Goal: Task Accomplishment & Management: Manage account settings

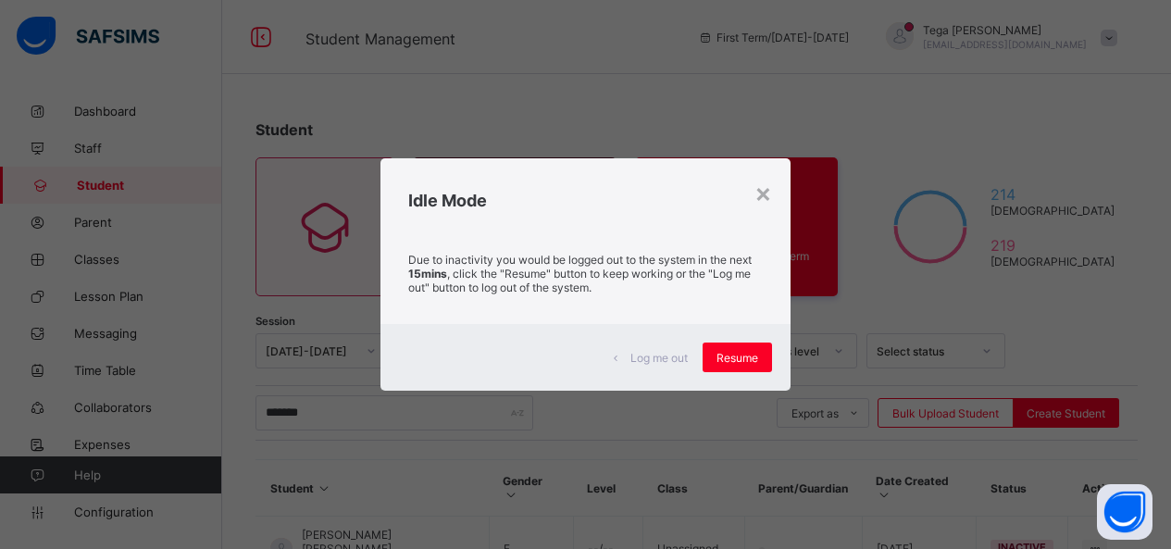
scroll to position [246, 0]
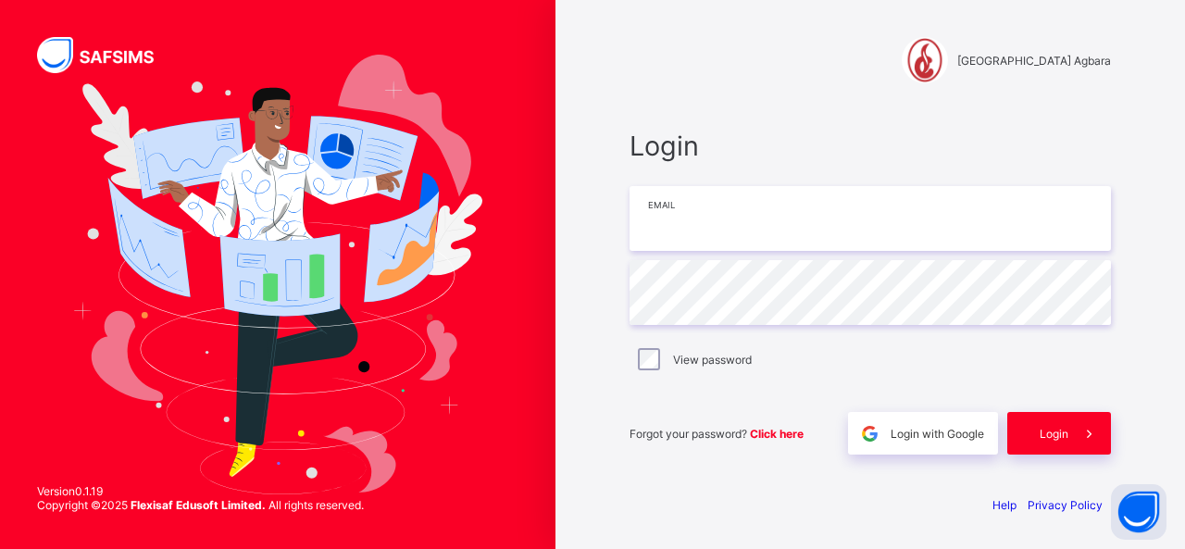
type input "**********"
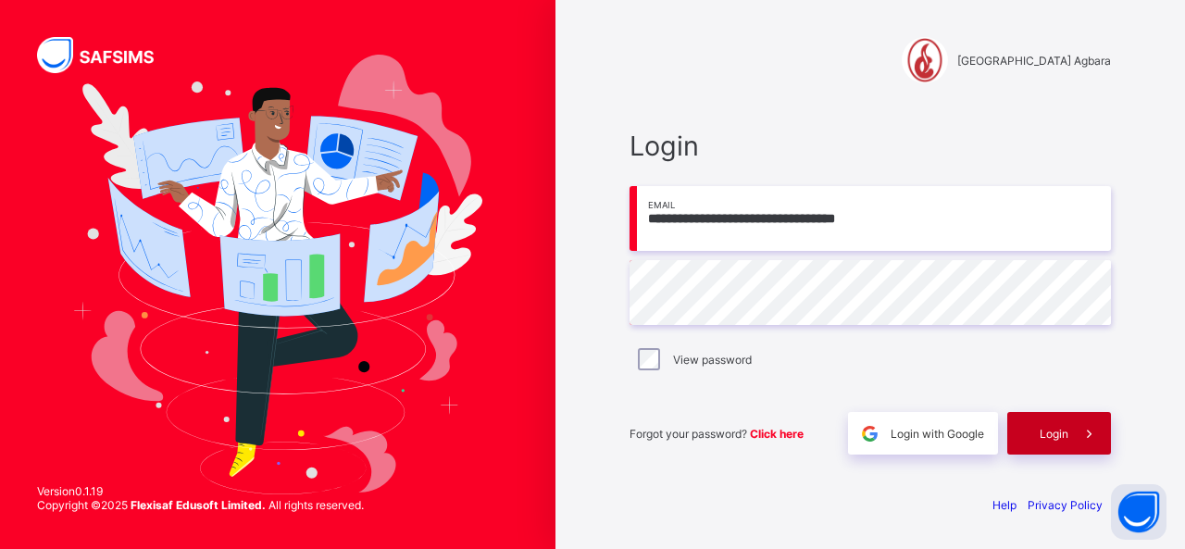
click at [1057, 421] on div "Login" at bounding box center [1059, 433] width 104 height 43
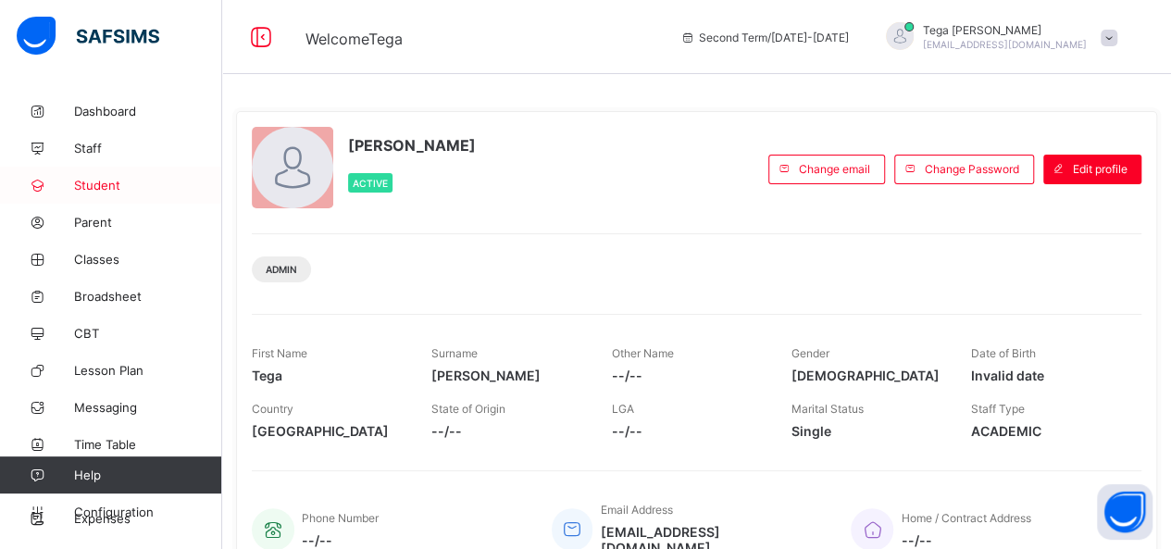
click at [113, 193] on link "Student" at bounding box center [111, 185] width 222 height 37
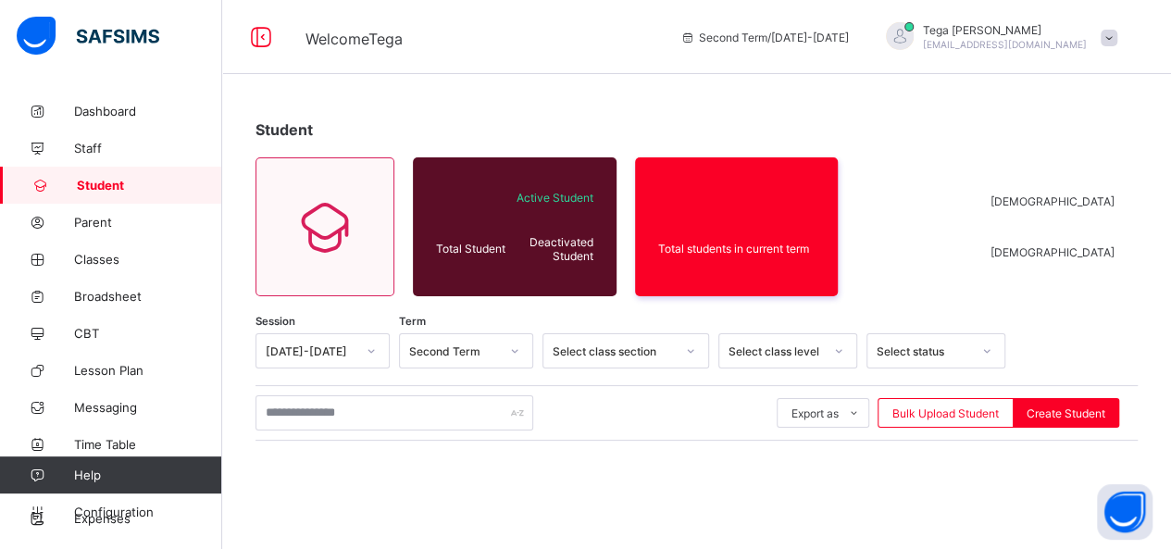
click at [113, 193] on link "Student" at bounding box center [111, 185] width 222 height 37
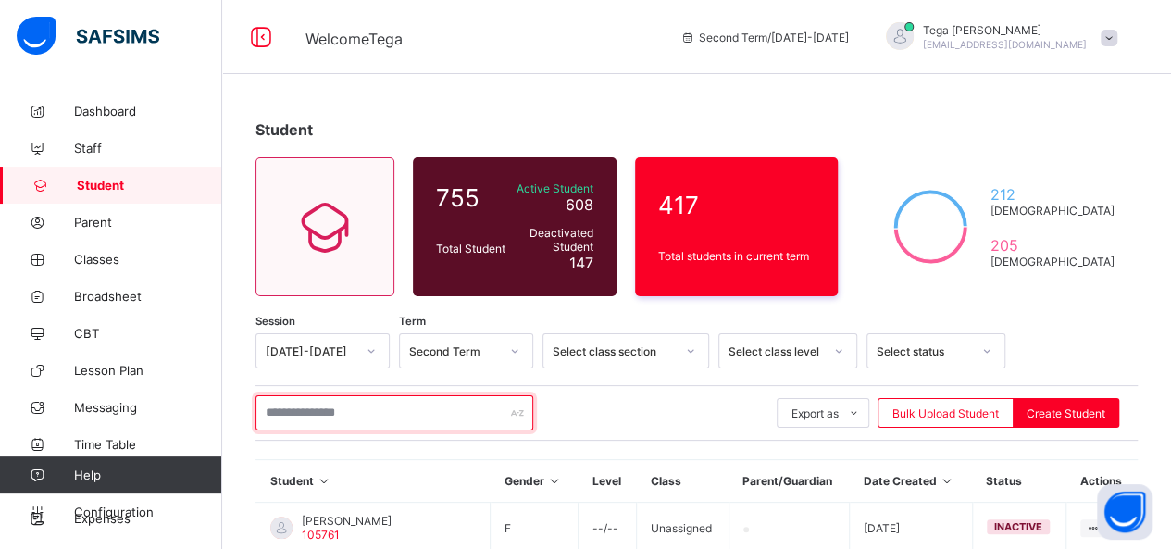
click at [309, 410] on input "text" at bounding box center [395, 412] width 278 height 35
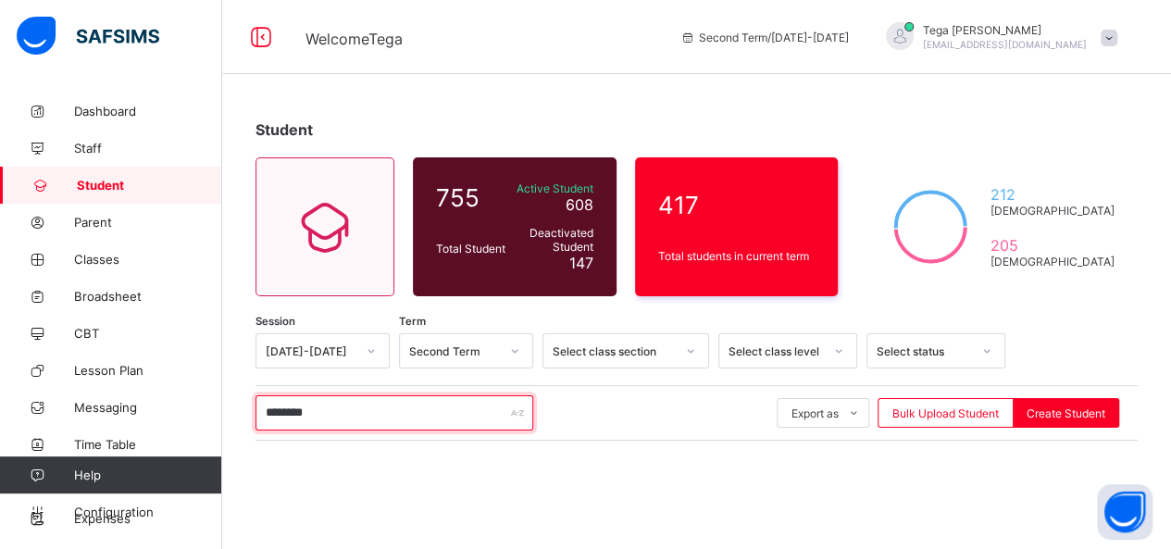
type input "********"
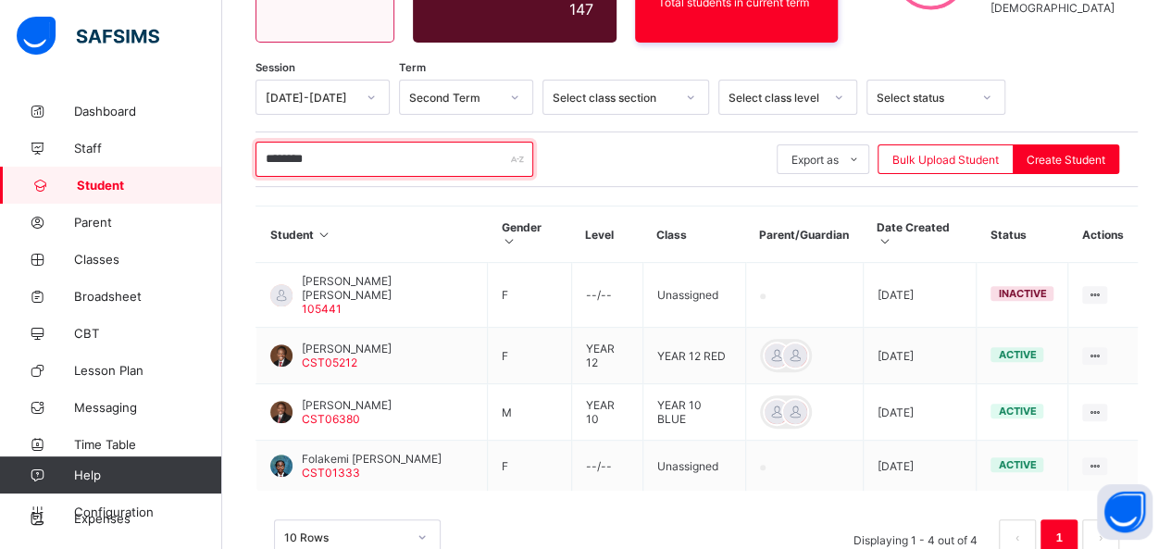
scroll to position [272, 0]
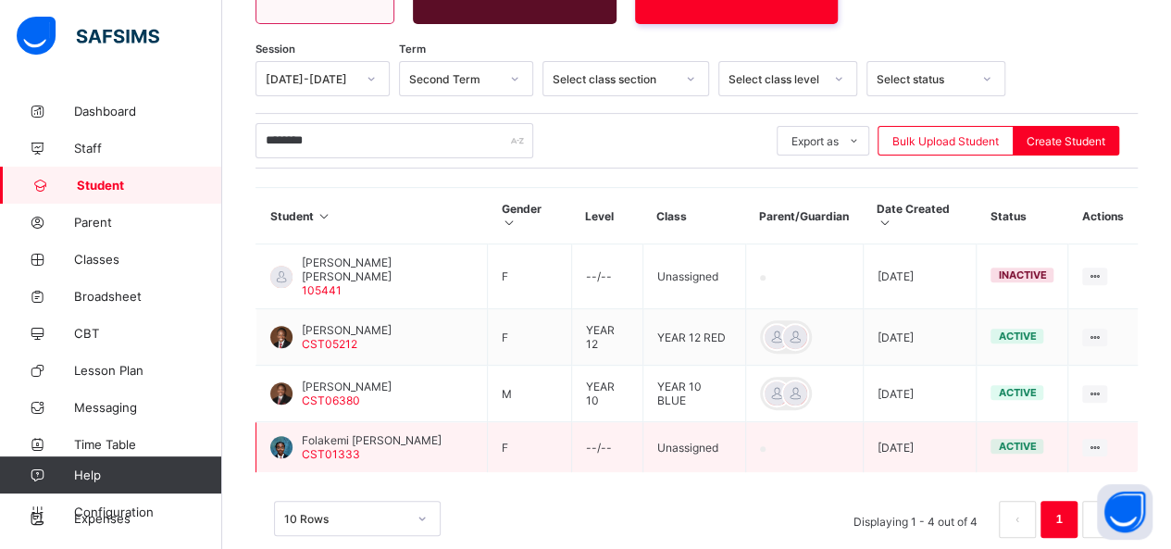
click at [341, 433] on span "Folakemi Oluwasikemi Olatunji" at bounding box center [372, 440] width 140 height 14
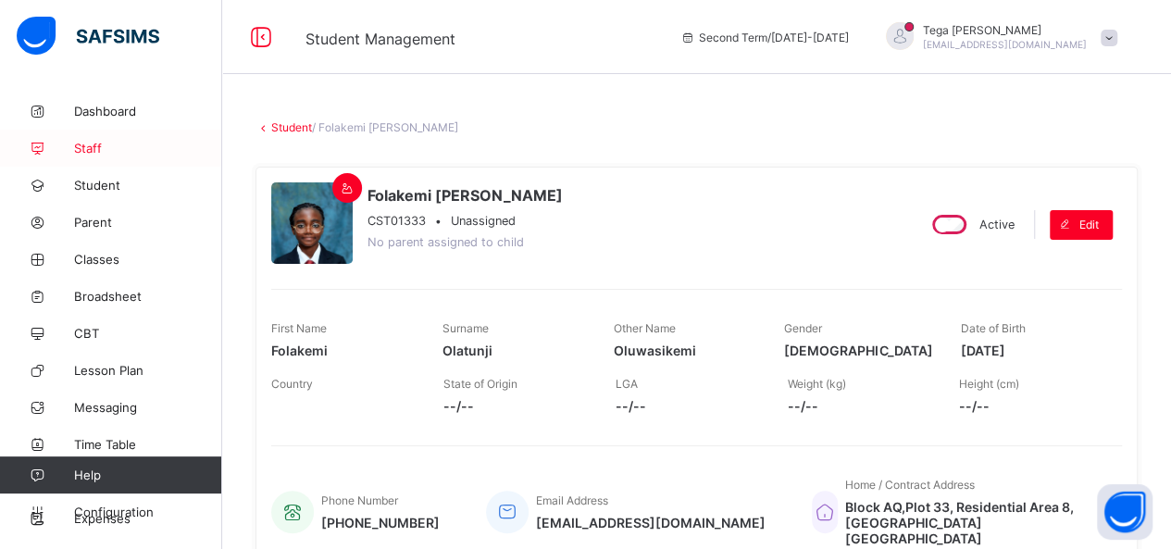
click at [96, 147] on span "Staff" at bounding box center [148, 148] width 148 height 15
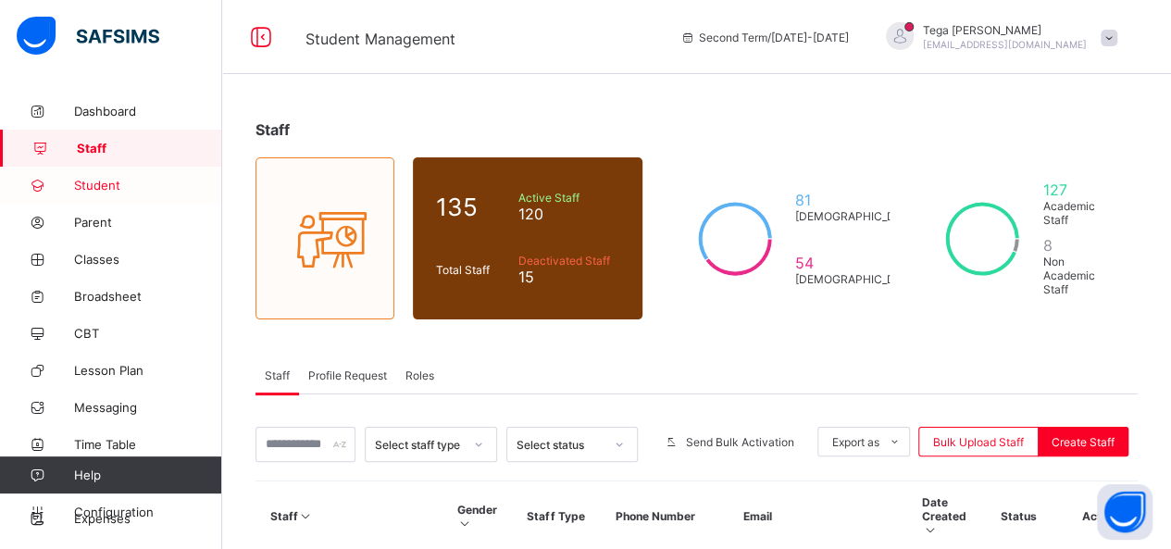
click at [104, 199] on link "Student" at bounding box center [111, 185] width 222 height 37
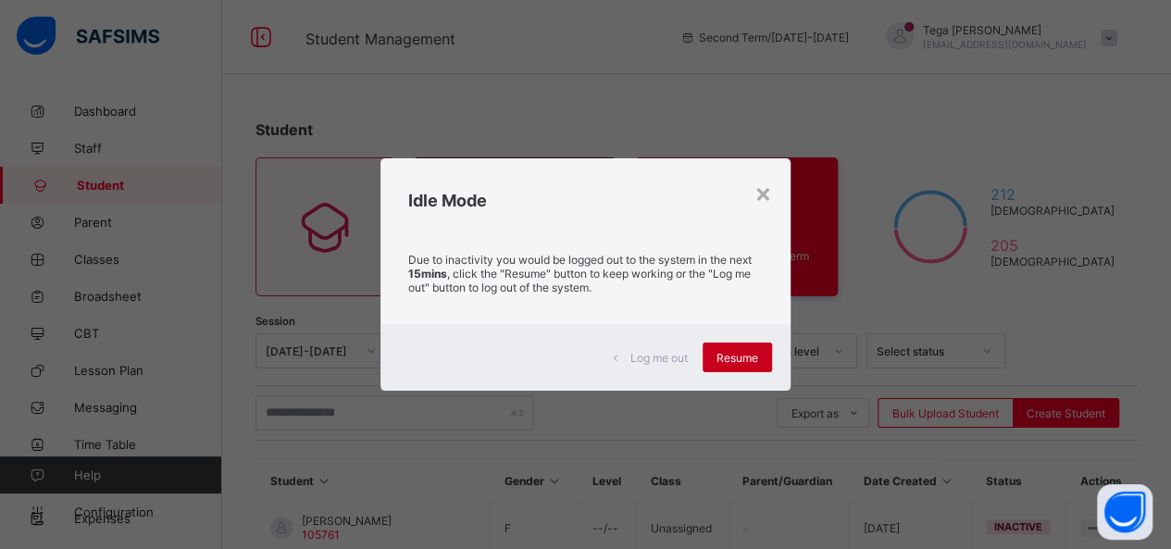
click at [746, 356] on span "Resume" at bounding box center [738, 358] width 42 height 14
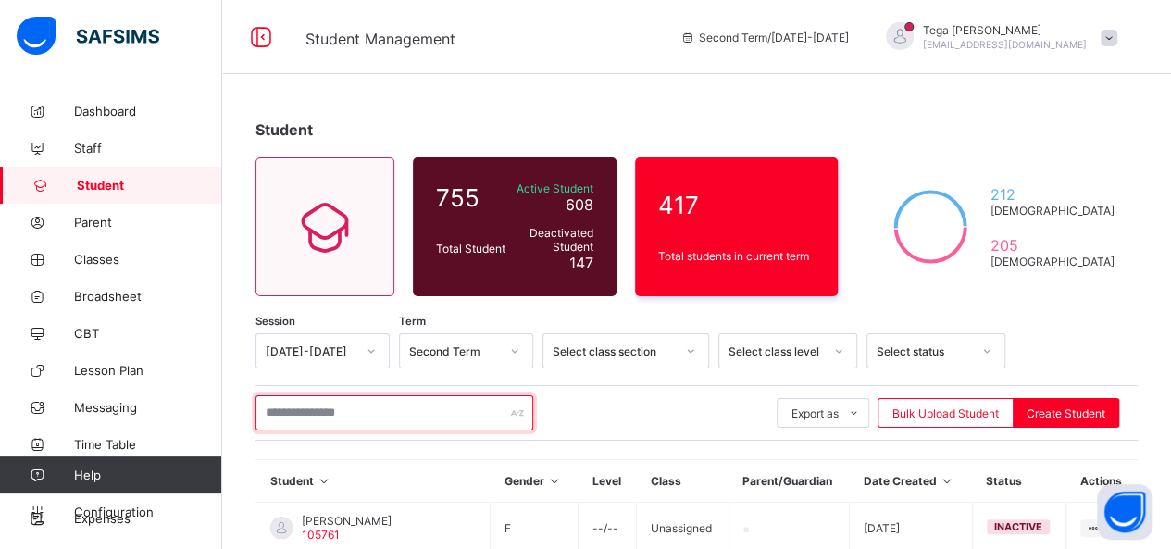
click at [335, 416] on input "text" at bounding box center [395, 412] width 278 height 35
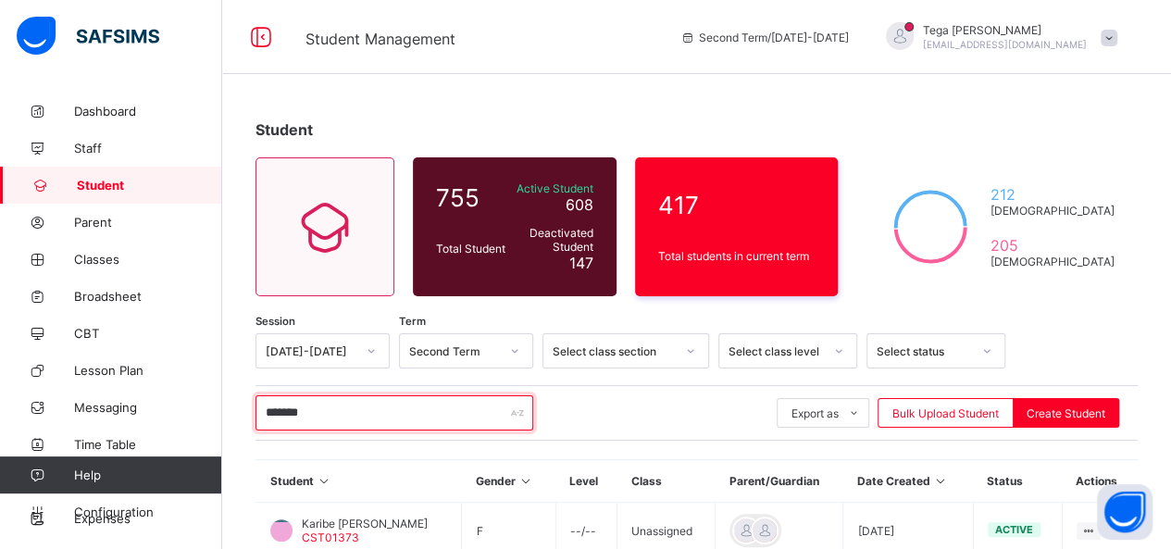
type input "*******"
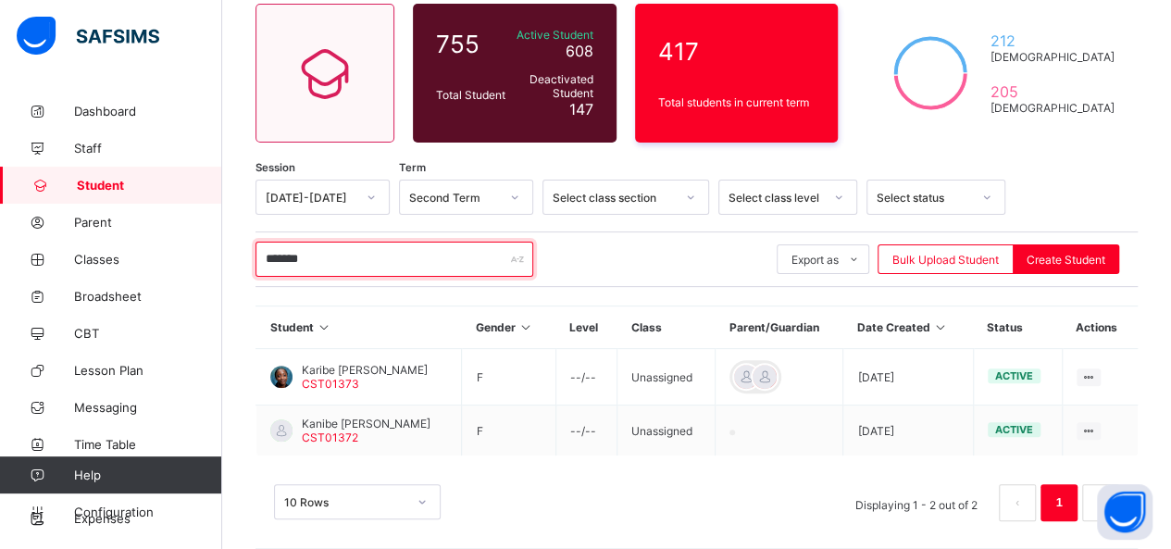
scroll to position [167, 0]
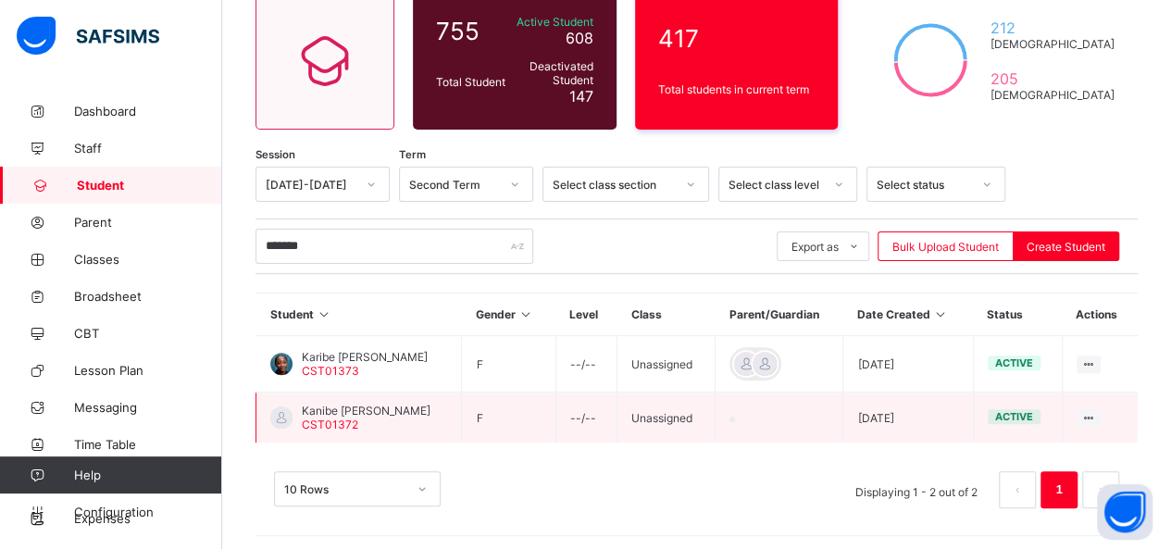
click at [373, 404] on span "Kanibe Nimi Chukkas" at bounding box center [366, 411] width 129 height 14
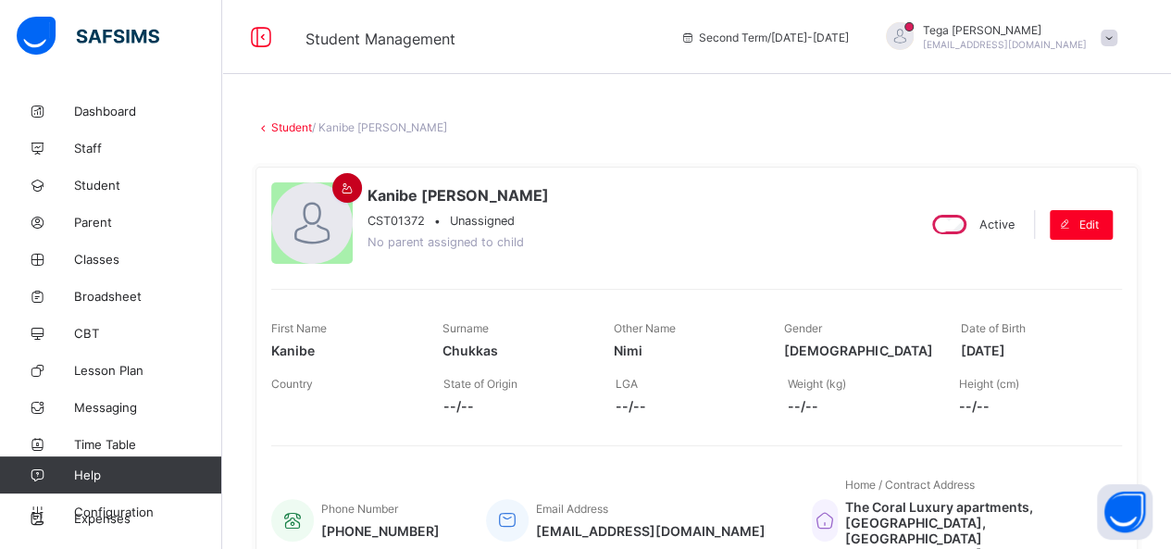
click at [344, 182] on icon at bounding box center [348, 188] width 16 height 14
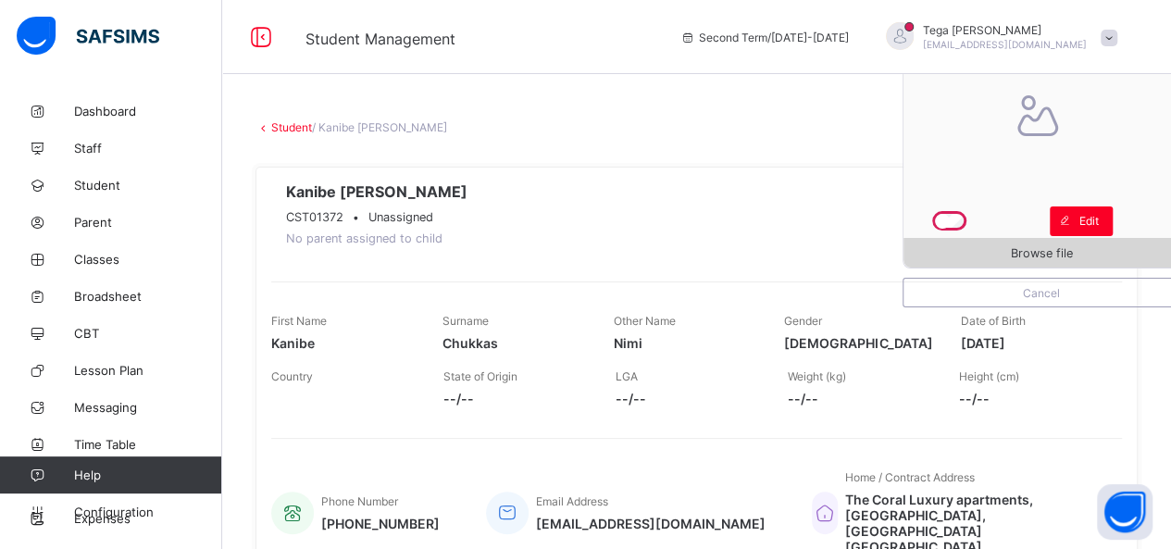
click at [1030, 246] on span "Browse file" at bounding box center [1042, 253] width 62 height 14
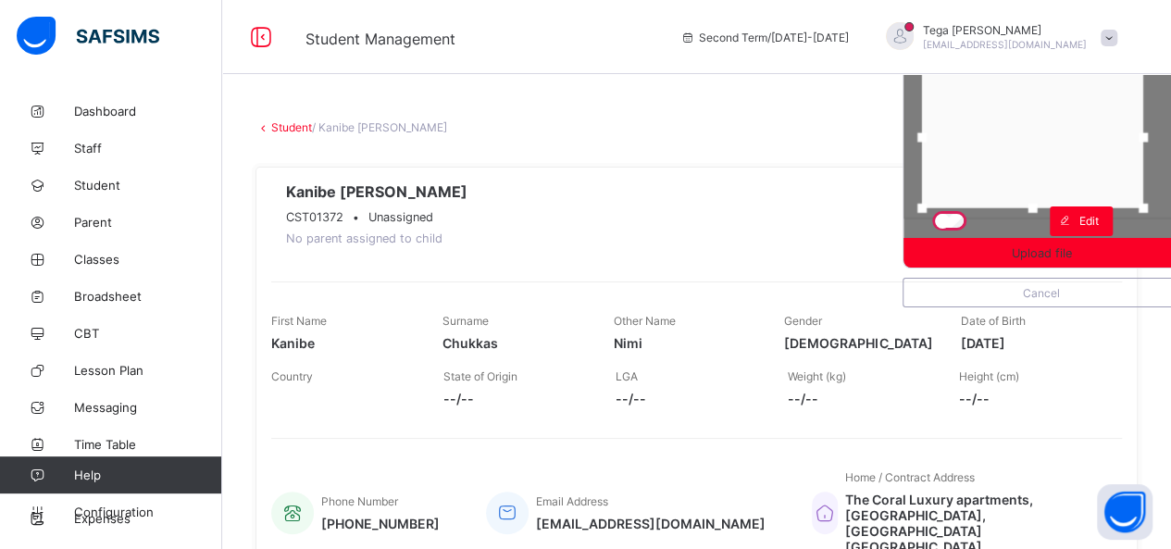
drag, startPoint x: 1048, startPoint y: 121, endPoint x: 1039, endPoint y: 129, distance: 11.9
click at [1039, 129] on div at bounding box center [1032, 138] width 221 height 142
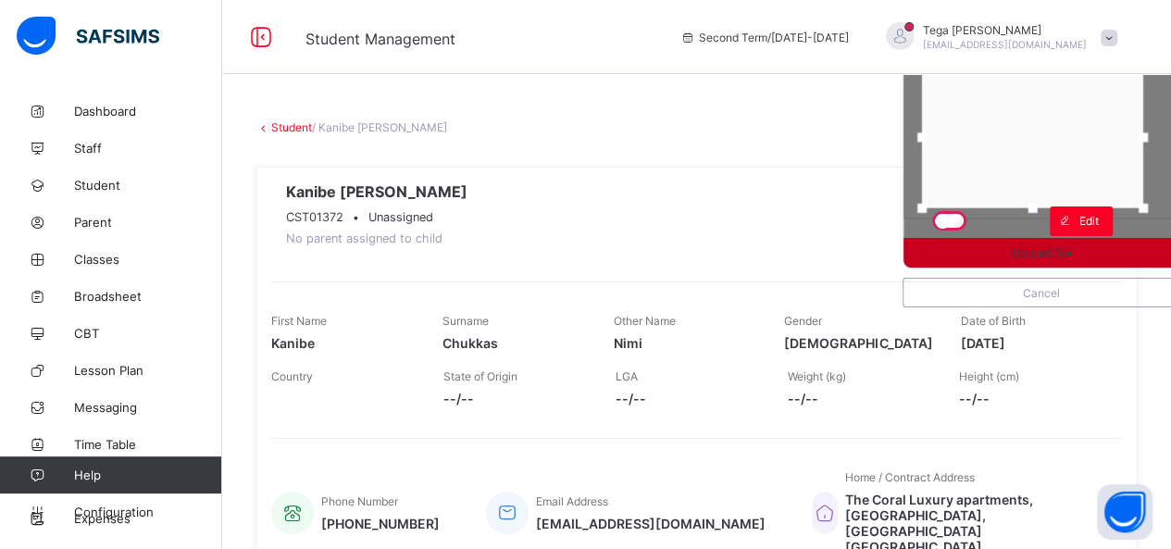
click at [1063, 247] on span "Upload file" at bounding box center [1042, 253] width 60 height 14
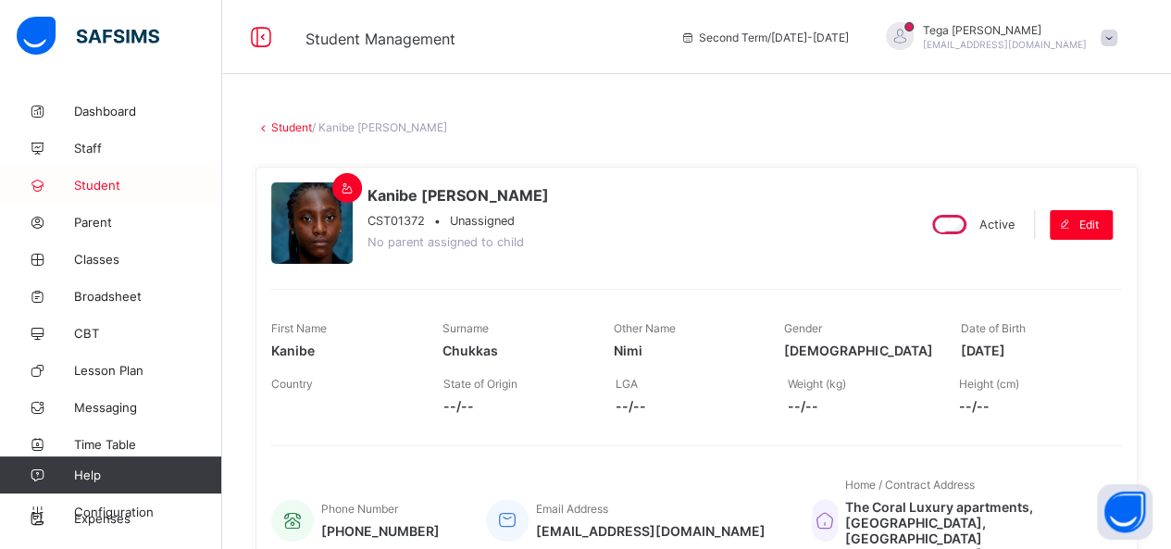
click at [107, 190] on span "Student" at bounding box center [148, 185] width 148 height 15
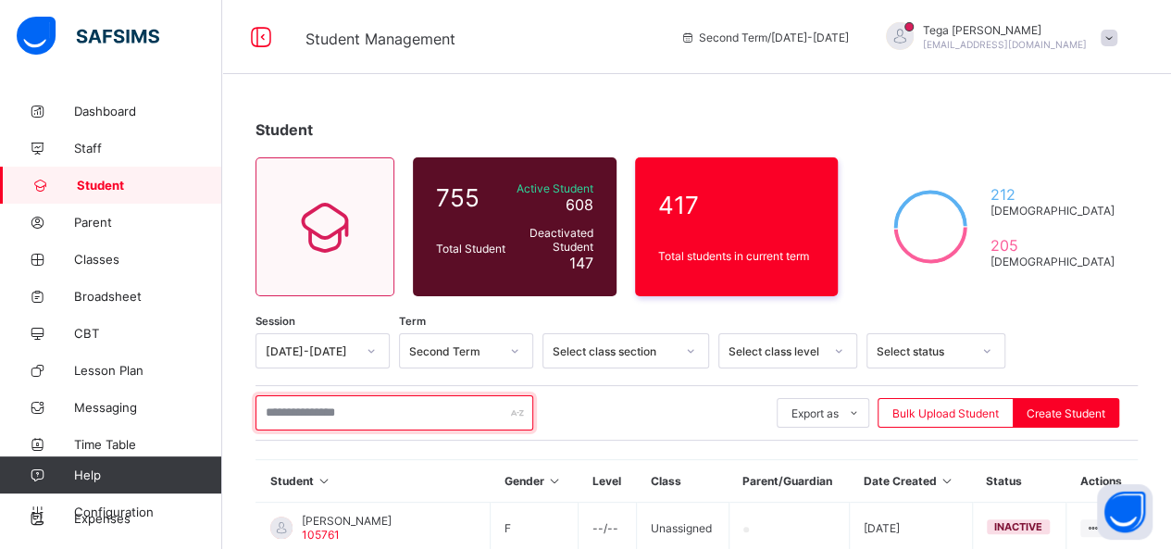
click at [367, 405] on input "text" at bounding box center [395, 412] width 278 height 35
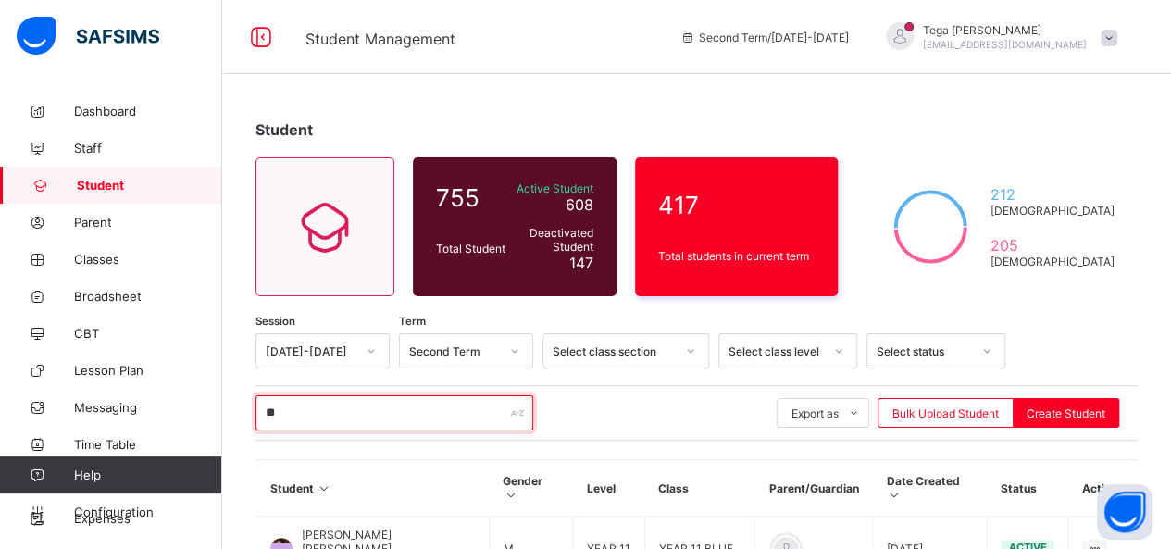
type input "*"
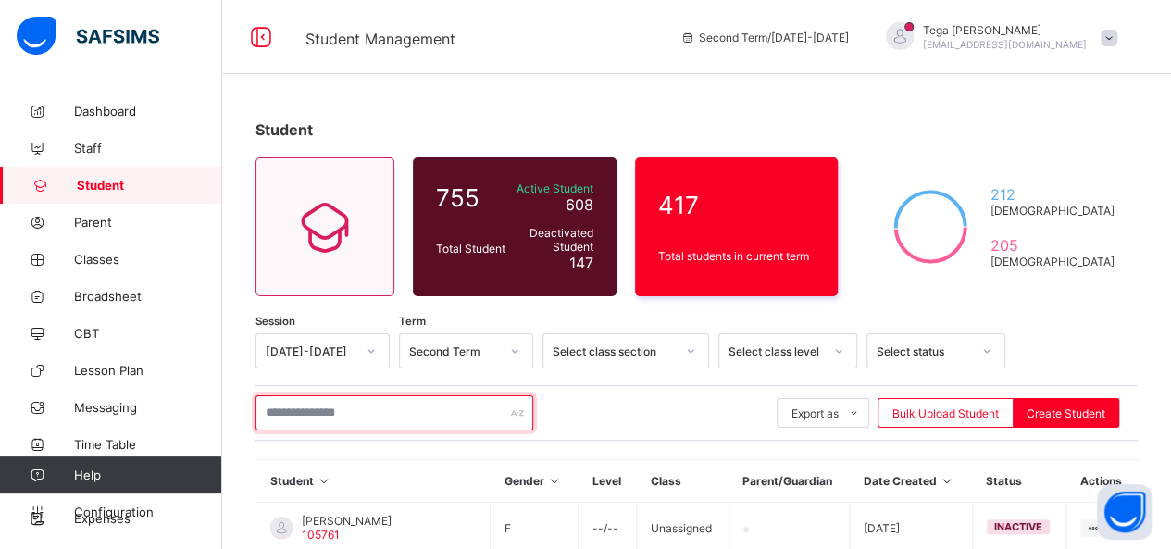
type input "*"
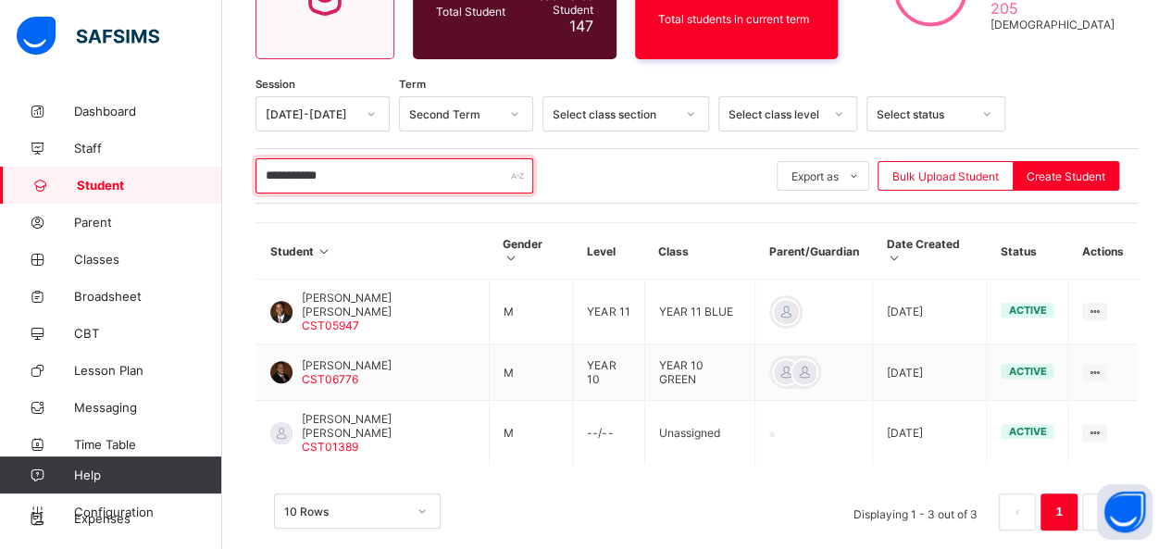
scroll to position [242, 0]
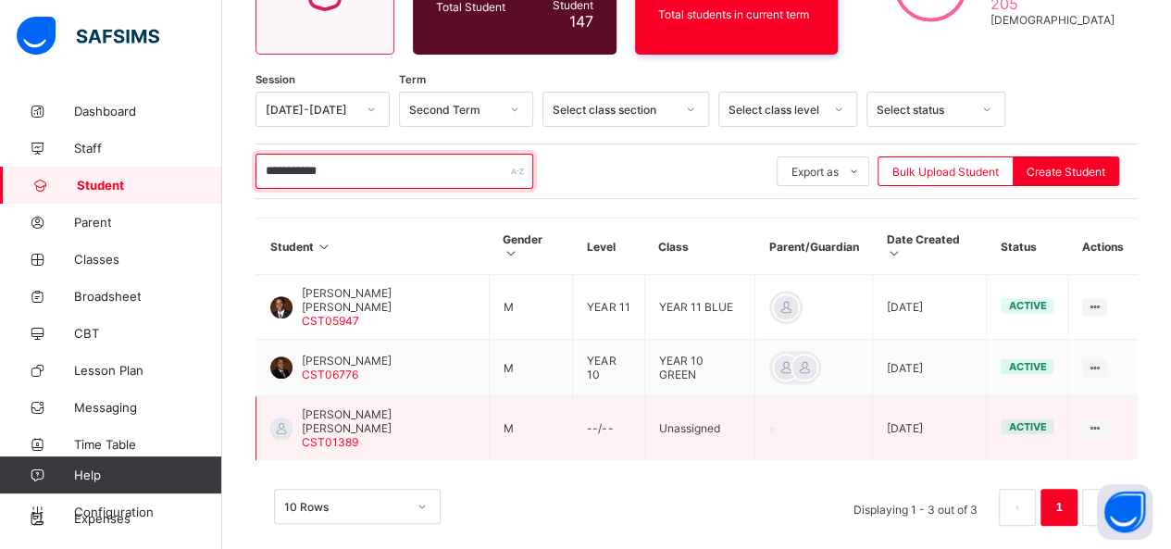
type input "**********"
click at [359, 407] on span "Kendrick Marshall Christopher" at bounding box center [388, 421] width 173 height 28
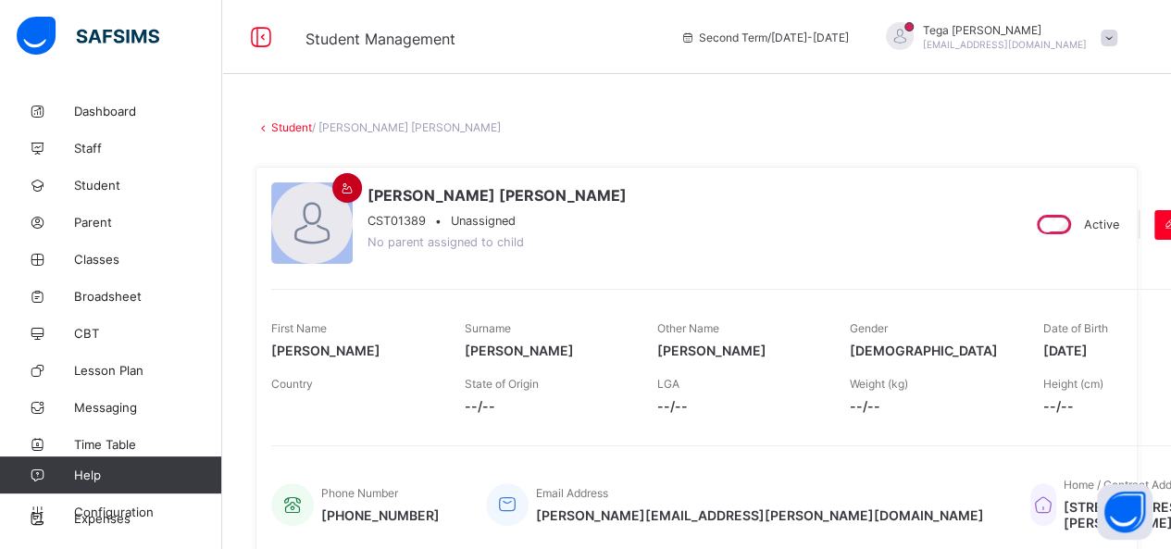
click at [346, 184] on icon at bounding box center [348, 188] width 16 height 14
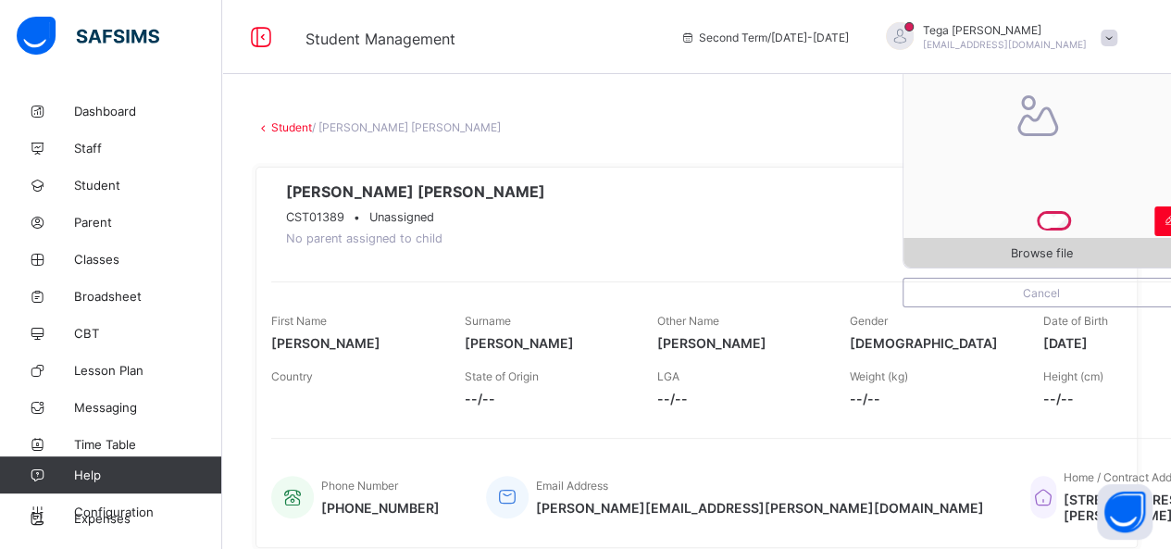
click at [1096, 251] on span "Browse file" at bounding box center [1042, 253] width 276 height 14
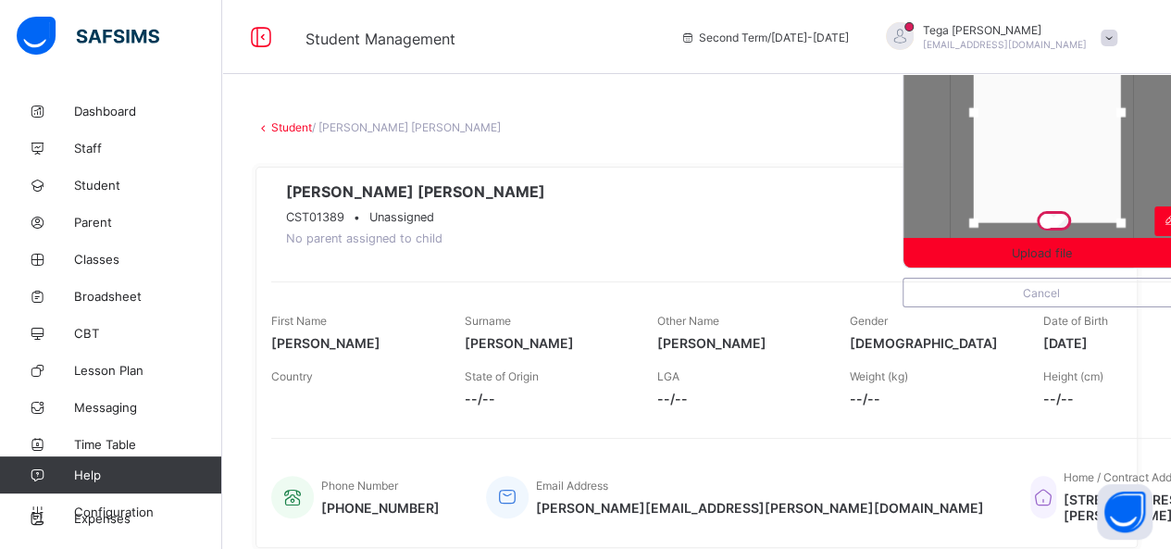
drag, startPoint x: 1040, startPoint y: 137, endPoint x: 1045, endPoint y: 119, distance: 18.4
click at [1045, 119] on div at bounding box center [1047, 112] width 147 height 221
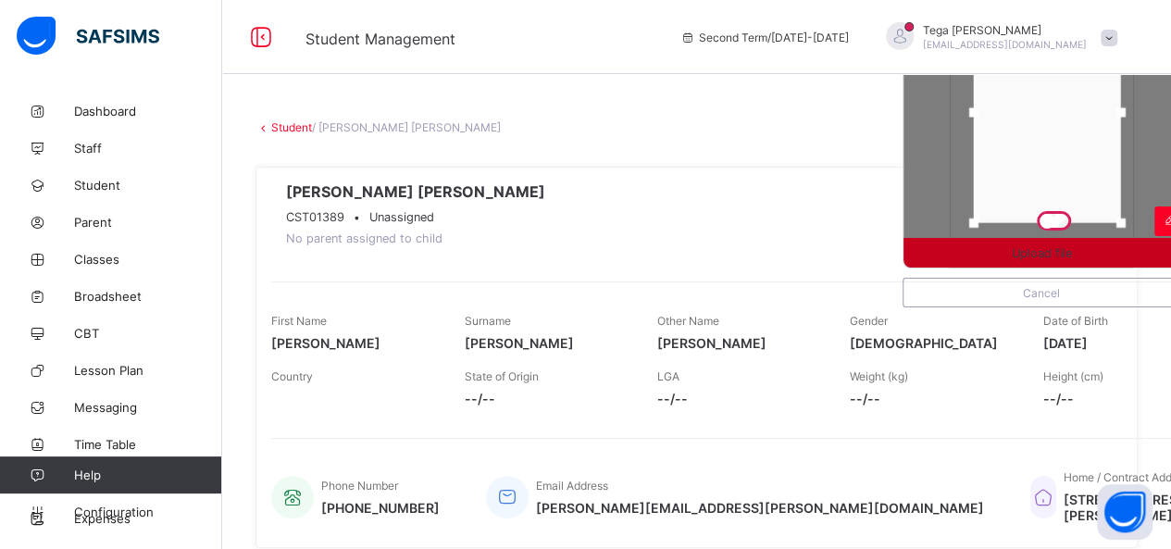
click at [1042, 248] on span "Upload file" at bounding box center [1042, 253] width 60 height 14
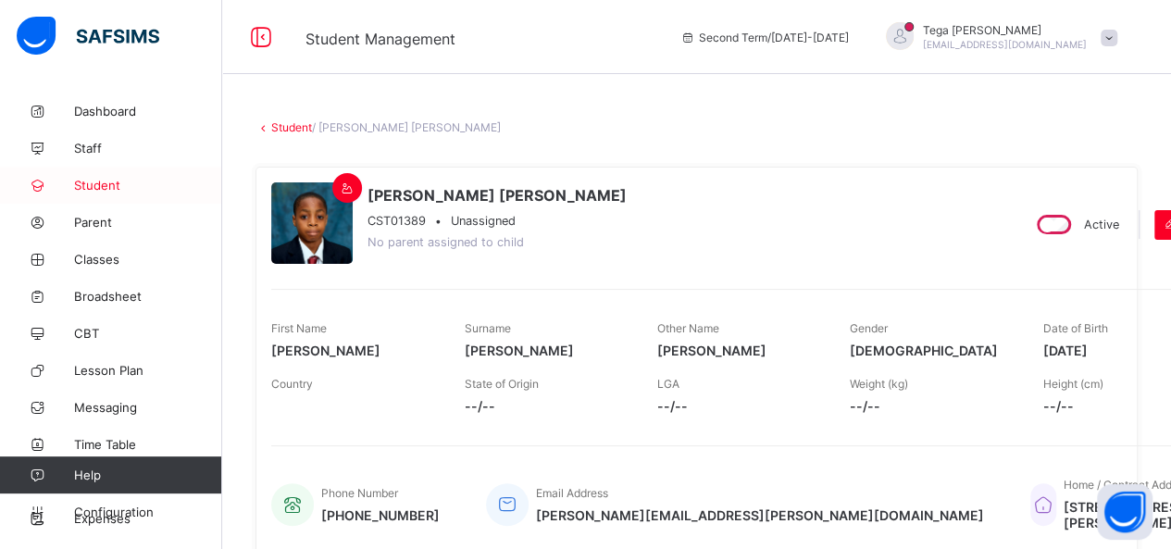
click at [91, 186] on span "Student" at bounding box center [148, 185] width 148 height 15
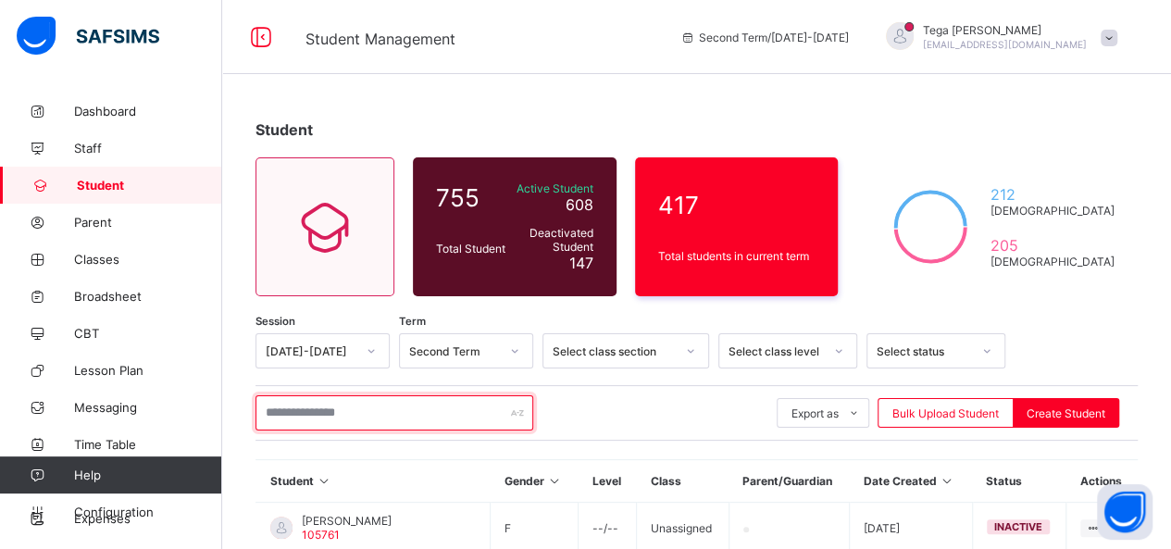
click at [298, 410] on input "text" at bounding box center [395, 412] width 278 height 35
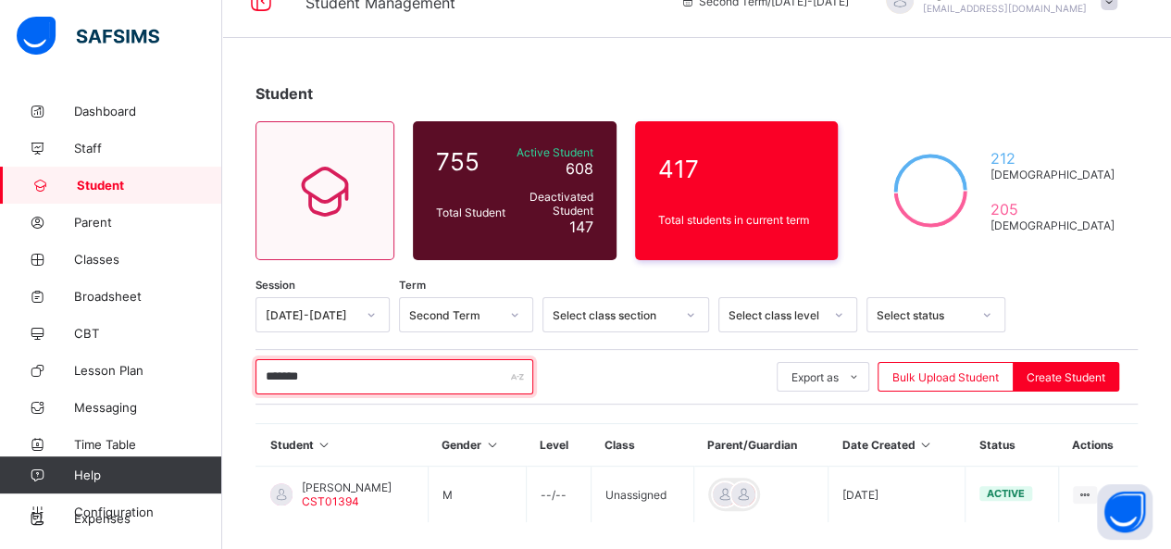
scroll to position [37, 0]
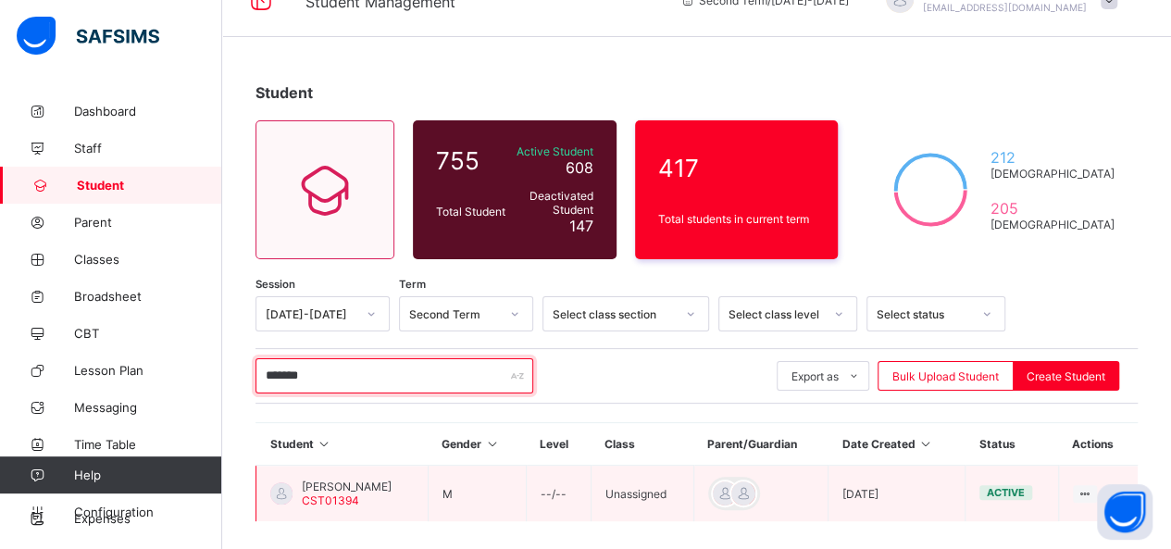
type input "*******"
click at [350, 482] on span "Mavellous Olajide Oladejo" at bounding box center [347, 487] width 90 height 14
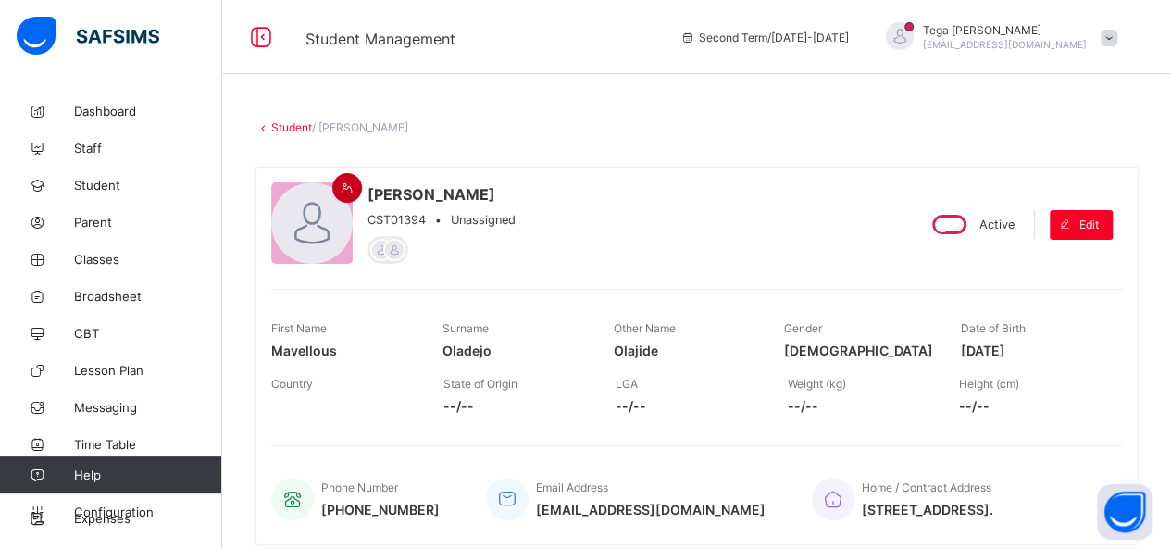
click at [340, 183] on icon at bounding box center [348, 188] width 16 height 14
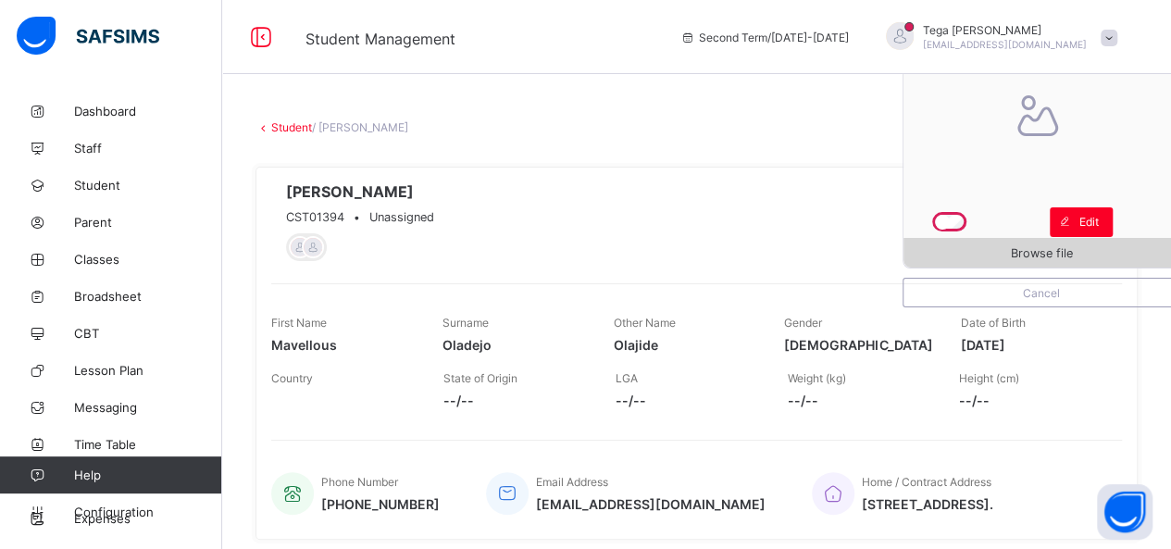
click at [990, 252] on span "Browse file" at bounding box center [1042, 253] width 276 height 14
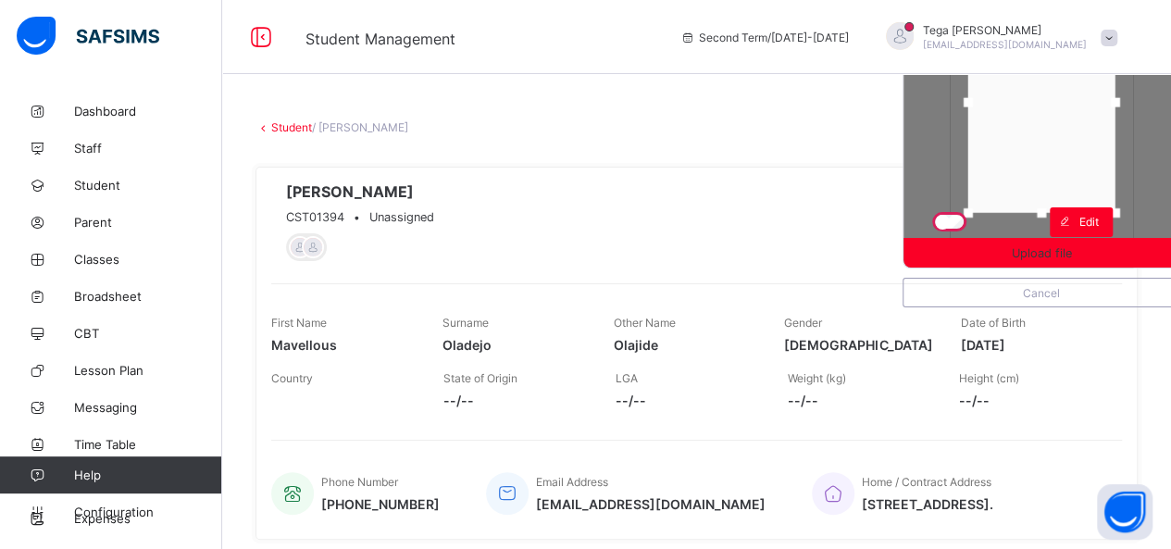
drag, startPoint x: 1044, startPoint y: 144, endPoint x: 1044, endPoint y: 109, distance: 35.2
click at [1044, 109] on div at bounding box center [1041, 102] width 147 height 221
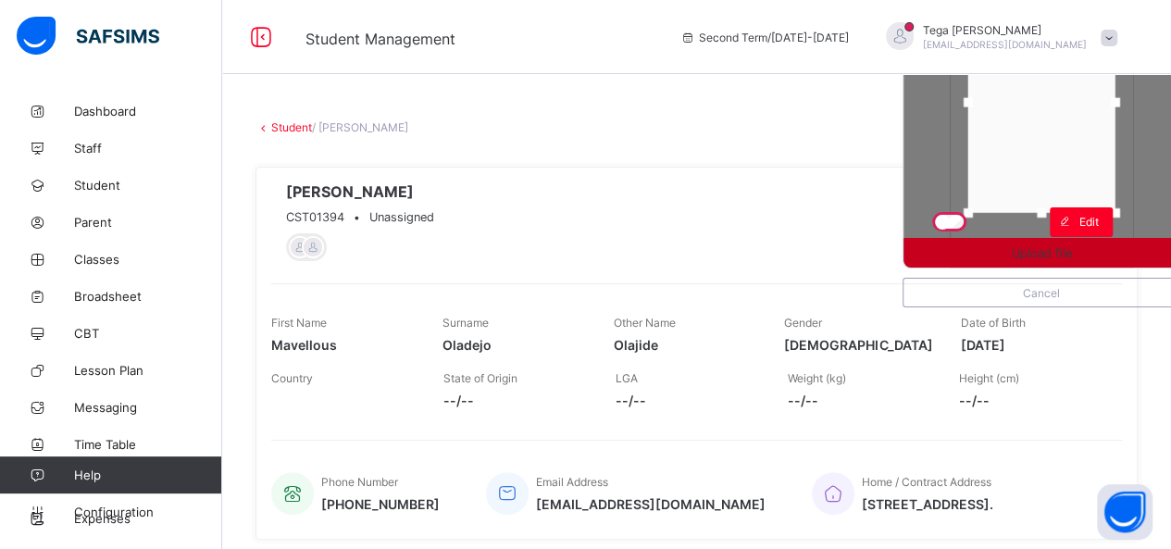
click at [1072, 246] on span "Upload file" at bounding box center [1042, 253] width 60 height 14
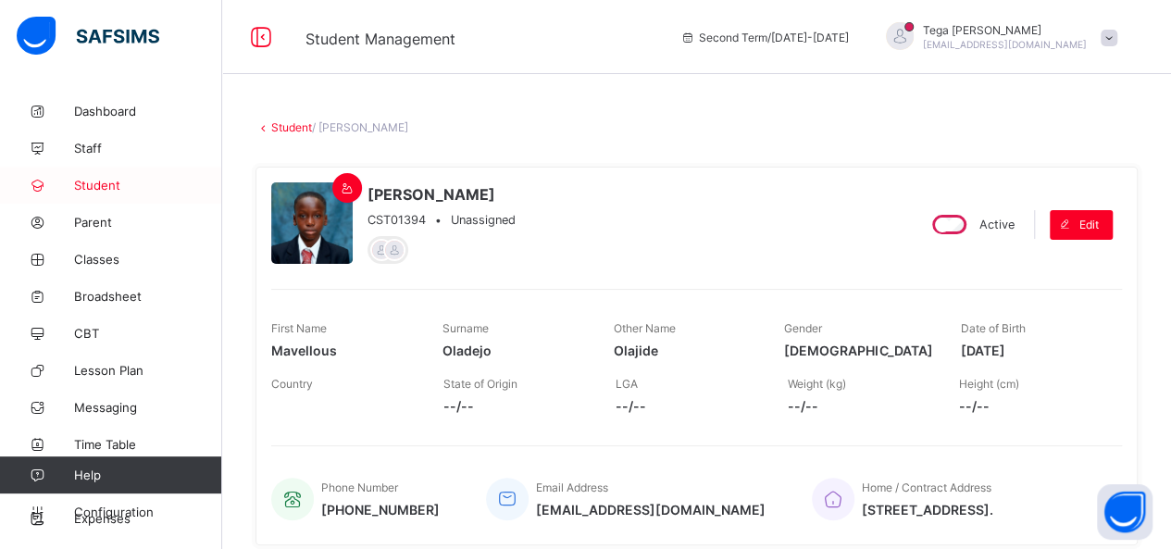
click at [112, 182] on span "Student" at bounding box center [148, 185] width 148 height 15
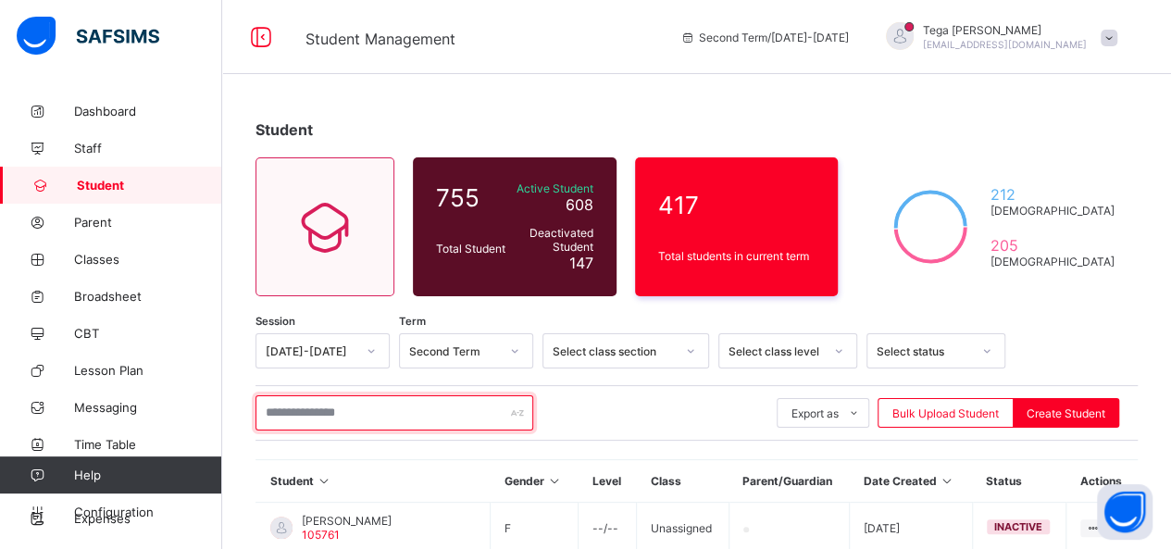
click at [296, 399] on input "text" at bounding box center [395, 412] width 278 height 35
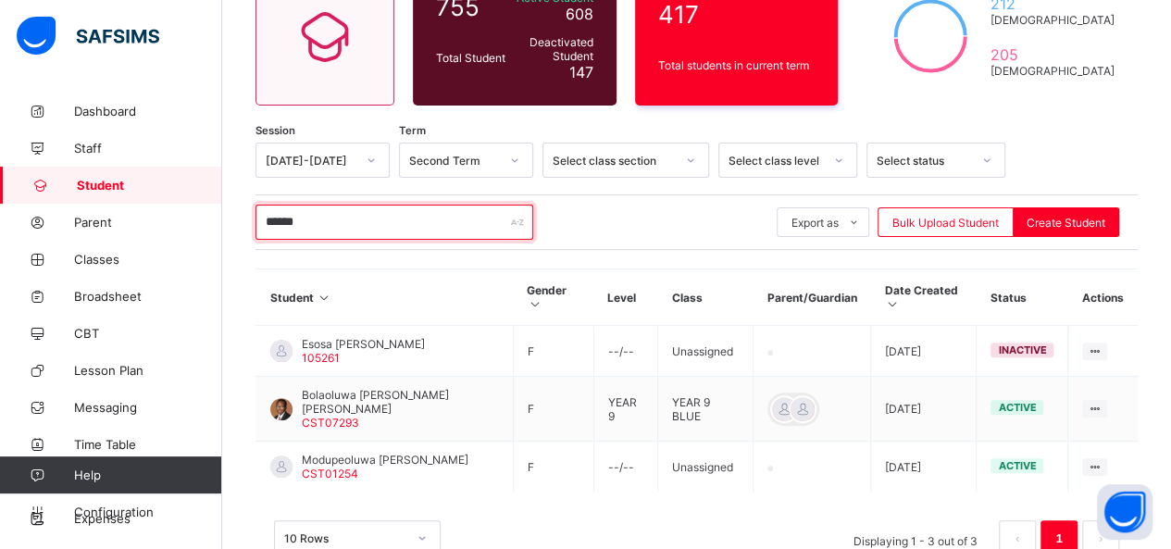
scroll to position [194, 0]
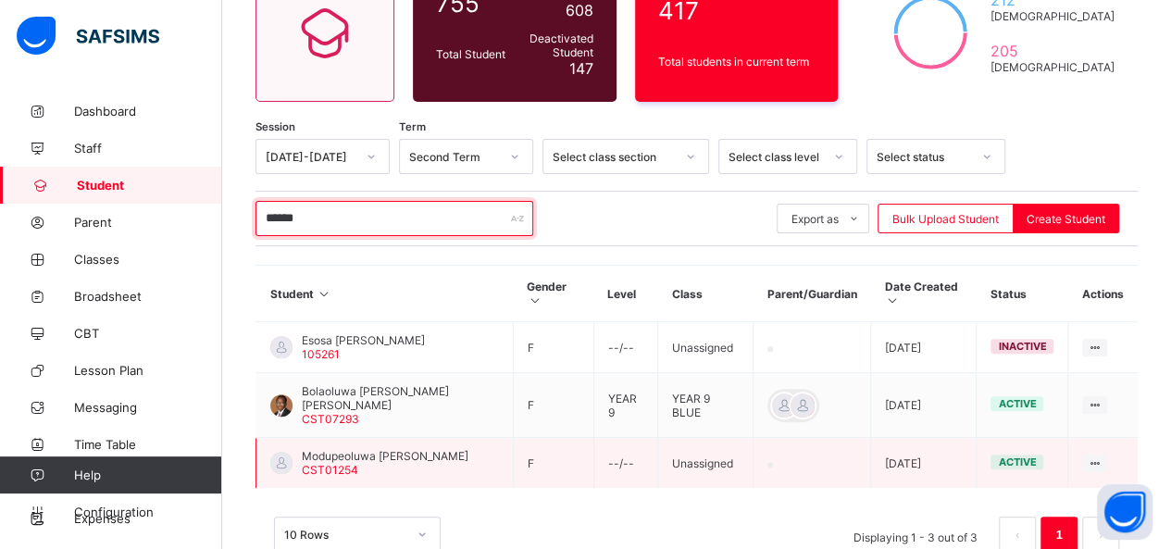
type input "******"
click at [370, 449] on span "Modupeoluwa Ntiang Asaolu" at bounding box center [385, 456] width 167 height 14
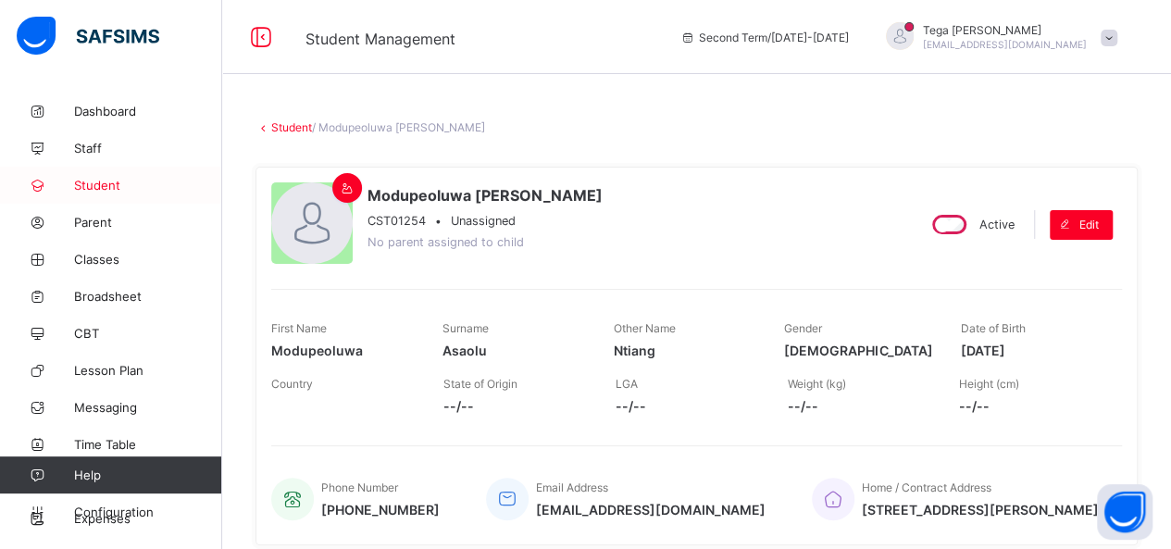
click at [119, 191] on span "Student" at bounding box center [148, 185] width 148 height 15
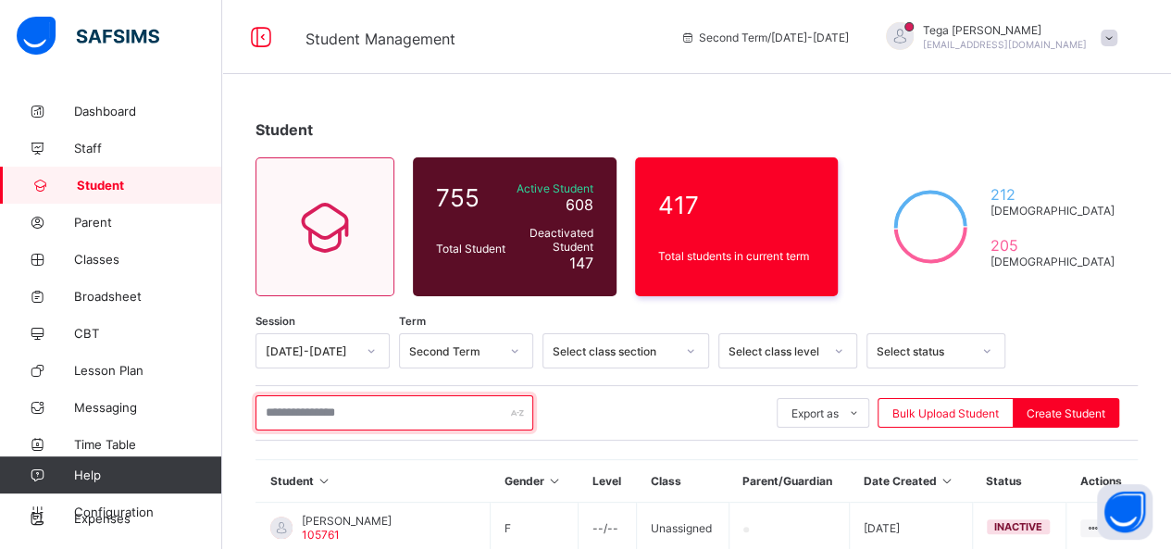
click at [318, 408] on input "text" at bounding box center [395, 412] width 278 height 35
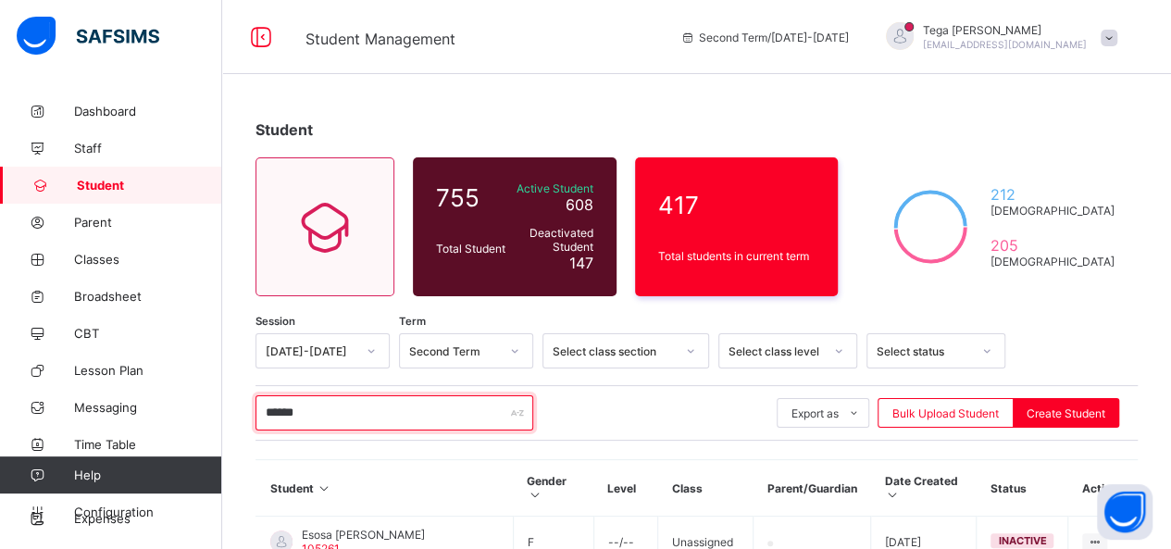
type input "******"
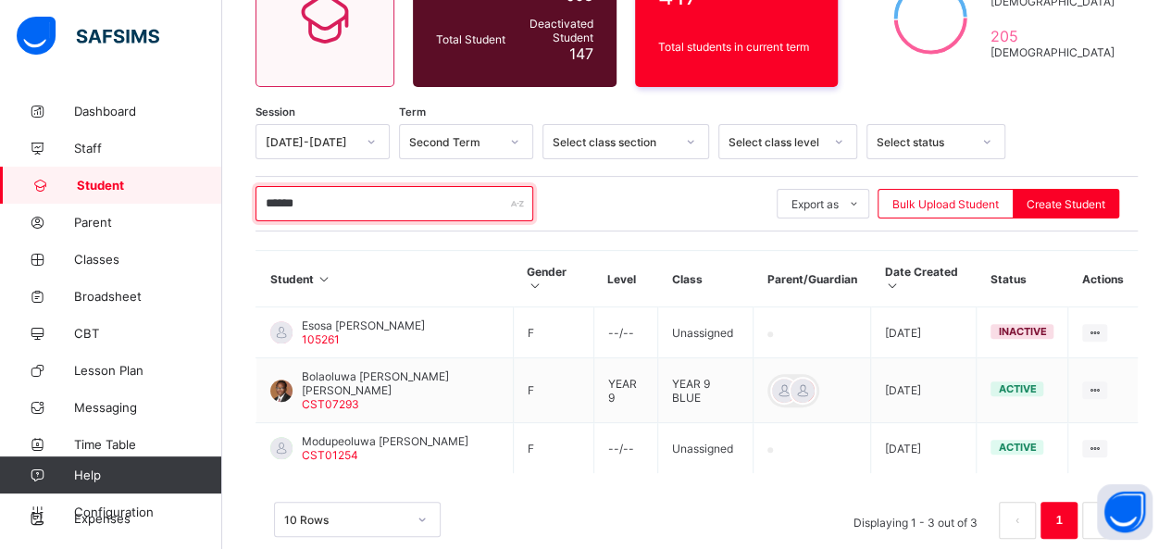
scroll to position [217, 0]
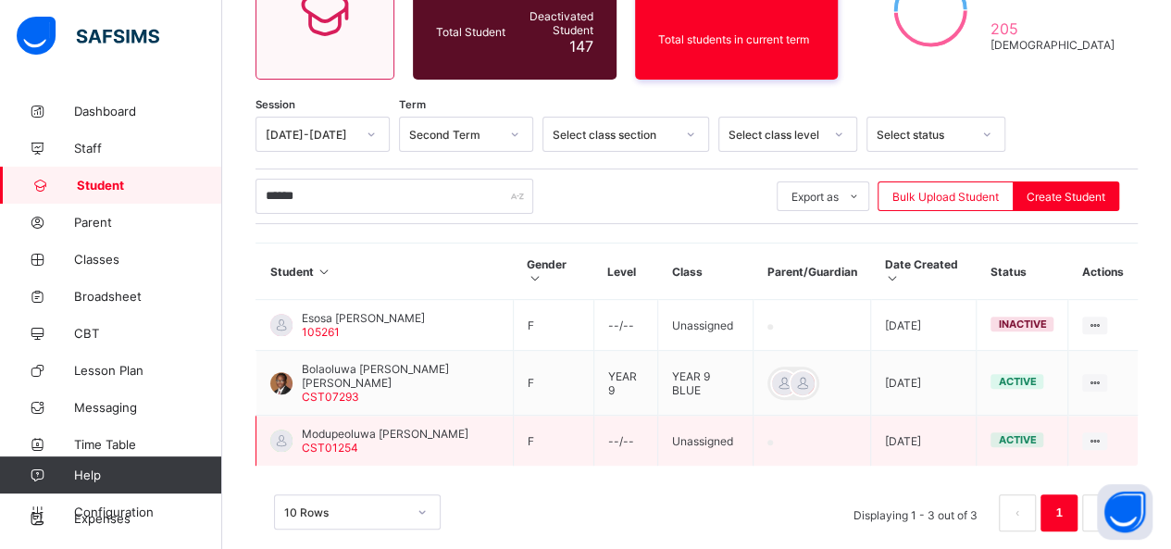
click at [387, 427] on span "Modupeoluwa Ntiang Asaolu" at bounding box center [385, 434] width 167 height 14
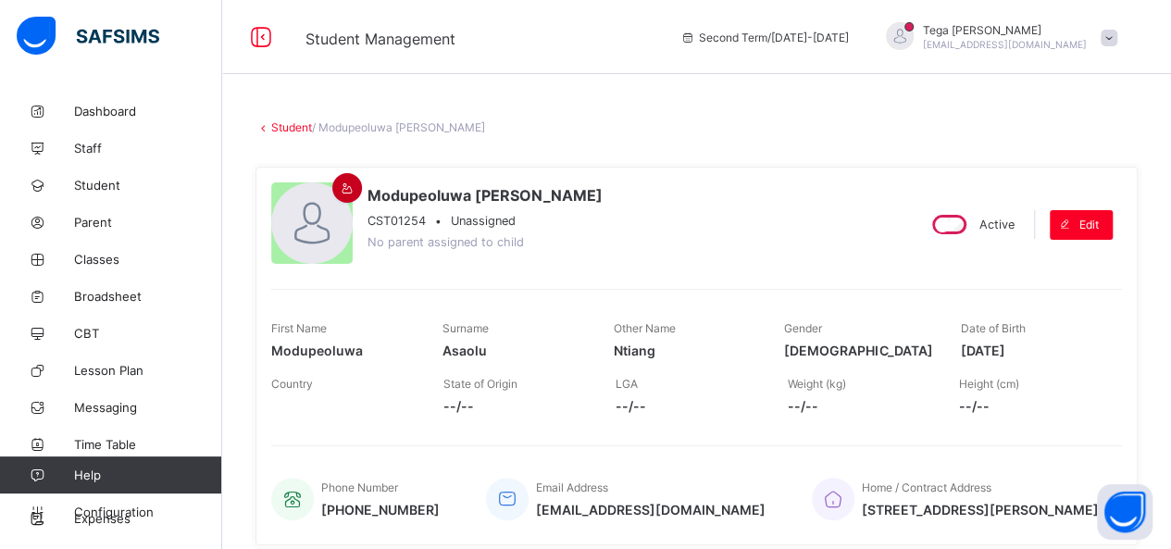
click at [337, 192] on span at bounding box center [347, 188] width 22 height 14
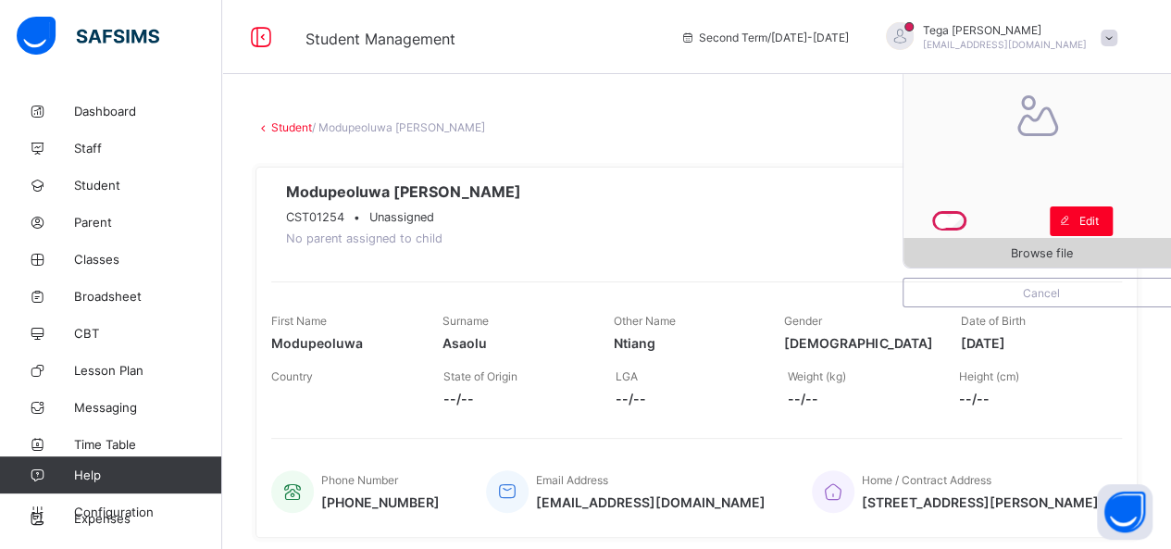
click at [994, 260] on span "Browse file" at bounding box center [1042, 253] width 276 height 14
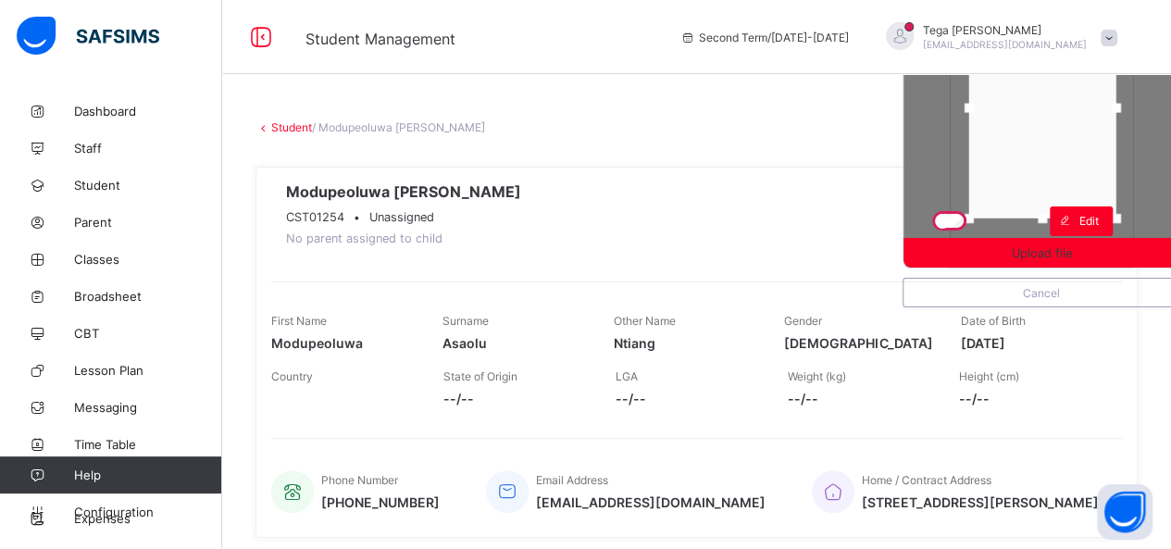
drag, startPoint x: 1046, startPoint y: 158, endPoint x: 1047, endPoint y: 136, distance: 22.2
click at [1047, 136] on div at bounding box center [1042, 107] width 147 height 221
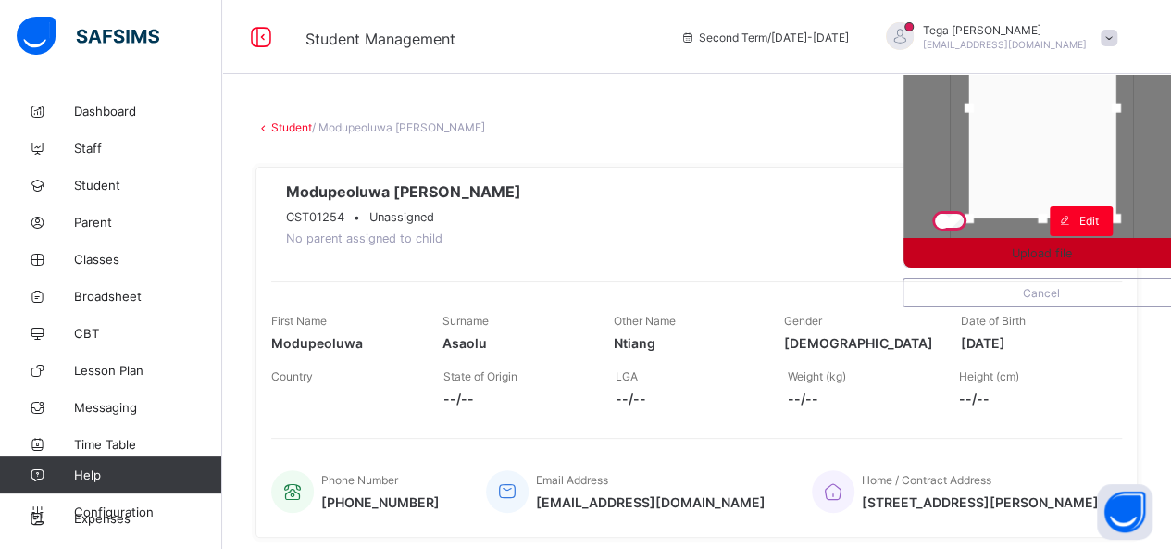
click at [1072, 249] on span "Upload file" at bounding box center [1042, 253] width 60 height 14
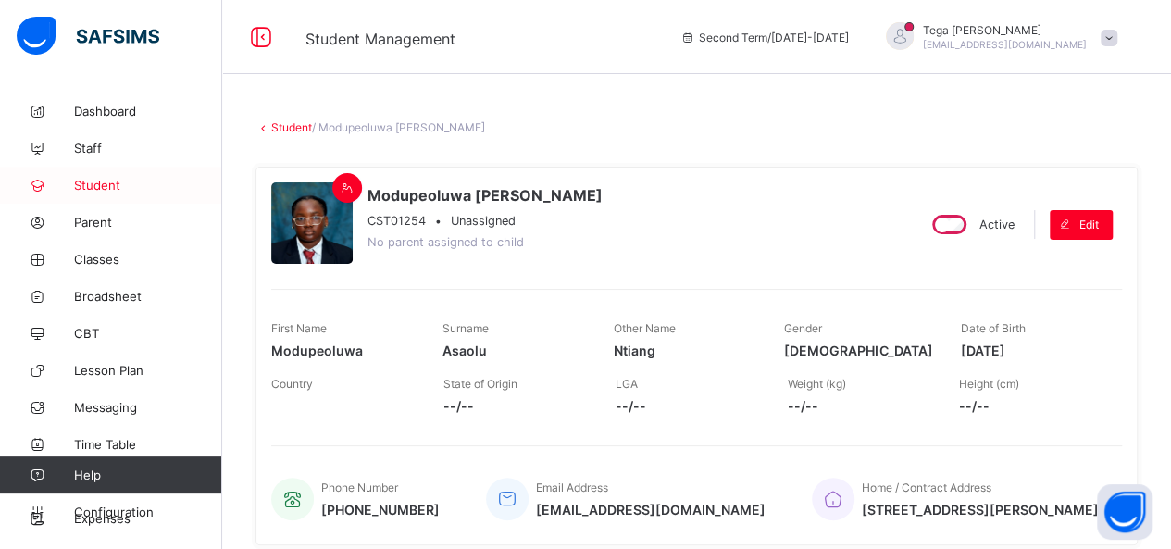
click at [111, 187] on span "Student" at bounding box center [148, 185] width 148 height 15
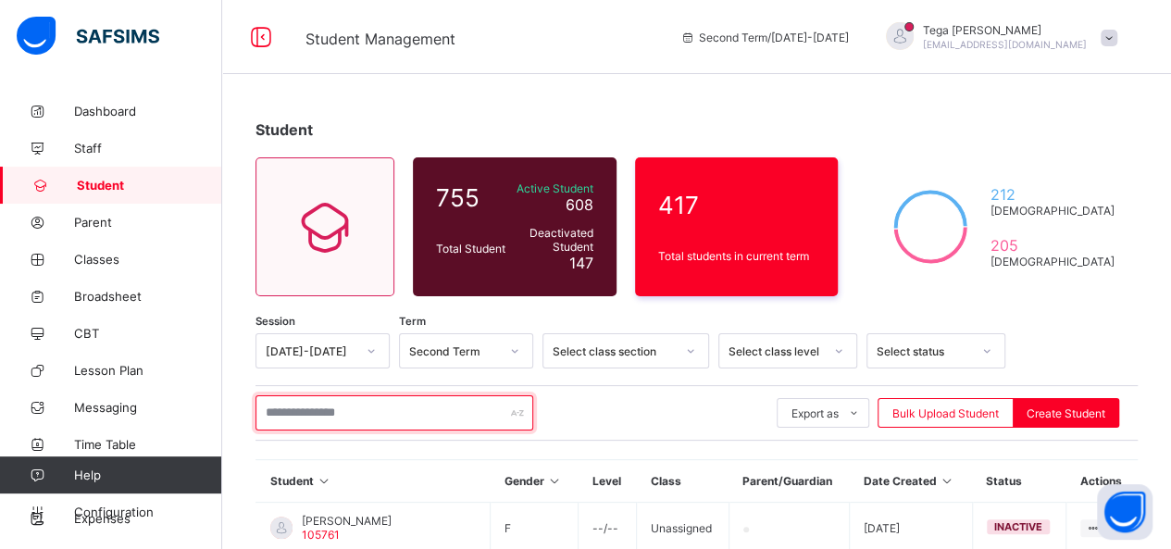
click at [359, 410] on input "text" at bounding box center [395, 412] width 278 height 35
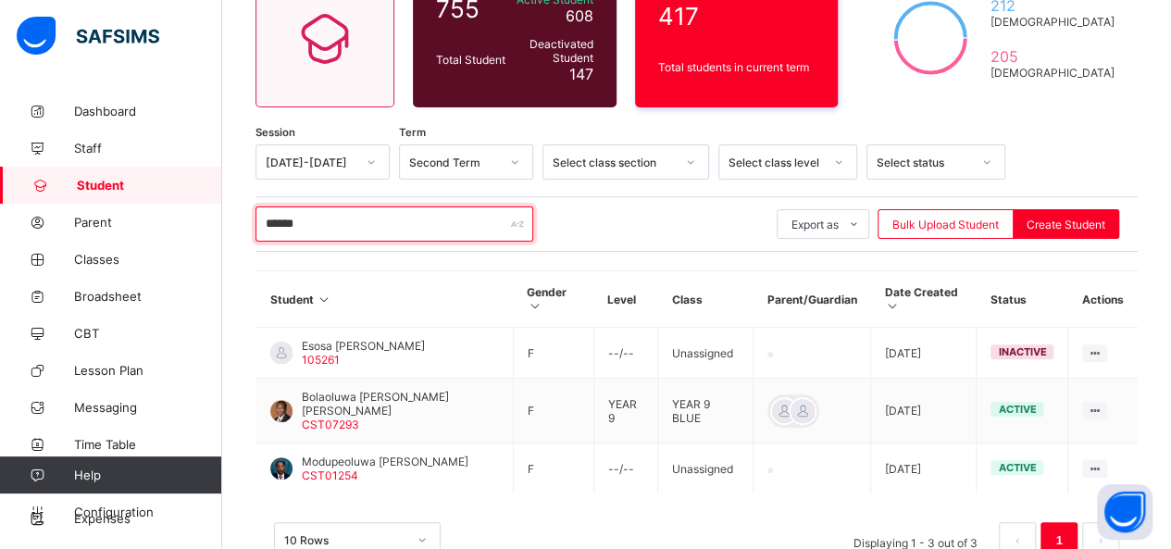
scroll to position [217, 0]
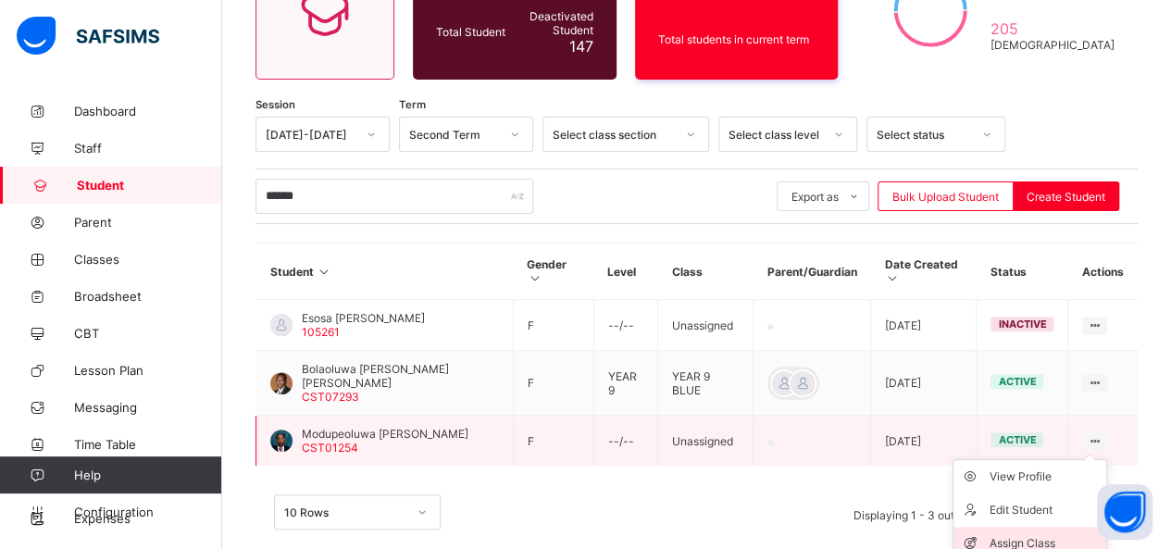
click at [1039, 534] on div "Assign Class" at bounding box center [1044, 543] width 110 height 19
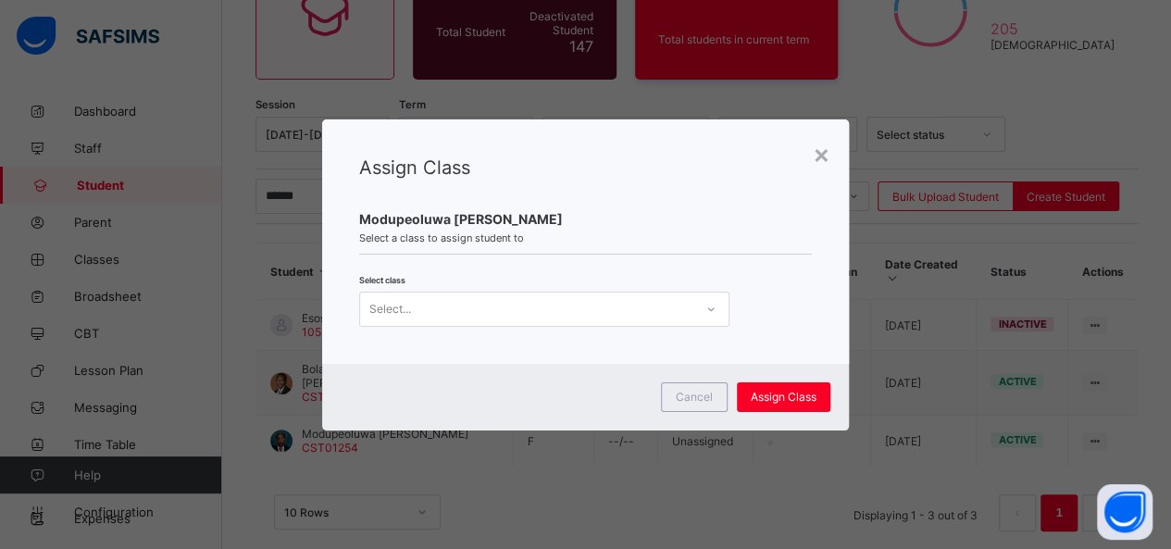
scroll to position [0, 0]
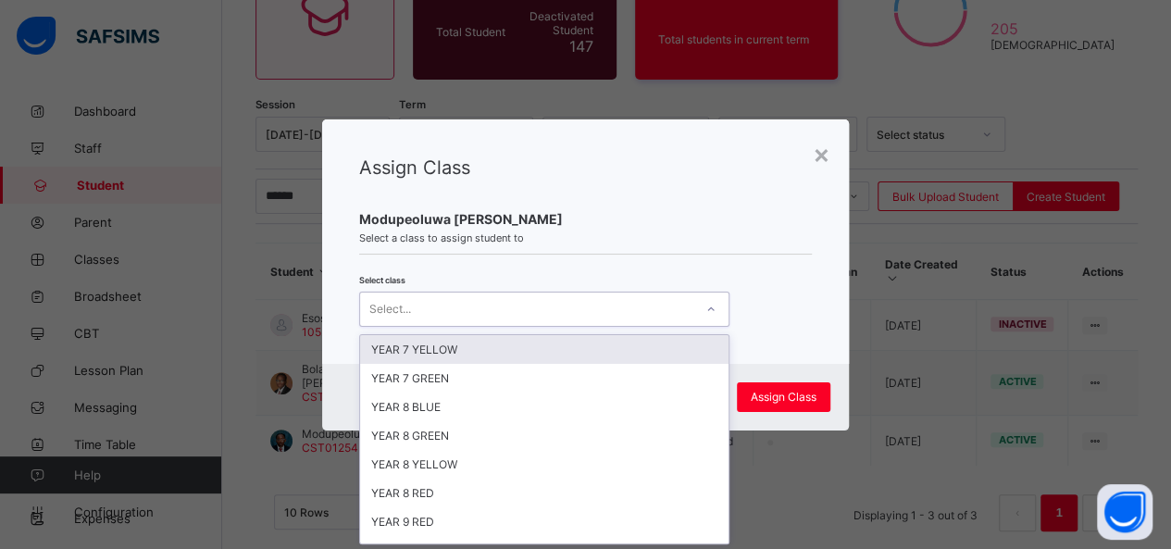
click at [705, 308] on icon at bounding box center [710, 309] width 11 height 19
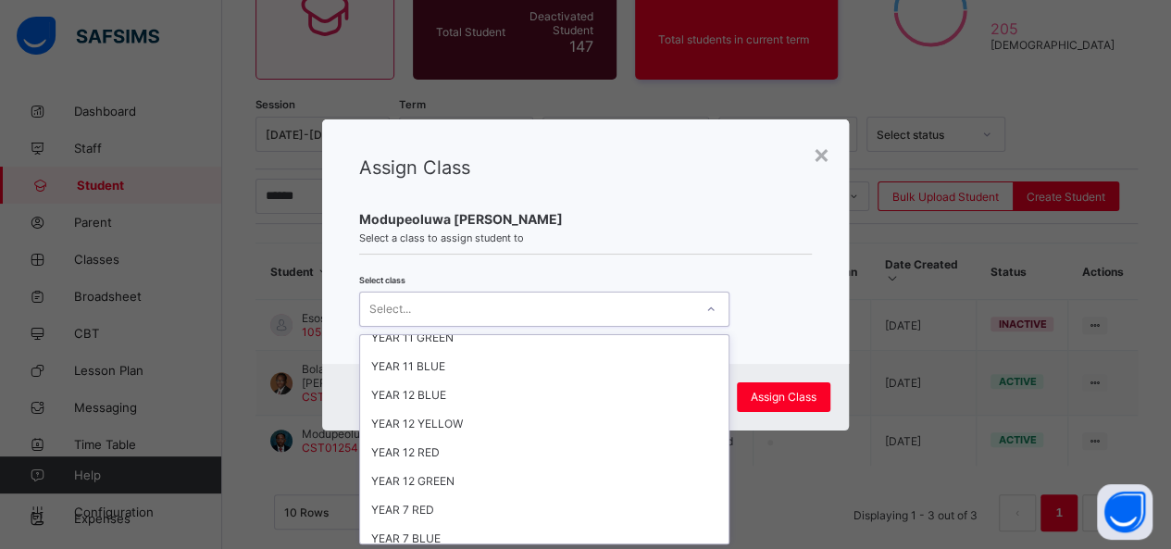
scroll to position [364, 0]
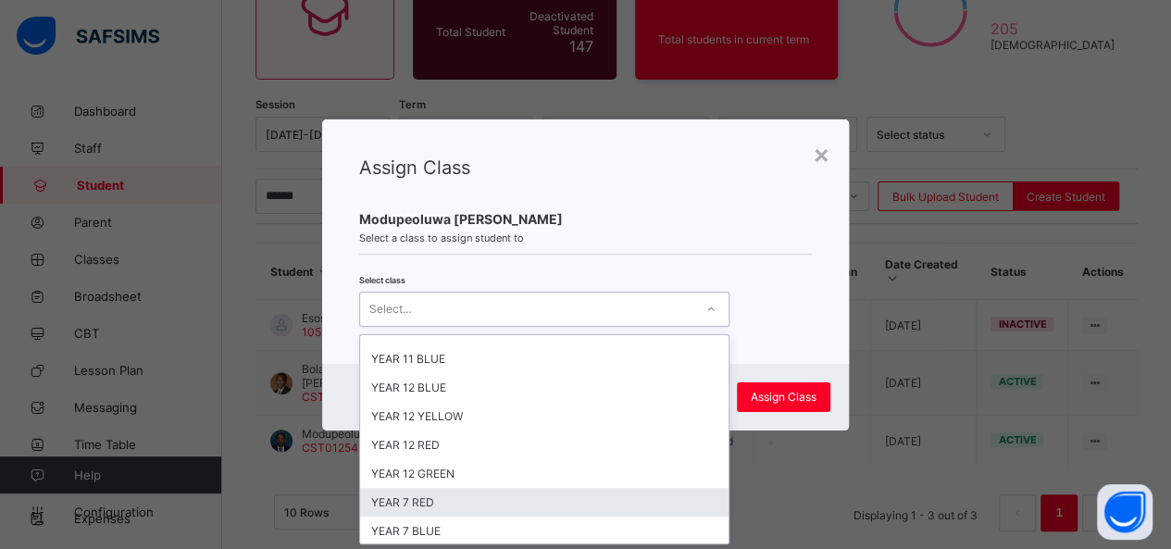
click at [541, 488] on div "YEAR 7 RED" at bounding box center [544, 502] width 368 height 29
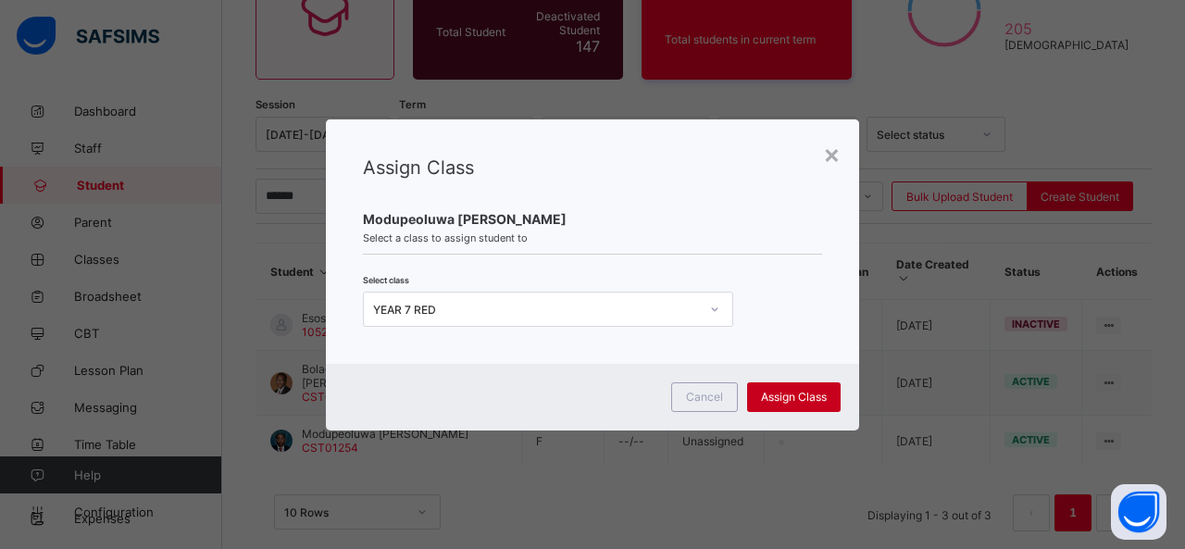
click at [795, 397] on span "Assign Class" at bounding box center [794, 397] width 66 height 14
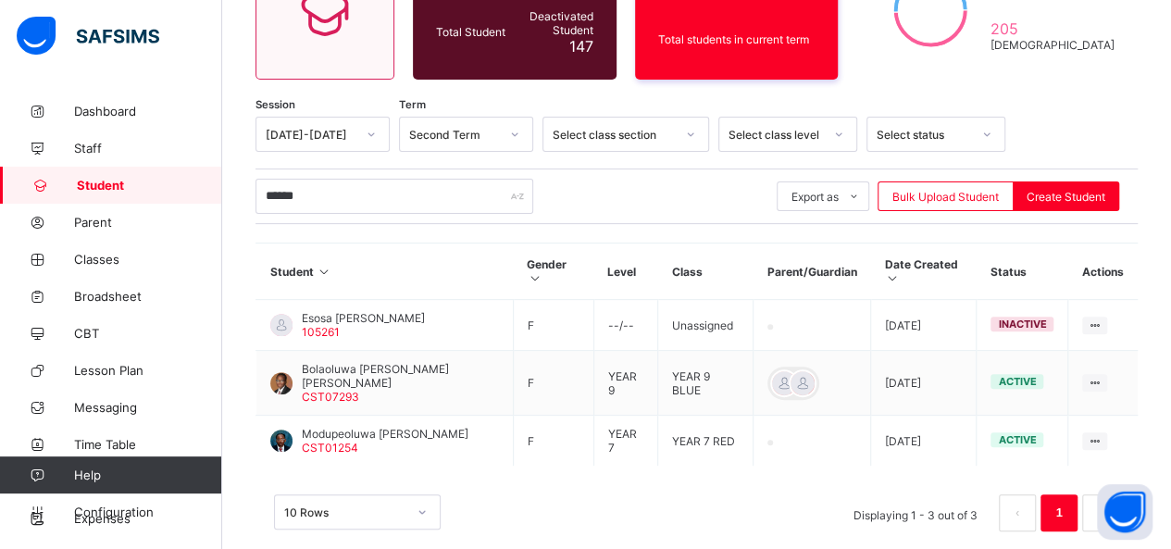
click at [126, 180] on span "Student" at bounding box center [149, 185] width 145 height 15
click at [350, 195] on input "******" at bounding box center [395, 196] width 278 height 35
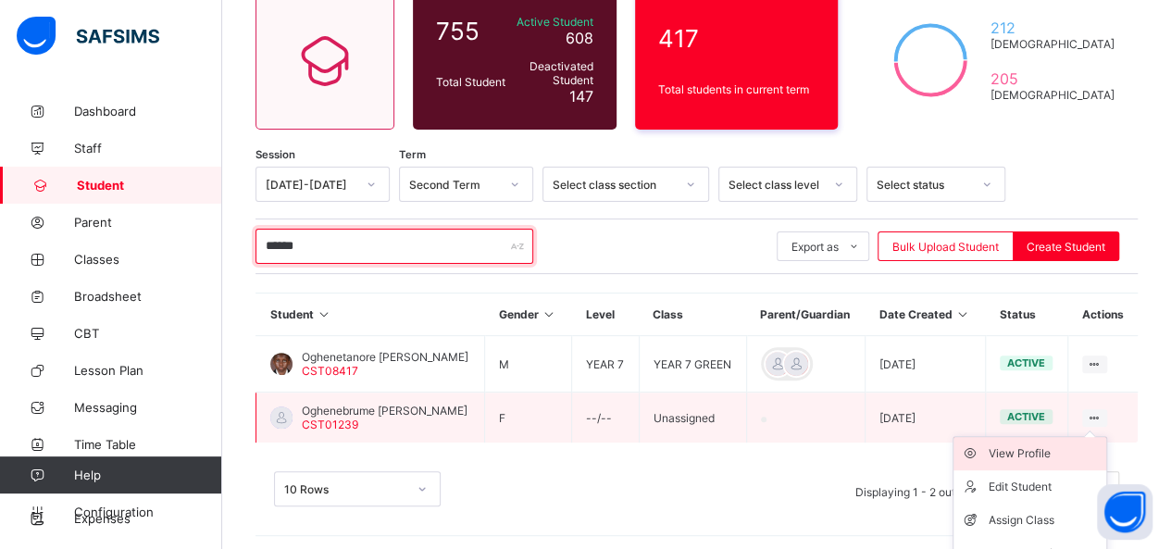
scroll to position [217, 0]
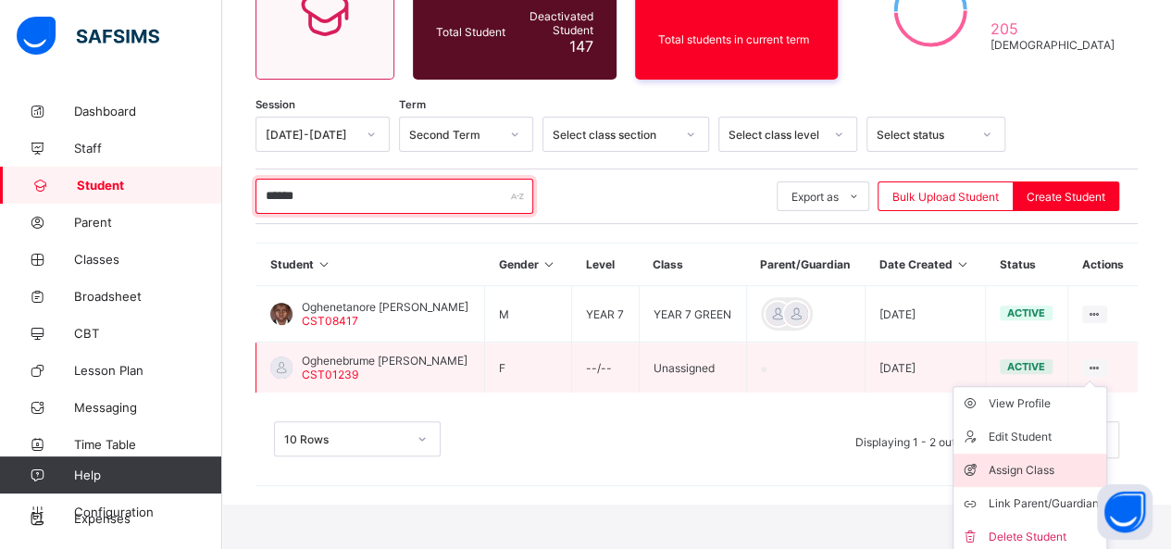
type input "******"
click at [1072, 461] on div "Assign Class" at bounding box center [1044, 470] width 110 height 19
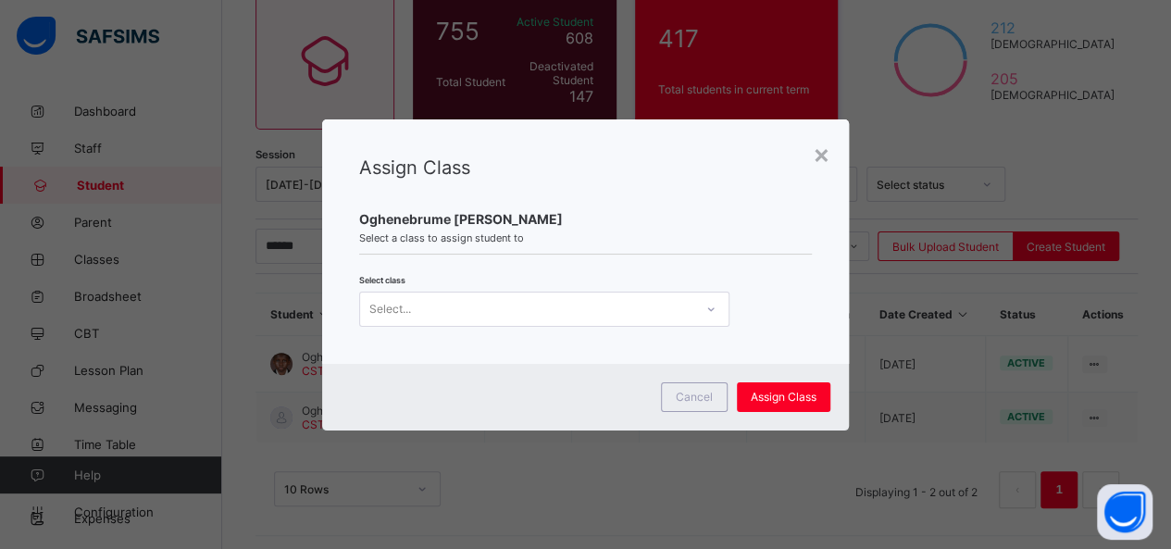
scroll to position [0, 0]
click at [707, 308] on icon at bounding box center [710, 309] width 11 height 19
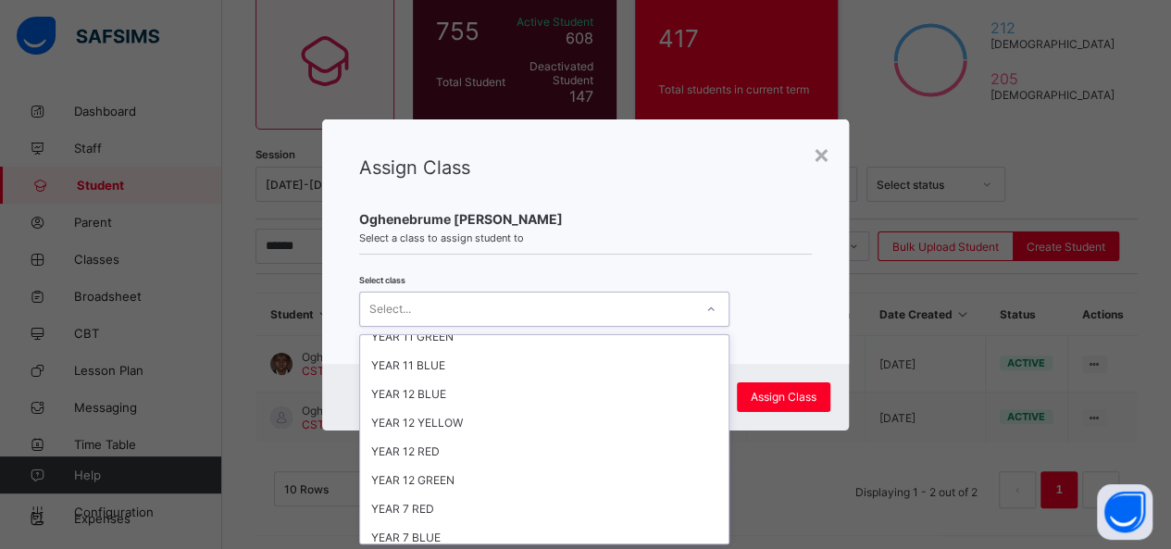
scroll to position [364, 0]
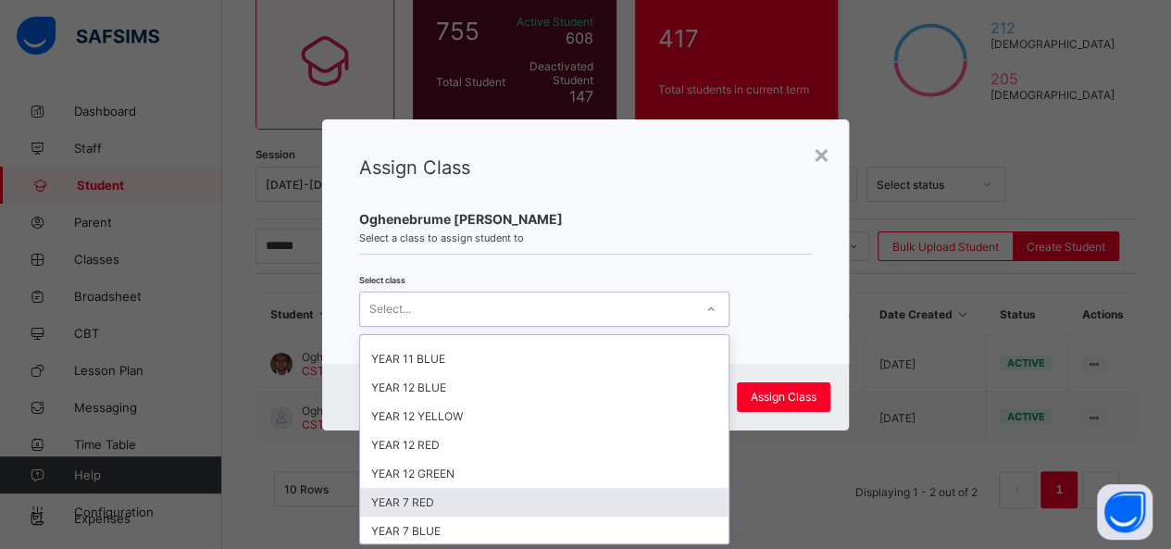
click at [613, 488] on div "YEAR 7 RED" at bounding box center [544, 502] width 368 height 29
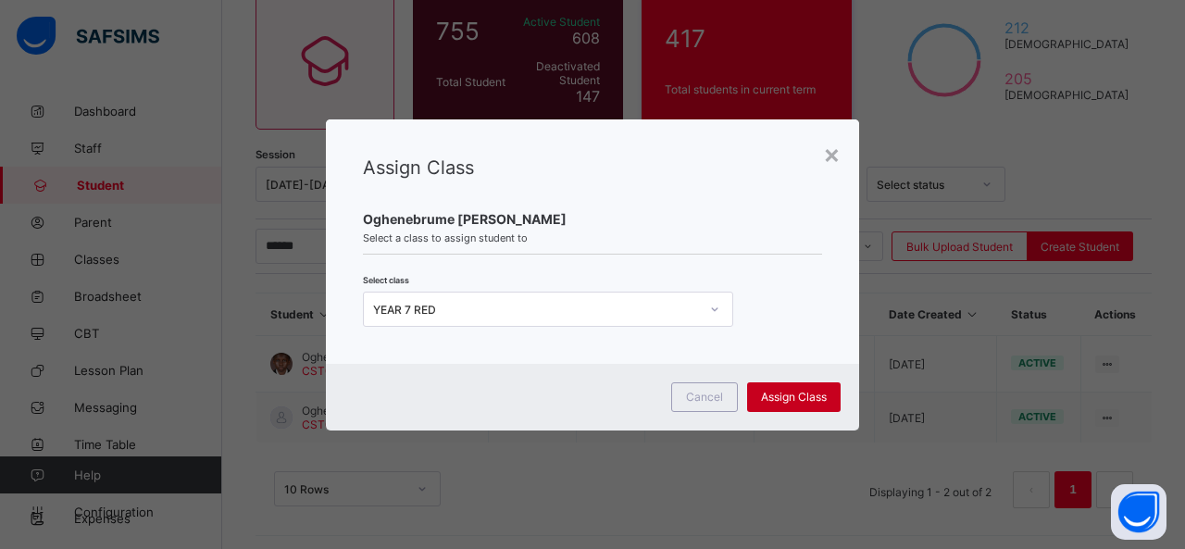
click at [791, 384] on div "Assign Class" at bounding box center [794, 397] width 94 height 30
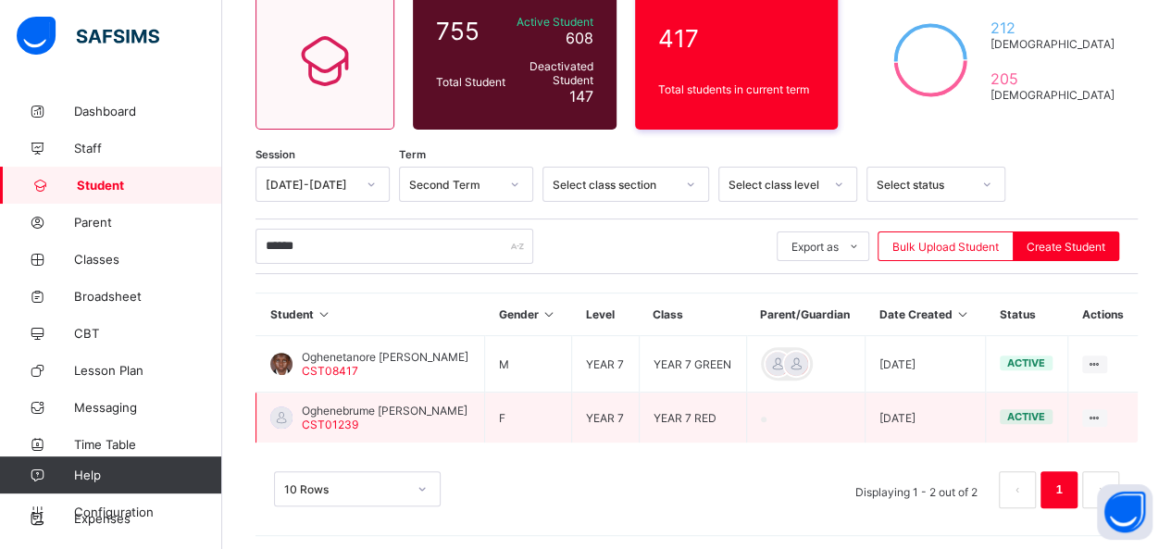
click at [407, 407] on span "Oghenebrume Olivia Aghomi" at bounding box center [385, 411] width 166 height 14
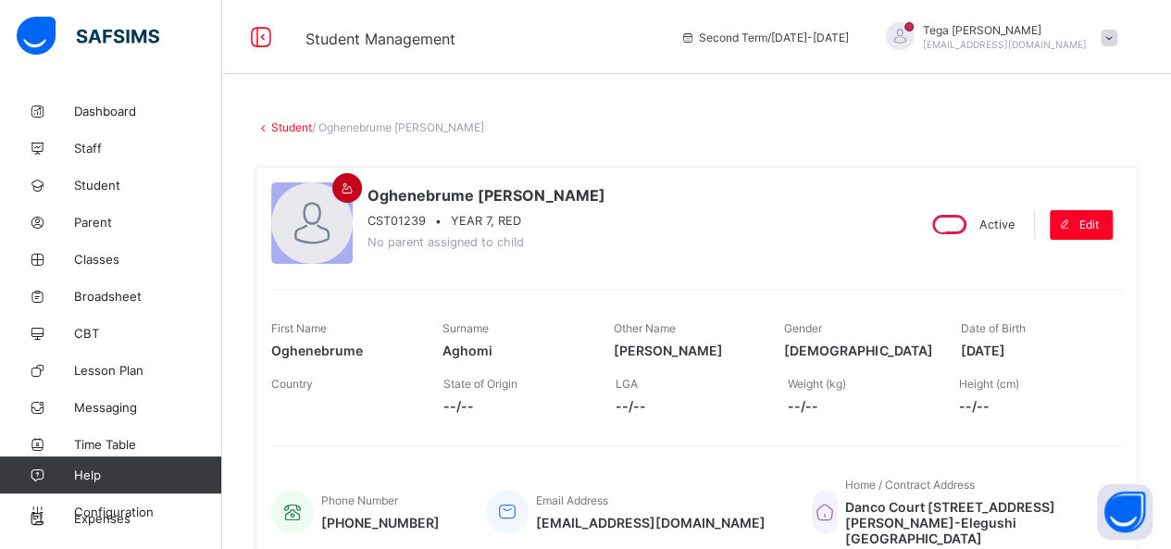
click at [337, 192] on span at bounding box center [347, 188] width 22 height 14
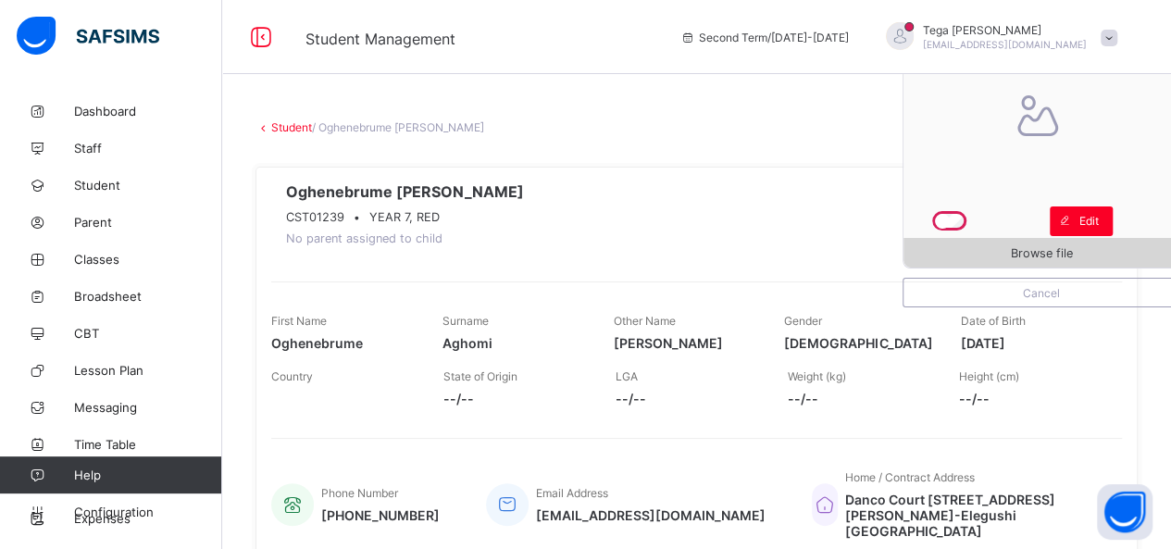
click at [1010, 248] on span "Browse file" at bounding box center [1042, 253] width 276 height 14
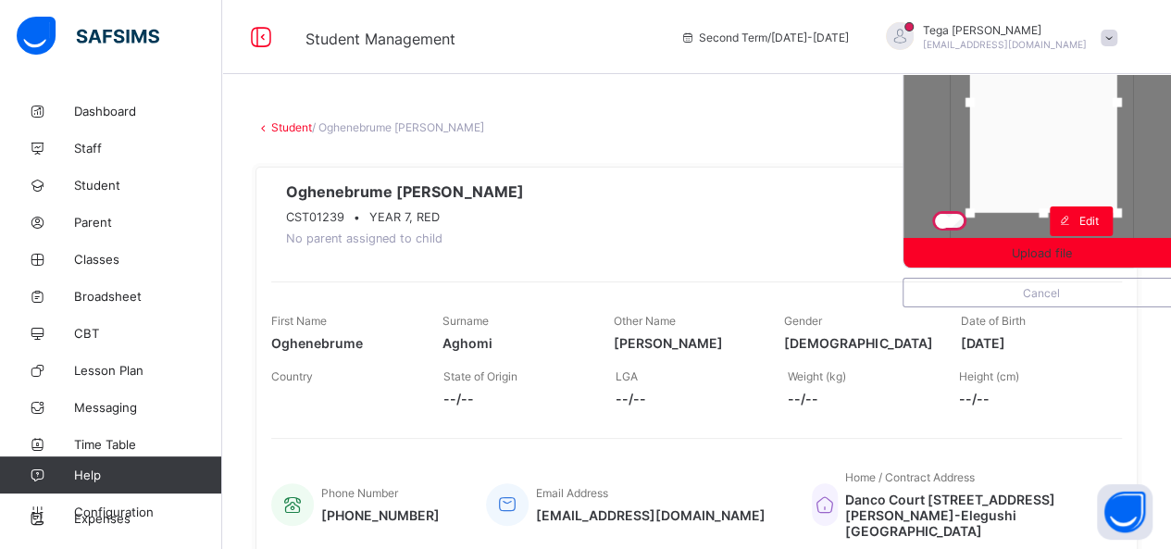
drag, startPoint x: 1048, startPoint y: 120, endPoint x: 1050, endPoint y: 81, distance: 39.9
click at [1050, 81] on div at bounding box center [1043, 102] width 147 height 221
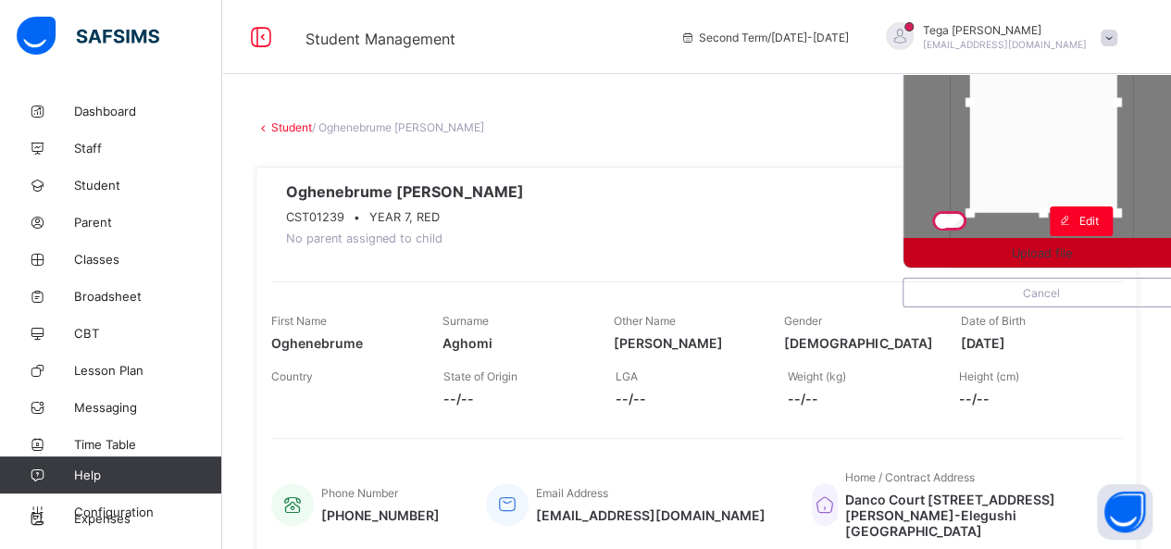
click at [1067, 243] on div "Upload file" at bounding box center [1042, 253] width 276 height 30
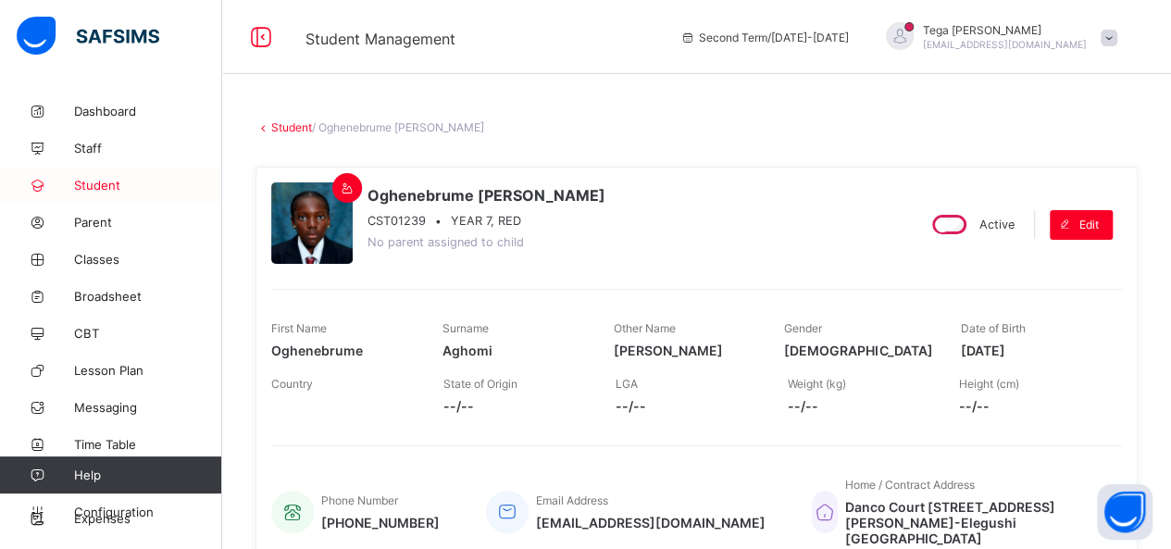
click at [99, 184] on span "Student" at bounding box center [148, 185] width 148 height 15
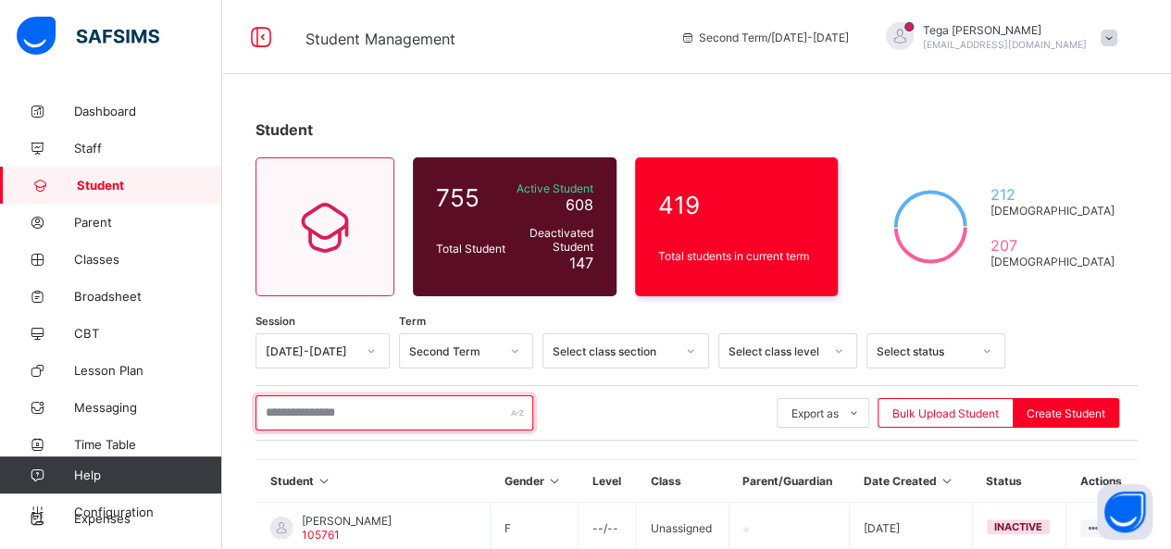
click at [317, 413] on input "text" at bounding box center [395, 412] width 278 height 35
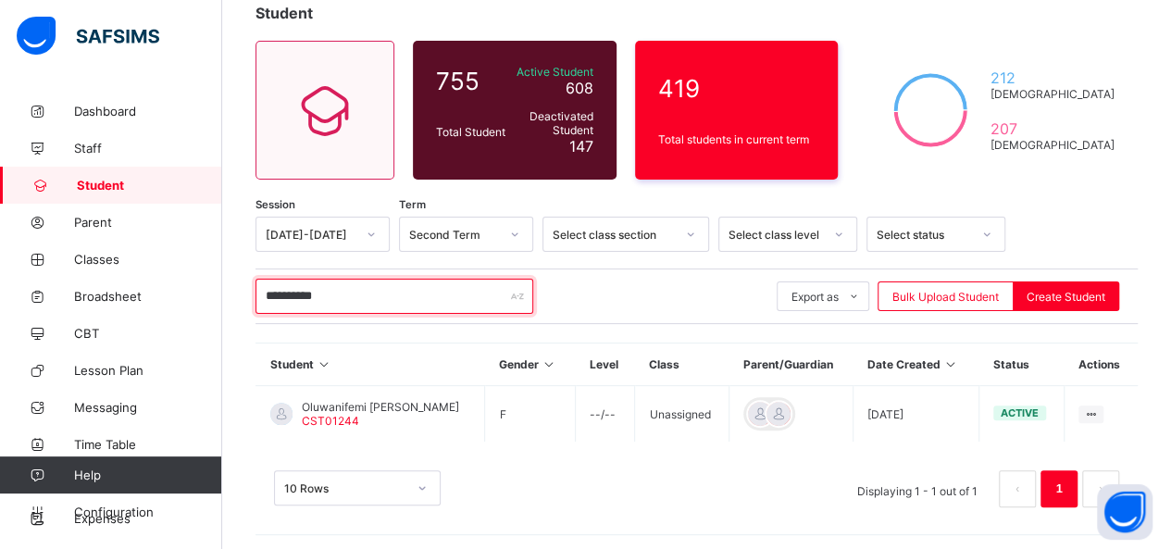
scroll to position [118, 0]
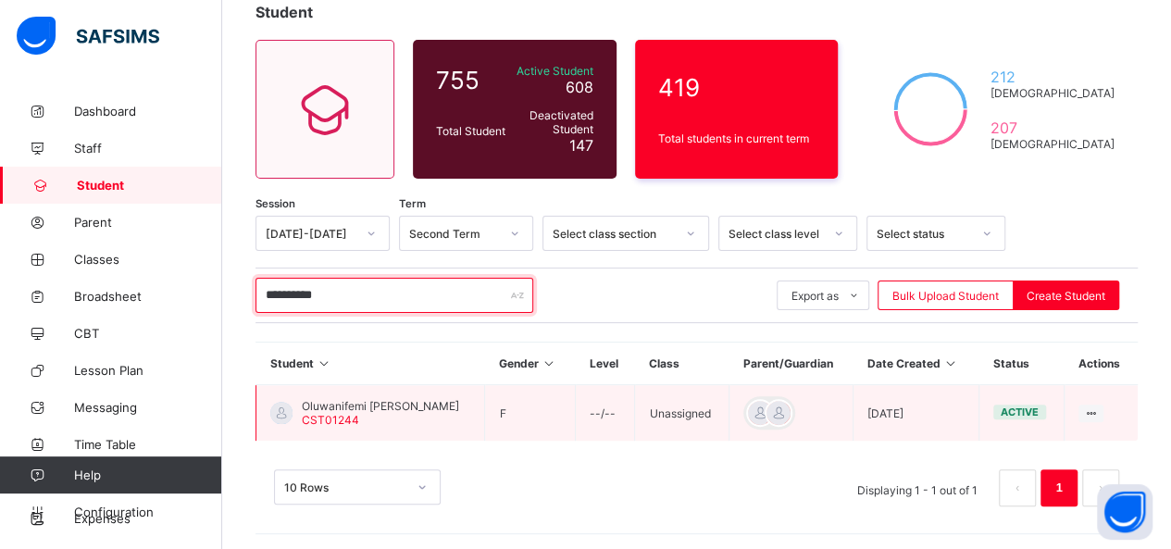
type input "**********"
click at [377, 405] on span "Oluwanifemi Mercy Akinrodoye" at bounding box center [380, 406] width 157 height 14
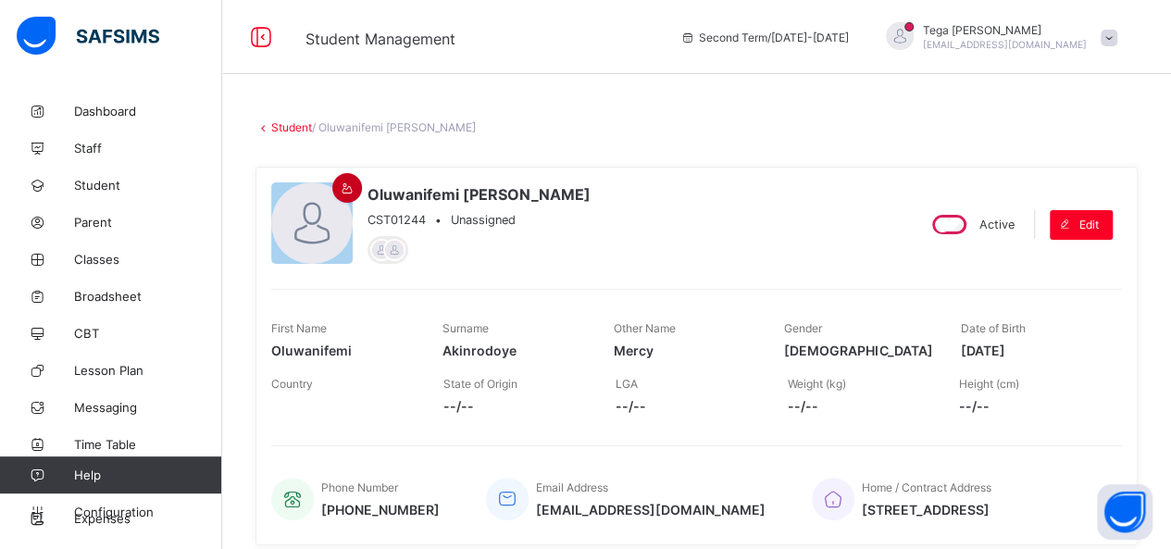
click at [344, 187] on icon at bounding box center [348, 188] width 16 height 14
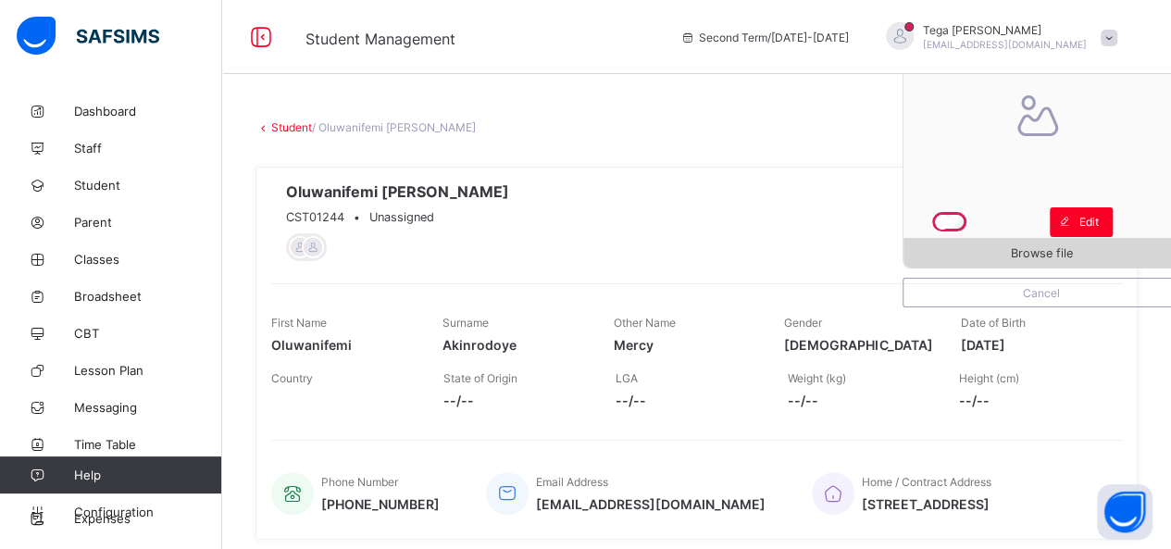
click at [1011, 246] on span "Browse file" at bounding box center [1042, 253] width 276 height 14
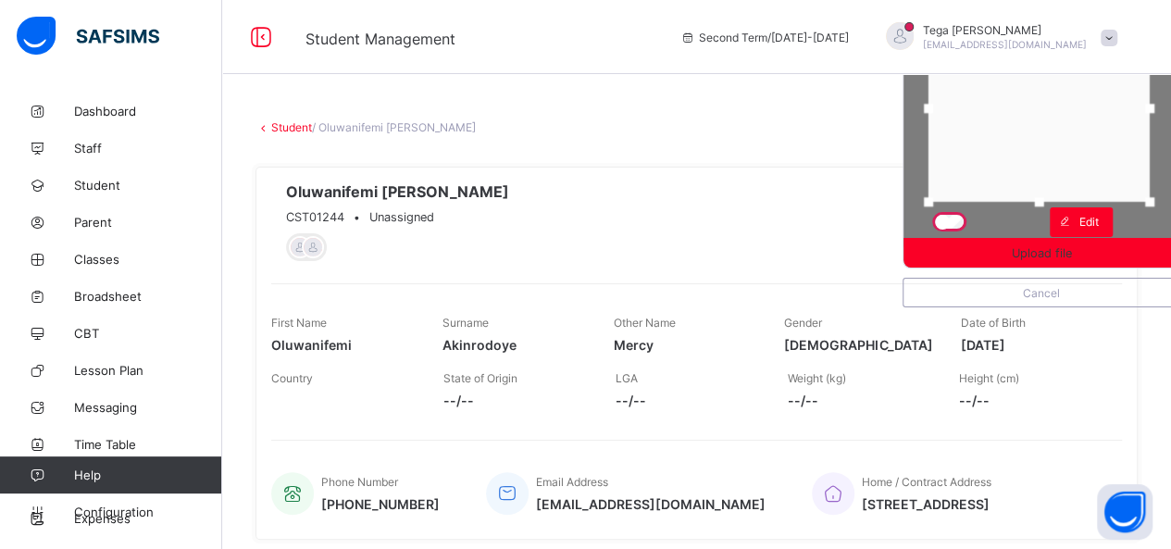
drag, startPoint x: 1022, startPoint y: 193, endPoint x: 1019, endPoint y: 171, distance: 21.5
click at [1019, 171] on div at bounding box center [1039, 108] width 221 height 187
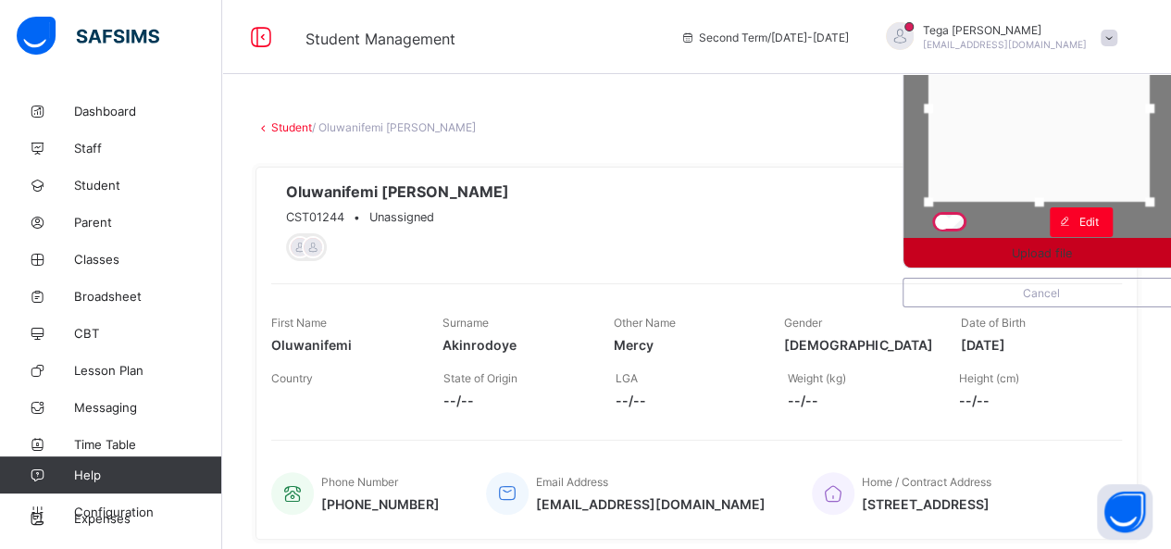
click at [1028, 246] on span "Upload file" at bounding box center [1042, 253] width 60 height 14
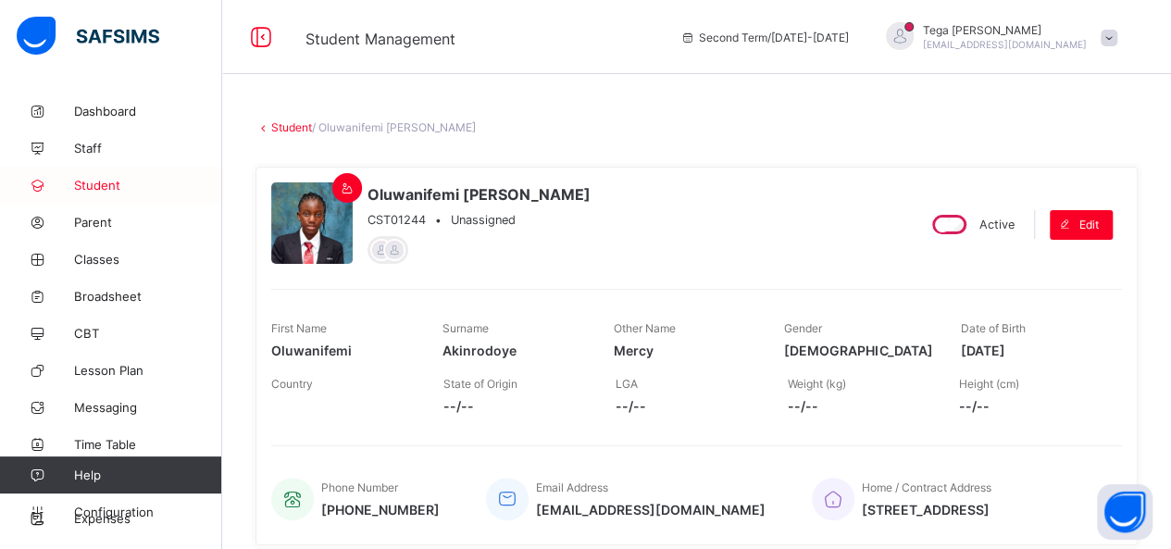
click at [106, 187] on span "Student" at bounding box center [148, 185] width 148 height 15
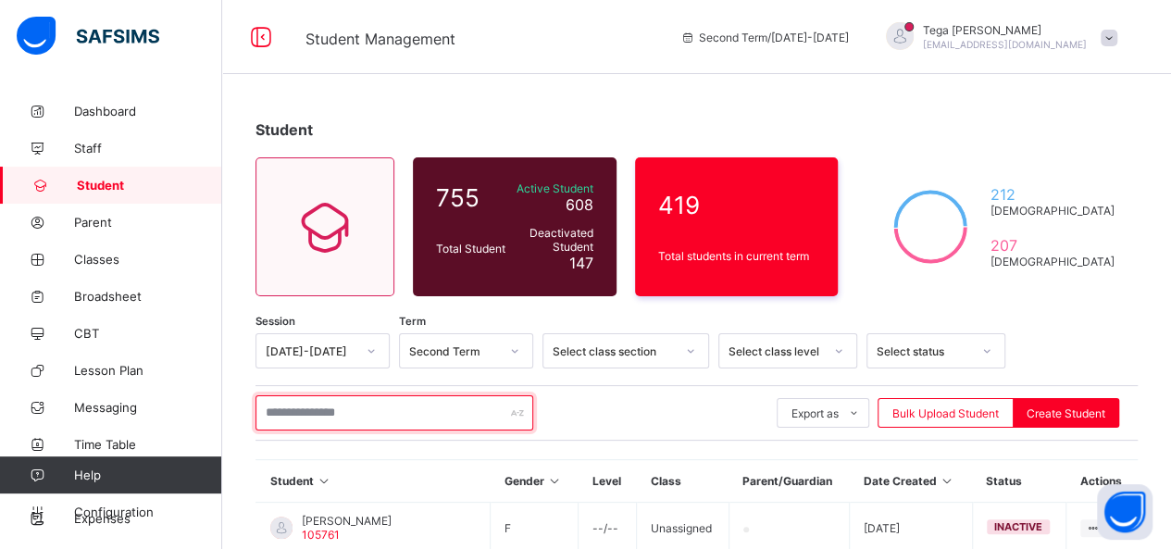
click at [317, 407] on input "text" at bounding box center [395, 412] width 278 height 35
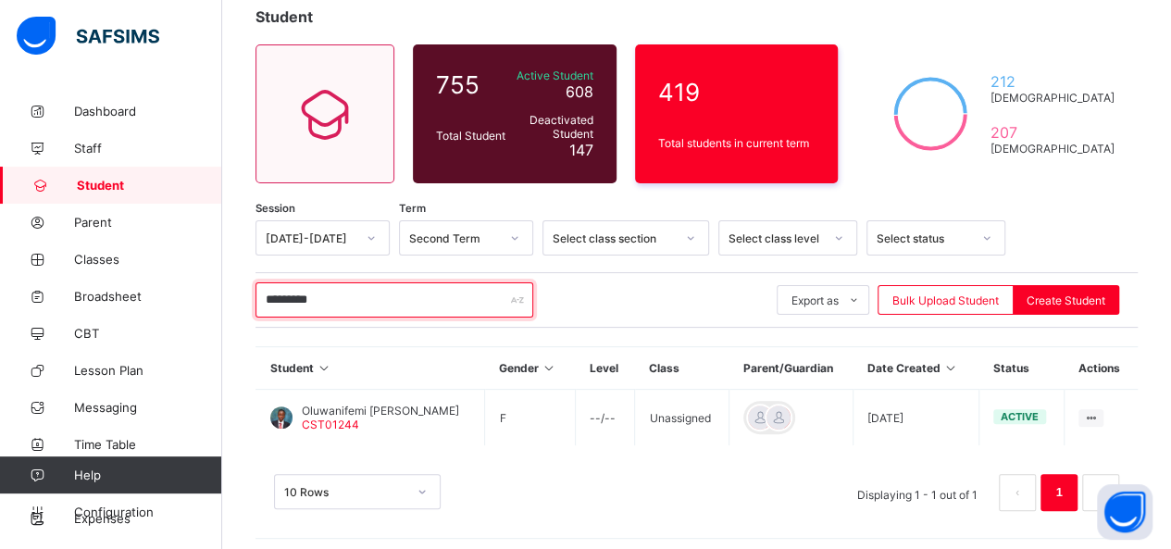
scroll to position [118, 0]
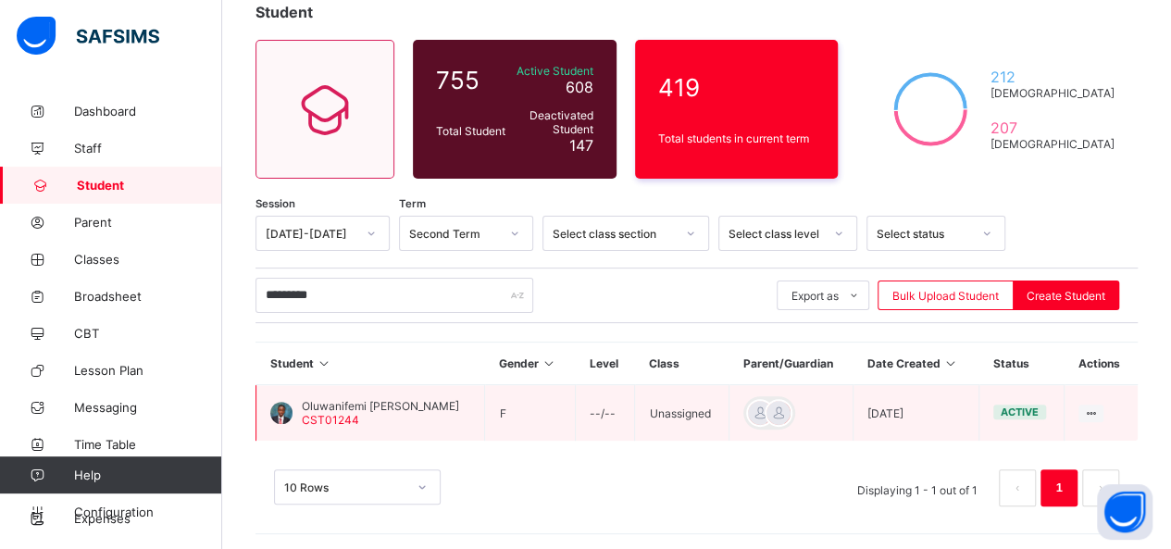
click at [683, 405] on td "Unassigned" at bounding box center [682, 413] width 94 height 56
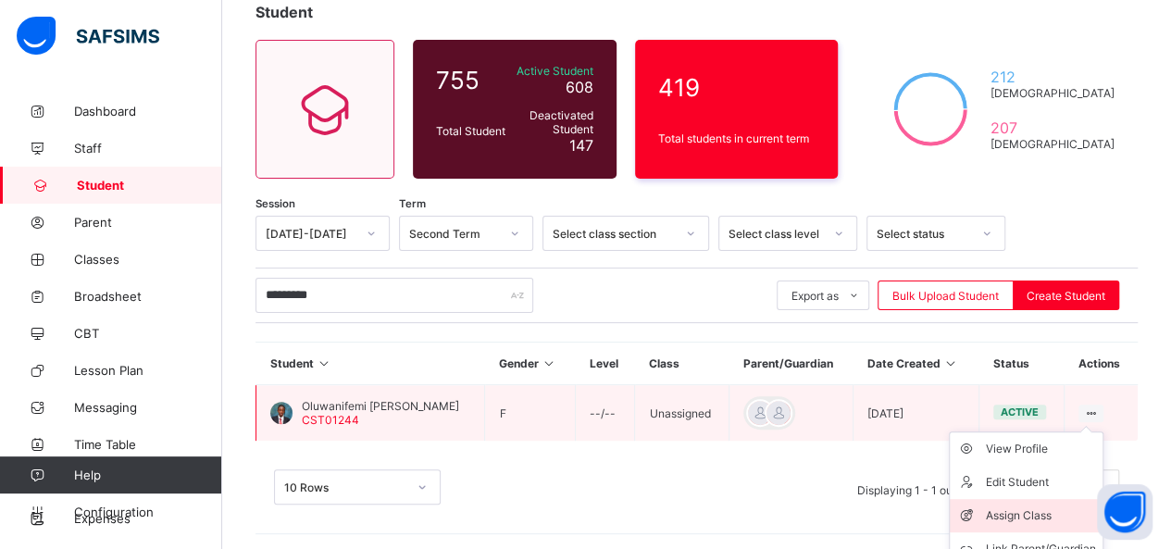
click at [1022, 509] on div "Assign Class" at bounding box center [1040, 515] width 110 height 19
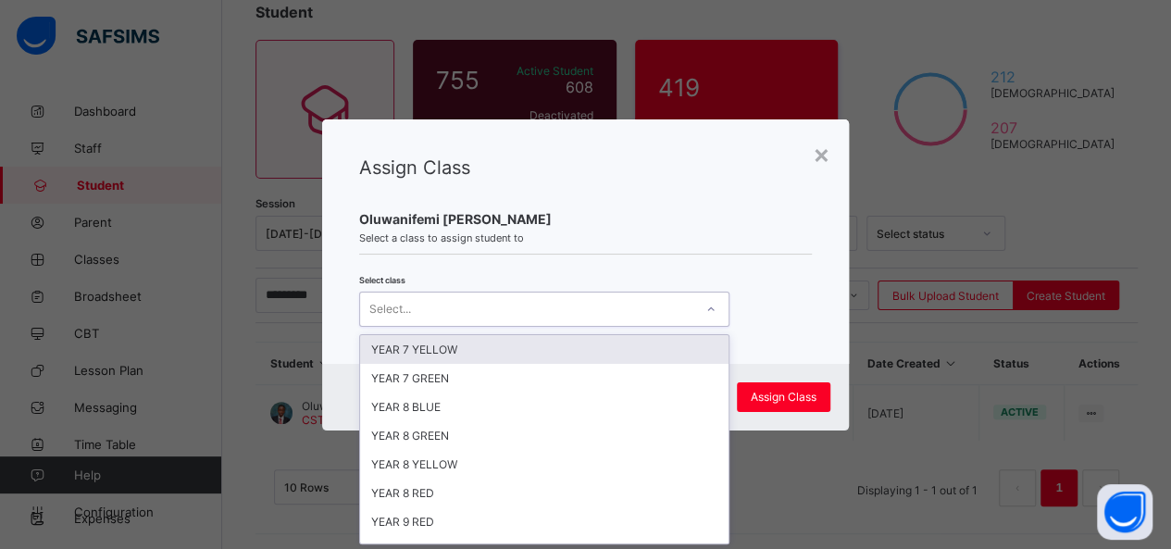
scroll to position [0, 0]
click at [702, 306] on div at bounding box center [710, 309] width 31 height 30
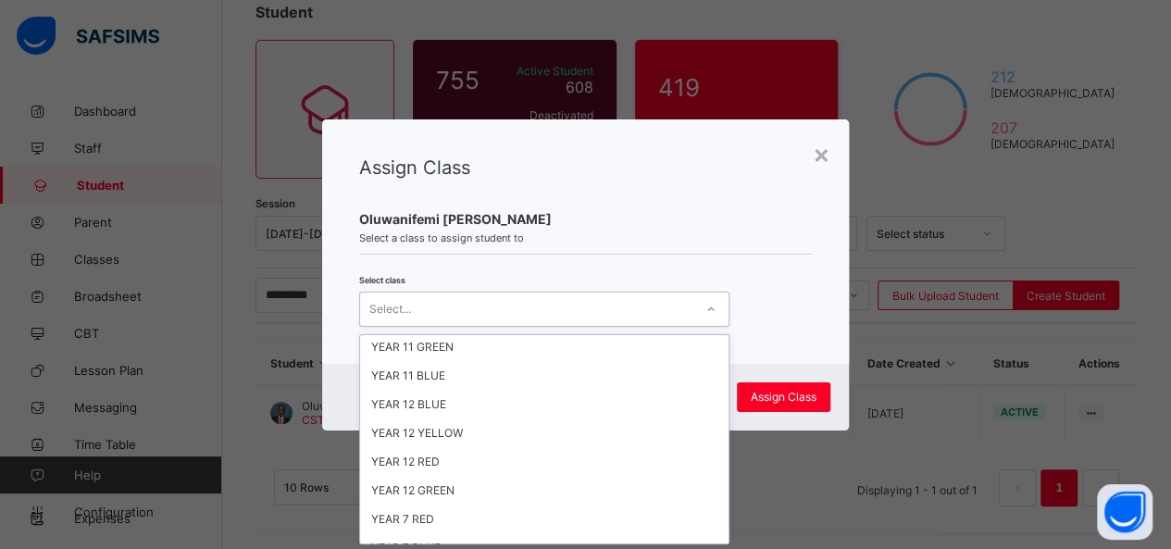
scroll to position [364, 0]
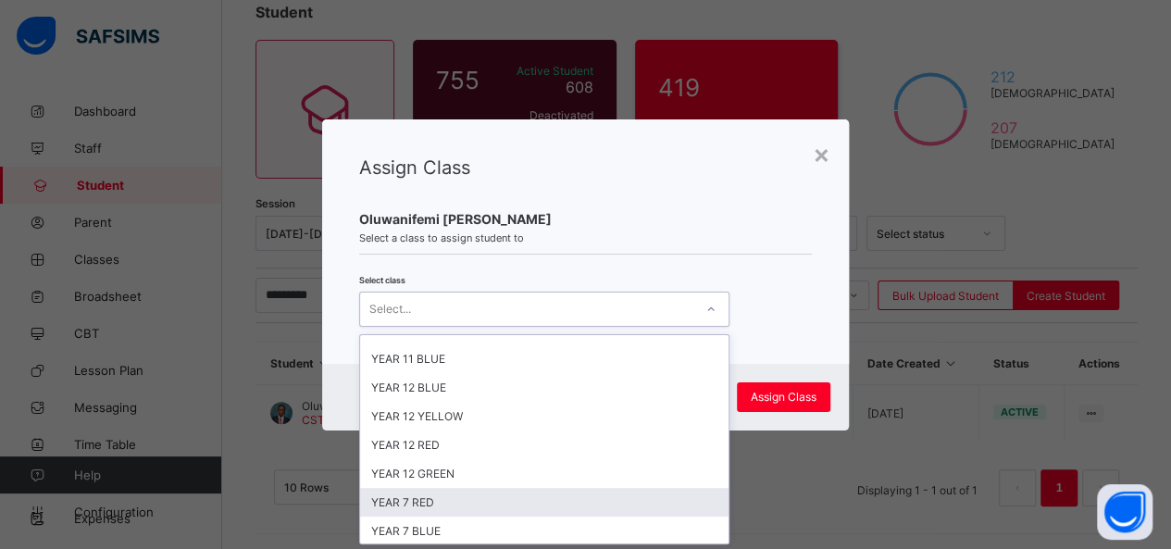
click at [533, 488] on div "YEAR 7 RED" at bounding box center [544, 502] width 368 height 29
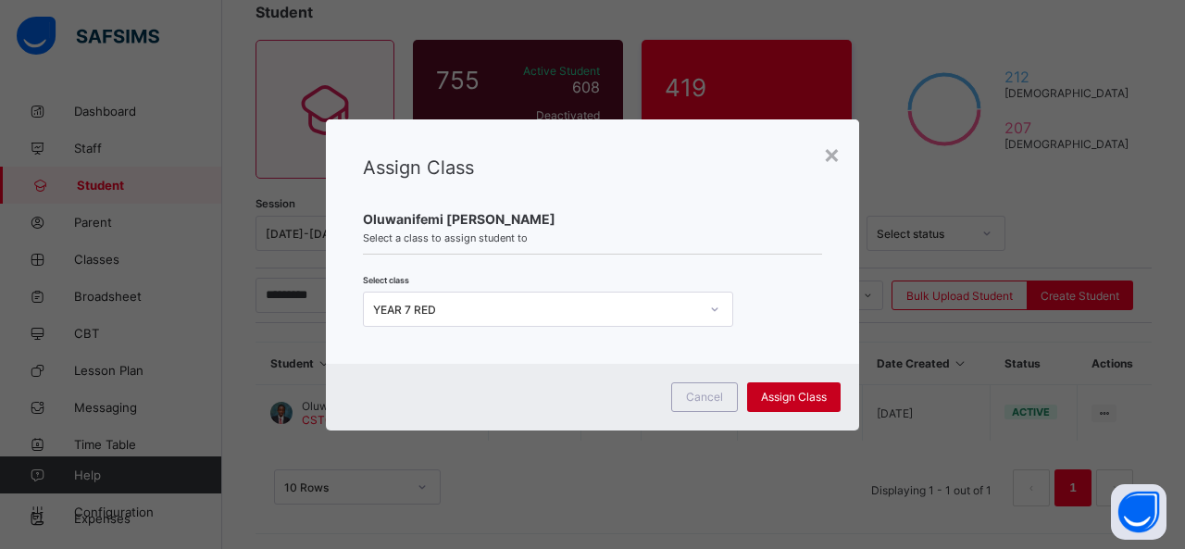
click at [789, 388] on div "Assign Class" at bounding box center [794, 397] width 94 height 30
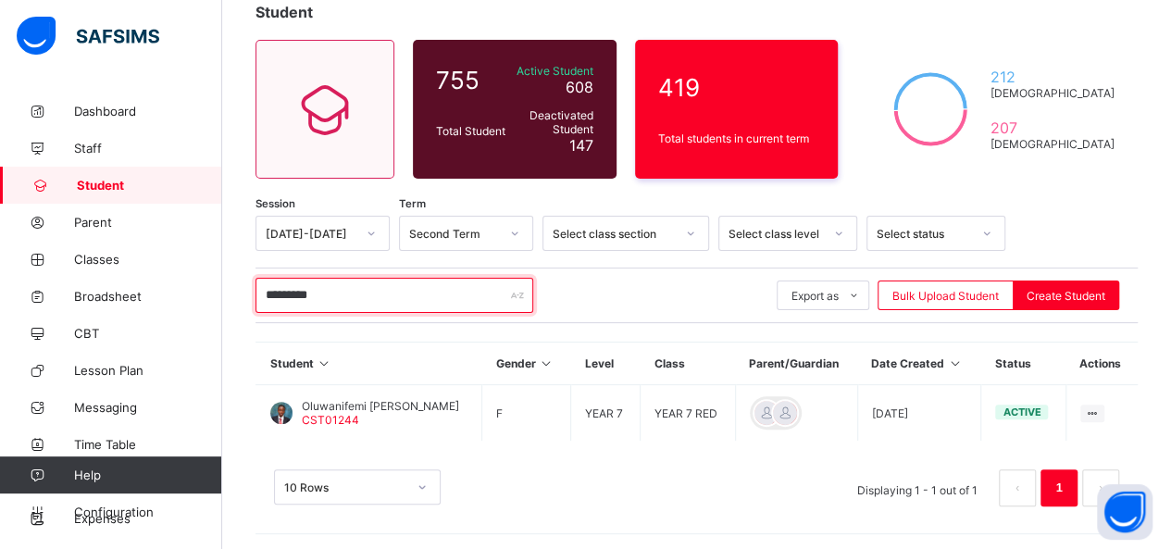
click at [358, 291] on input "*********" at bounding box center [395, 295] width 278 height 35
type input "*"
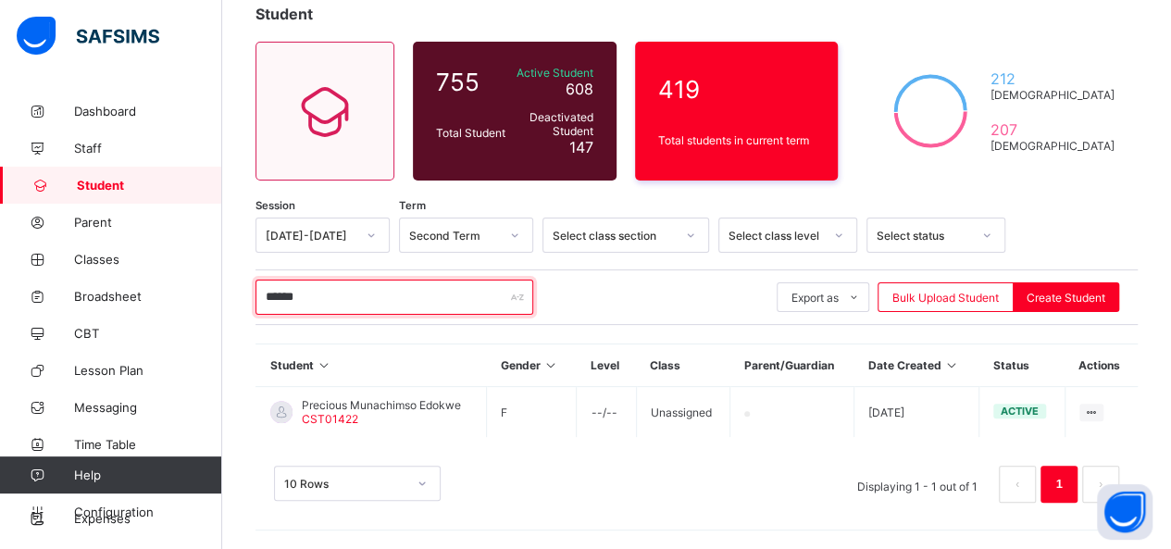
scroll to position [111, 0]
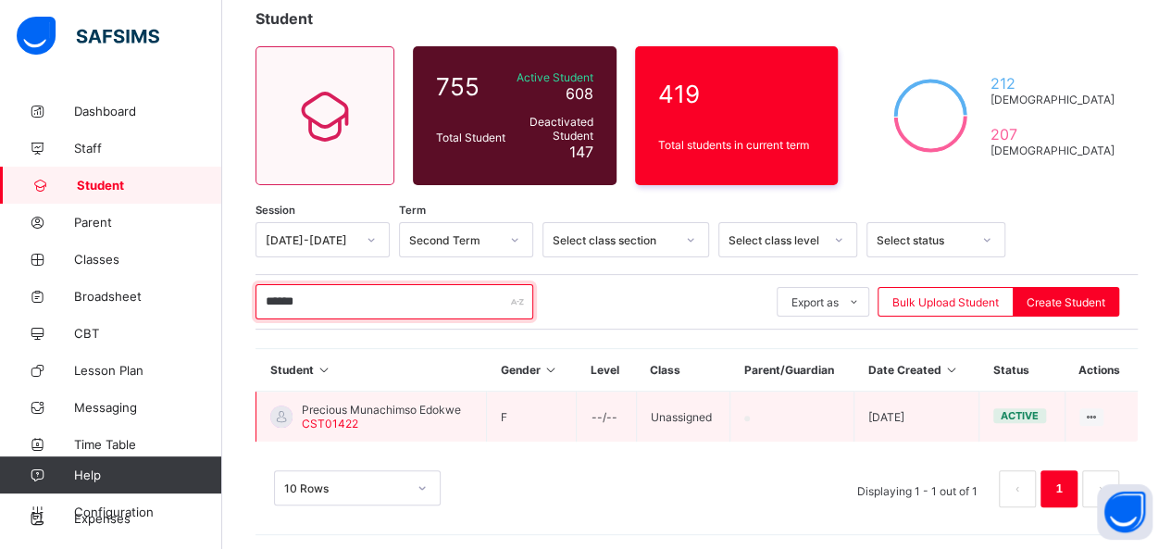
type input "******"
click at [387, 404] on span "Precious Munachimso Edokwe" at bounding box center [381, 410] width 159 height 14
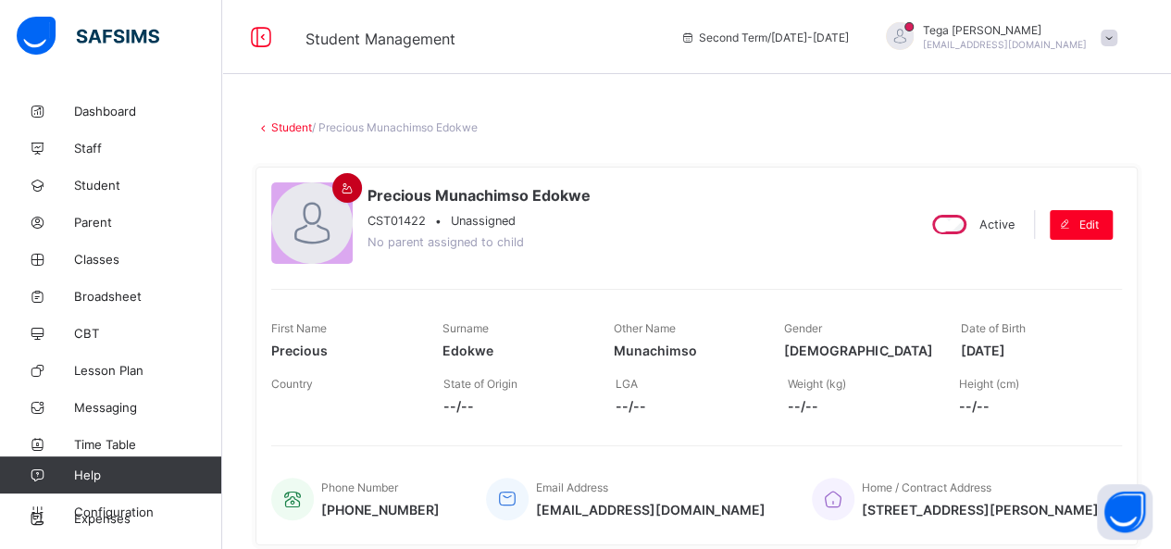
click at [340, 190] on icon at bounding box center [348, 188] width 16 height 14
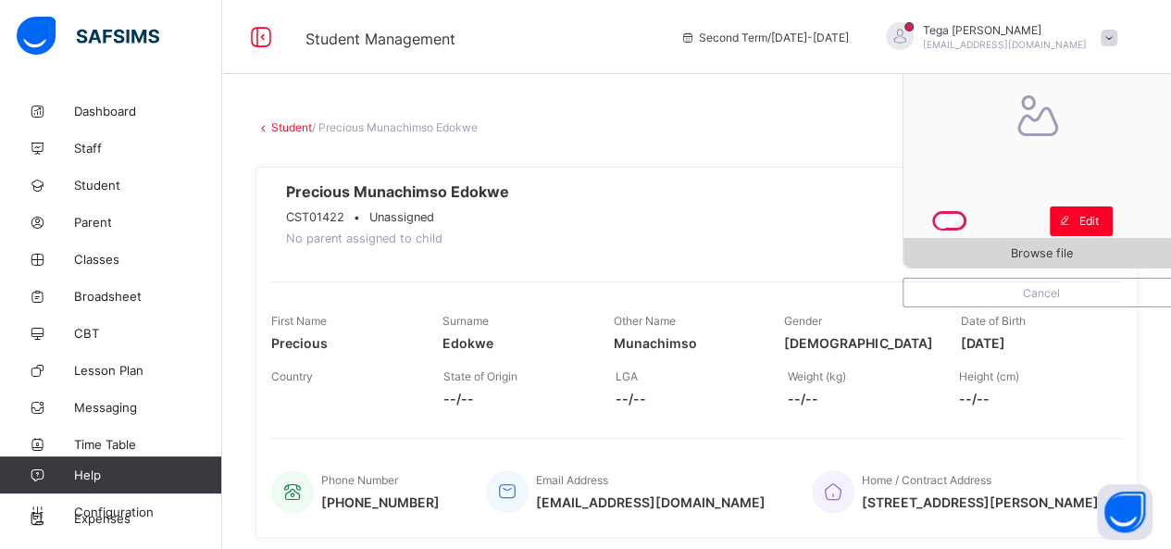
click at [1030, 249] on span "Browse file" at bounding box center [1042, 253] width 62 height 14
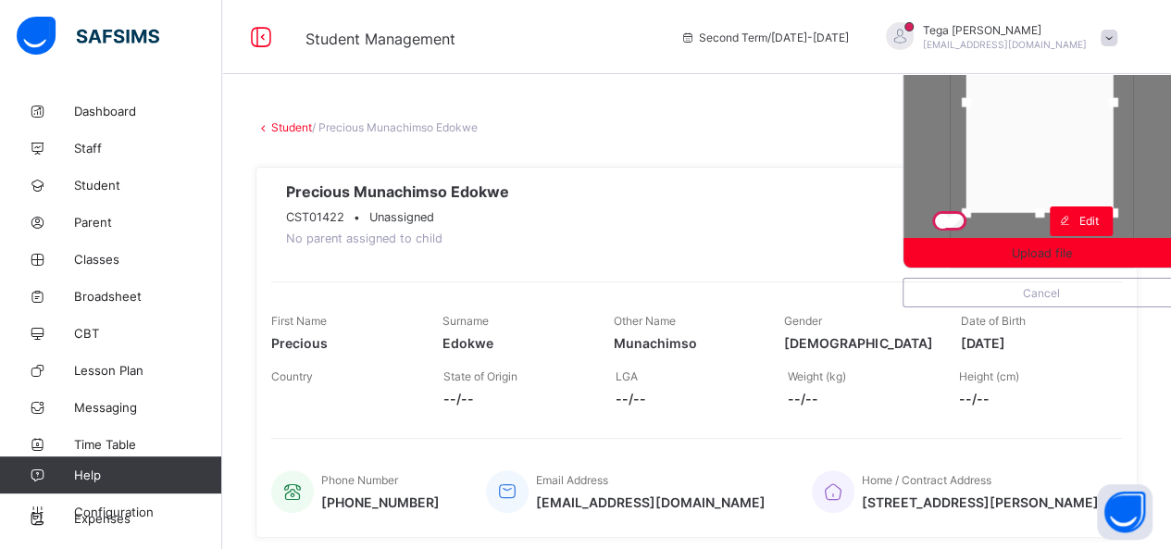
drag, startPoint x: 1064, startPoint y: 132, endPoint x: 1062, endPoint y: 96, distance: 36.2
click at [1062, 96] on div at bounding box center [1040, 102] width 147 height 221
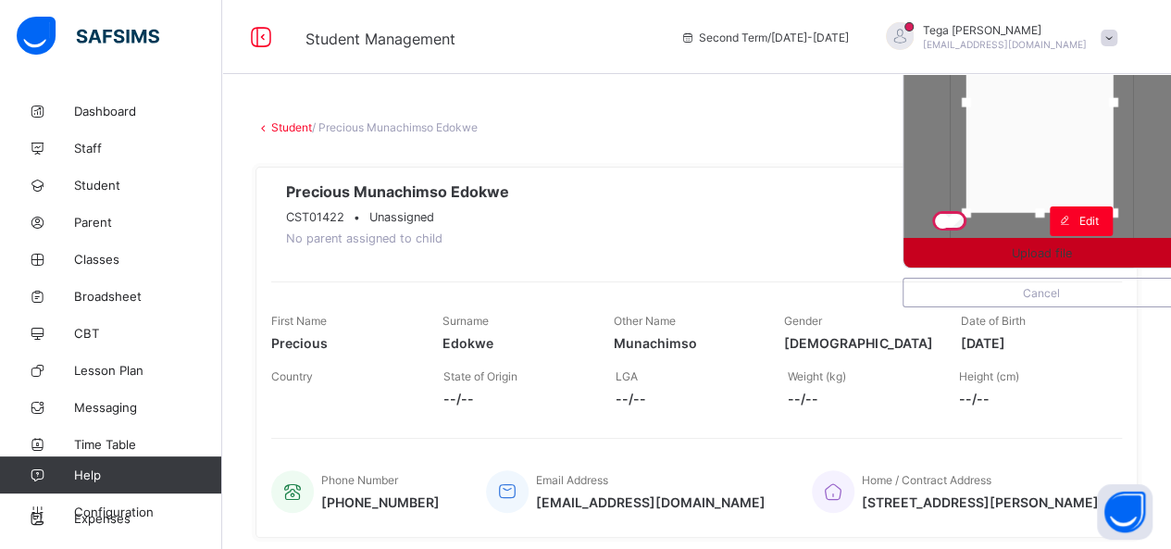
click at [1072, 248] on span "Upload file" at bounding box center [1042, 253] width 60 height 14
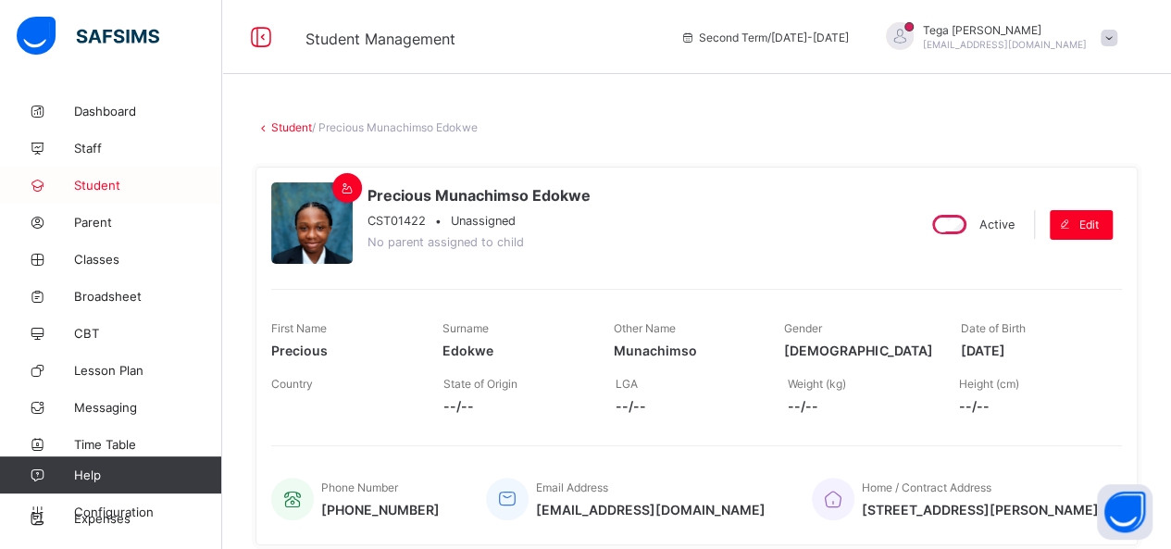
click at [97, 186] on span "Student" at bounding box center [148, 185] width 148 height 15
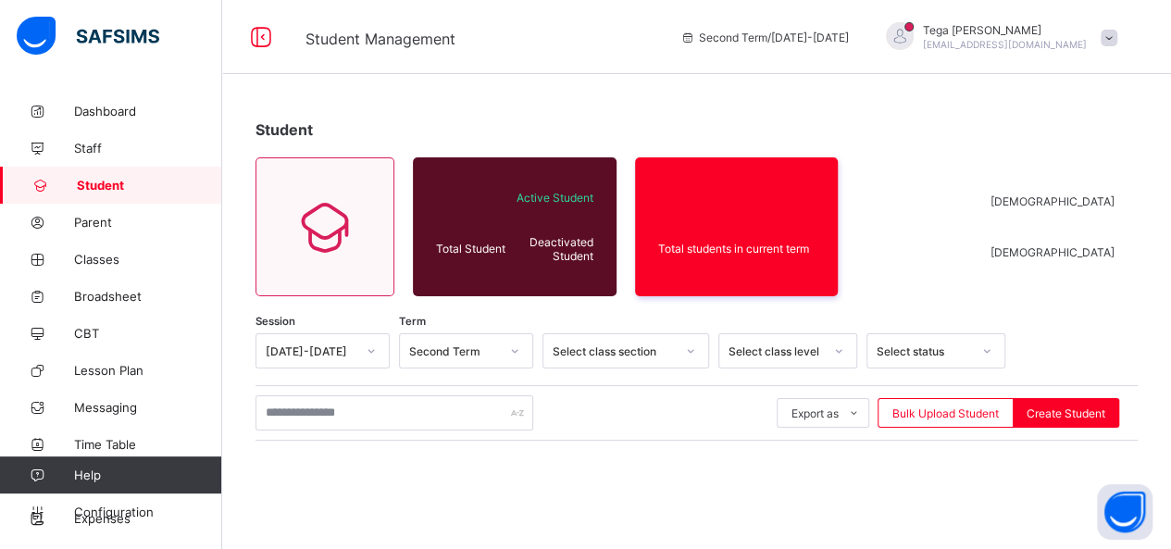
click at [97, 186] on span "Student" at bounding box center [149, 185] width 145 height 15
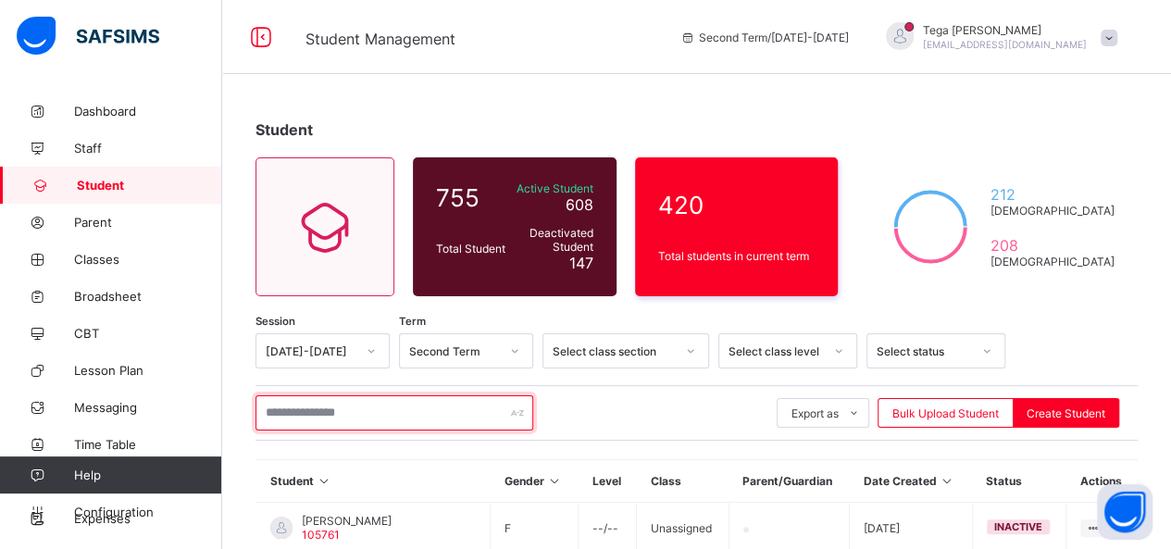
click at [338, 410] on input "text" at bounding box center [395, 412] width 278 height 35
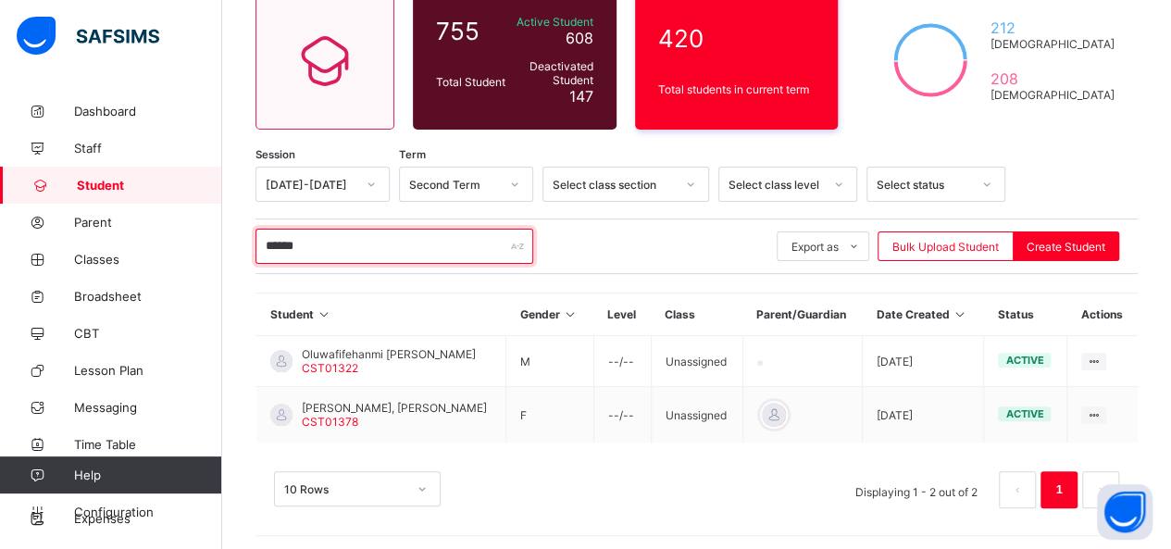
scroll to position [167, 0]
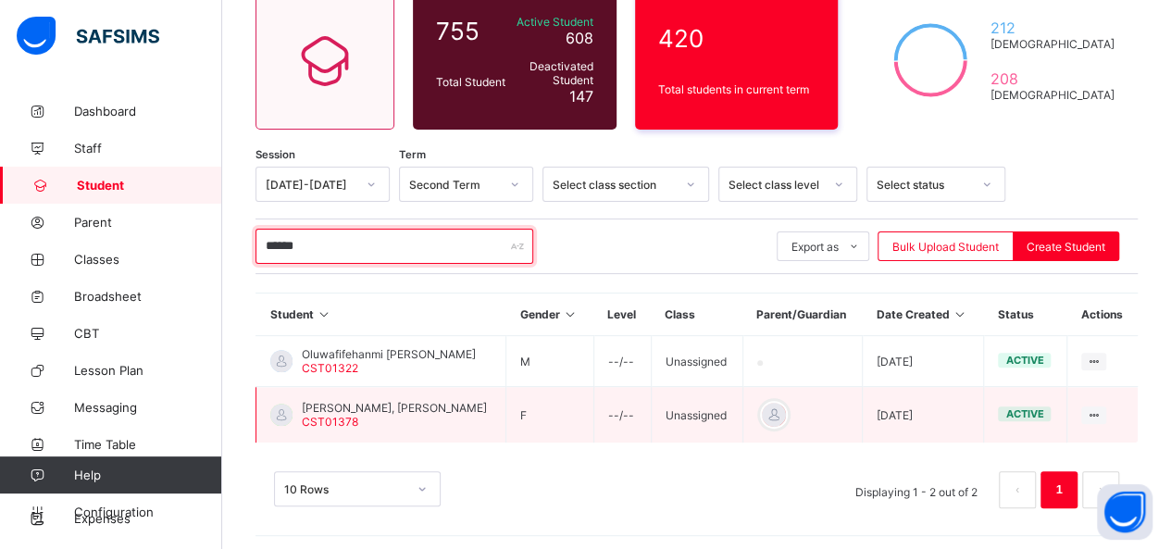
type input "******"
click at [365, 403] on span "Shiloh Kerindu, Eleanor Ogunwa" at bounding box center [394, 408] width 185 height 14
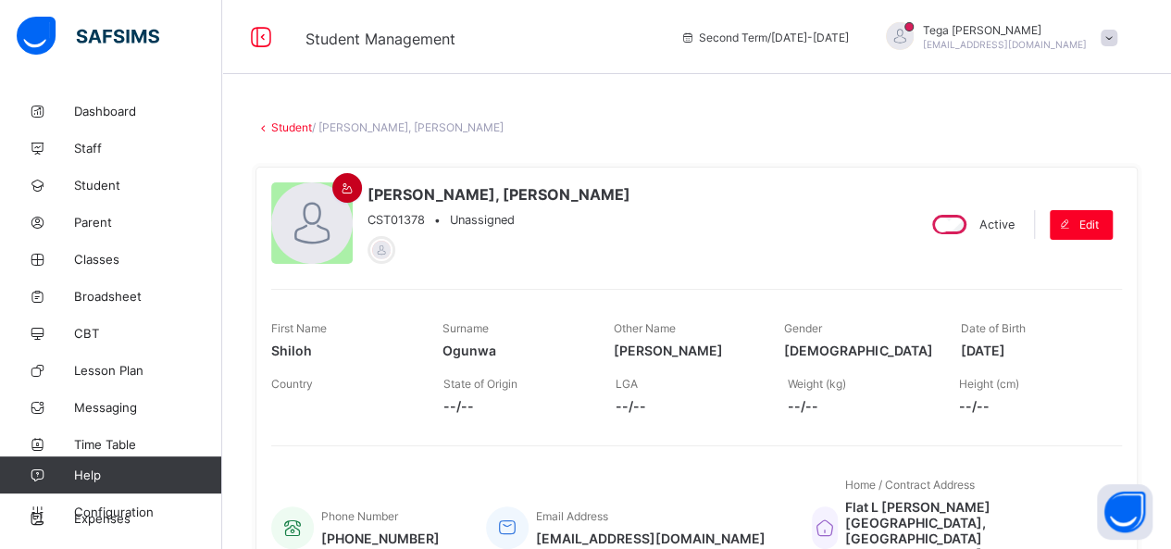
click at [346, 183] on icon at bounding box center [348, 188] width 16 height 14
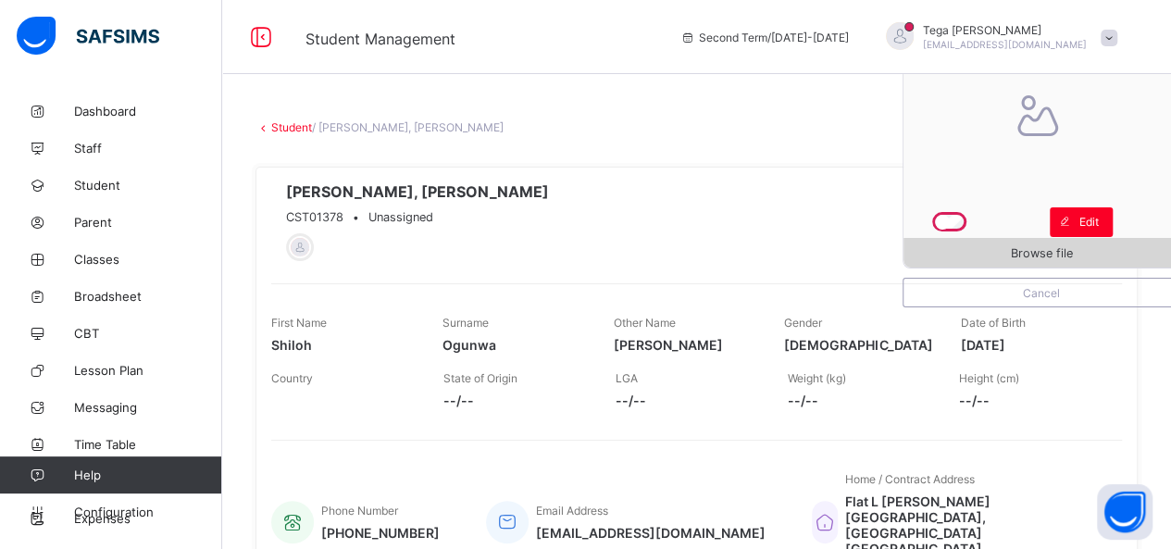
click at [1041, 246] on span "Browse file" at bounding box center [1042, 253] width 62 height 14
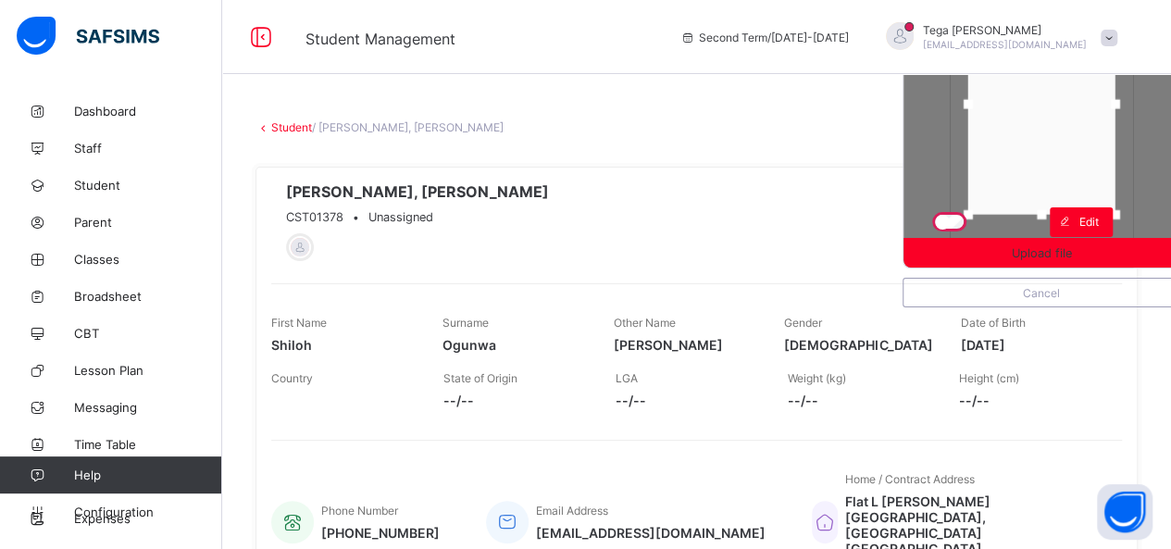
drag, startPoint x: 1028, startPoint y: 160, endPoint x: 1028, endPoint y: 134, distance: 25.9
click at [1028, 134] on div at bounding box center [1041, 104] width 147 height 221
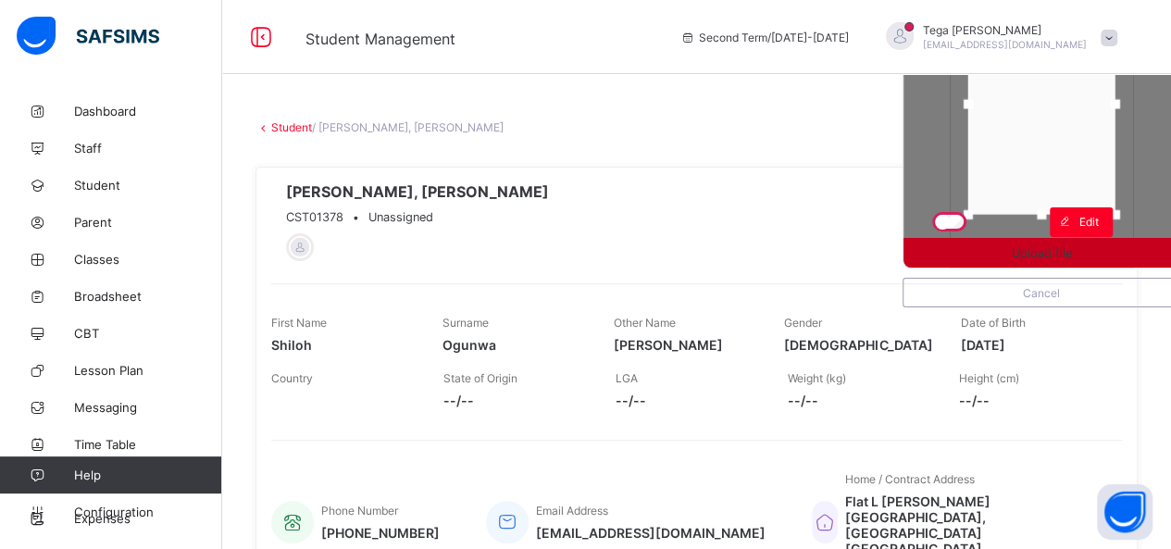
click at [1044, 254] on span "Upload file" at bounding box center [1042, 253] width 60 height 14
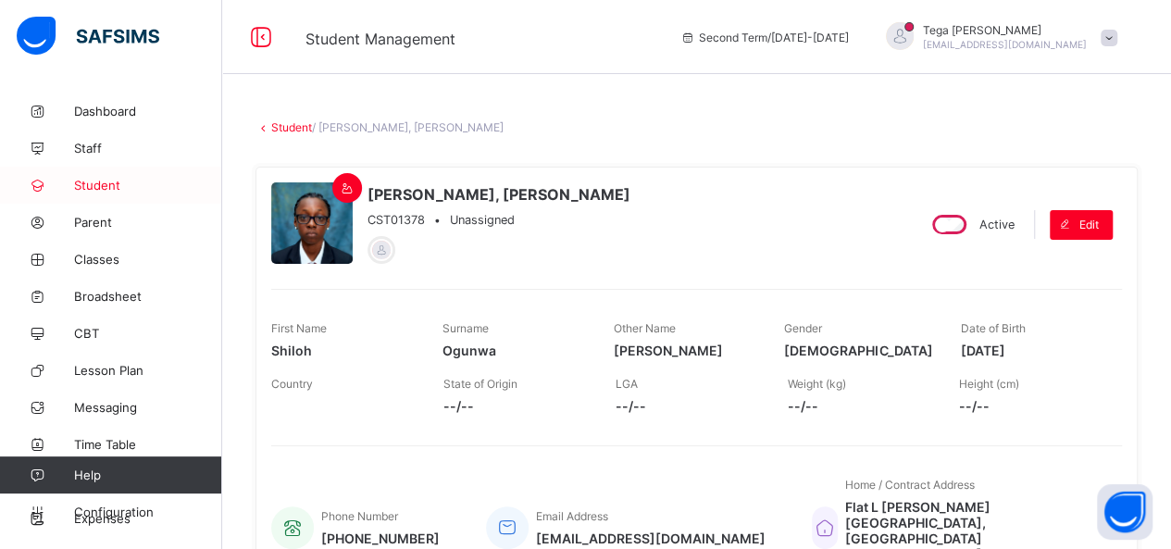
click at [97, 175] on link "Student" at bounding box center [111, 185] width 222 height 37
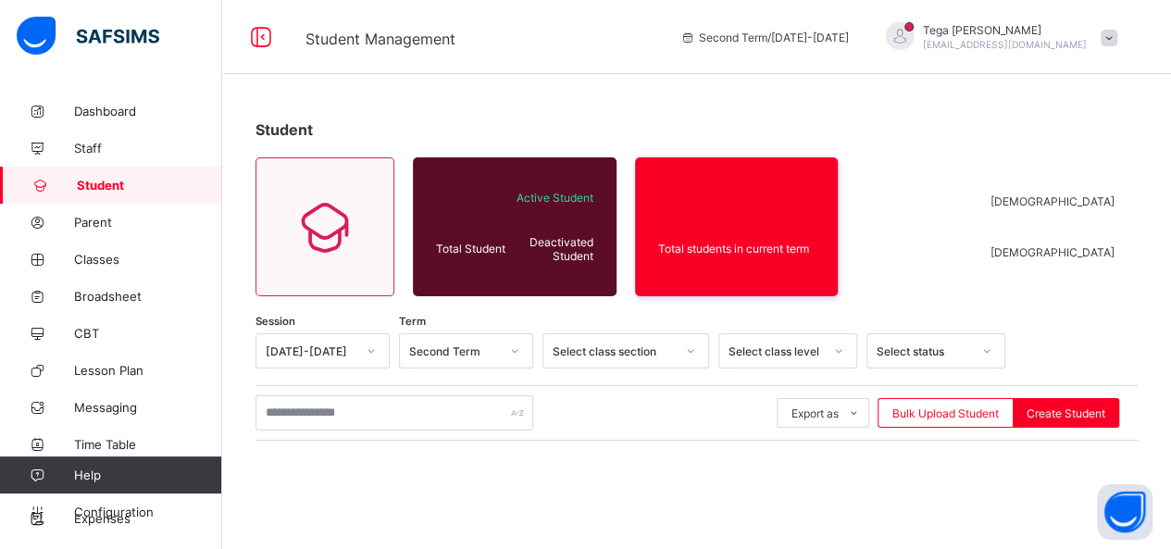
click at [97, 175] on link "Student" at bounding box center [111, 185] width 222 height 37
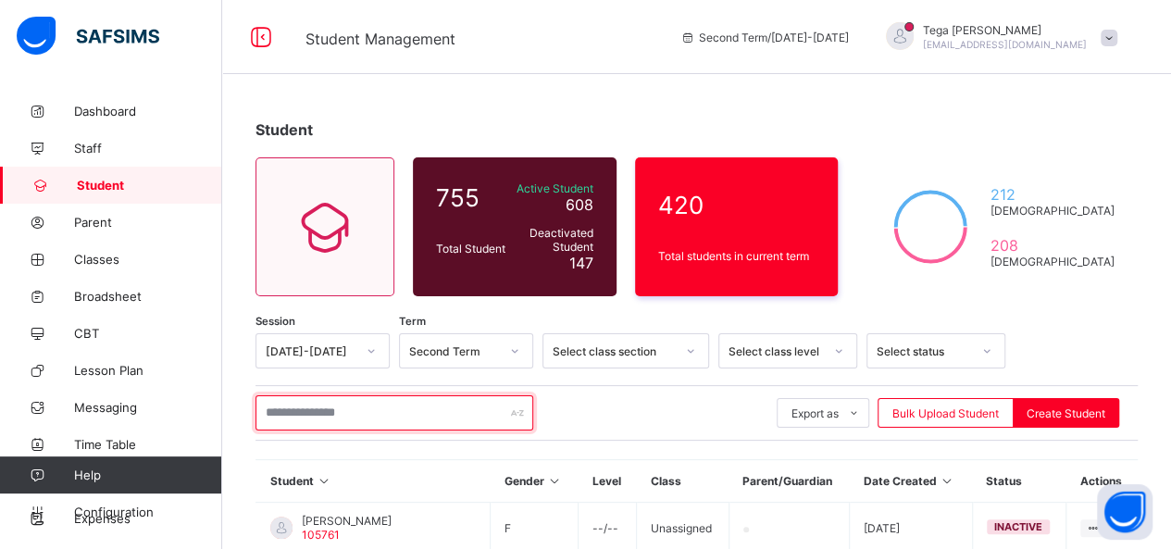
click at [317, 421] on input "text" at bounding box center [395, 412] width 278 height 35
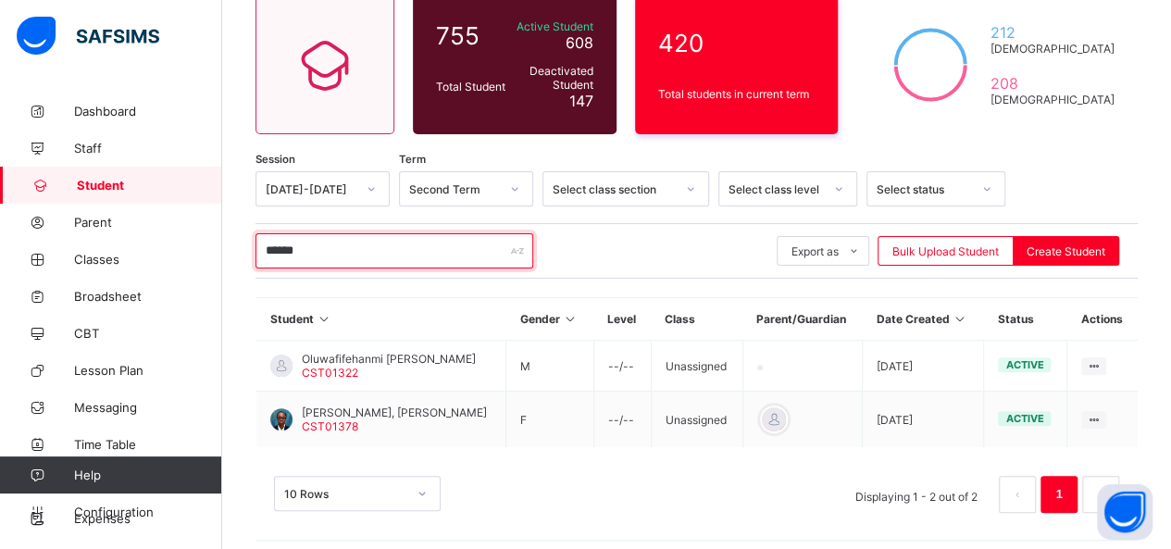
scroll to position [167, 0]
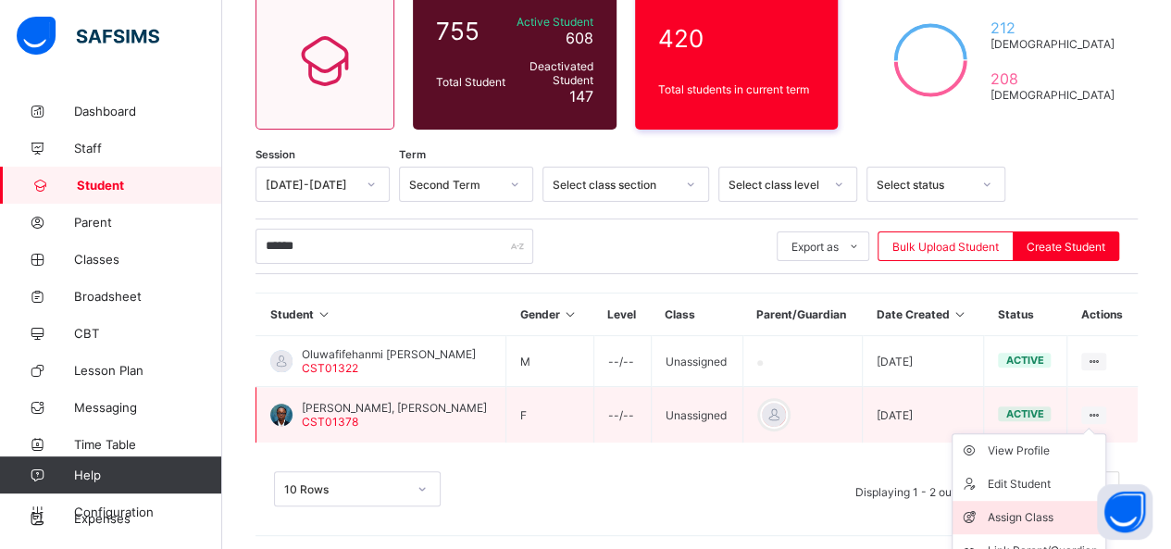
click at [1037, 510] on div "Assign Class" at bounding box center [1043, 517] width 110 height 19
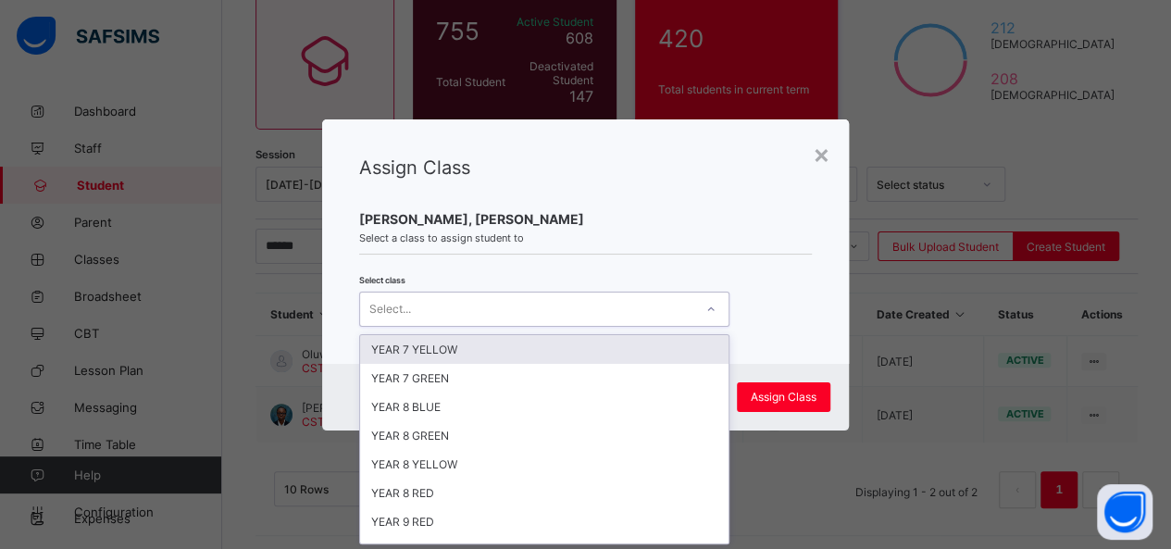
scroll to position [0, 0]
click at [705, 305] on icon at bounding box center [710, 309] width 11 height 19
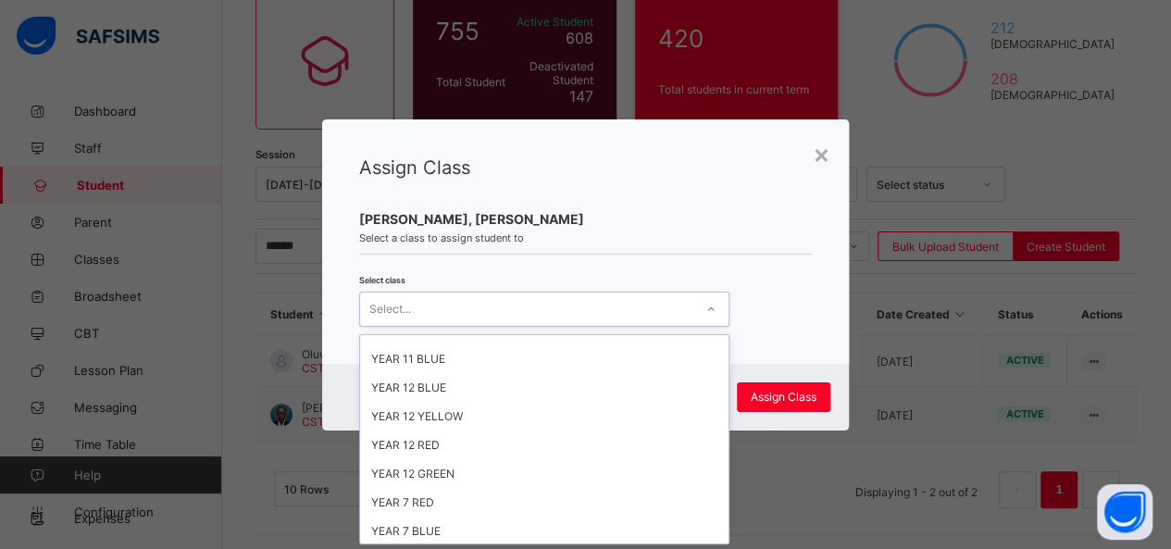
scroll to position [424, 0]
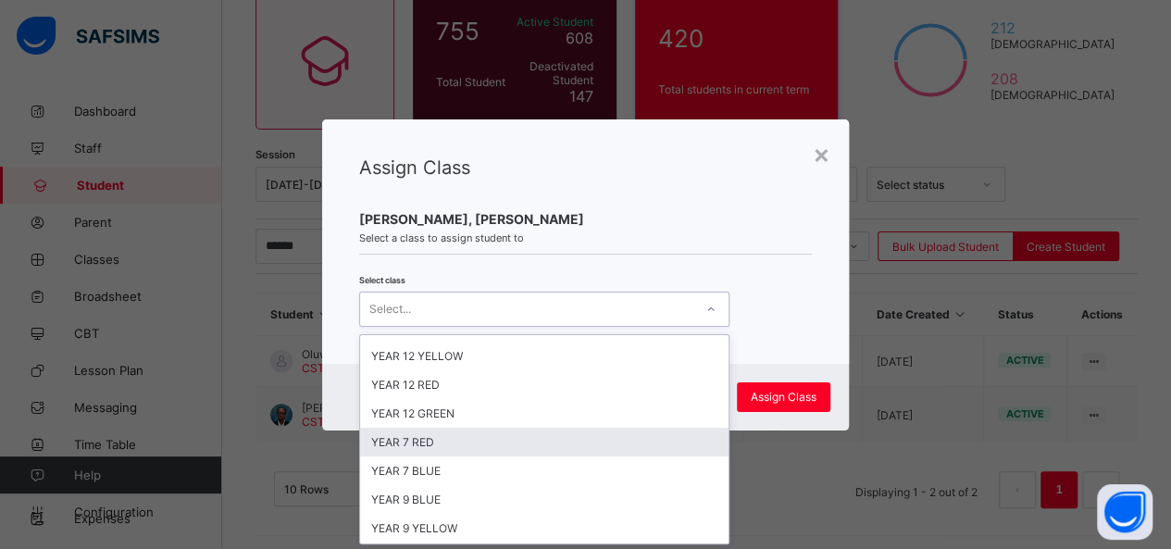
click at [520, 428] on div "YEAR 7 RED" at bounding box center [544, 442] width 368 height 29
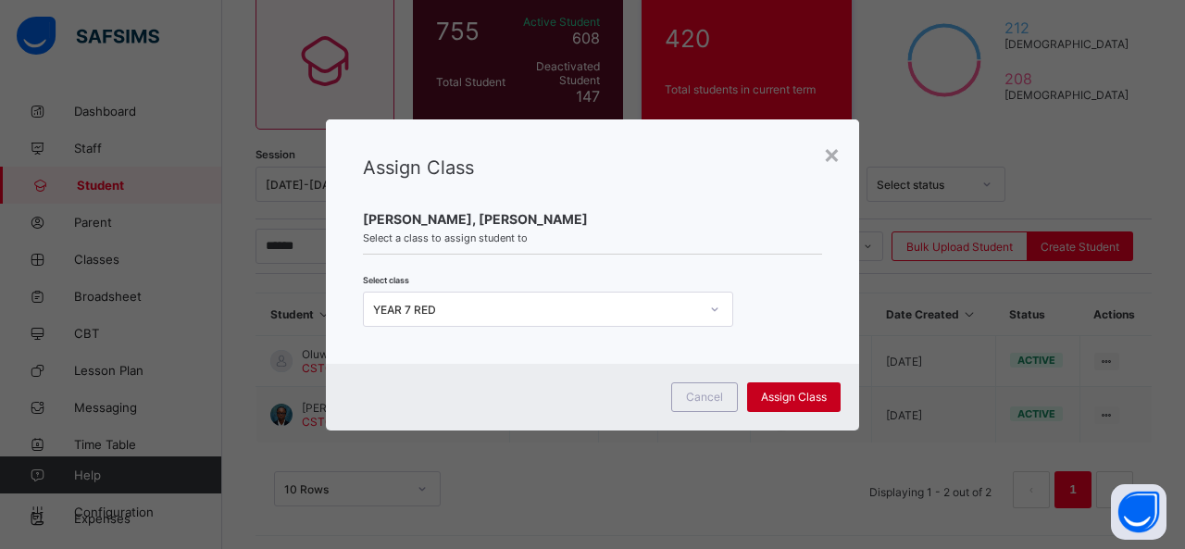
click at [785, 400] on span "Assign Class" at bounding box center [794, 397] width 66 height 14
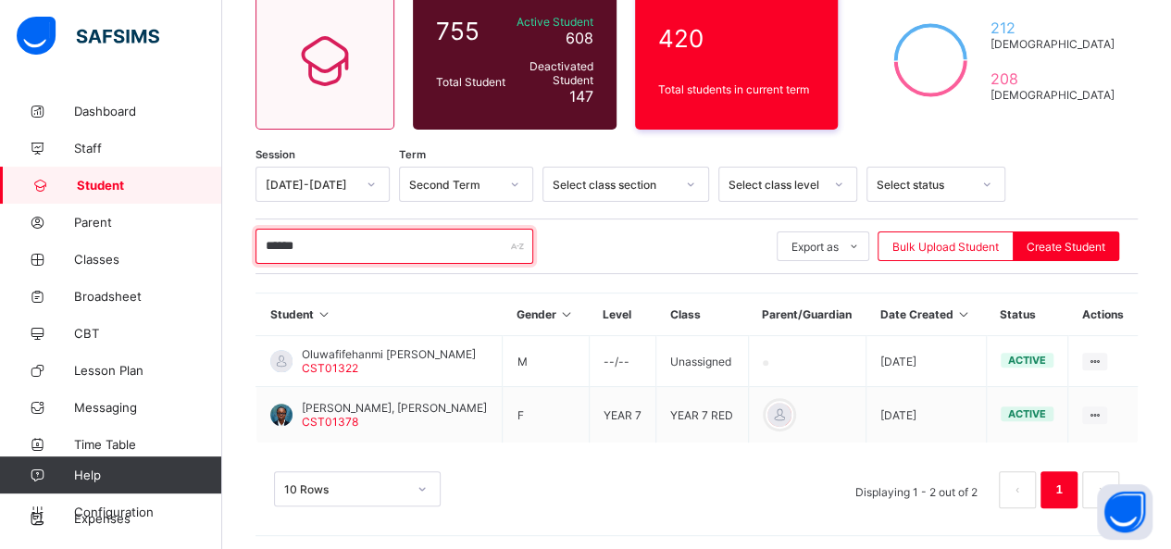
click at [342, 230] on input "******" at bounding box center [395, 246] width 278 height 35
type input "*"
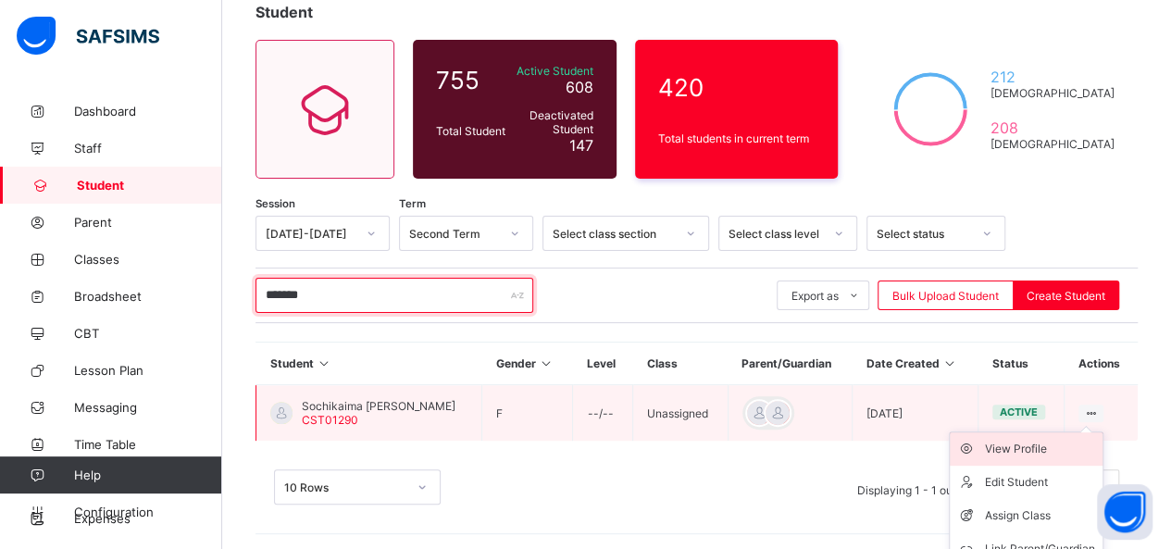
scroll to position [164, 0]
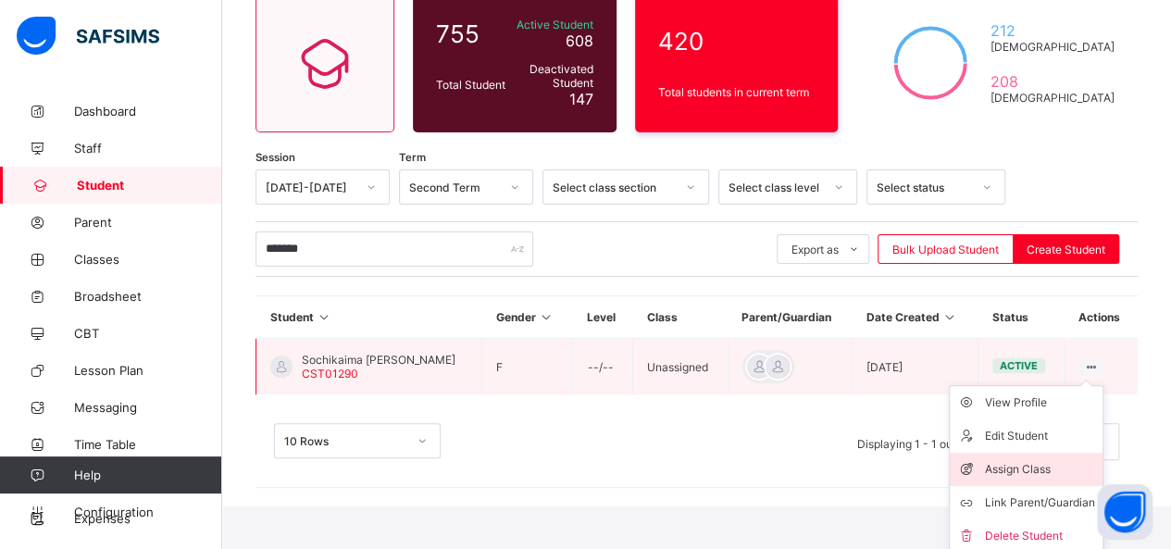
click at [1067, 470] on div "Assign Class" at bounding box center [1040, 469] width 110 height 19
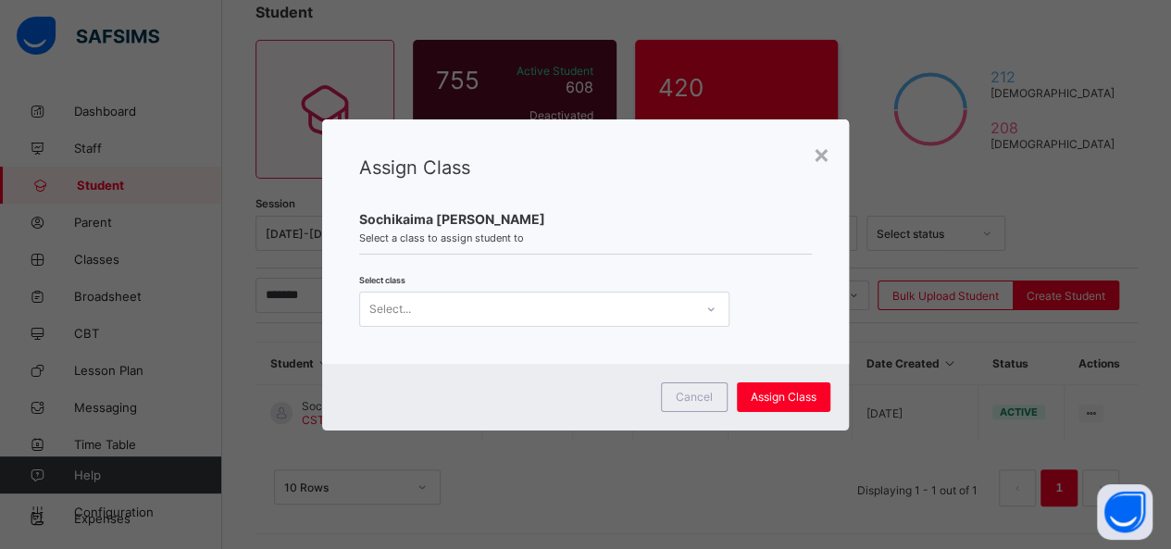
scroll to position [0, 0]
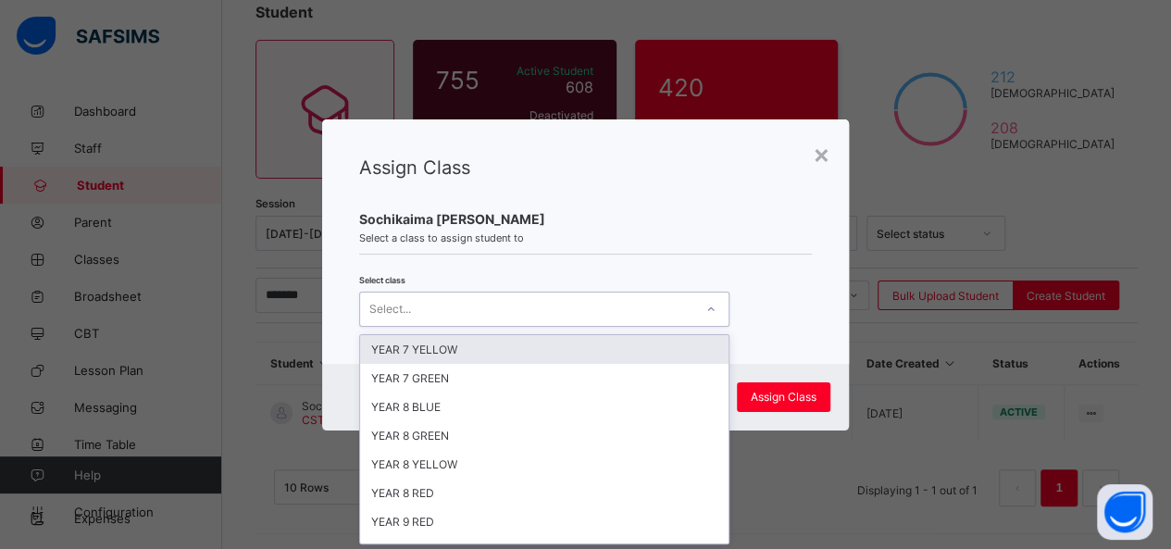
click at [705, 308] on icon at bounding box center [710, 309] width 11 height 19
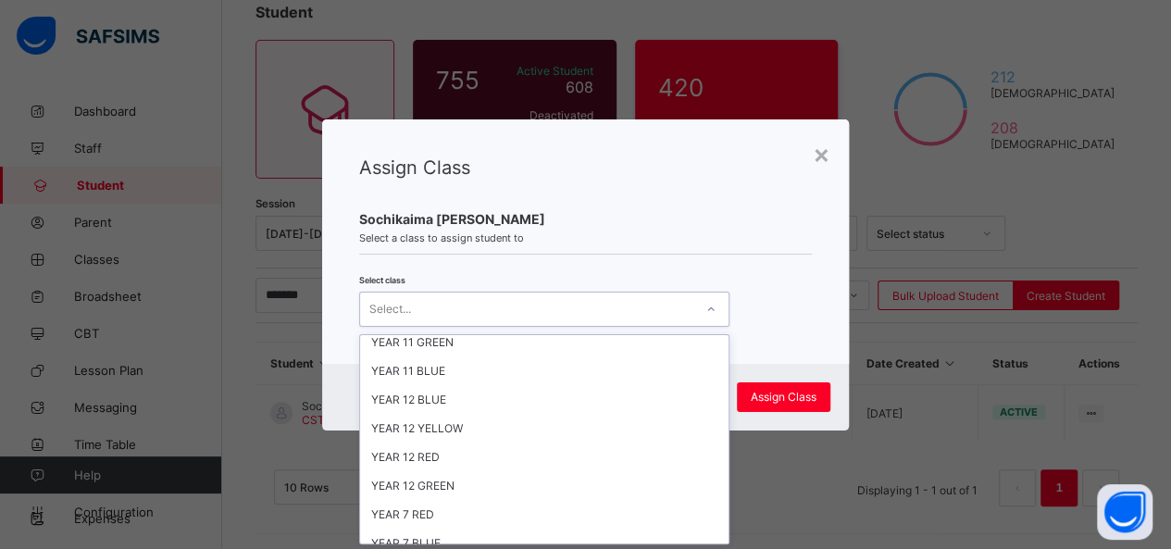
scroll to position [364, 0]
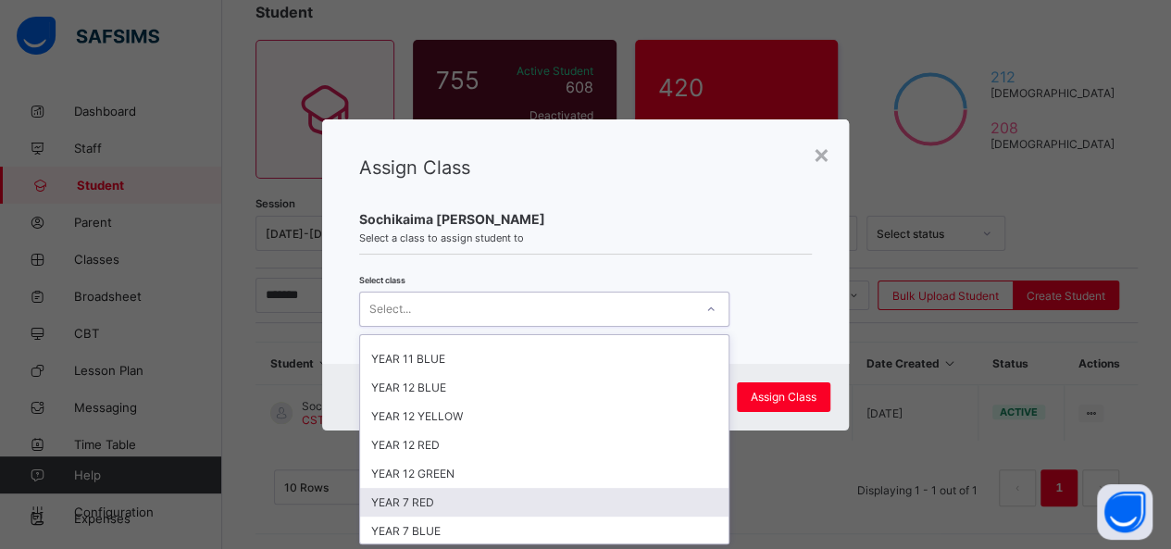
click at [576, 488] on div "YEAR 7 RED" at bounding box center [544, 502] width 368 height 29
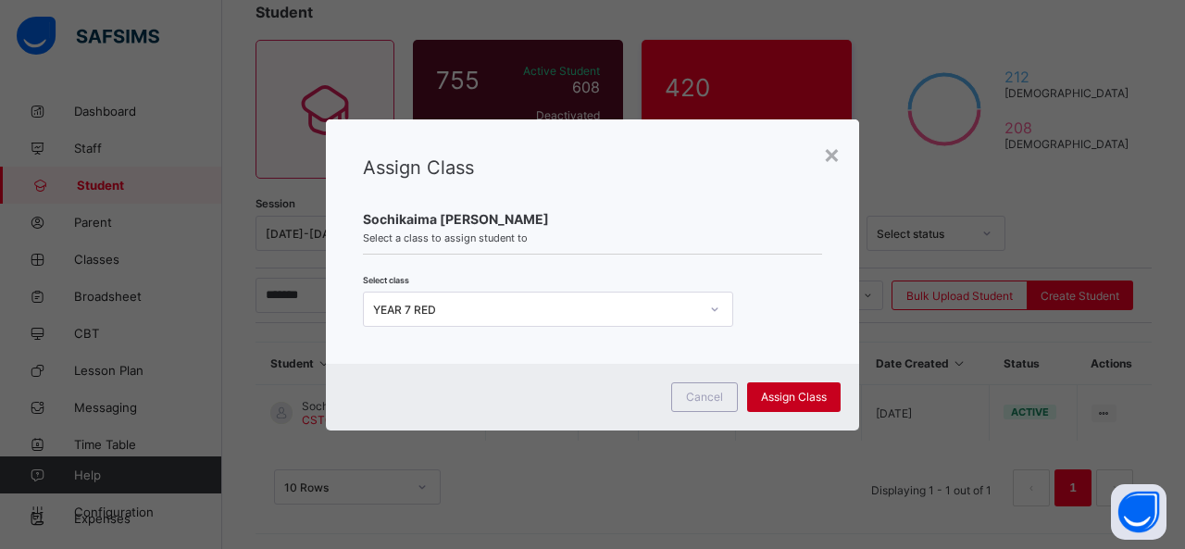
click at [803, 392] on span "Assign Class" at bounding box center [794, 397] width 66 height 14
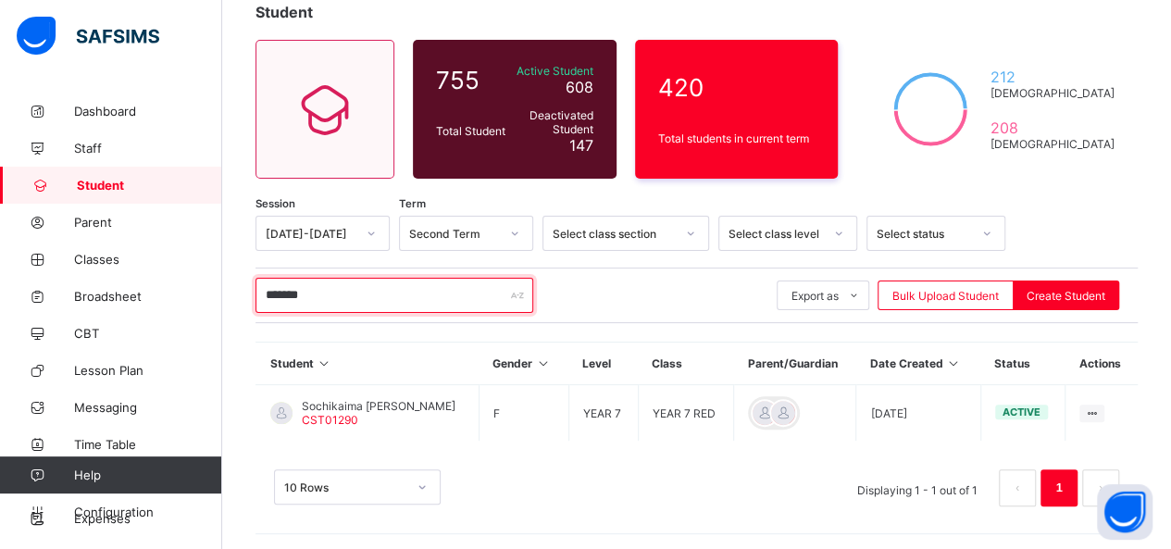
click at [360, 292] on input "*******" at bounding box center [395, 295] width 278 height 35
type input "*"
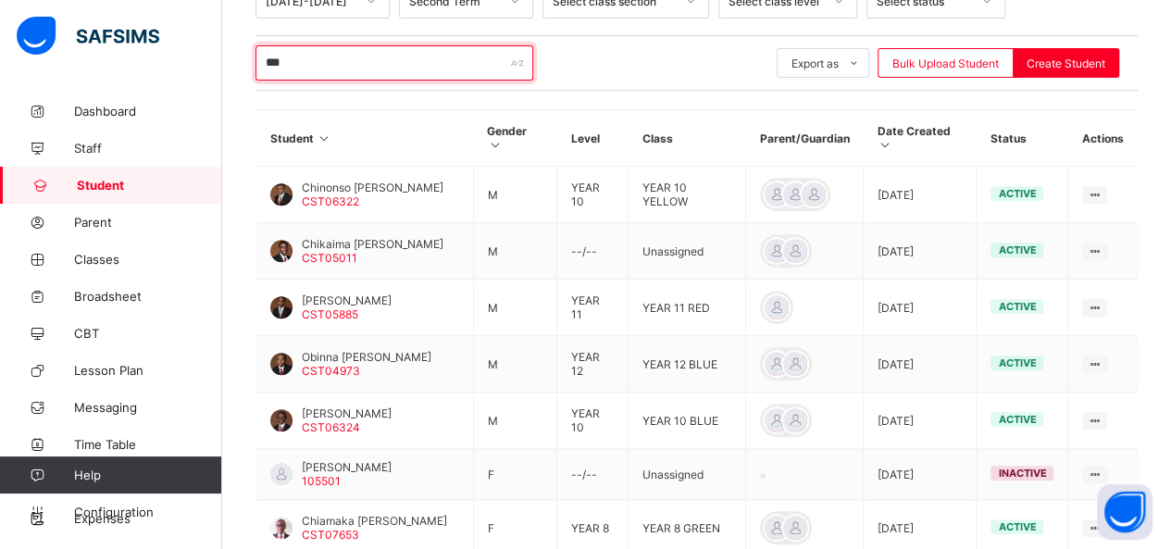
scroll to position [347, 0]
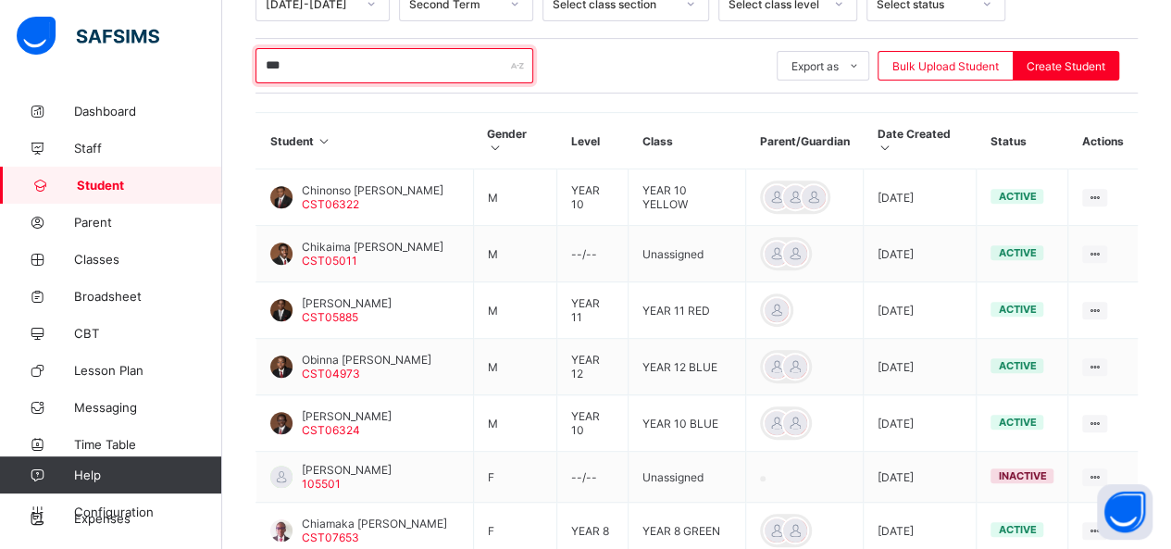
click at [357, 72] on input "***" at bounding box center [395, 65] width 278 height 35
type input "*"
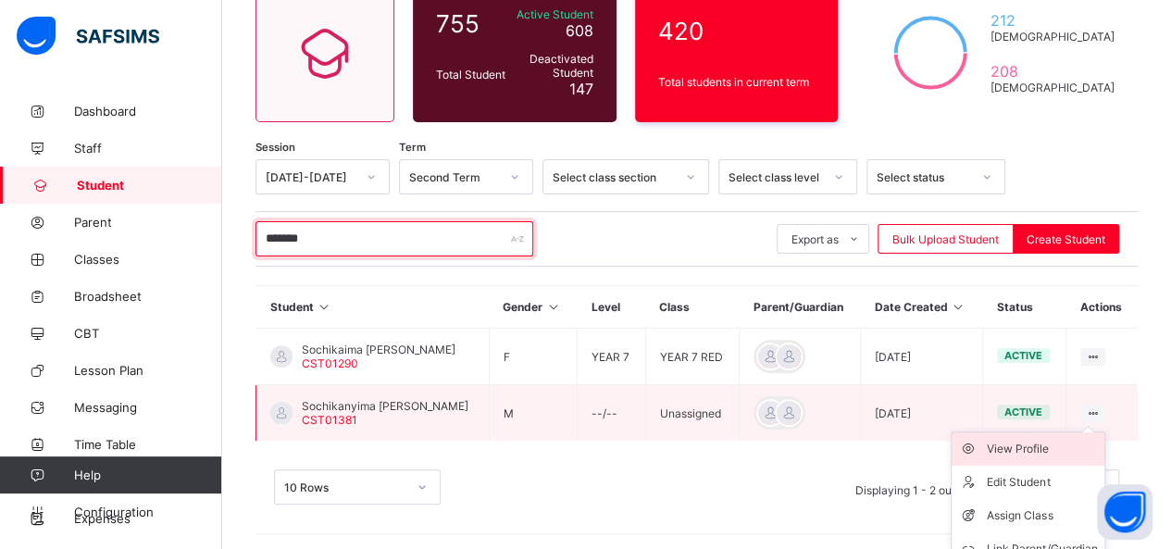
scroll to position [220, 0]
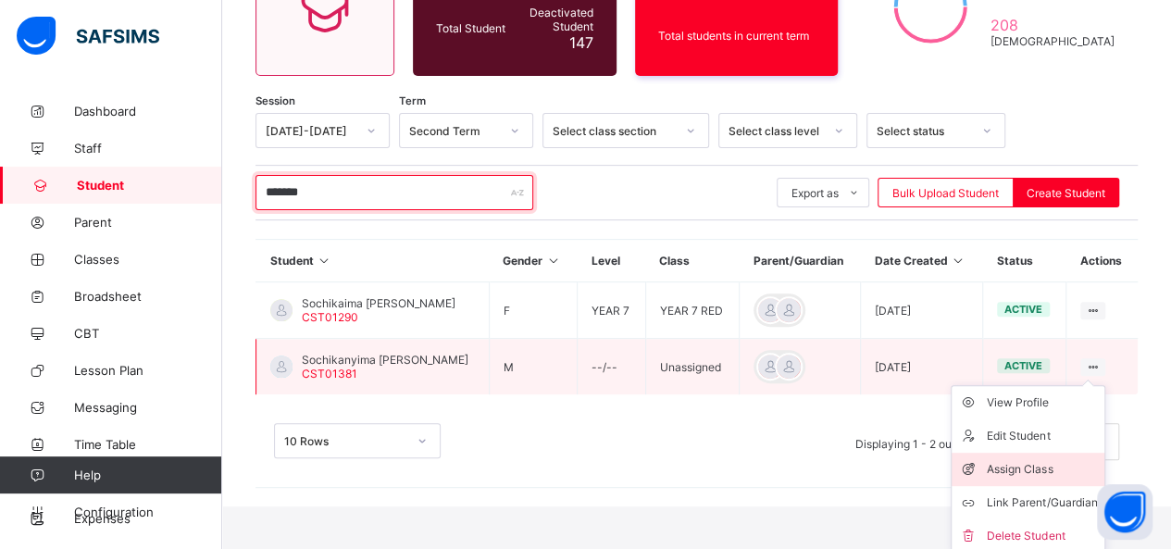
type input "*******"
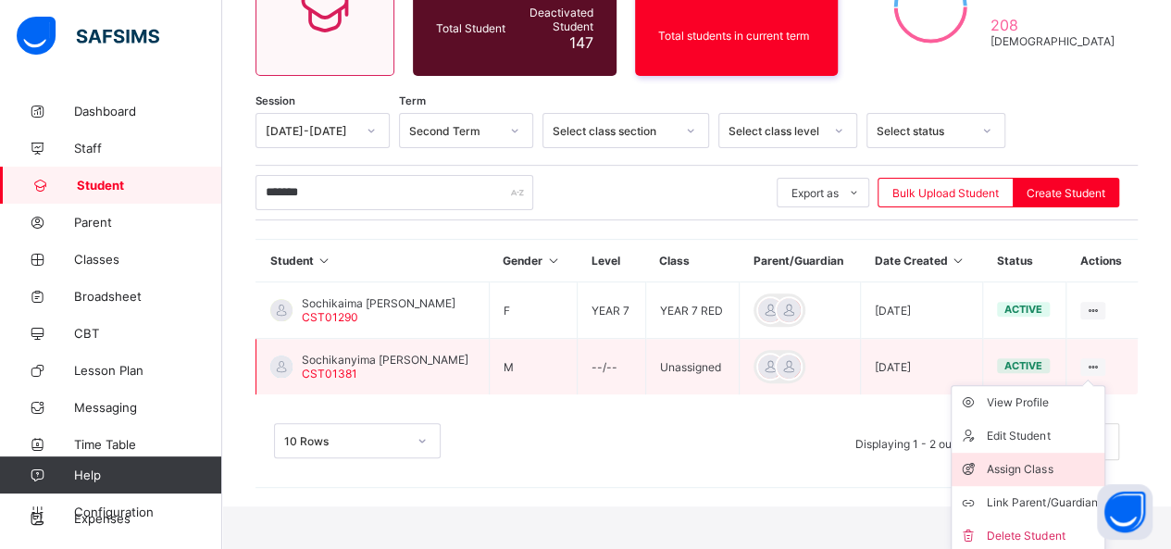
click at [1053, 468] on div "Assign Class" at bounding box center [1042, 469] width 110 height 19
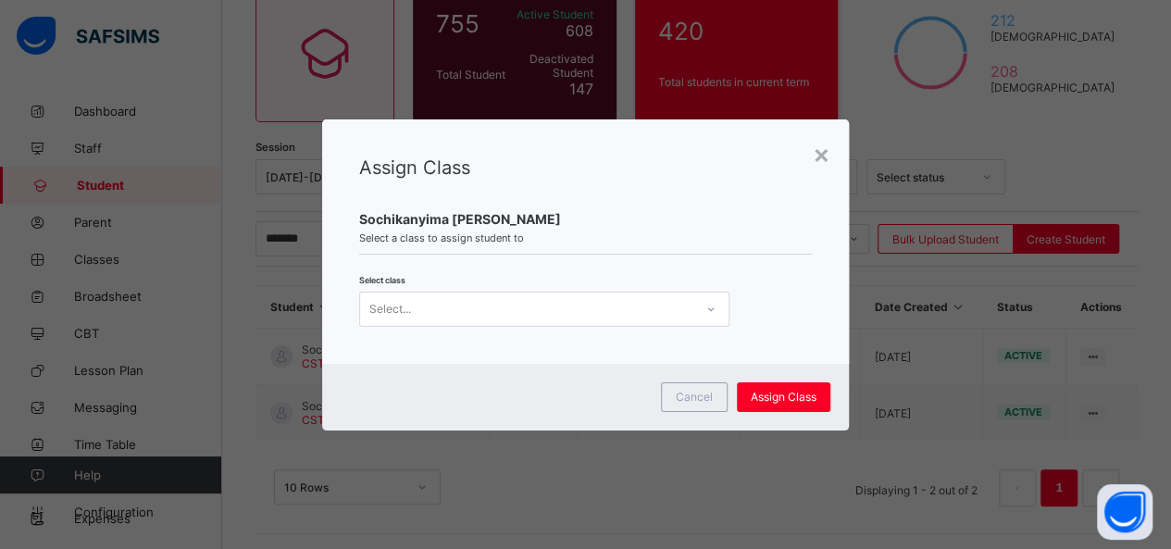
scroll to position [0, 0]
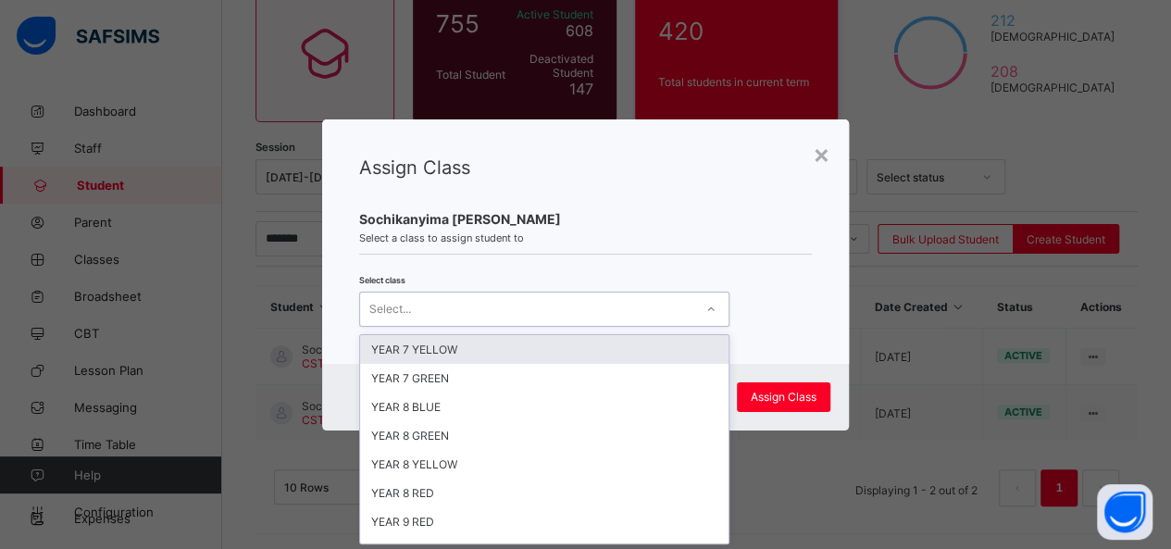
click at [707, 308] on icon at bounding box center [710, 309] width 11 height 19
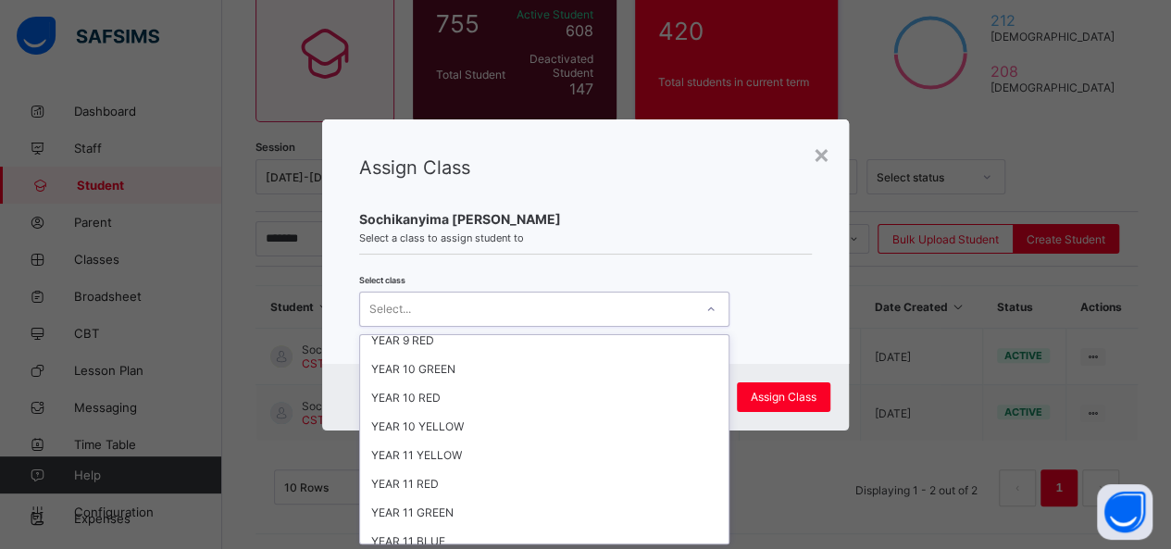
scroll to position [364, 0]
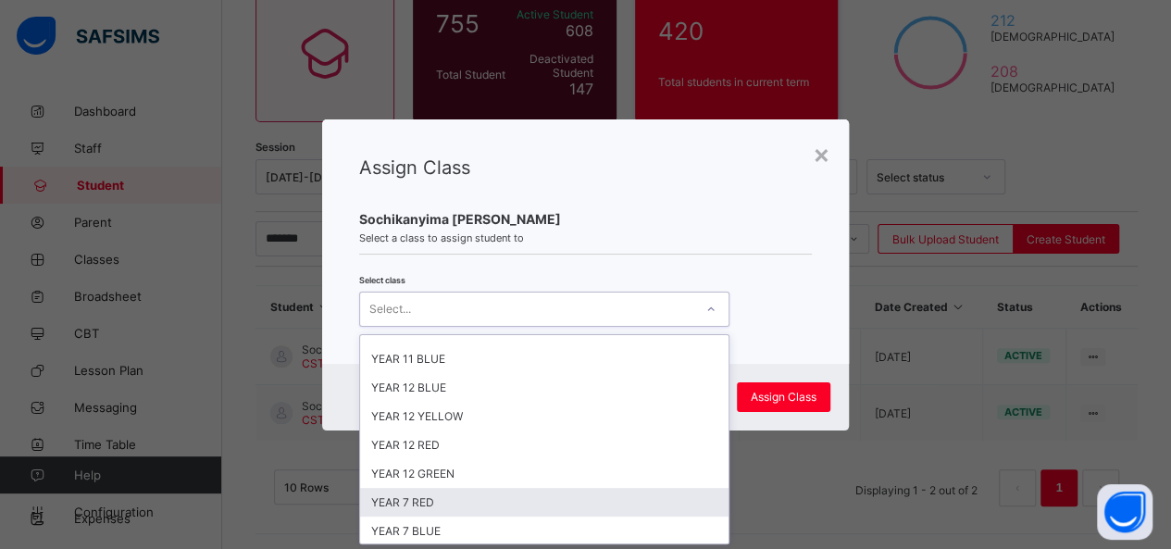
click at [591, 488] on div "YEAR 7 RED" at bounding box center [544, 502] width 368 height 29
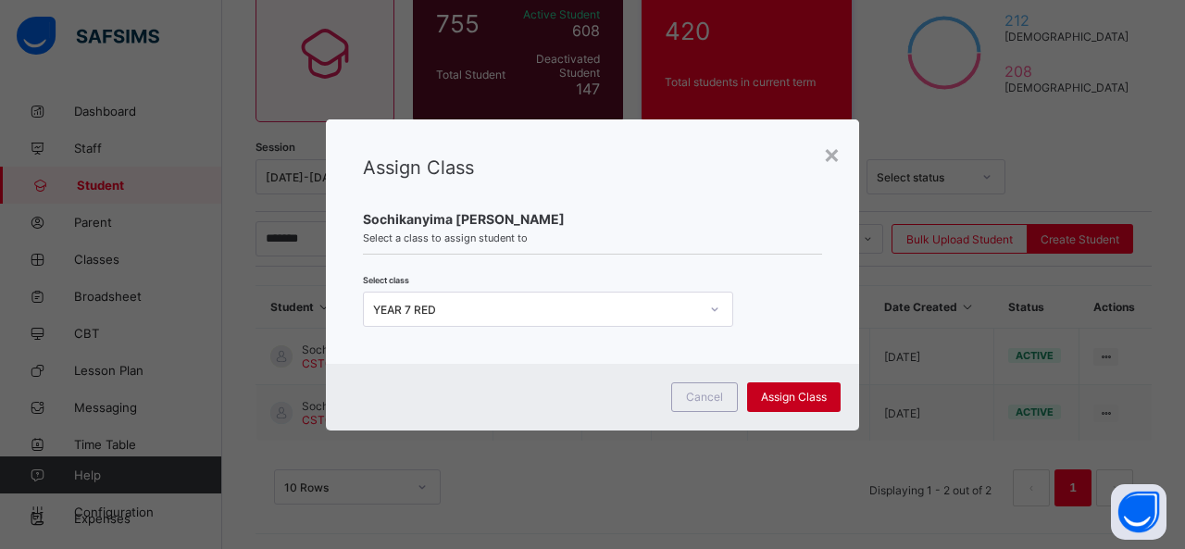
click at [809, 396] on span "Assign Class" at bounding box center [794, 397] width 66 height 14
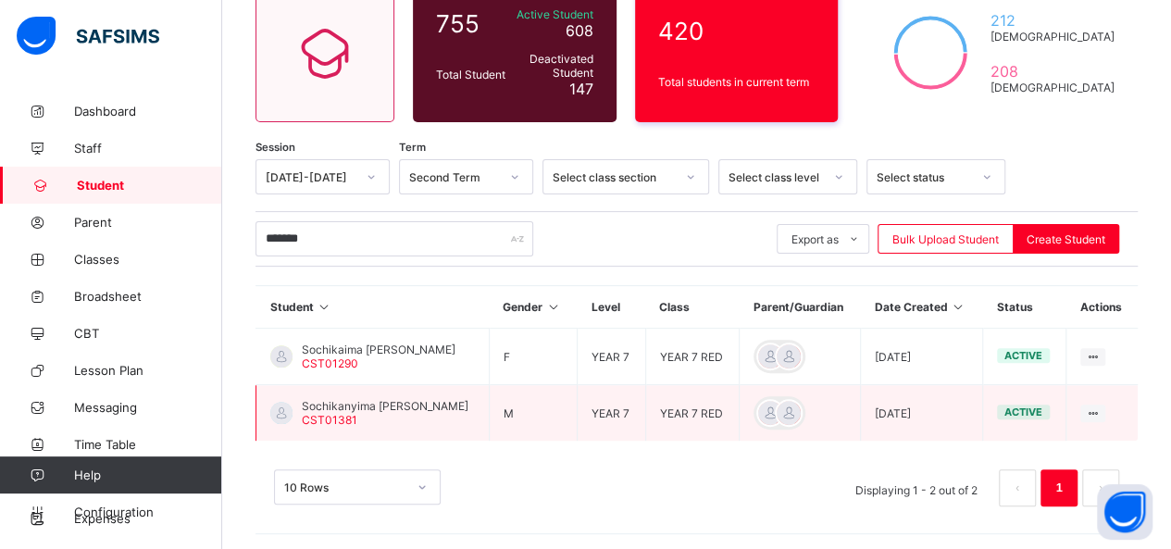
click at [404, 402] on span "Sochikanyima Jaden Obi" at bounding box center [385, 406] width 167 height 14
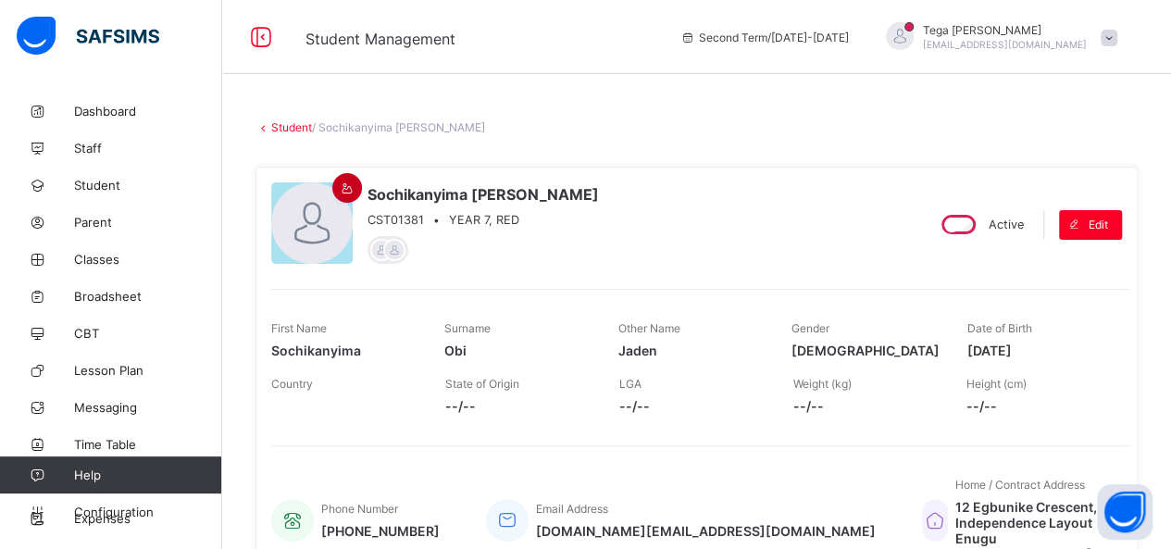
click at [345, 190] on icon at bounding box center [348, 188] width 16 height 14
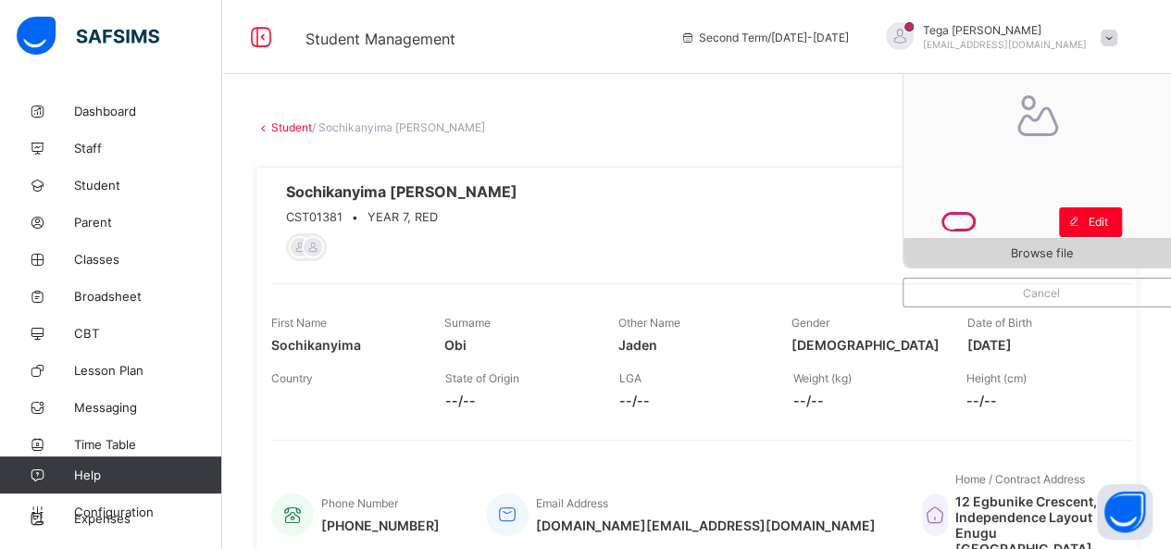
click at [1055, 255] on span "Browse file" at bounding box center [1042, 253] width 62 height 14
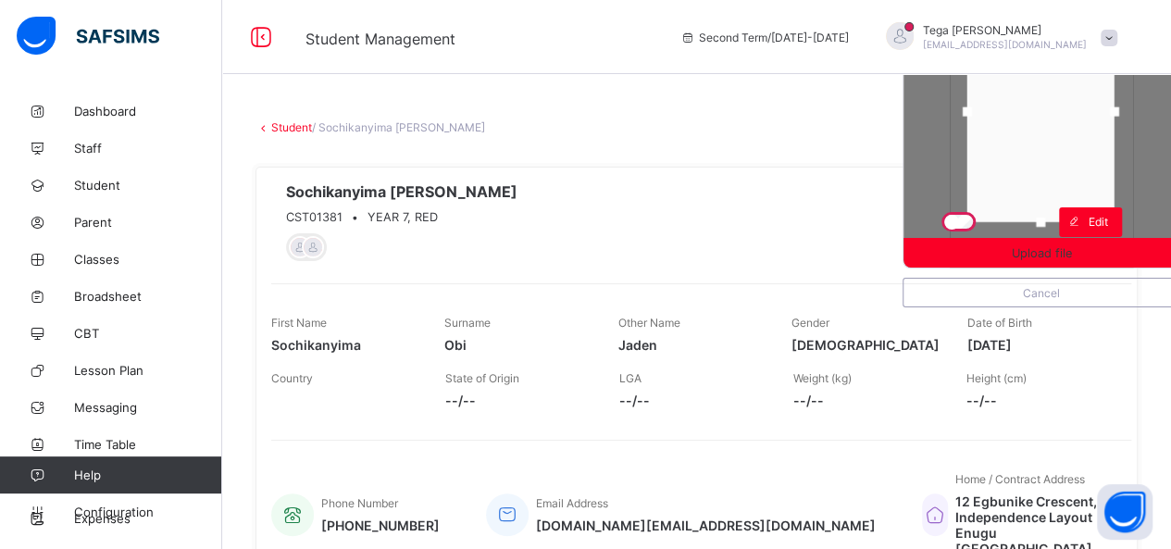
drag, startPoint x: 1035, startPoint y: 169, endPoint x: 1034, endPoint y: 151, distance: 18.5
click at [1034, 151] on div at bounding box center [1040, 111] width 147 height 221
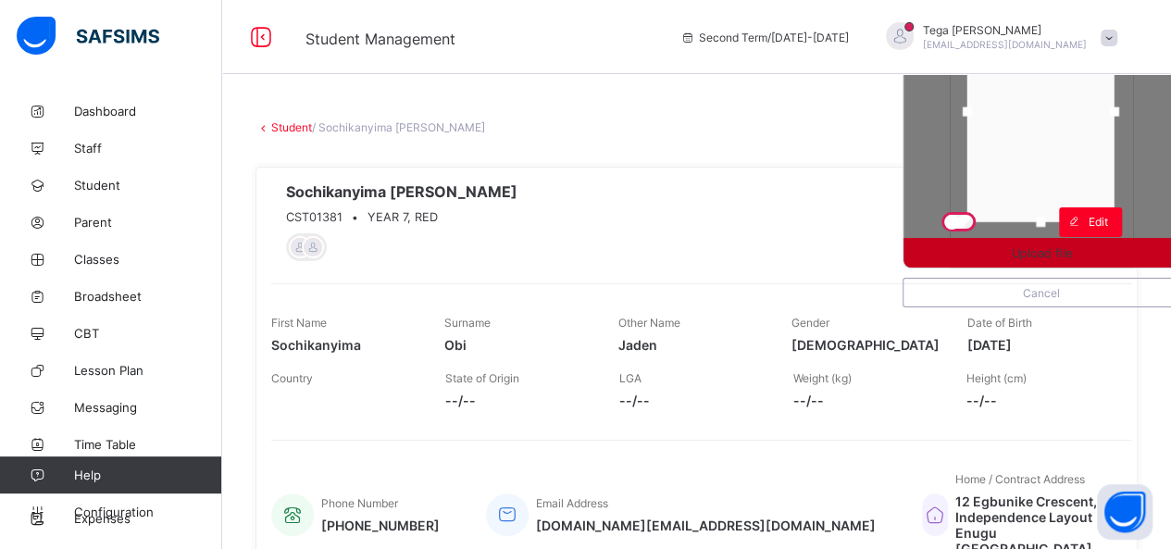
click at [1048, 258] on span "Upload file" at bounding box center [1042, 253] width 60 height 14
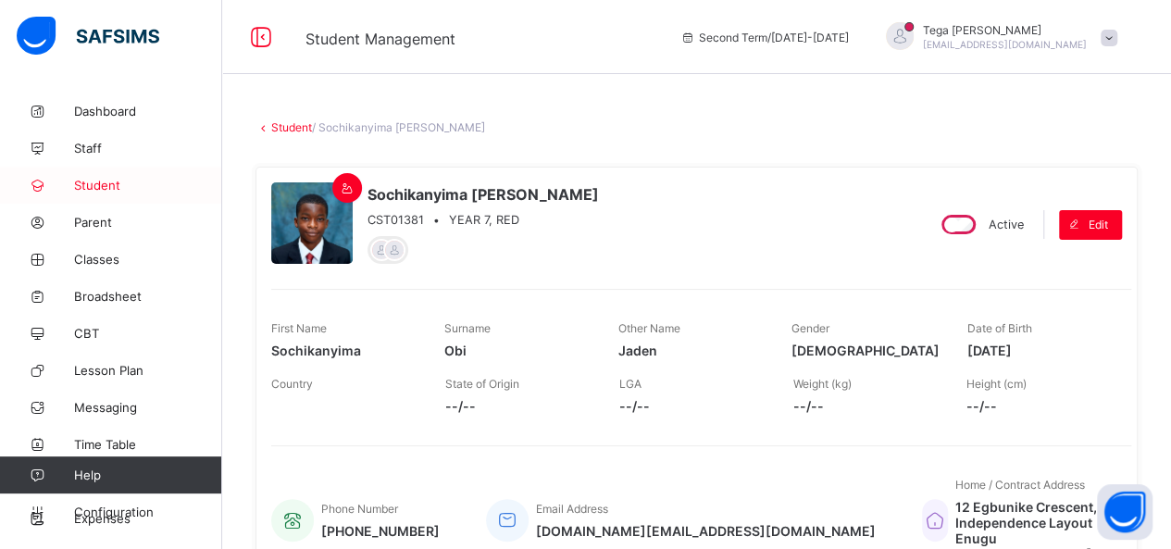
click at [106, 181] on span "Student" at bounding box center [148, 185] width 148 height 15
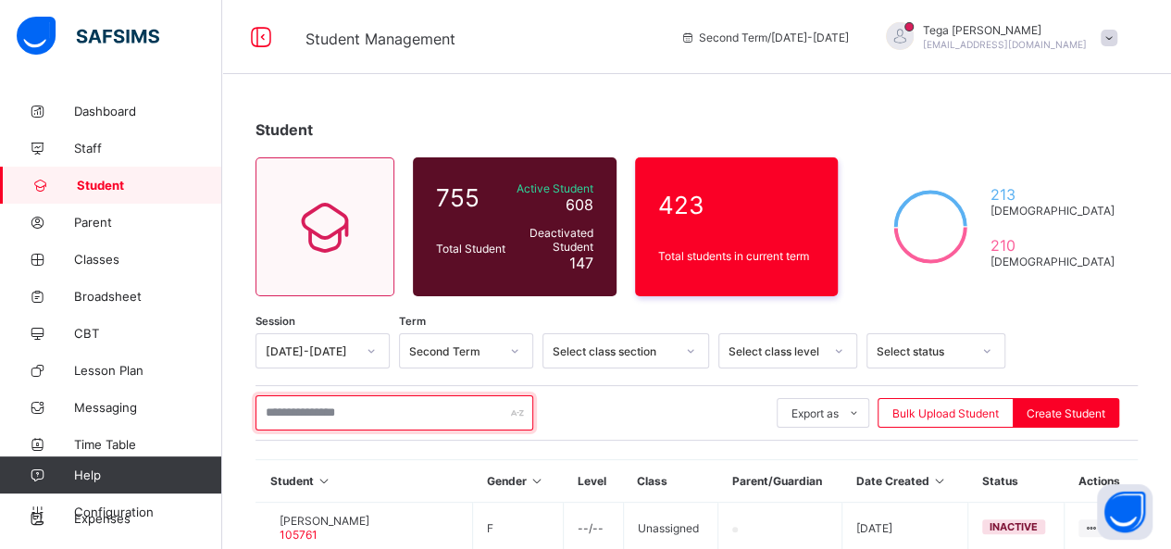
click at [343, 412] on input "text" at bounding box center [395, 412] width 278 height 35
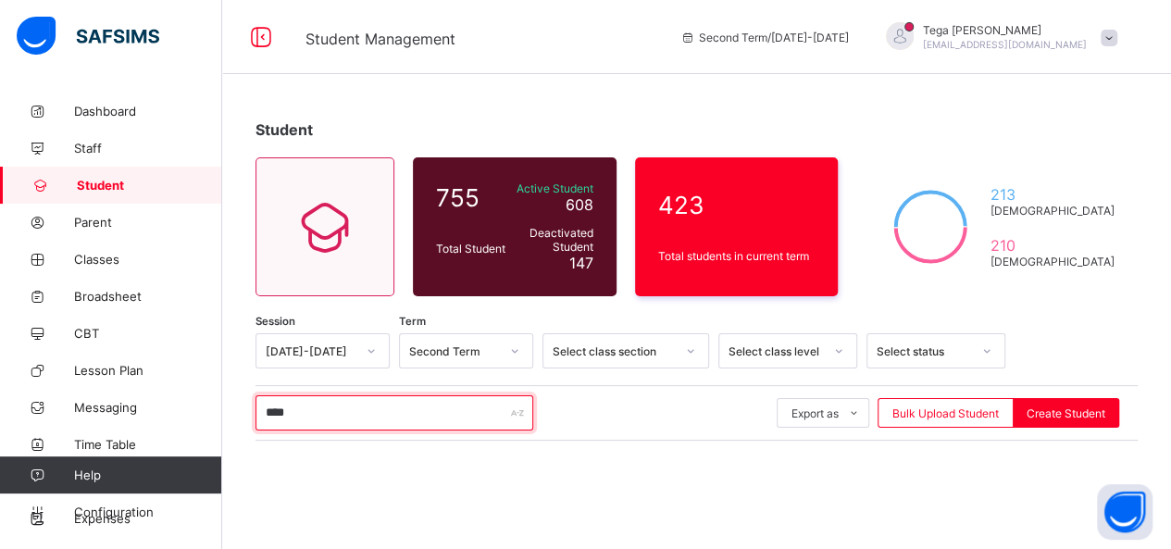
type input "****"
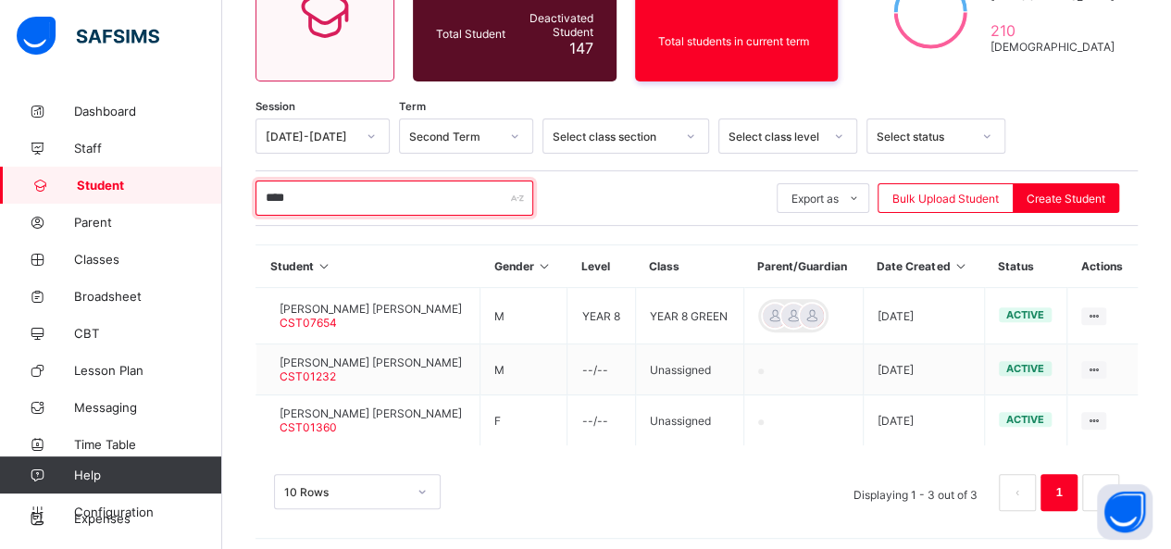
scroll to position [217, 0]
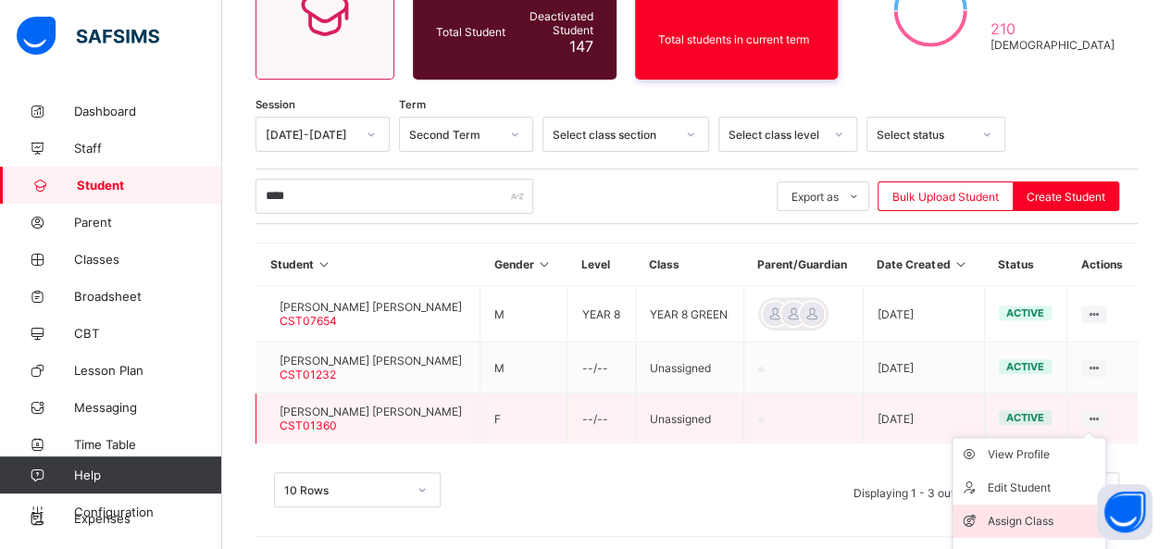
click at [1030, 512] on div "Assign Class" at bounding box center [1043, 521] width 110 height 19
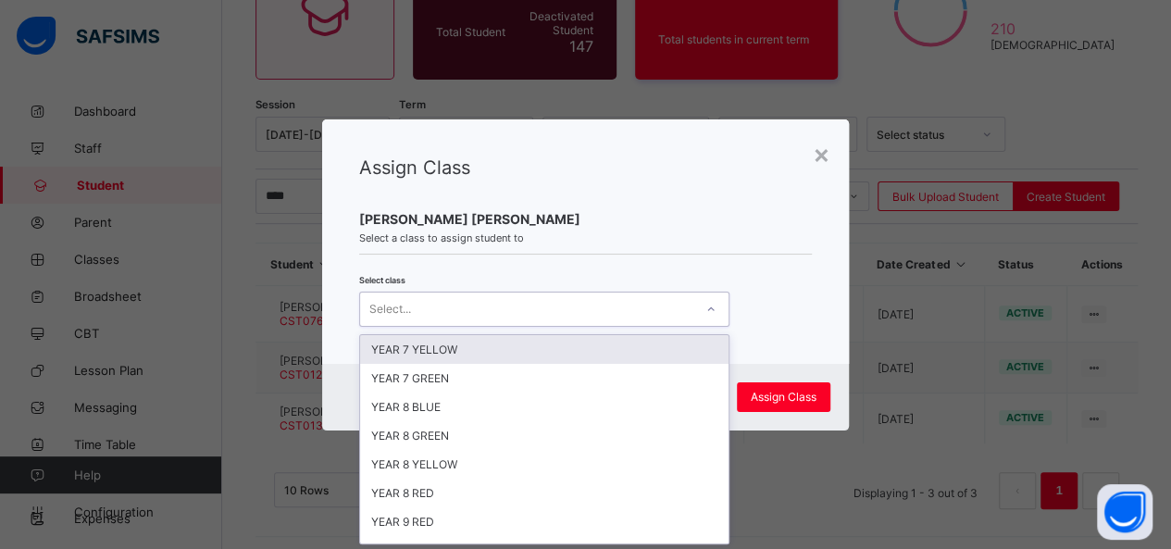
scroll to position [0, 0]
click at [700, 303] on div at bounding box center [710, 309] width 31 height 30
click at [544, 336] on div "YEAR 7 YELLOW" at bounding box center [544, 349] width 368 height 29
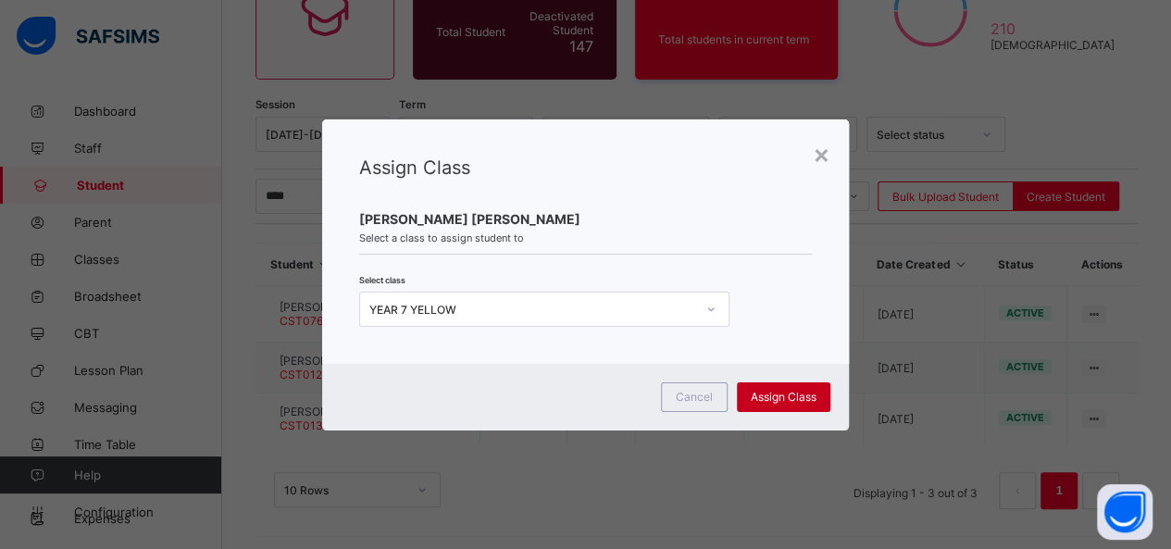
click at [783, 399] on span "Assign Class" at bounding box center [784, 397] width 66 height 14
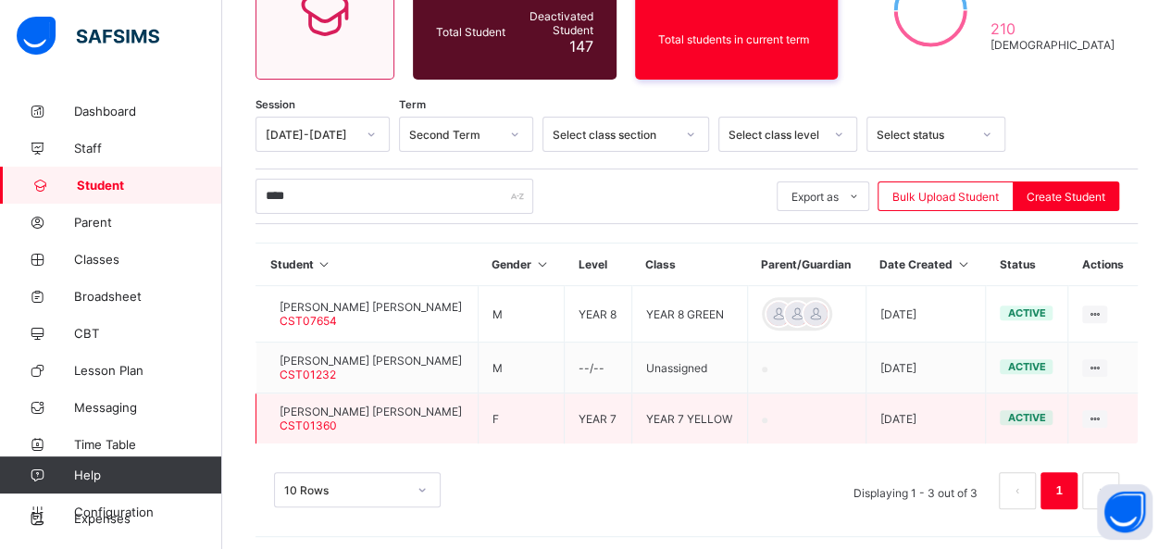
click at [376, 412] on span "Beulah Unimawhubiwom Ugbe" at bounding box center [371, 412] width 182 height 14
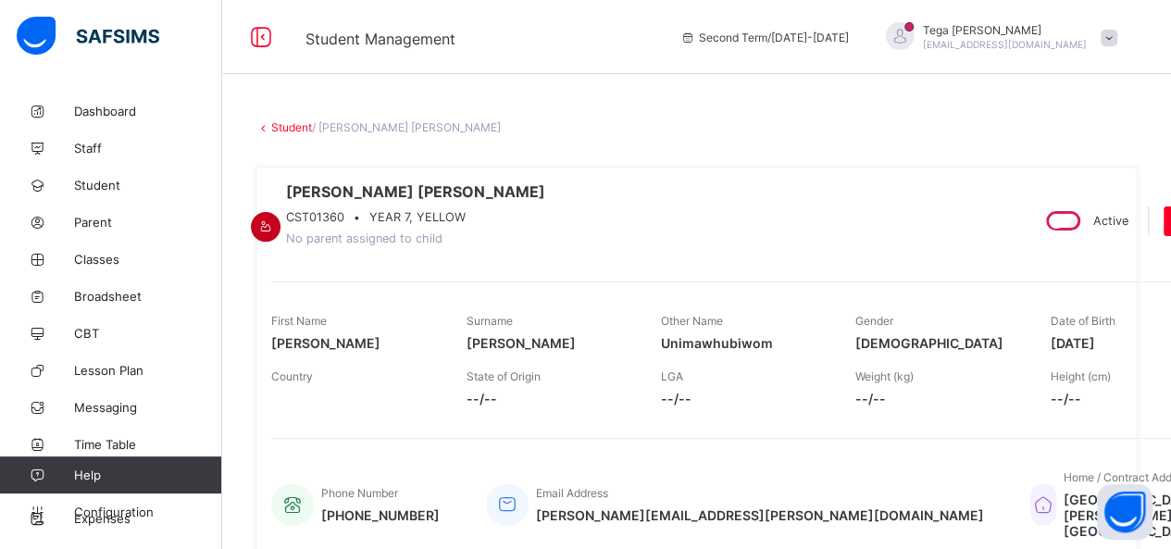
click at [274, 219] on icon at bounding box center [266, 226] width 16 height 14
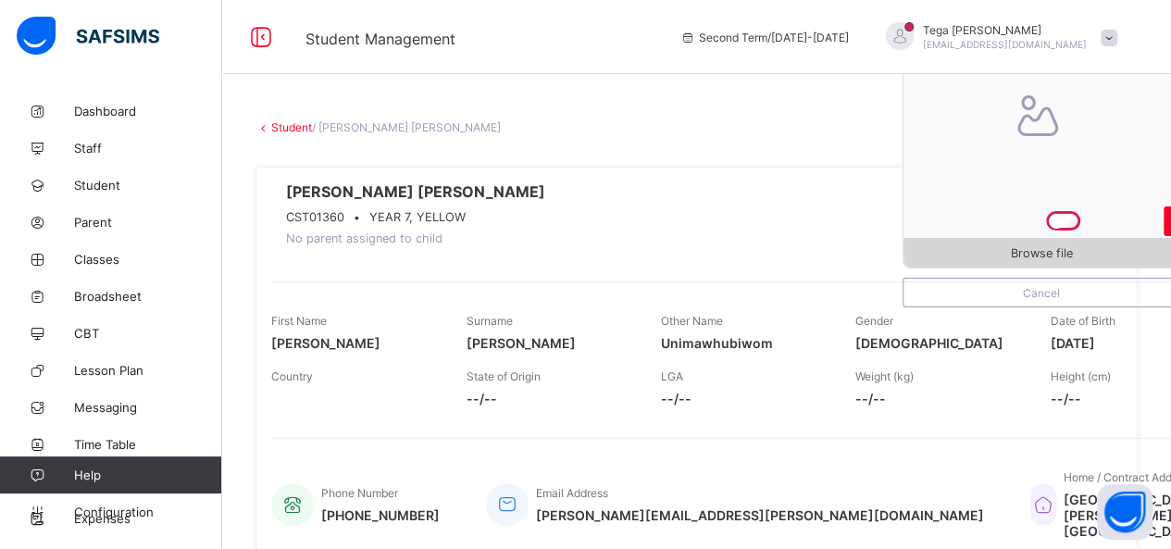
click at [1068, 253] on span "Browse file" at bounding box center [1042, 253] width 62 height 14
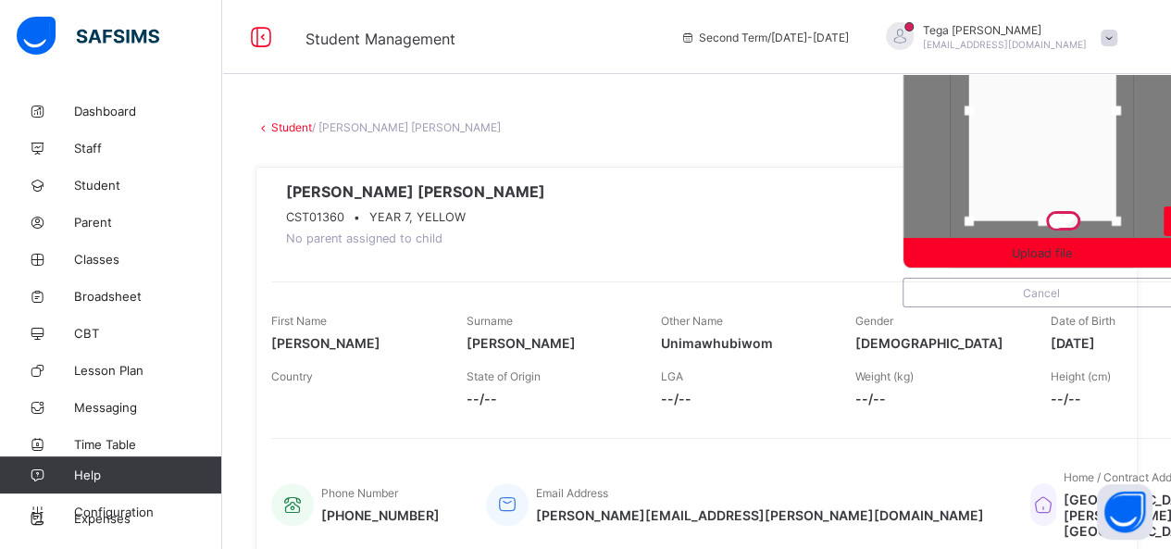
drag, startPoint x: 1064, startPoint y: 147, endPoint x: 1065, endPoint y: 128, distance: 19.5
click at [1065, 128] on div at bounding box center [1042, 110] width 147 height 221
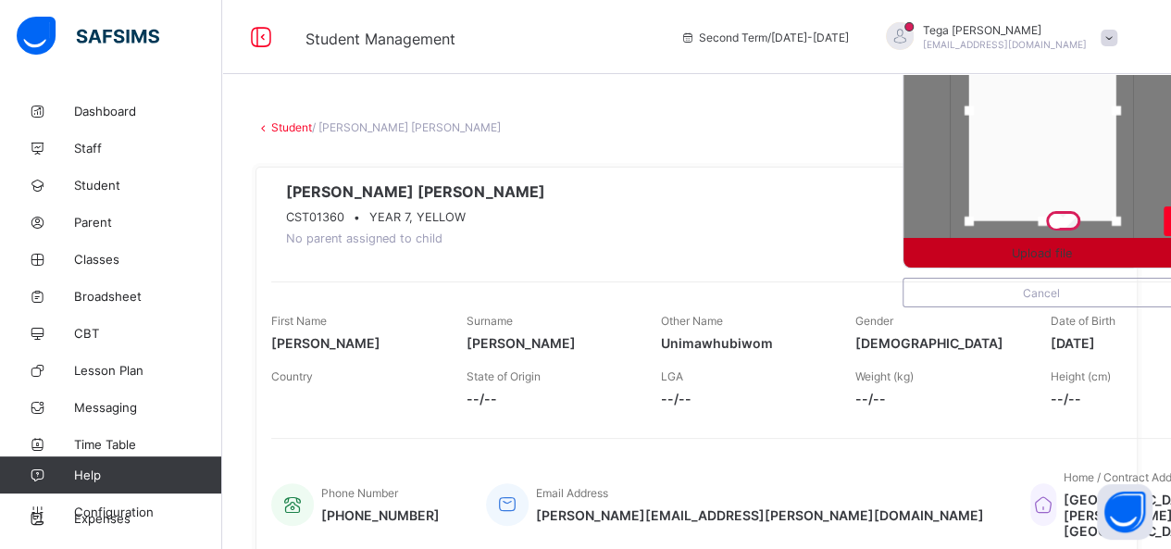
click at [1072, 251] on span "Upload file" at bounding box center [1042, 253] width 60 height 14
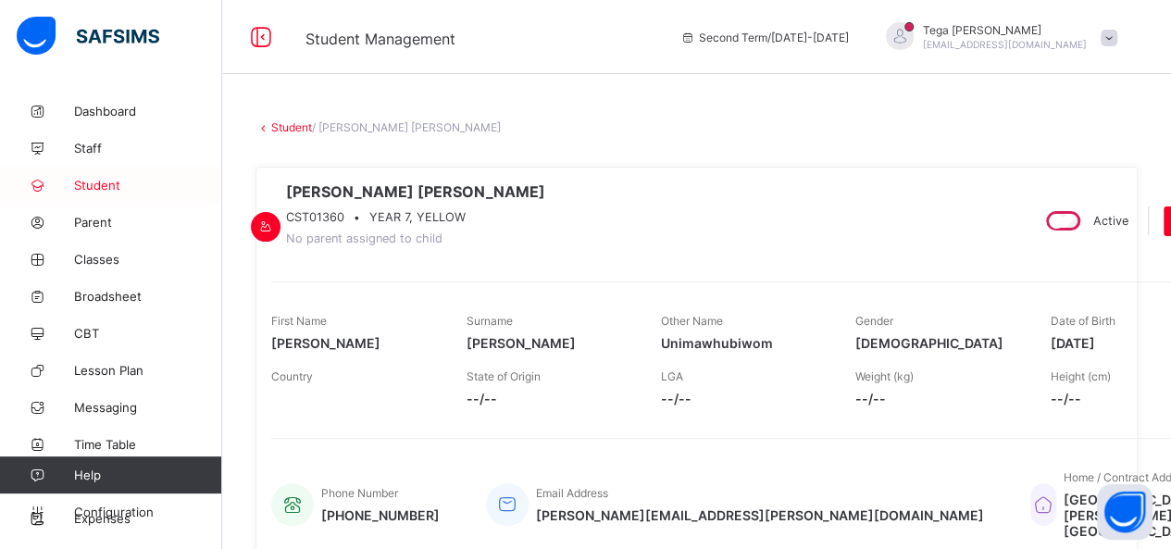
click at [91, 188] on span "Student" at bounding box center [148, 185] width 148 height 15
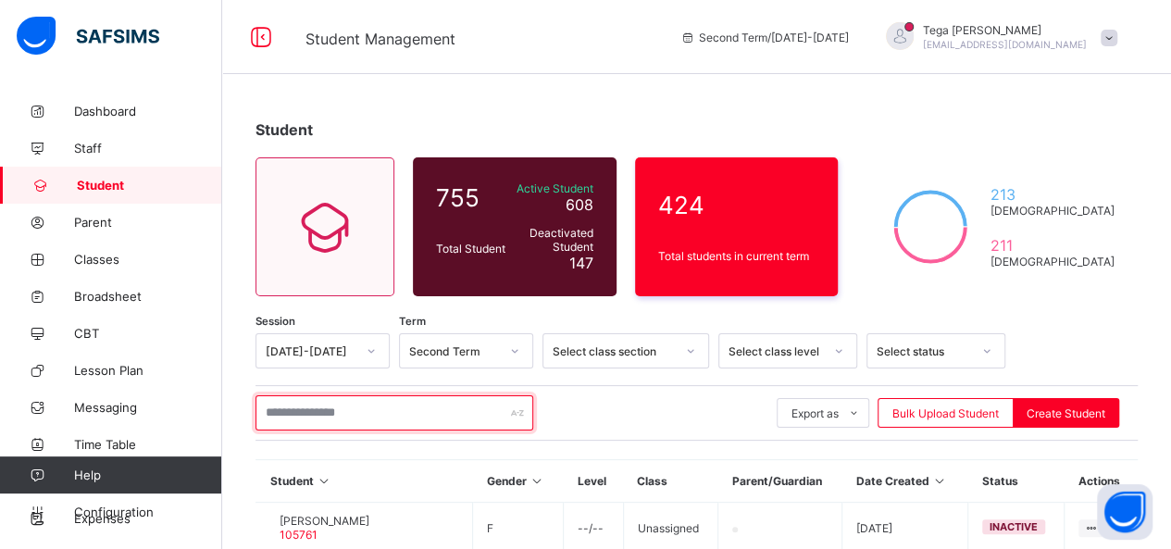
click at [335, 418] on input "text" at bounding box center [395, 412] width 278 height 35
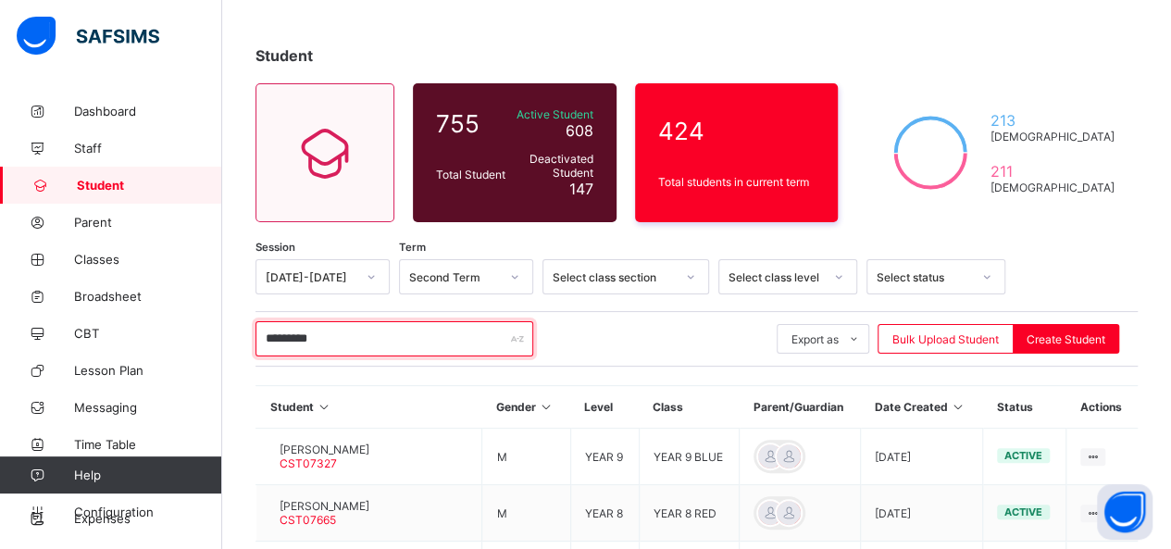
scroll to position [223, 0]
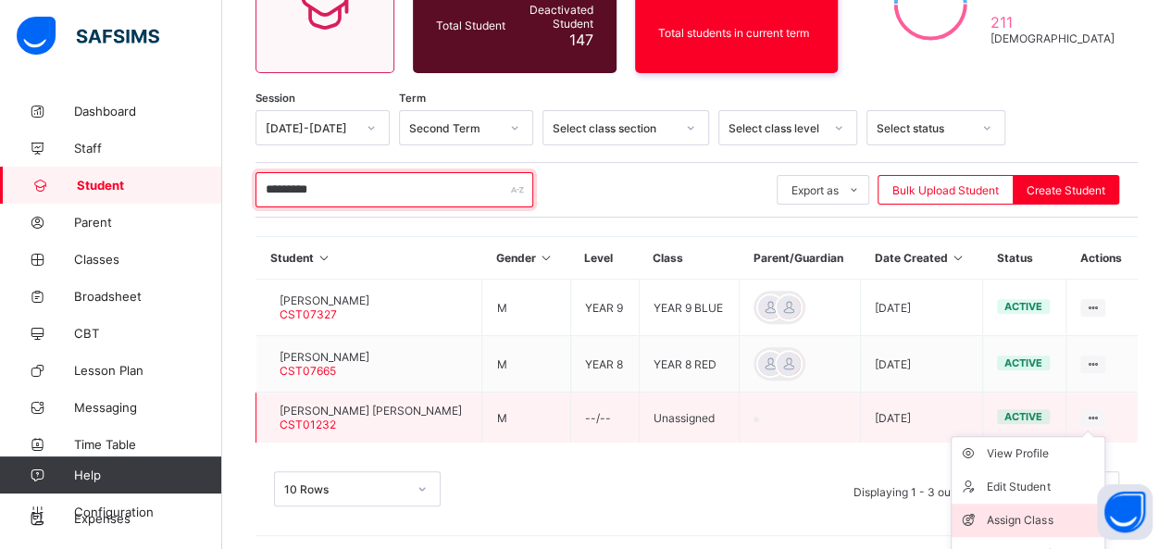
type input "*********"
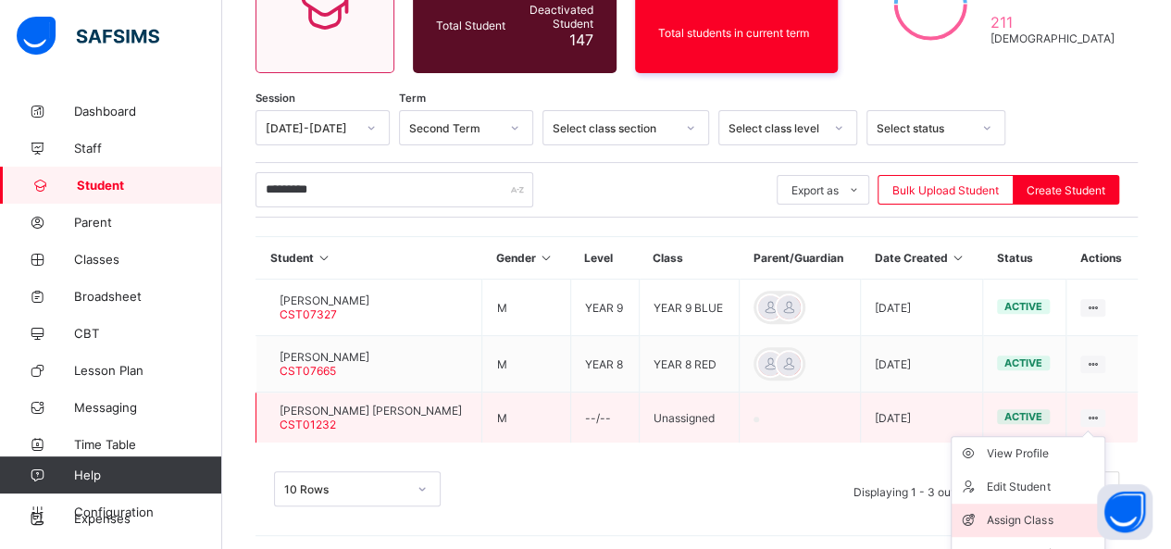
click at [1046, 511] on div "Assign Class" at bounding box center [1042, 520] width 110 height 19
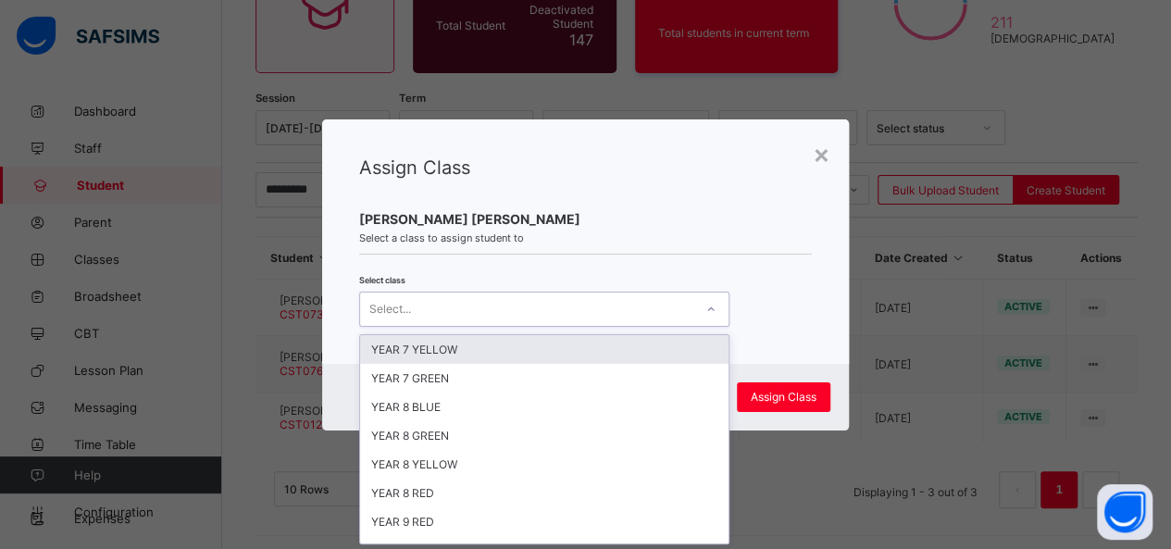
scroll to position [0, 0]
click at [709, 310] on icon at bounding box center [710, 309] width 11 height 19
click at [594, 349] on div "YEAR 7 YELLOW" at bounding box center [544, 349] width 368 height 29
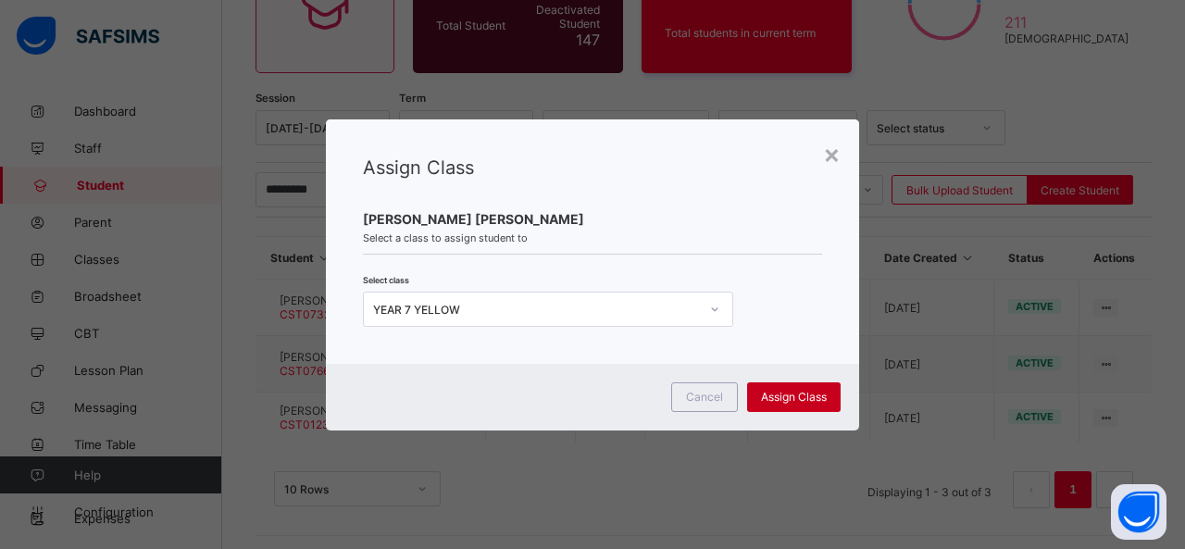
click at [775, 391] on span "Assign Class" at bounding box center [794, 397] width 66 height 14
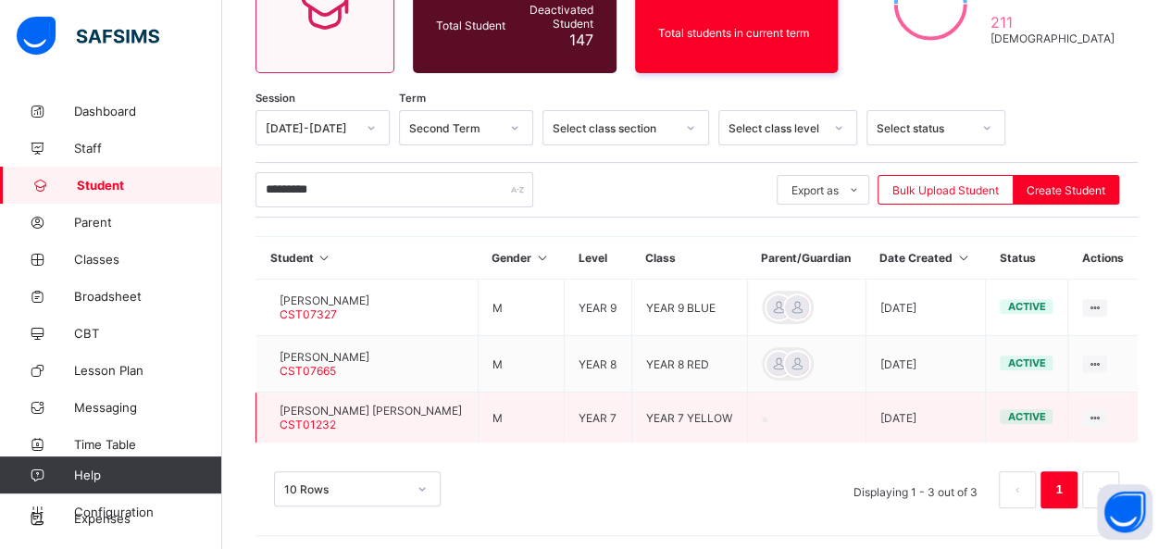
click at [353, 408] on span "Derrick Ugbedeojo Abdullahi" at bounding box center [371, 411] width 182 height 14
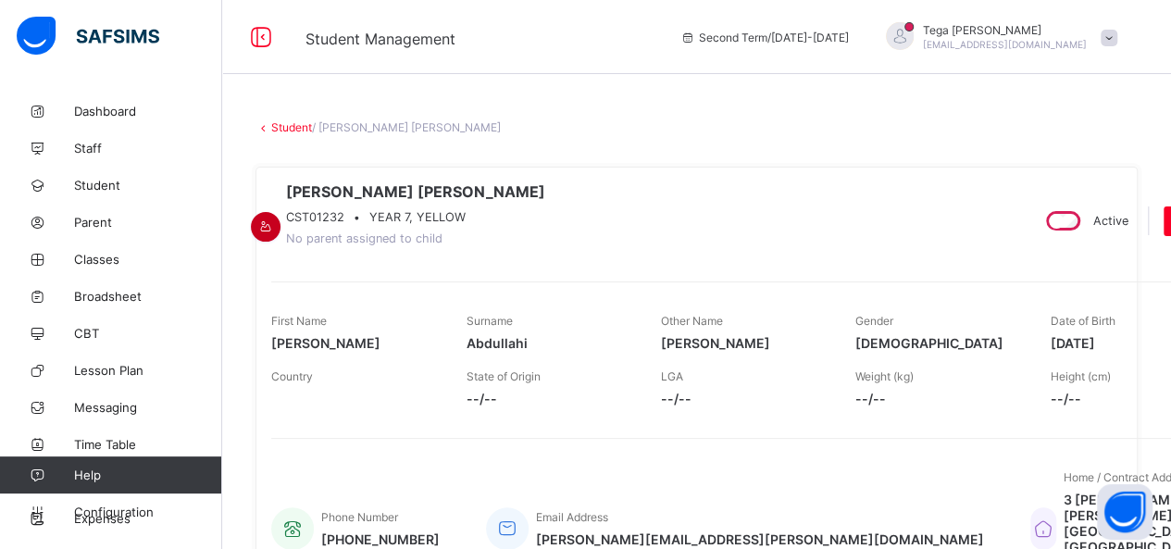
click at [274, 219] on icon at bounding box center [266, 226] width 16 height 14
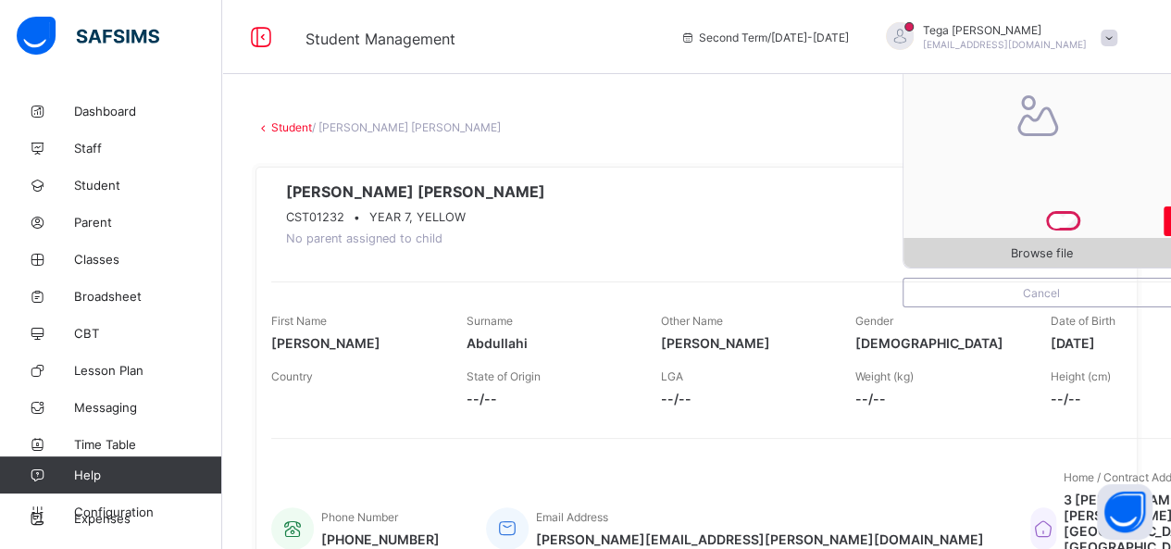
click at [1017, 246] on span "Browse file" at bounding box center [1042, 253] width 276 height 14
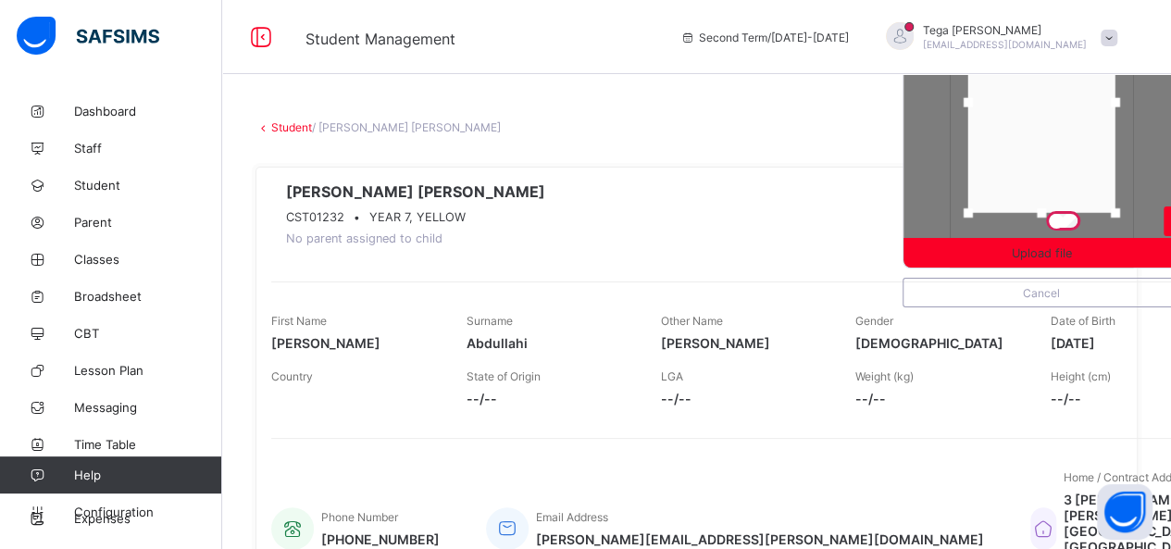
drag, startPoint x: 1017, startPoint y: 128, endPoint x: 1017, endPoint y: 85, distance: 42.6
click at [1017, 85] on div at bounding box center [1041, 102] width 147 height 221
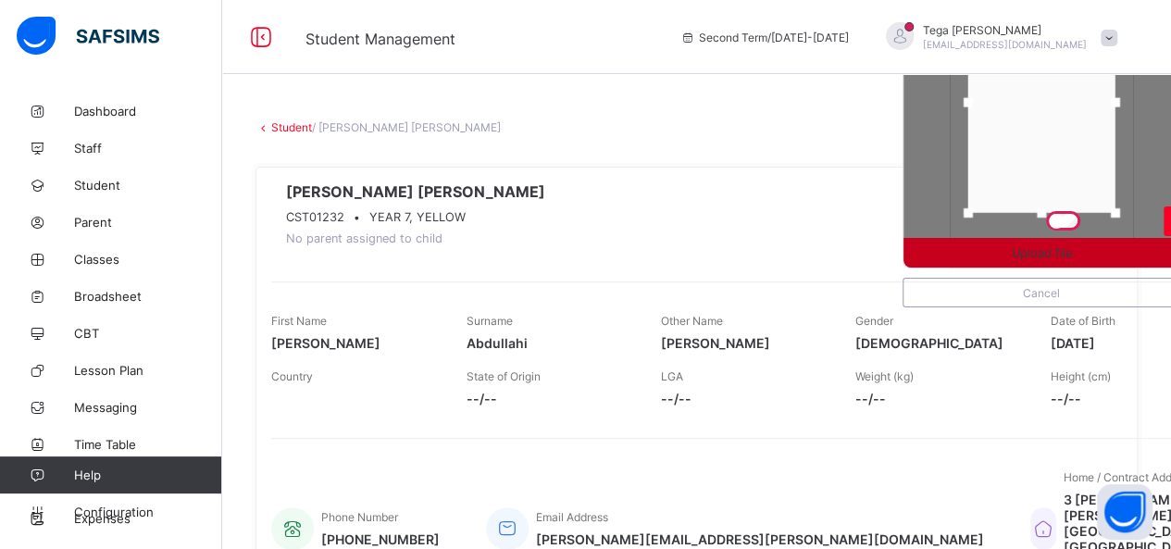
click at [1037, 259] on span "Upload file" at bounding box center [1042, 253] width 60 height 14
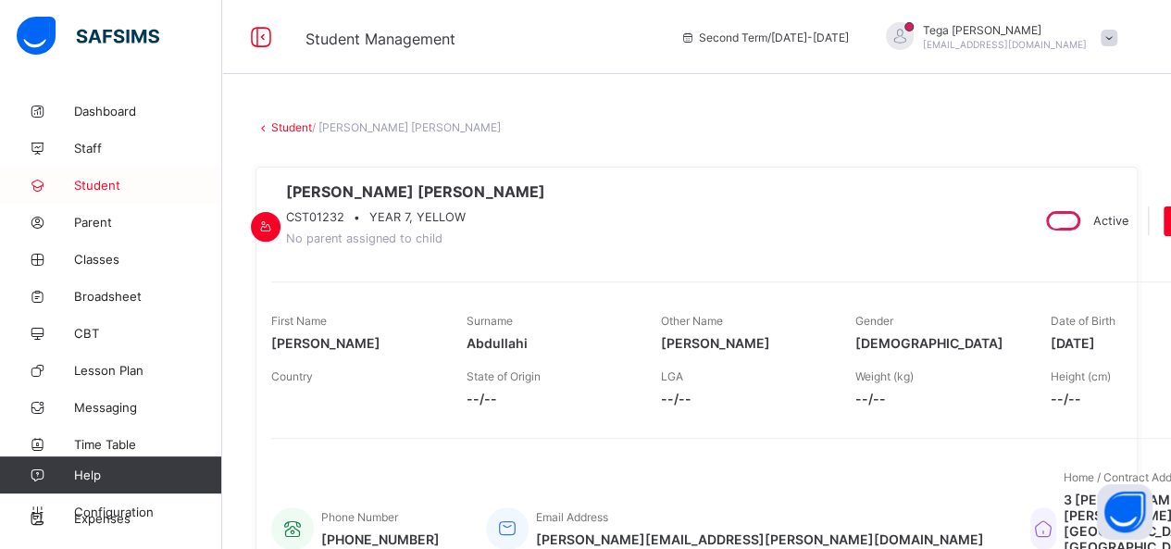
click at [106, 185] on span "Student" at bounding box center [148, 185] width 148 height 15
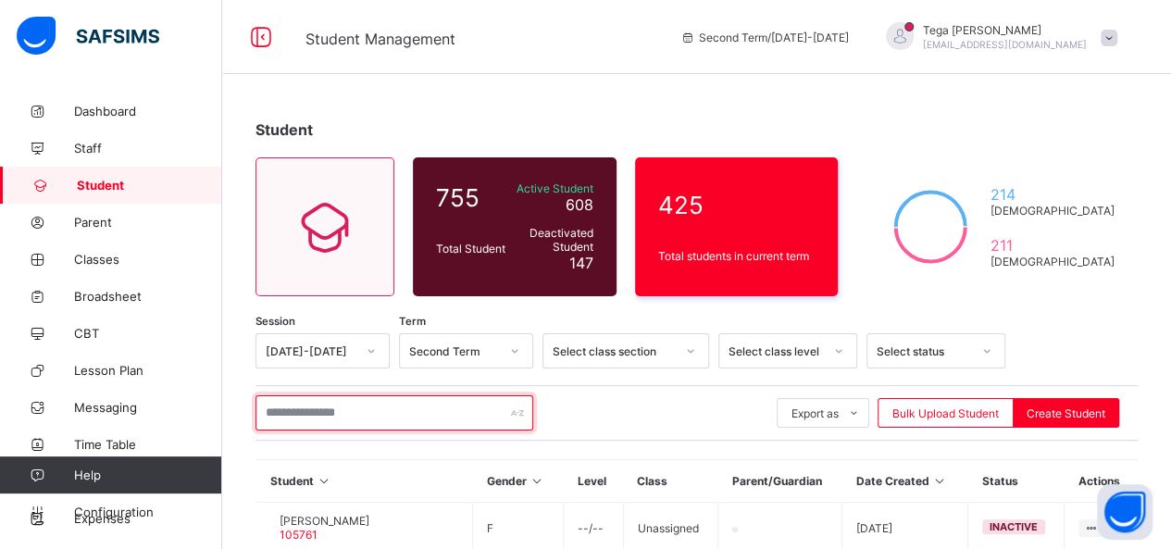
click at [346, 418] on input "text" at bounding box center [395, 412] width 278 height 35
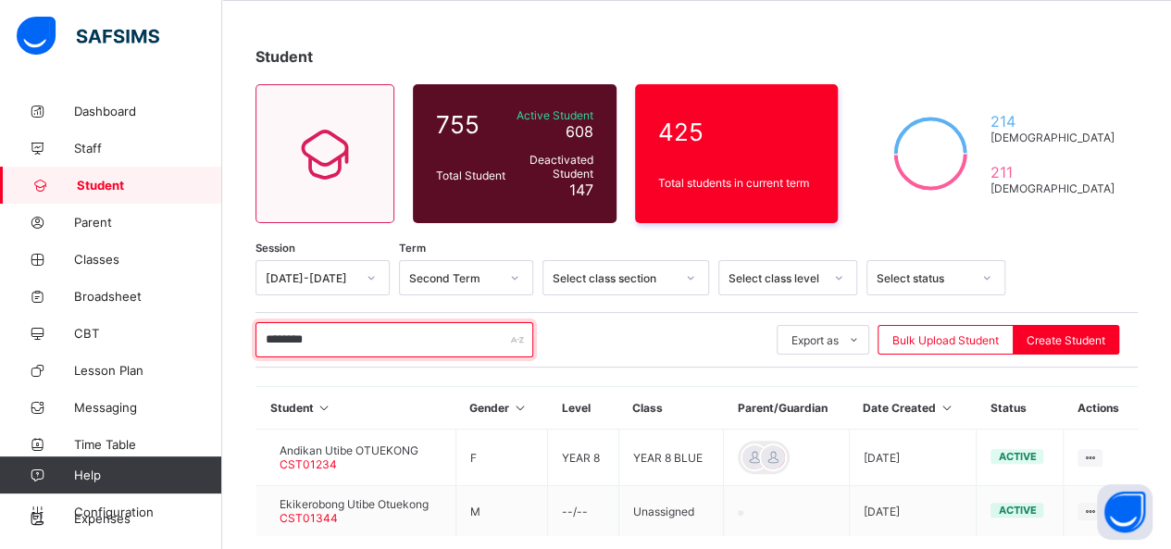
scroll to position [167, 0]
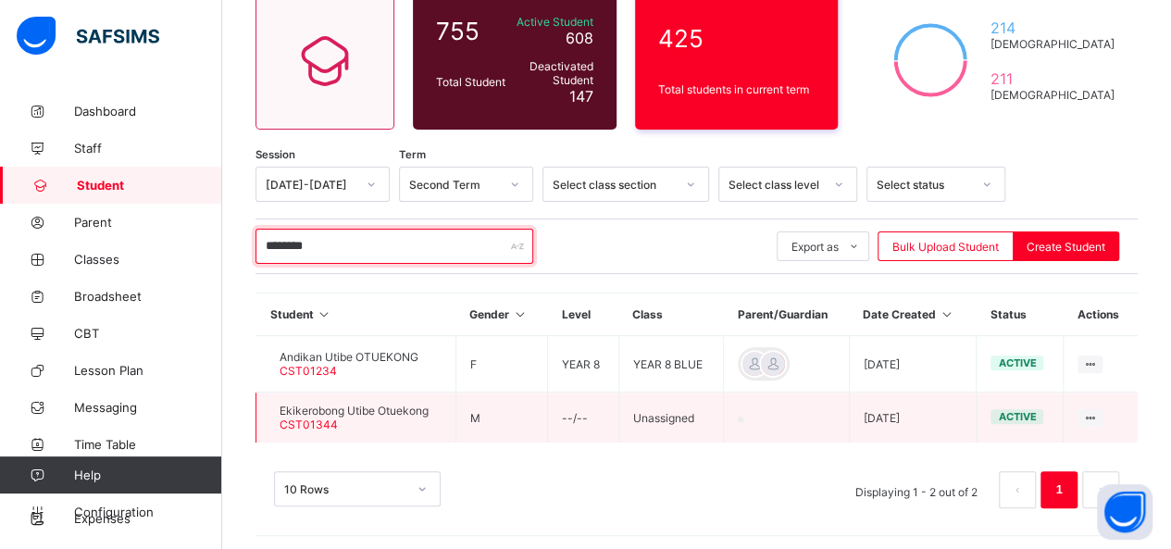
type input "********"
click at [399, 409] on span "Ekikerobong Utibe Otuekong" at bounding box center [354, 411] width 149 height 14
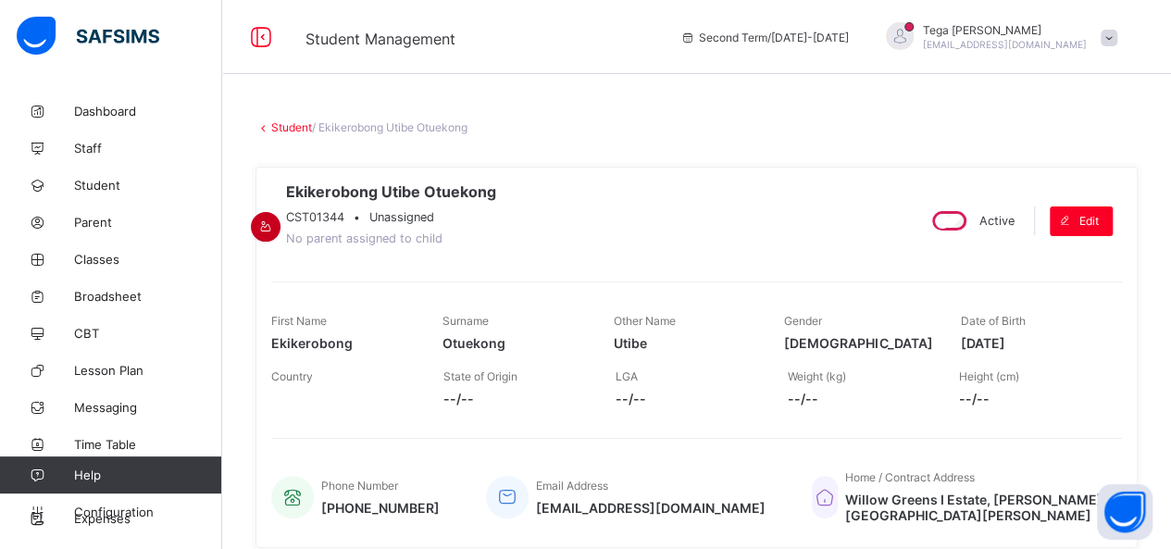
click at [274, 219] on icon at bounding box center [266, 226] width 16 height 14
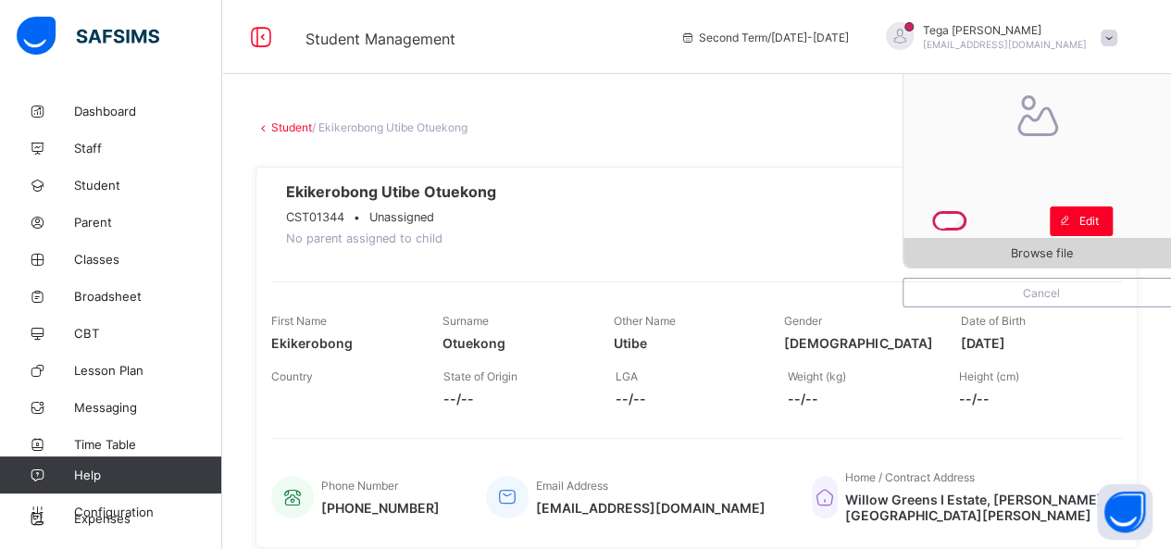
click at [987, 249] on span "Browse file" at bounding box center [1042, 253] width 276 height 14
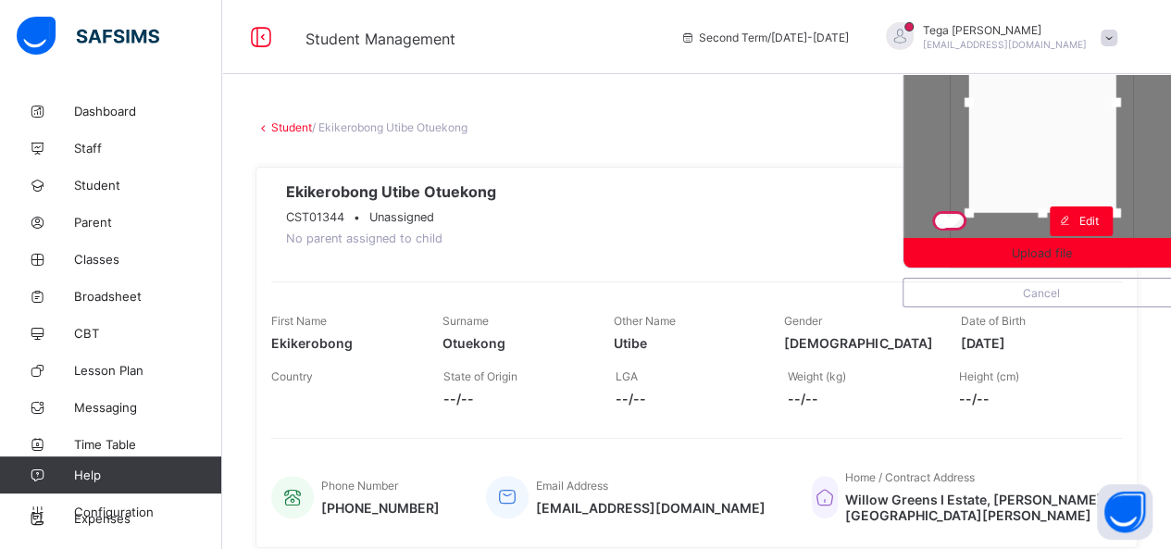
drag, startPoint x: 1030, startPoint y: 146, endPoint x: 1030, endPoint y: 102, distance: 44.4
click at [1030, 102] on div at bounding box center [1042, 102] width 147 height 221
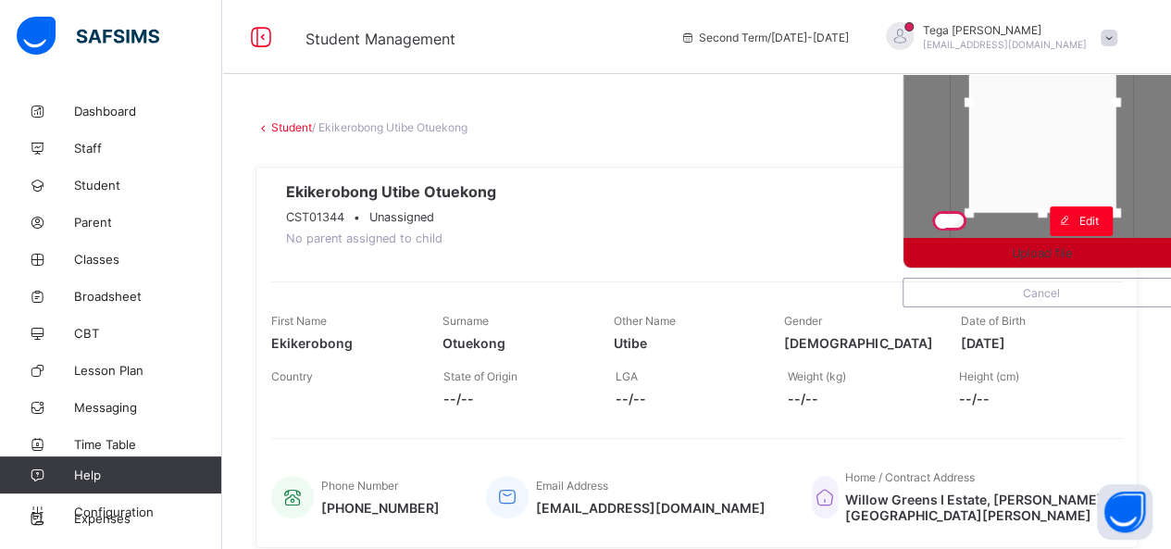
click at [1050, 262] on div "Upload file" at bounding box center [1042, 253] width 276 height 30
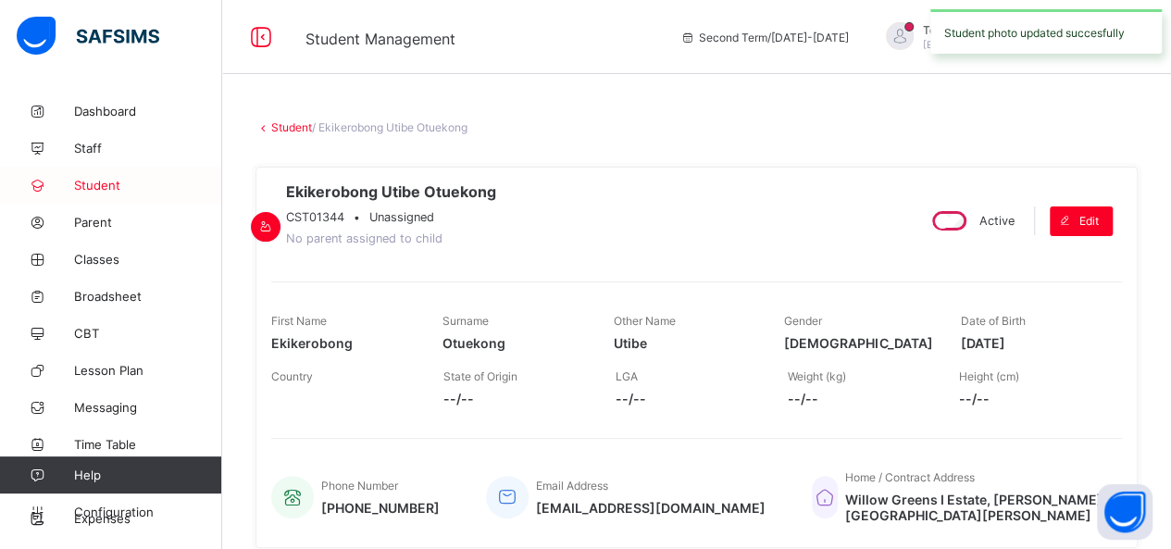
click at [113, 184] on span "Student" at bounding box center [148, 185] width 148 height 15
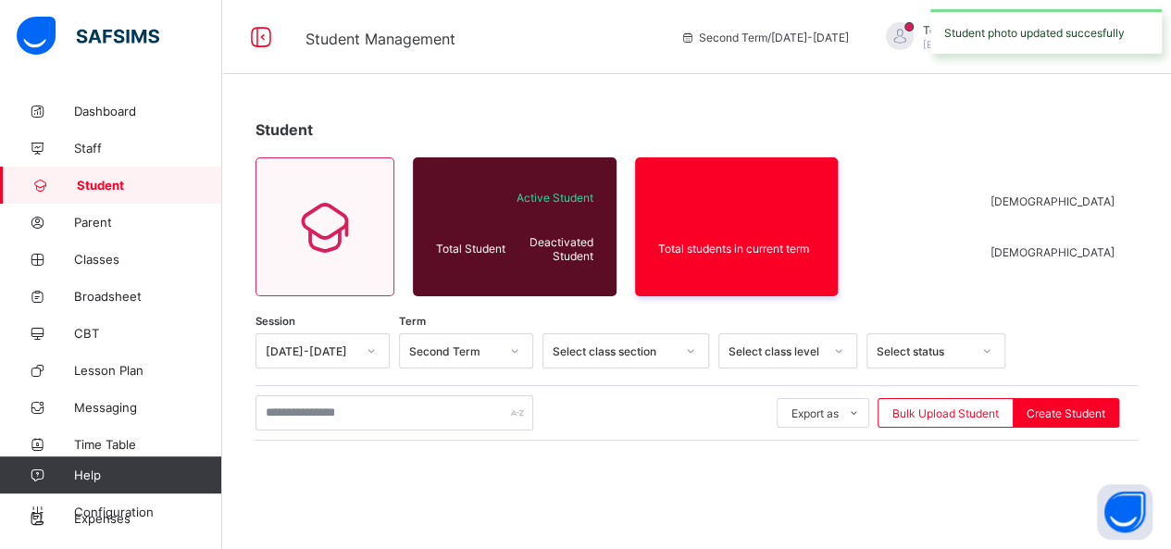
click at [113, 184] on span "Student" at bounding box center [149, 185] width 145 height 15
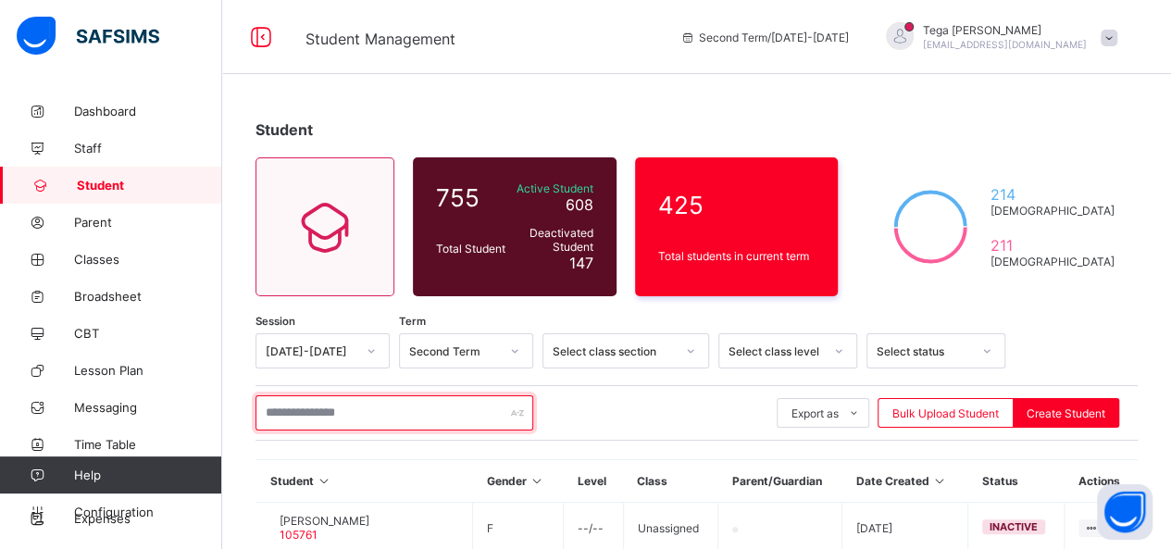
click at [379, 405] on input "text" at bounding box center [395, 412] width 278 height 35
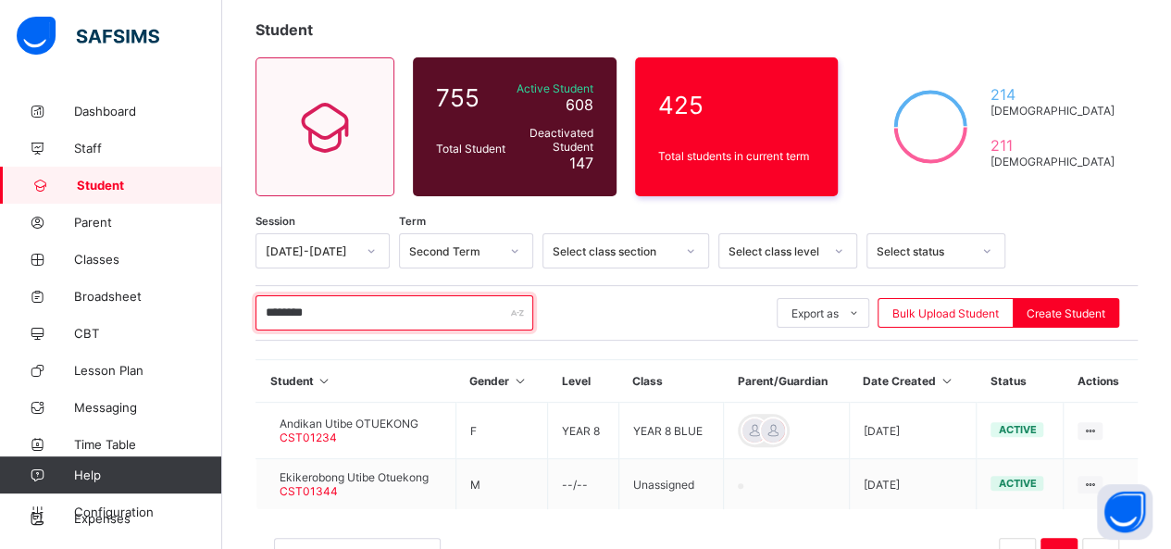
scroll to position [167, 0]
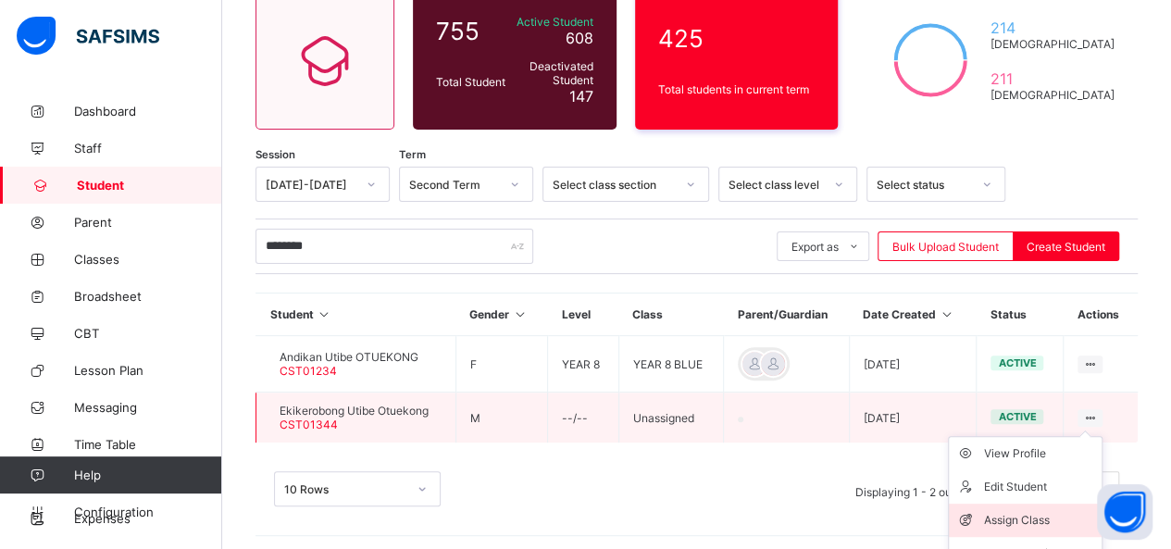
click at [1033, 511] on div "Assign Class" at bounding box center [1039, 520] width 110 height 19
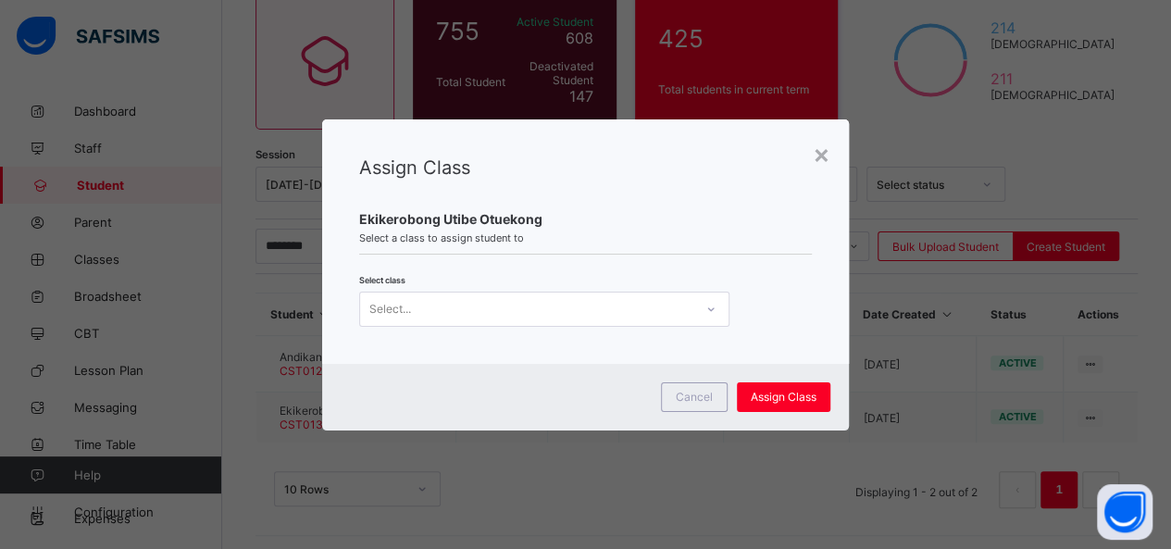
scroll to position [0, 0]
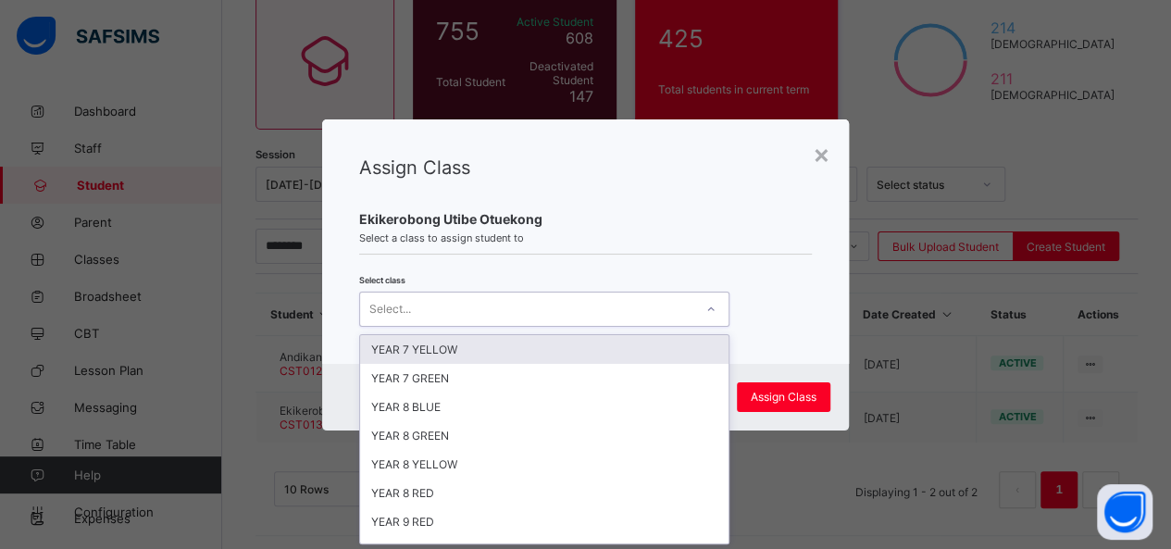
click at [705, 309] on icon at bounding box center [710, 309] width 11 height 19
click at [676, 336] on div "YEAR 7 YELLOW" at bounding box center [544, 349] width 368 height 29
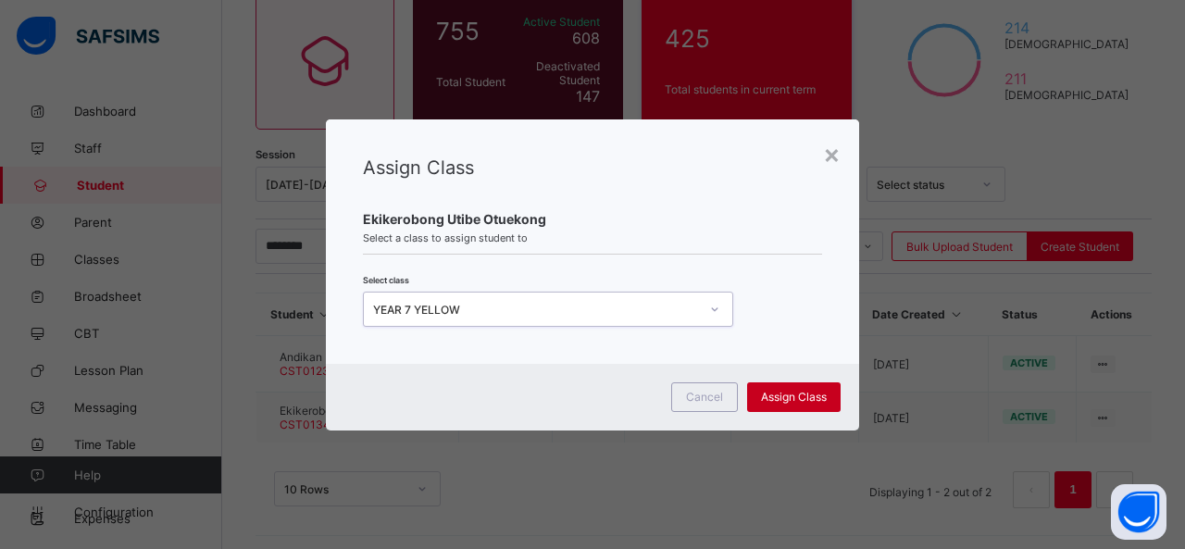
click at [794, 390] on span "Assign Class" at bounding box center [794, 397] width 66 height 14
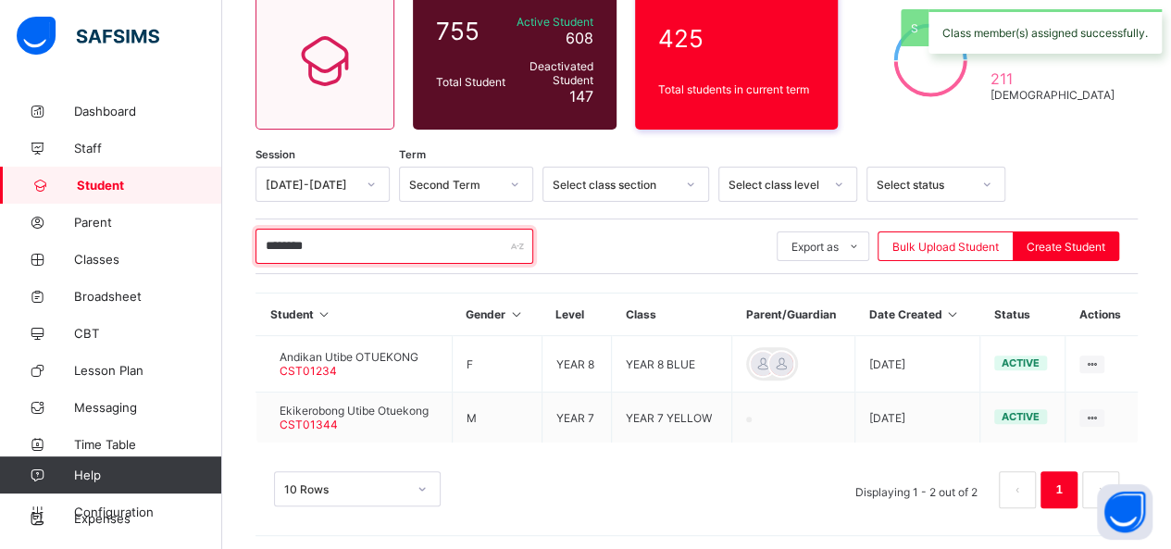
click at [352, 256] on input "********" at bounding box center [395, 246] width 278 height 35
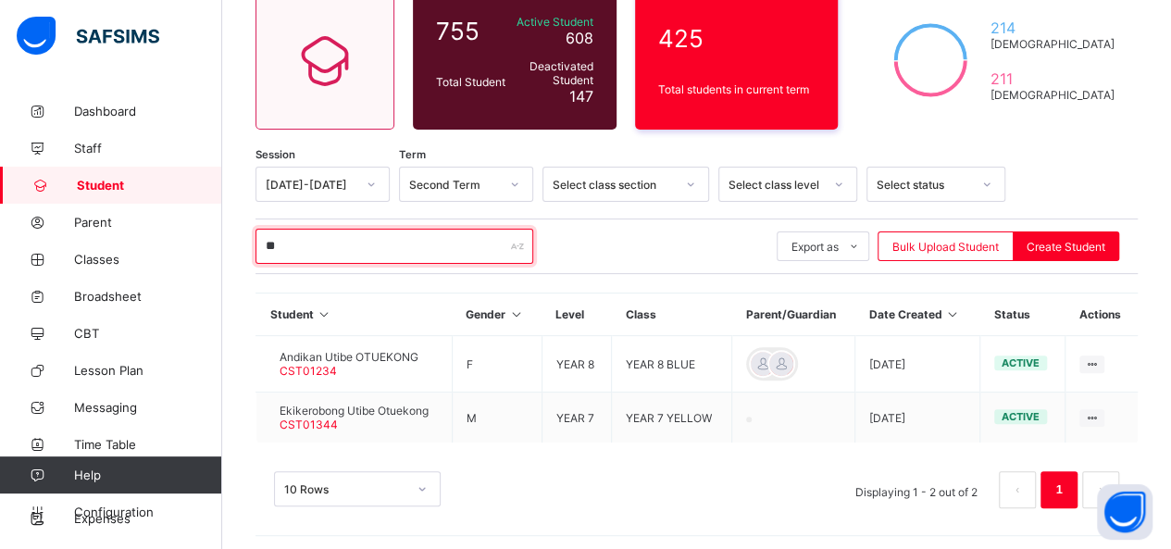
type input "*"
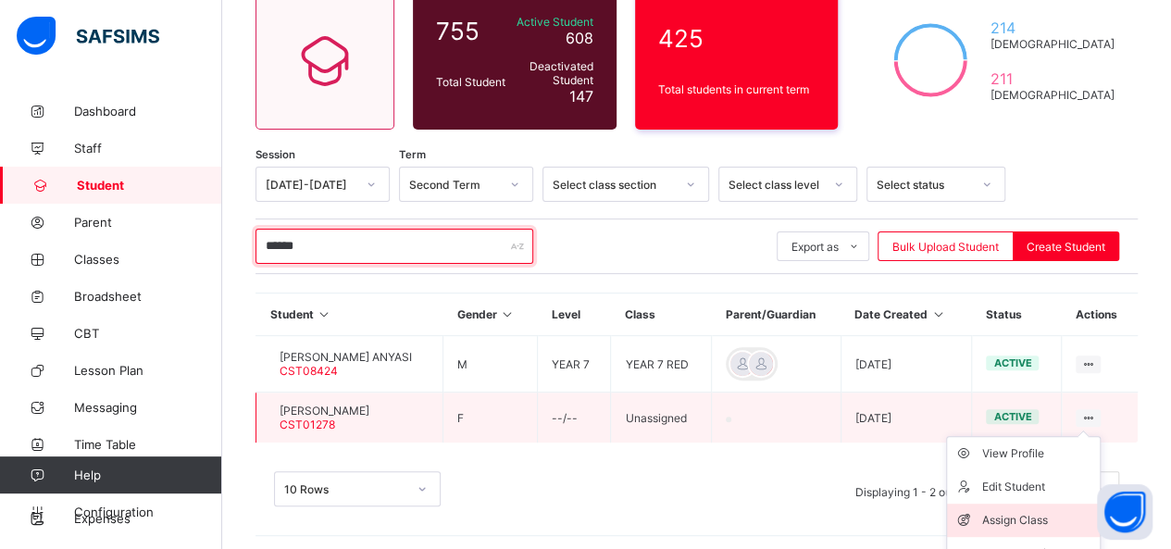
type input "******"
click at [1046, 512] on div "Assign Class" at bounding box center [1037, 520] width 110 height 19
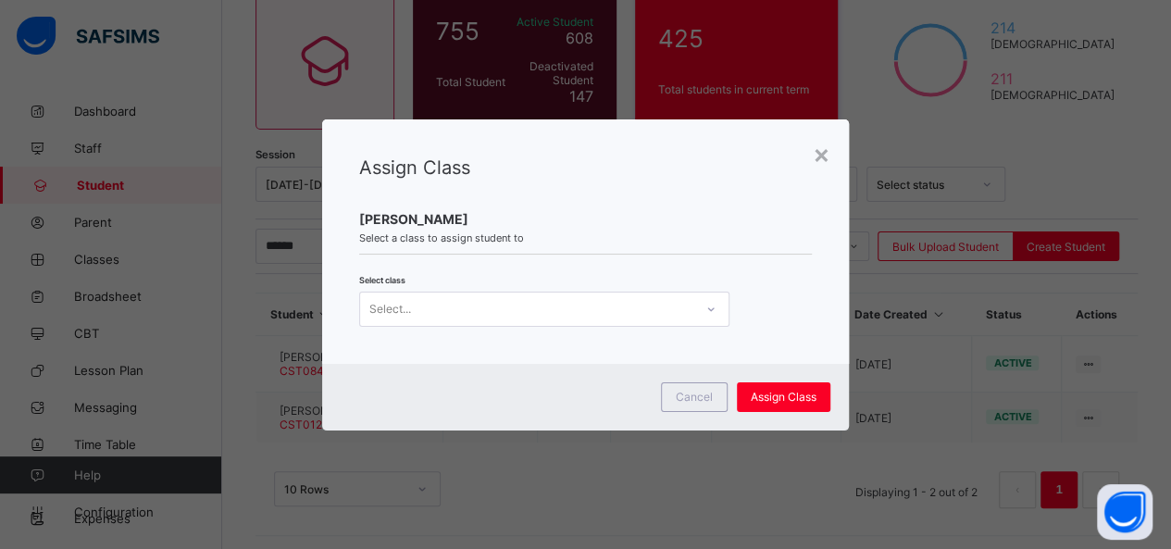
click at [702, 308] on div at bounding box center [710, 309] width 31 height 30
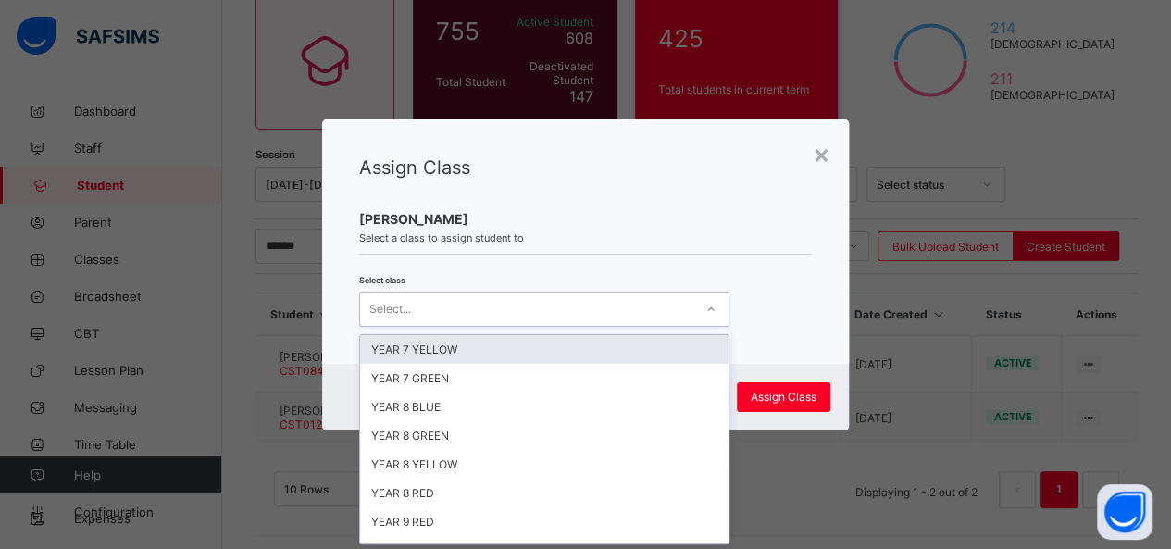
click at [655, 351] on div "YEAR 7 YELLOW" at bounding box center [544, 349] width 368 height 29
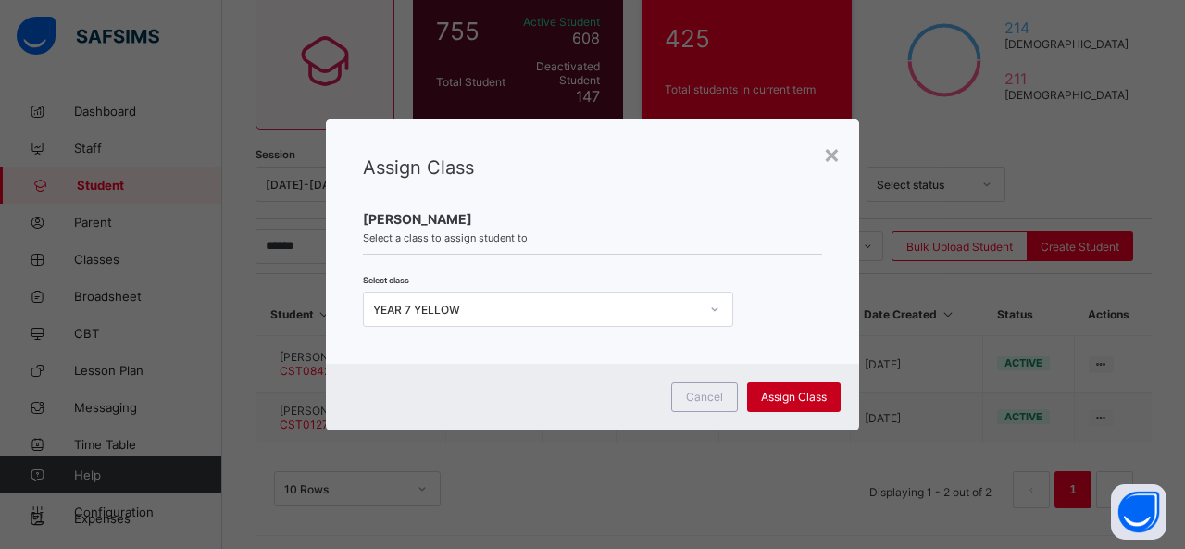
click at [794, 385] on div "Assign Class" at bounding box center [794, 397] width 94 height 30
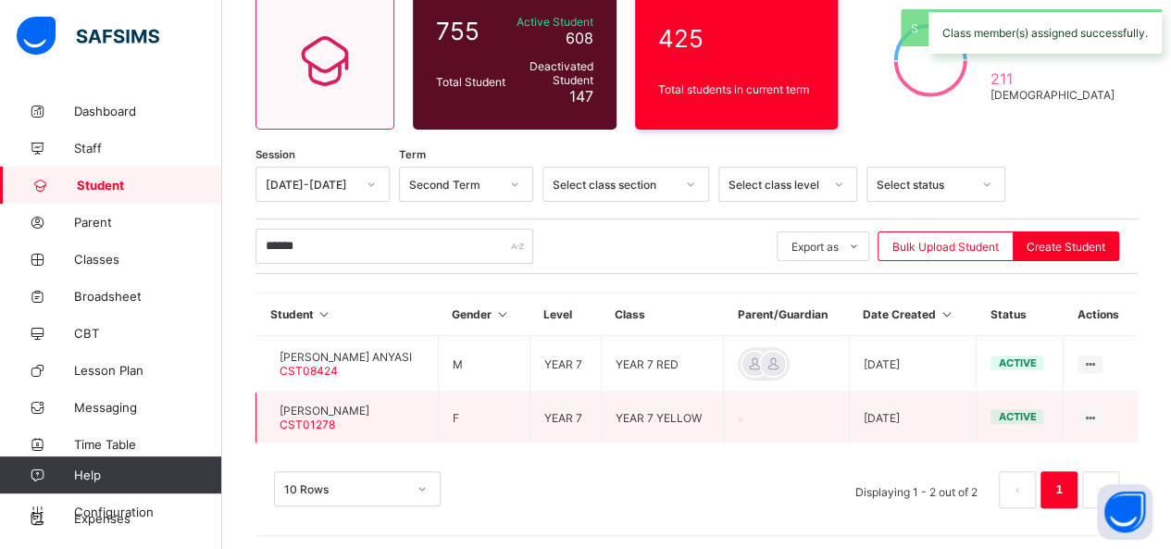
click at [369, 412] on span "[PERSON_NAME]" at bounding box center [325, 411] width 90 height 14
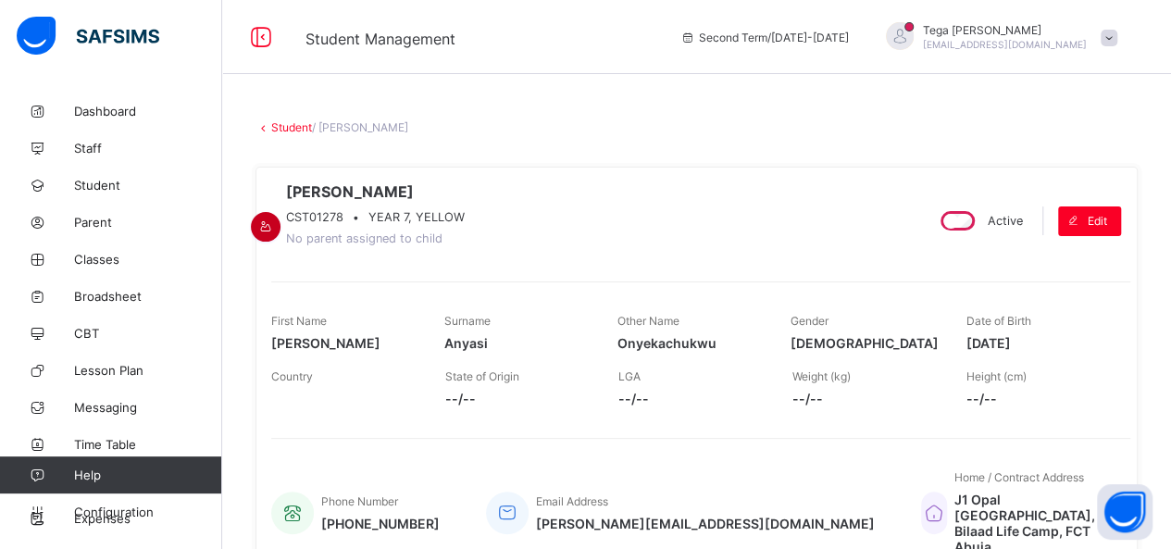
click at [274, 219] on icon at bounding box center [266, 226] width 16 height 14
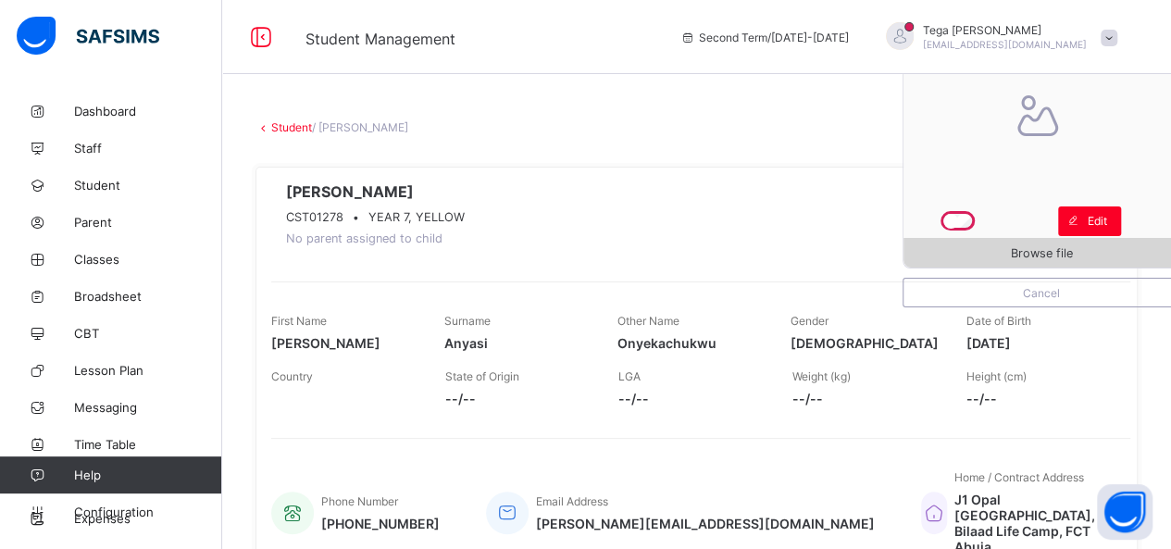
click at [1043, 249] on span "Browse file" at bounding box center [1042, 253] width 62 height 14
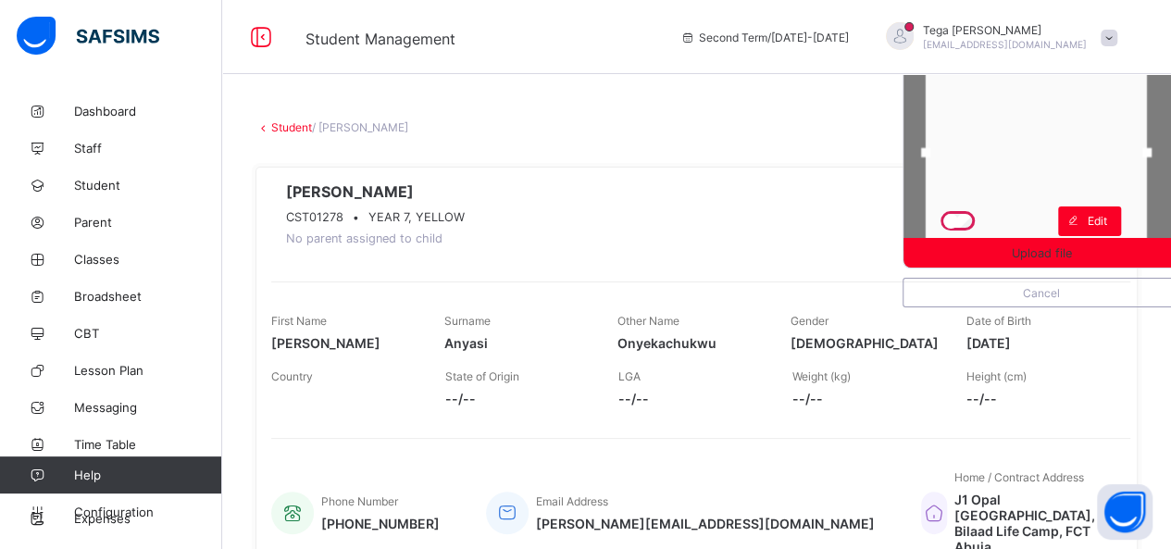
drag, startPoint x: 1048, startPoint y: 158, endPoint x: 1042, endPoint y: 181, distance: 22.9
click at [1042, 181] on div at bounding box center [1036, 153] width 221 height 194
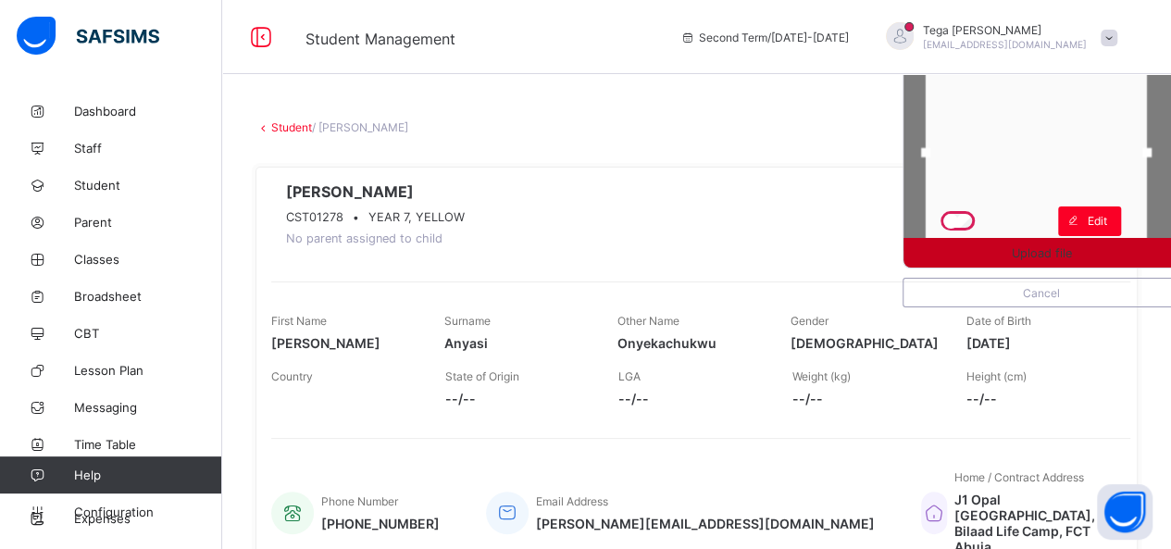
click at [1050, 256] on span "Upload file" at bounding box center [1042, 253] width 60 height 14
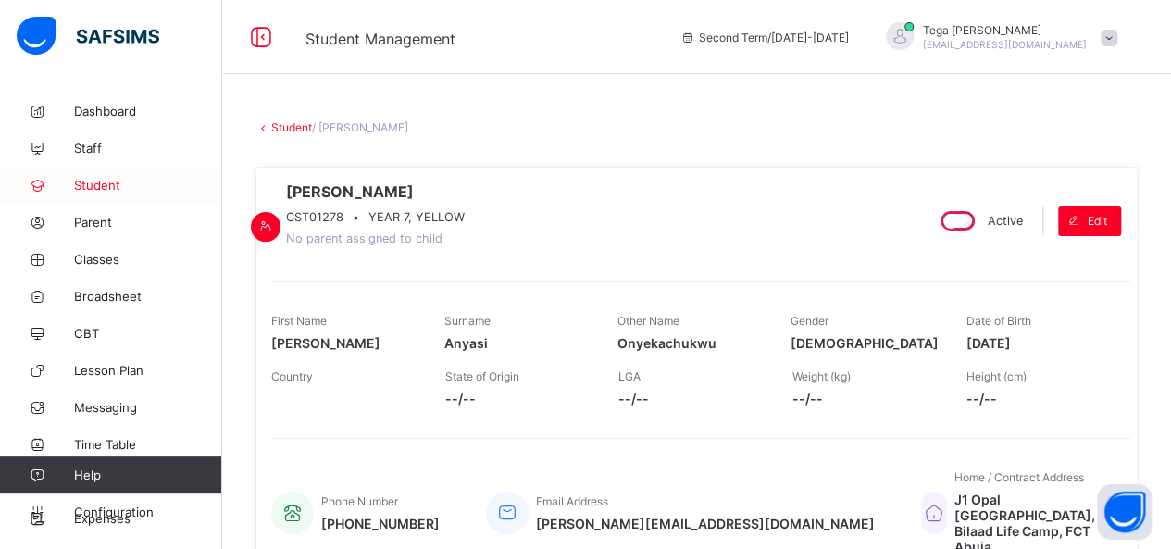
click at [97, 184] on span "Student" at bounding box center [148, 185] width 148 height 15
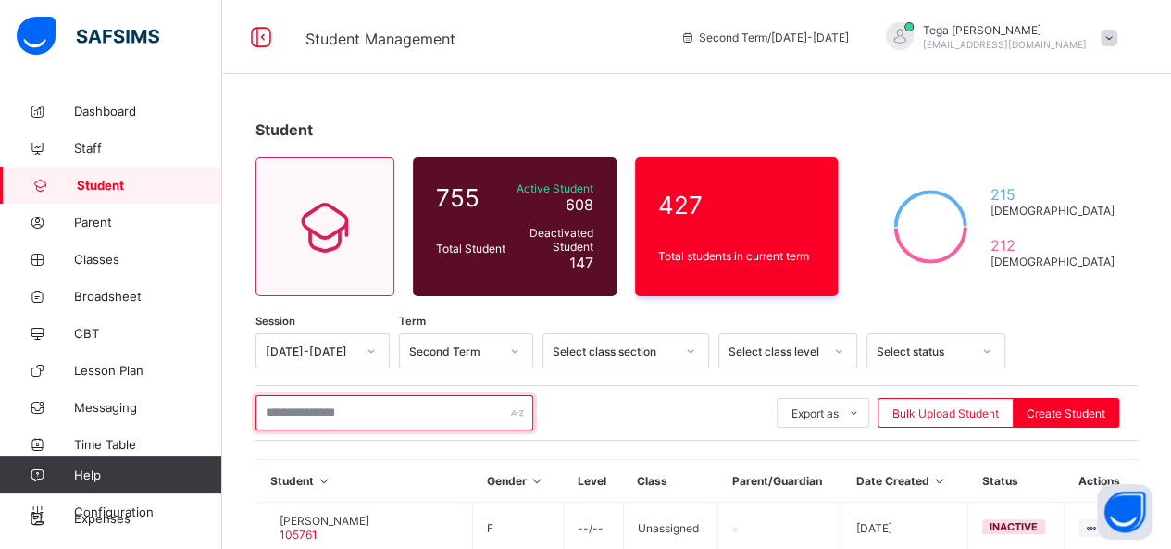
click at [296, 408] on input "text" at bounding box center [395, 412] width 278 height 35
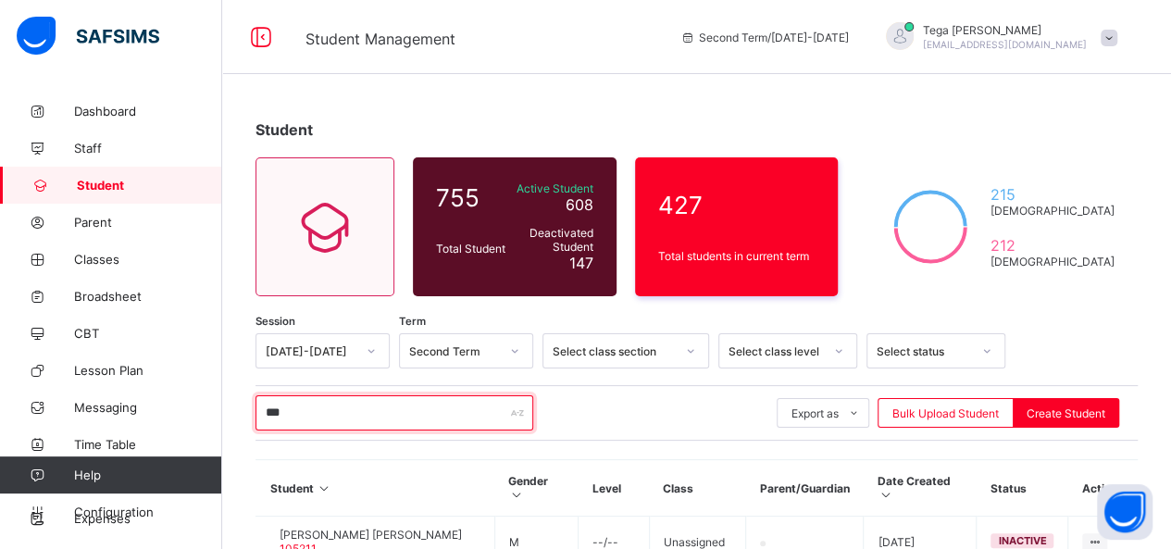
type input "**********"
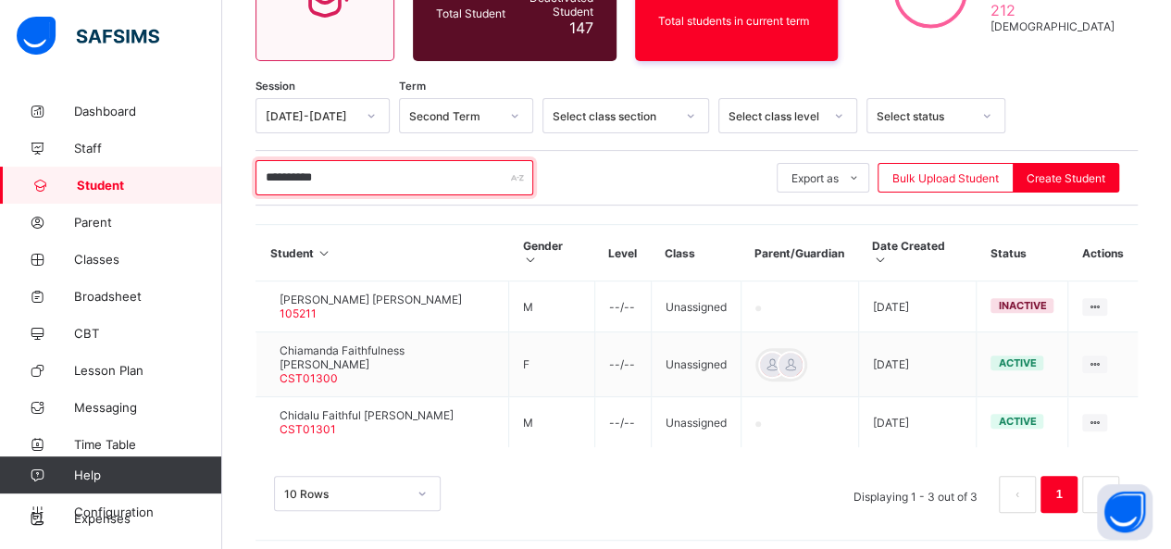
scroll to position [242, 0]
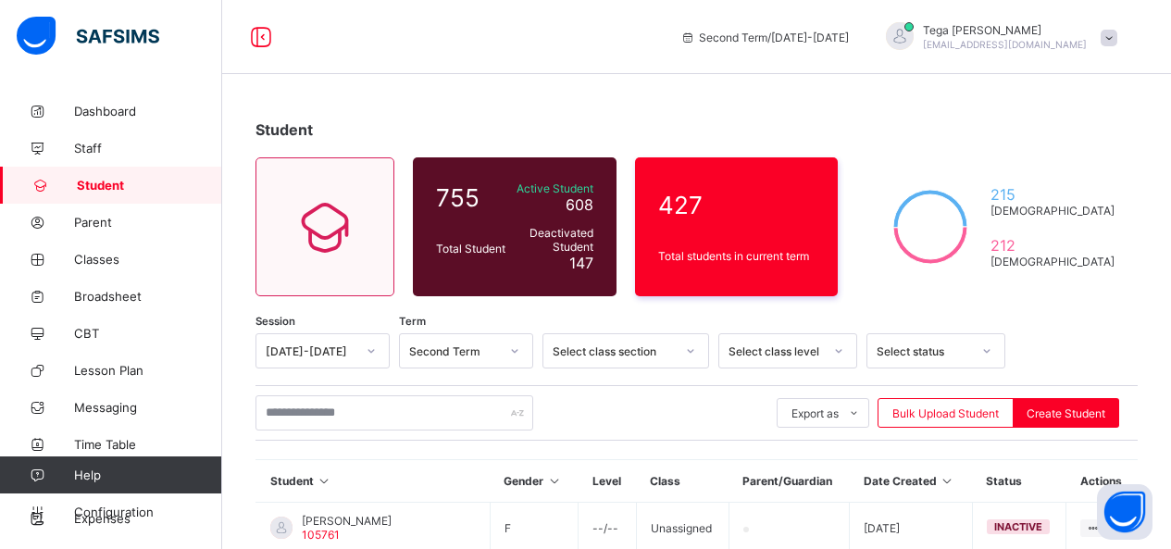
scroll to position [185, 0]
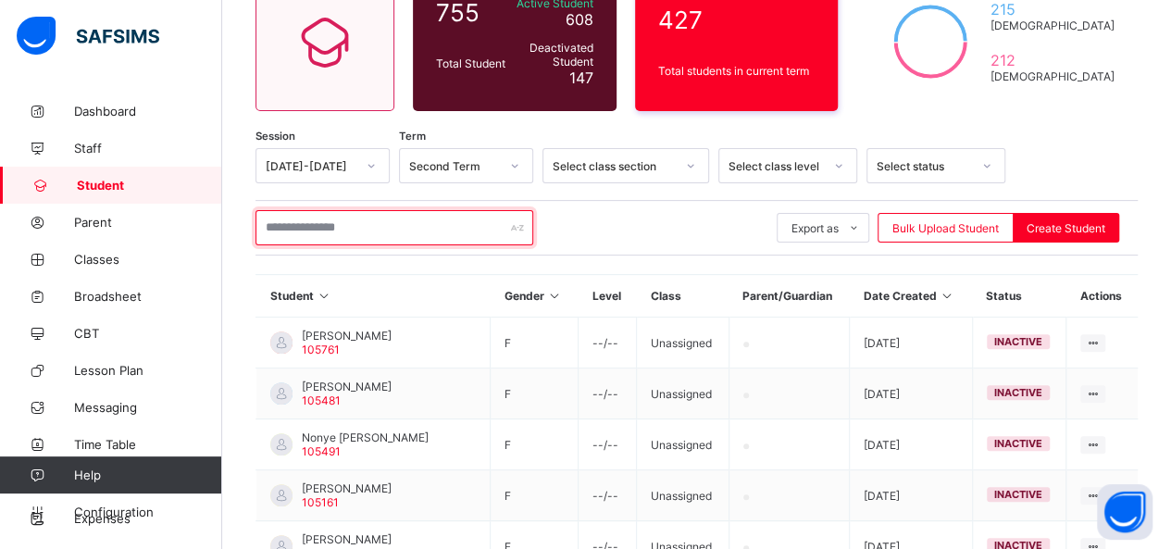
click at [403, 234] on input "text" at bounding box center [395, 227] width 278 height 35
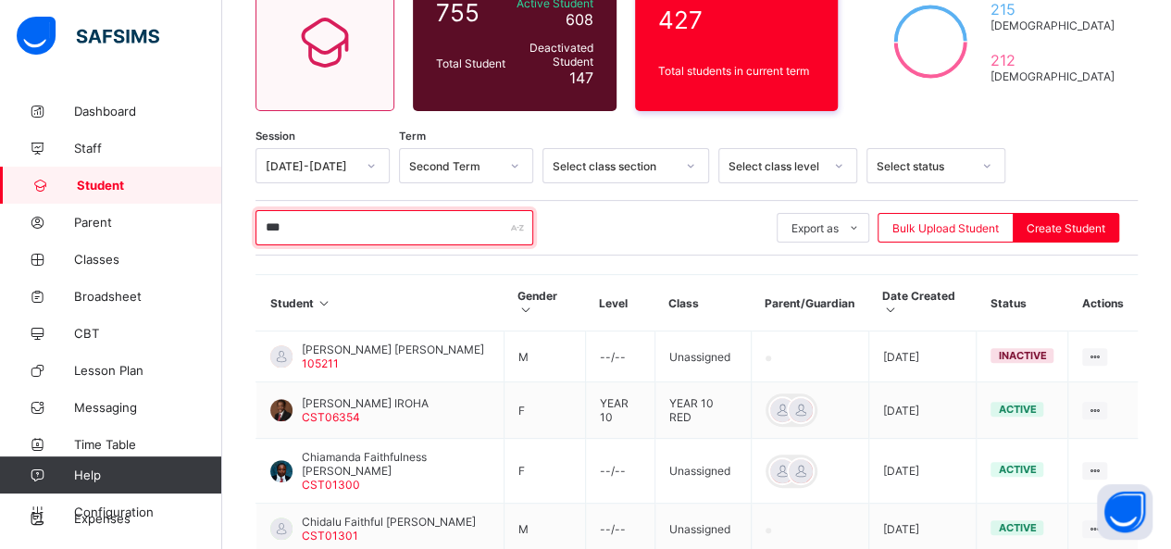
type input "**********"
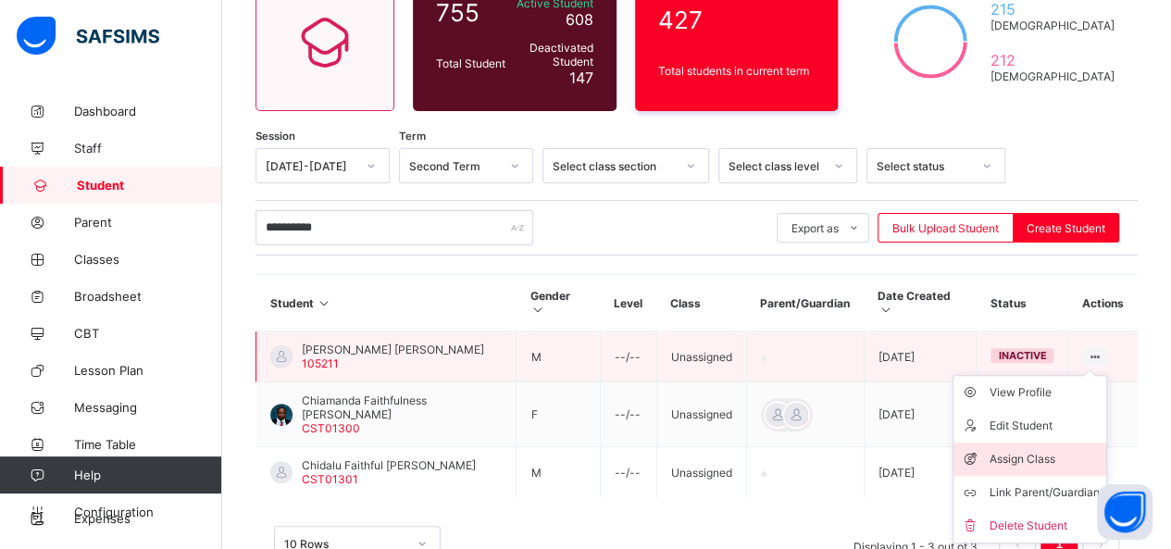
click at [1043, 451] on div "Assign Class" at bounding box center [1044, 459] width 110 height 19
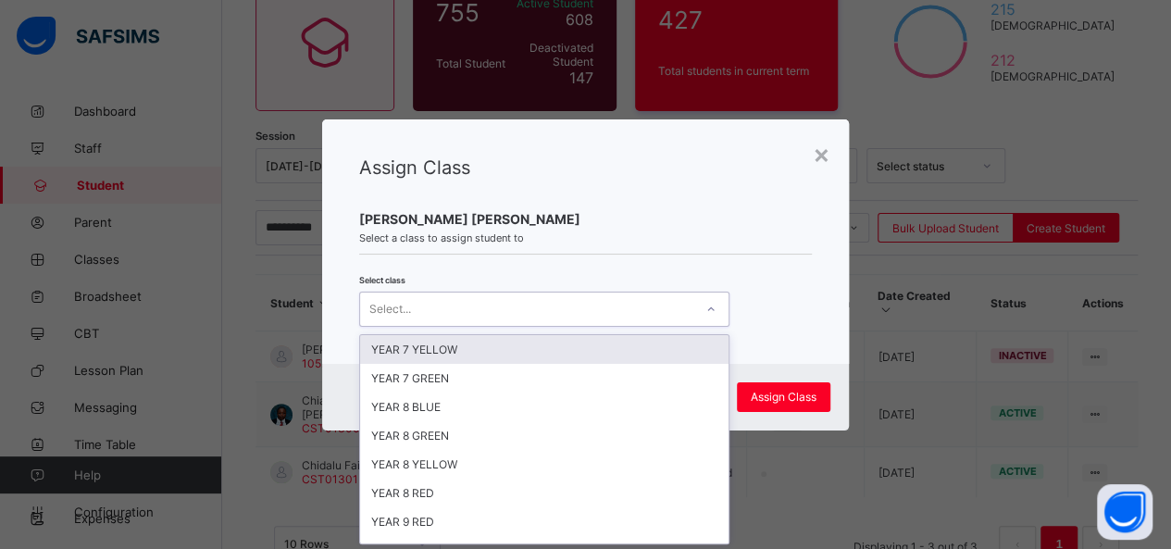
scroll to position [0, 0]
click at [708, 305] on icon at bounding box center [710, 309] width 11 height 19
click at [605, 347] on div "YEAR 7 YELLOW" at bounding box center [544, 349] width 368 height 29
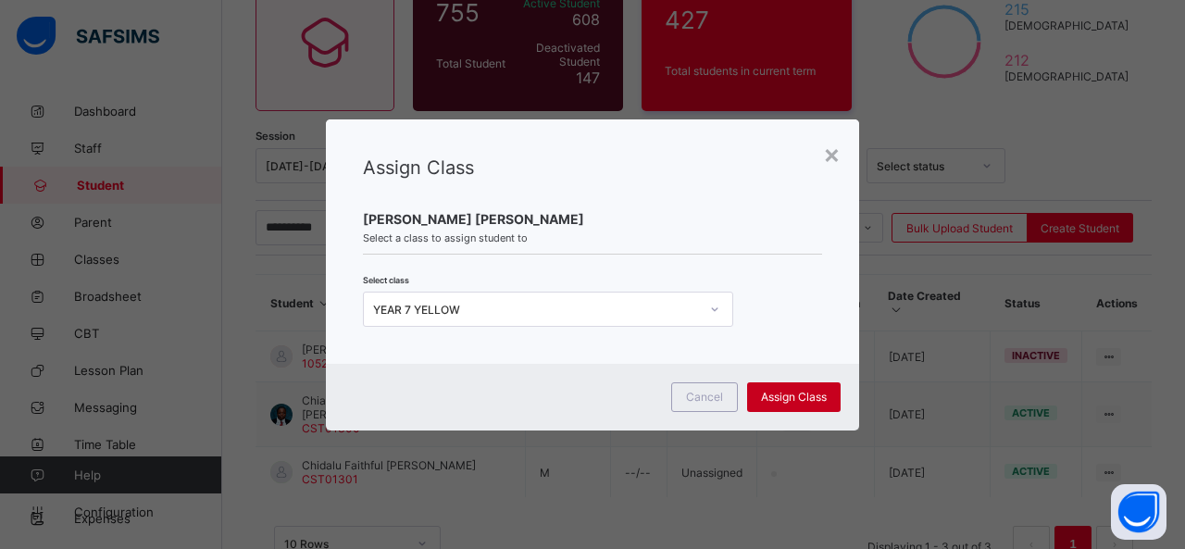
click at [800, 390] on span "Assign Class" at bounding box center [794, 397] width 66 height 14
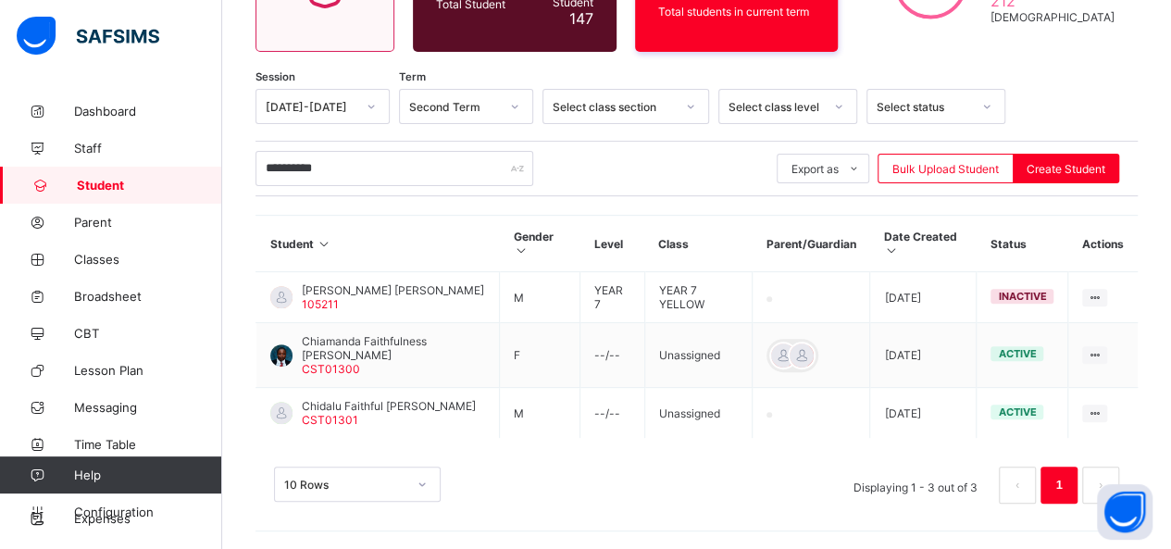
scroll to position [247, 0]
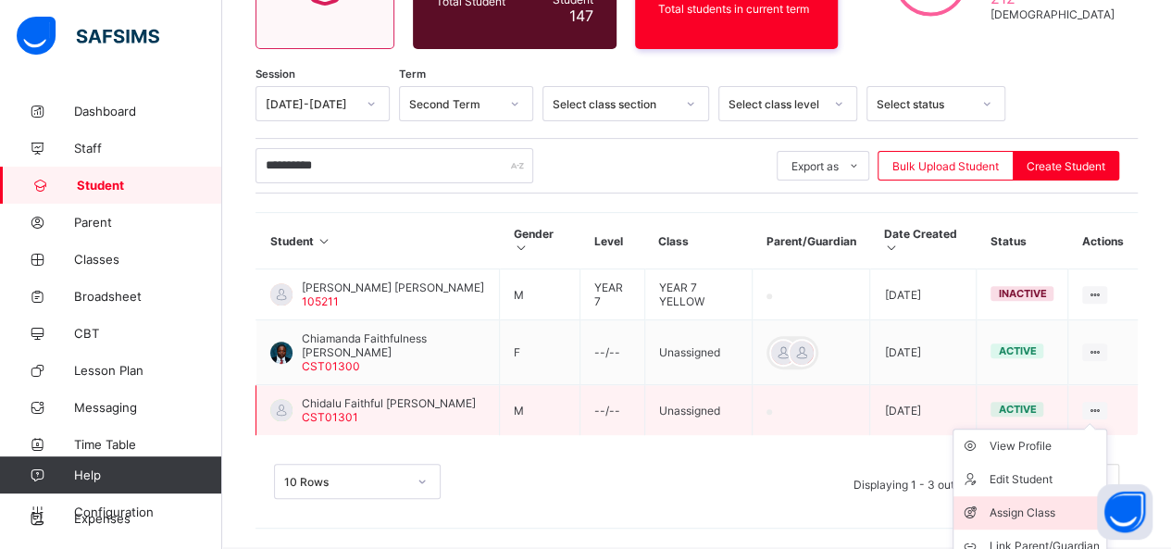
click at [1042, 503] on li "Assign Class" at bounding box center [1030, 512] width 153 height 33
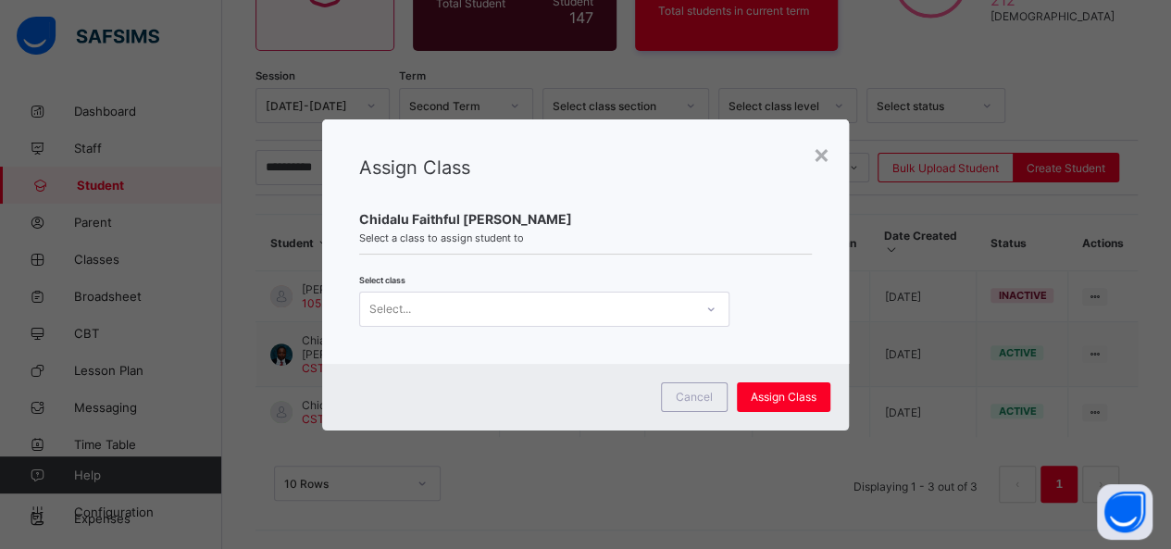
scroll to position [0, 0]
click at [701, 310] on div at bounding box center [710, 309] width 31 height 30
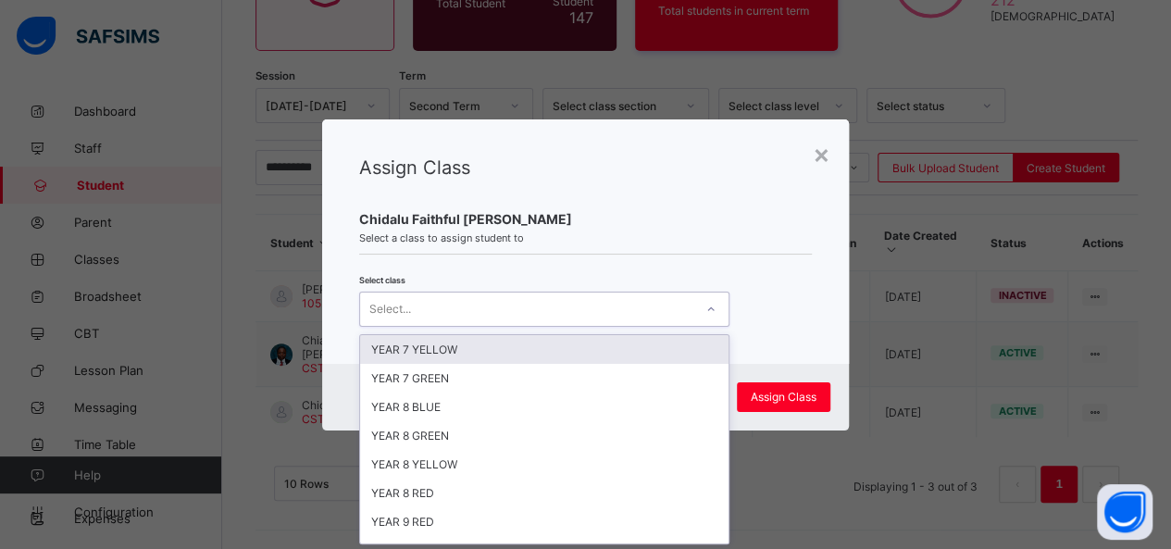
click at [652, 346] on div "YEAR 7 YELLOW" at bounding box center [544, 349] width 368 height 29
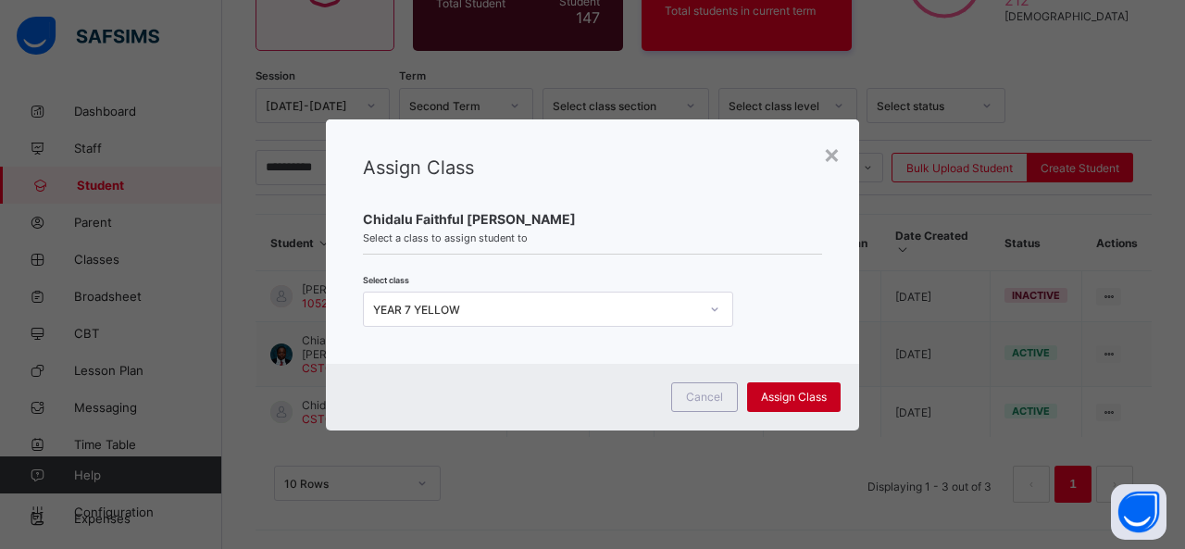
click at [774, 401] on span "Assign Class" at bounding box center [794, 397] width 66 height 14
click at [764, 382] on div "Assign Class" at bounding box center [794, 397] width 94 height 30
click at [830, 155] on div "×" at bounding box center [832, 153] width 18 height 31
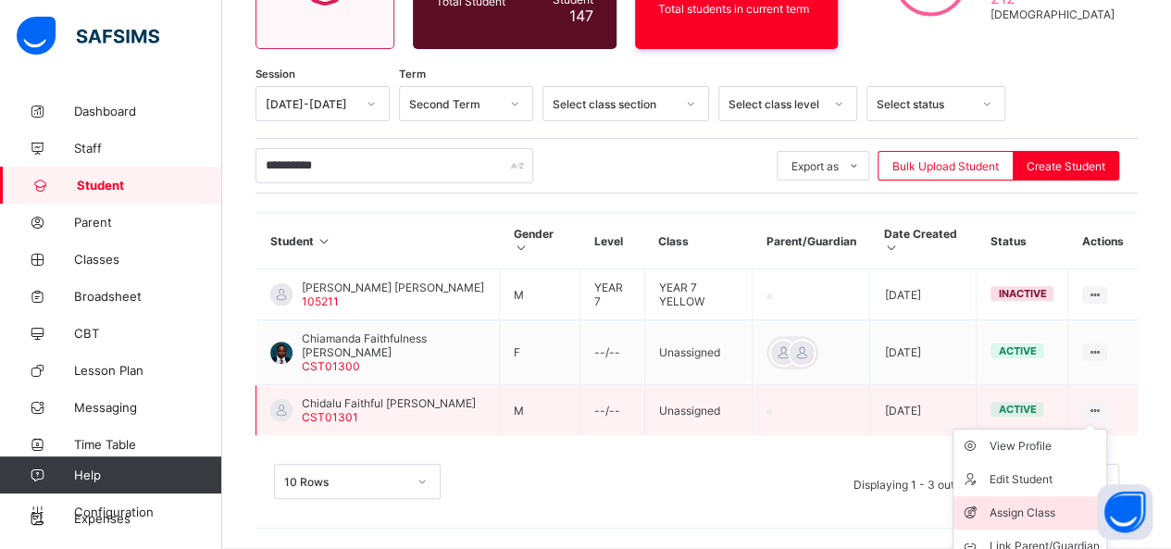
click at [1046, 512] on div "Assign Class" at bounding box center [1044, 513] width 110 height 19
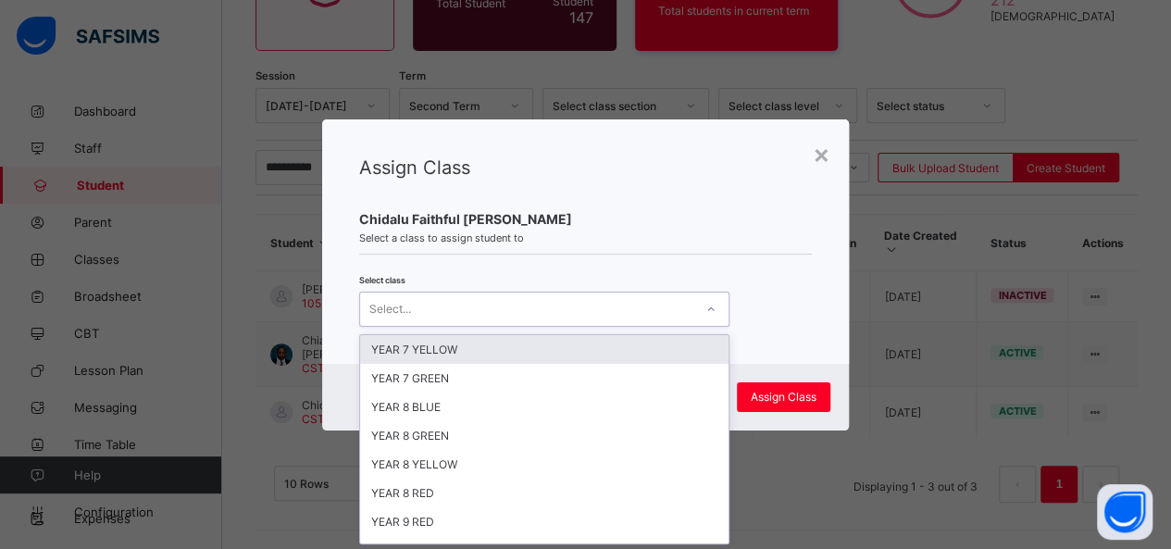
click at [710, 317] on icon at bounding box center [710, 309] width 11 height 19
click at [640, 348] on div "YEAR 7 YELLOW" at bounding box center [544, 349] width 368 height 29
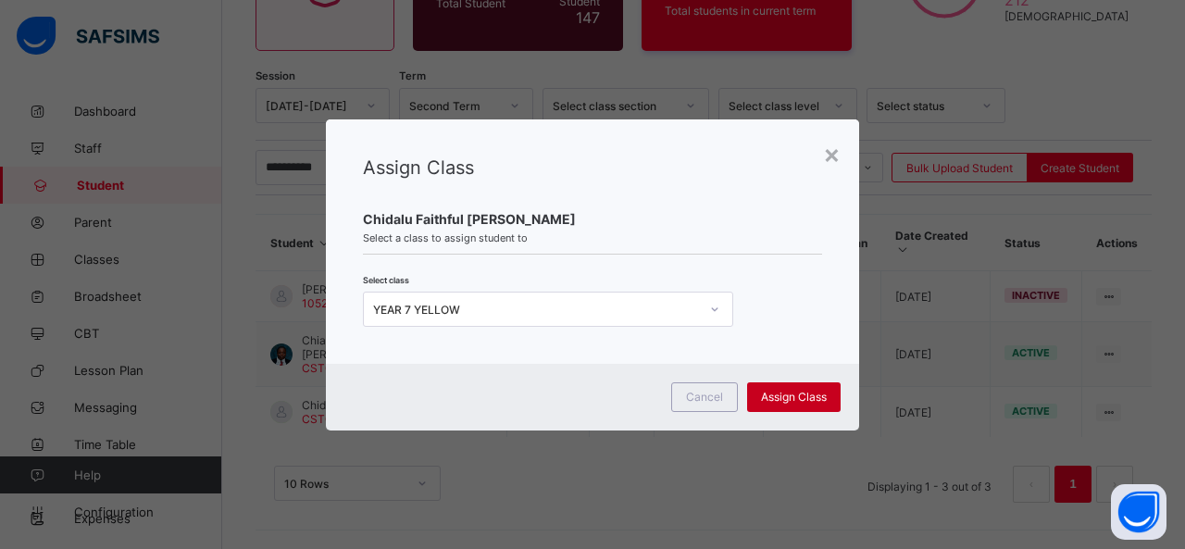
click at [772, 391] on span "Assign Class" at bounding box center [794, 397] width 66 height 14
click at [831, 150] on div "×" at bounding box center [832, 153] width 18 height 31
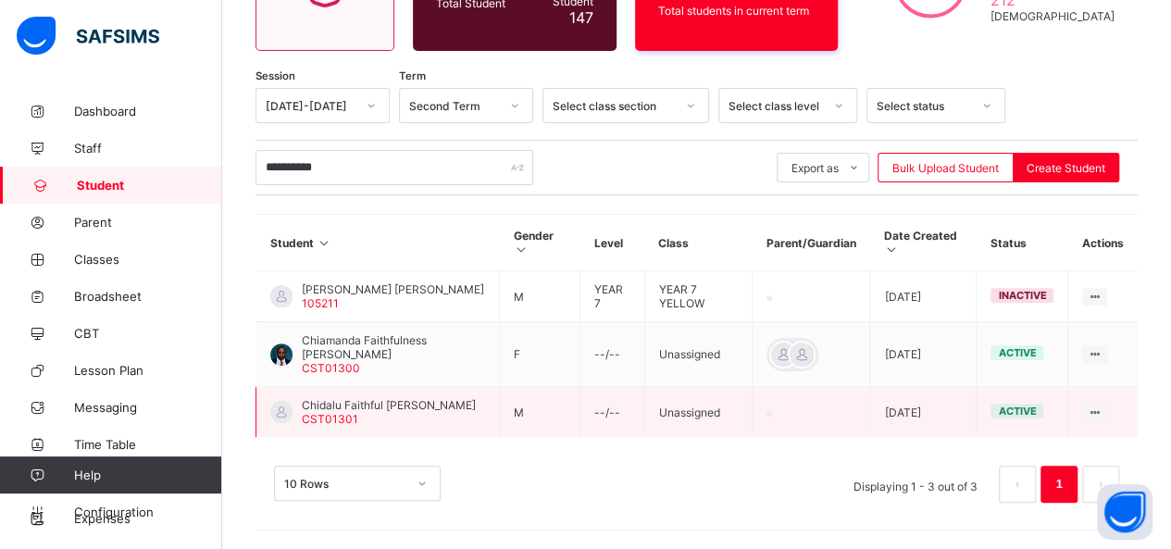
click at [368, 406] on span "Chidalu Faithful [PERSON_NAME]" at bounding box center [389, 405] width 174 height 14
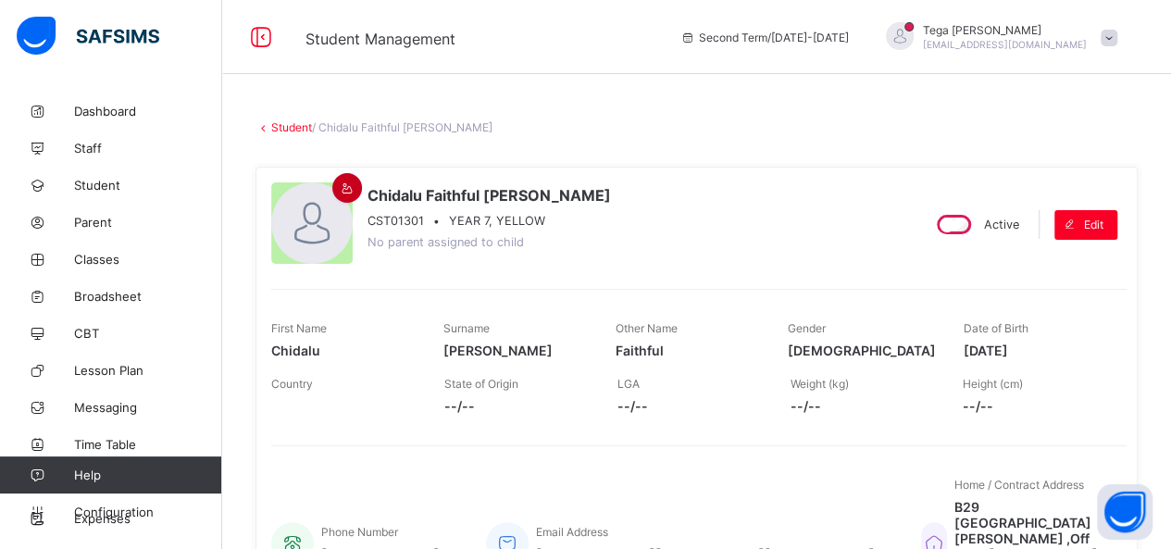
click at [344, 189] on icon at bounding box center [348, 188] width 16 height 14
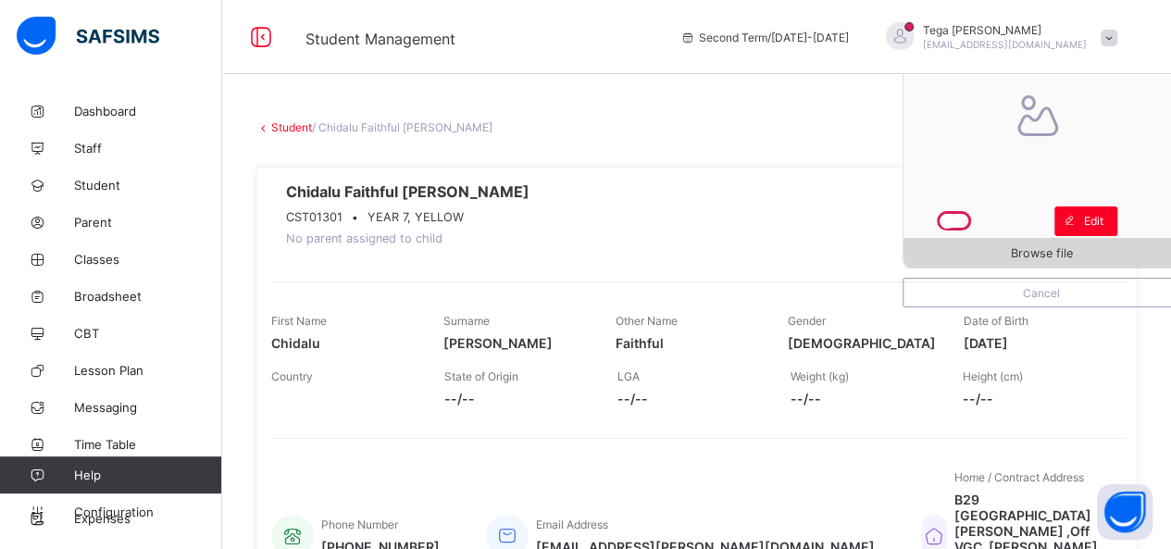
click at [997, 244] on div "Browse file" at bounding box center [1042, 253] width 276 height 30
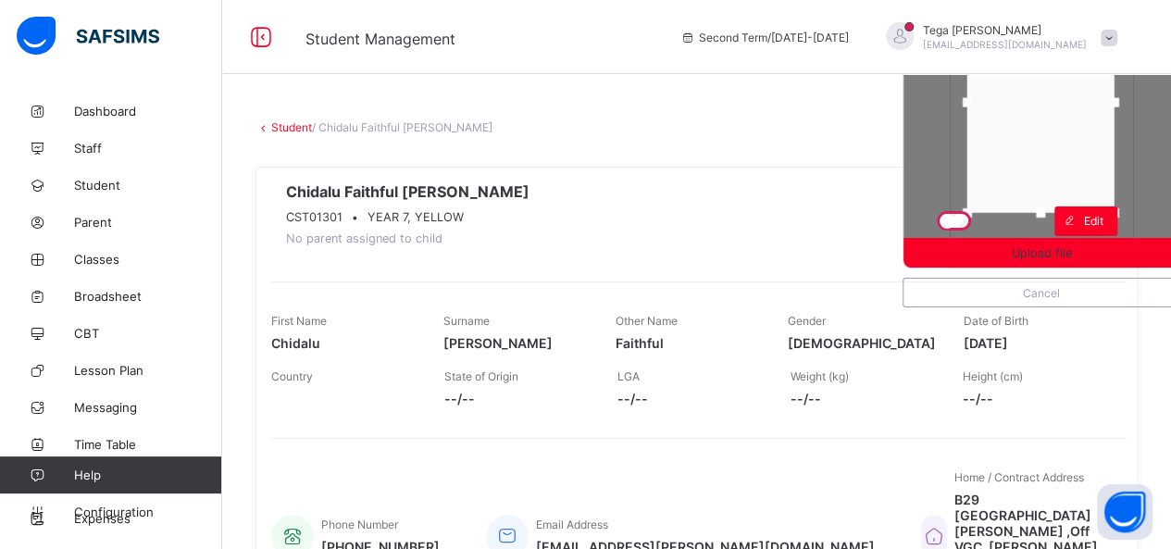
drag, startPoint x: 1060, startPoint y: 142, endPoint x: 1059, endPoint y: 106, distance: 36.1
click at [1059, 106] on div at bounding box center [1040, 102] width 147 height 221
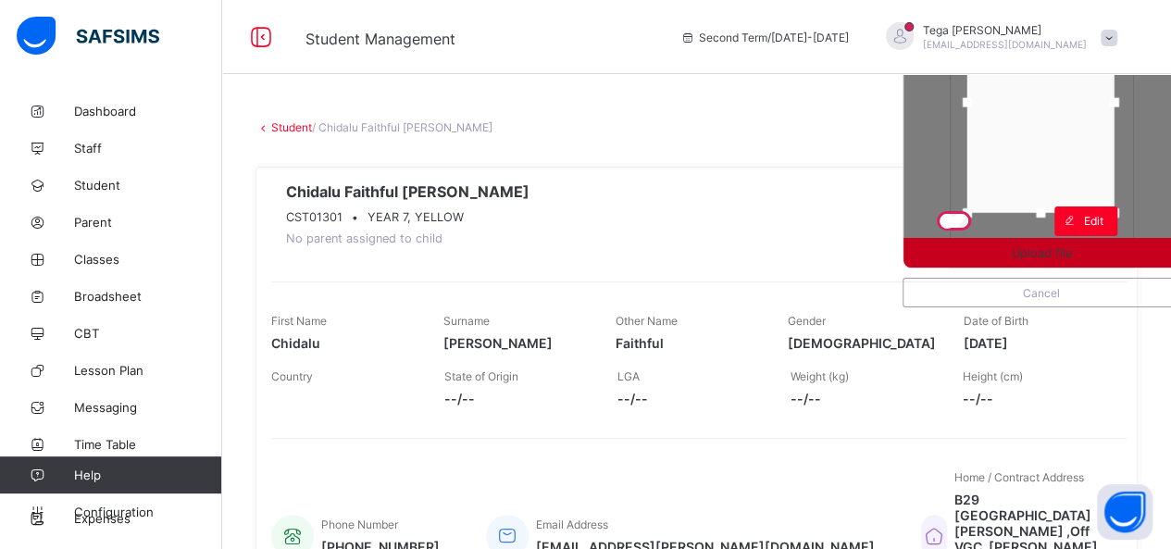
click at [1048, 260] on div "Upload file" at bounding box center [1042, 253] width 276 height 30
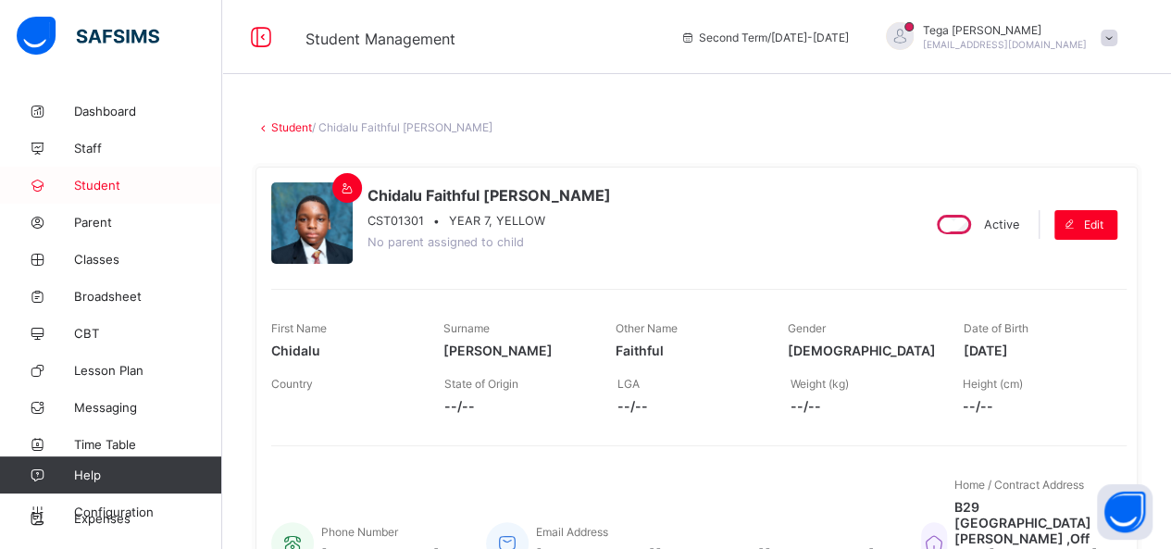
click at [104, 186] on span "Student" at bounding box center [148, 185] width 148 height 15
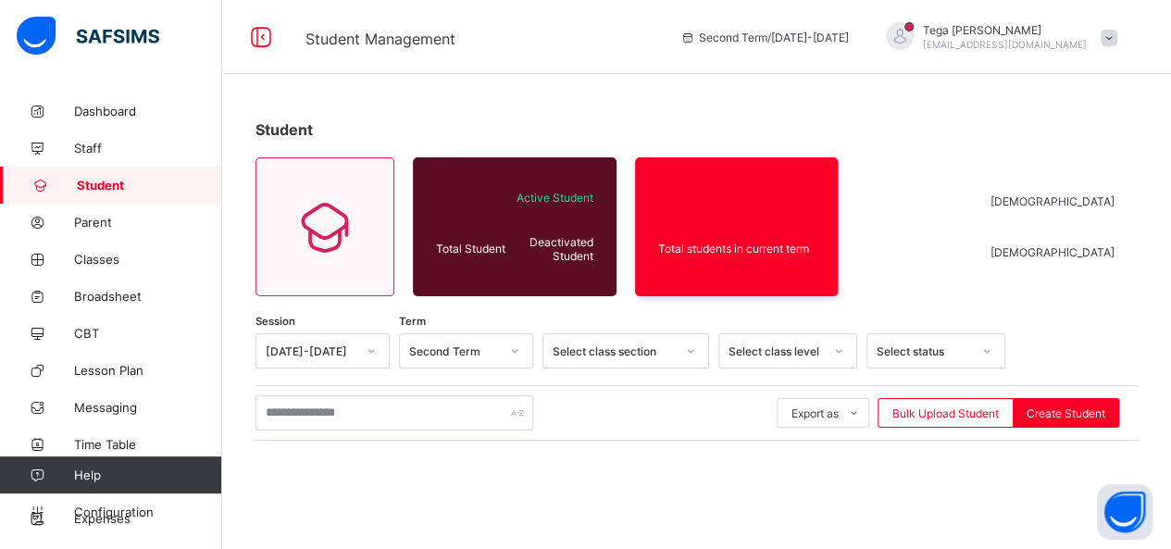
click at [104, 186] on span "Student" at bounding box center [149, 185] width 145 height 15
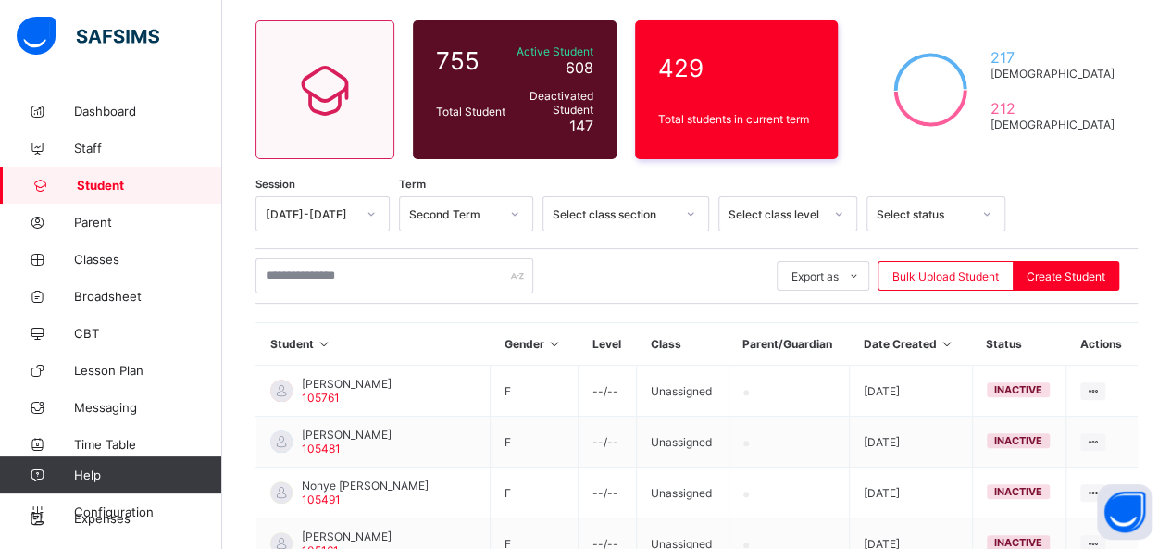
scroll to position [185, 0]
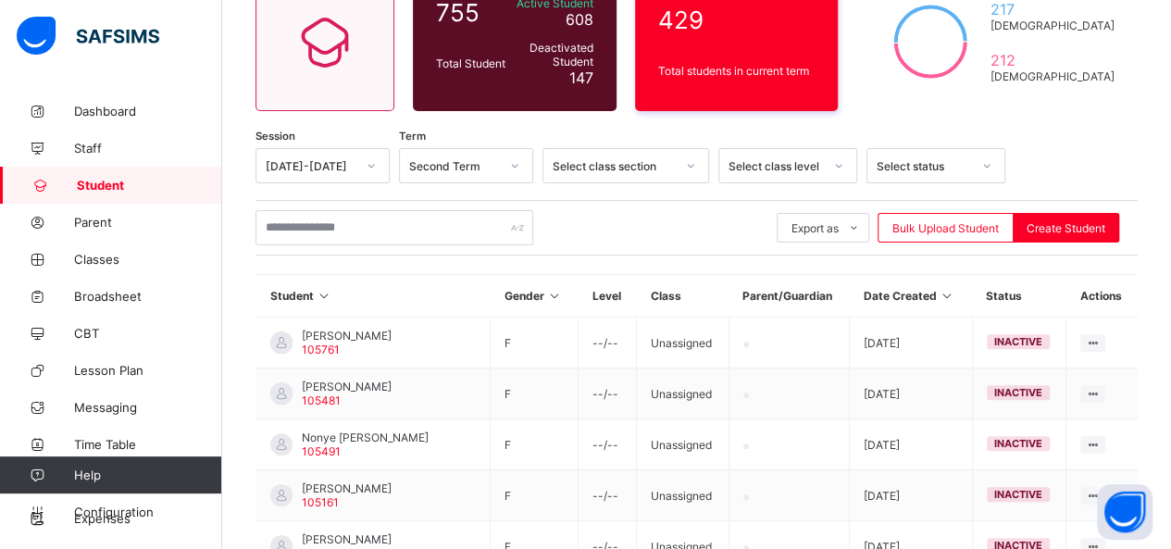
click at [125, 181] on span "Student" at bounding box center [149, 185] width 145 height 15
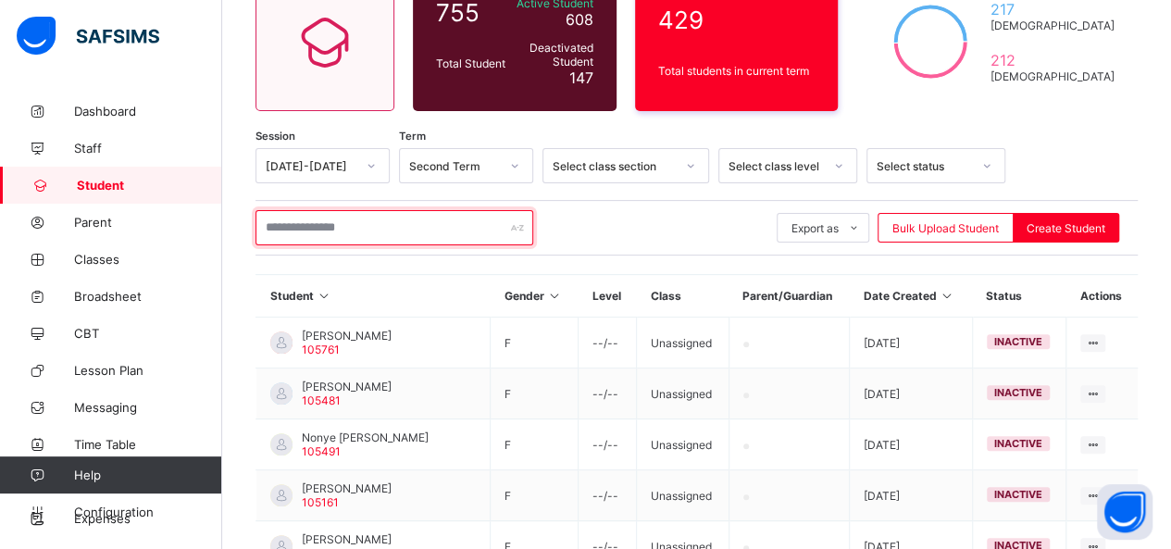
click at [291, 231] on input "text" at bounding box center [395, 227] width 278 height 35
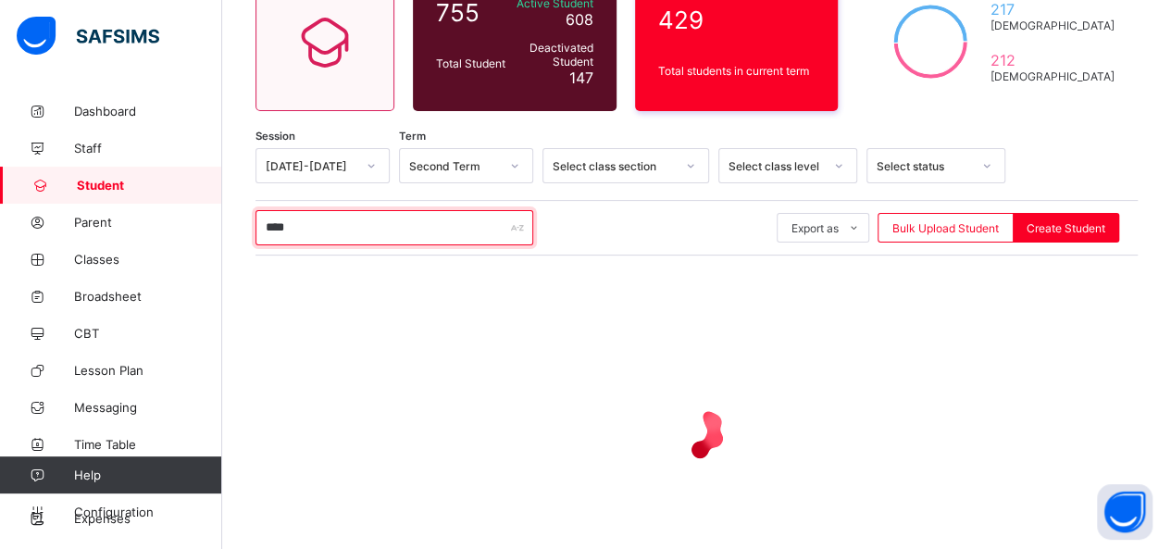
scroll to position [118, 0]
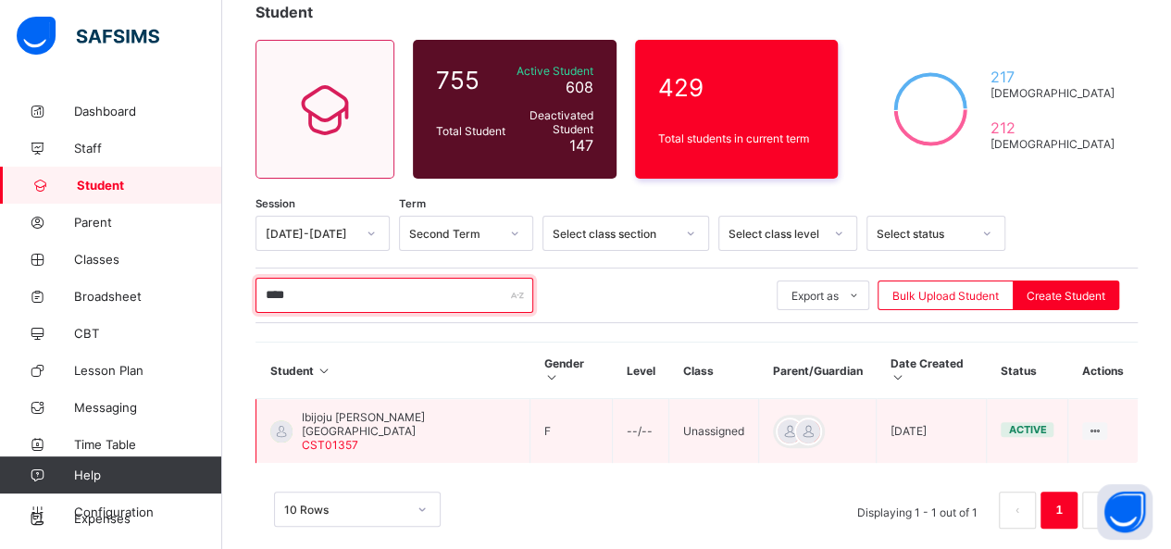
type input "****"
click at [385, 410] on span "Ibijoju [PERSON_NAME][GEOGRAPHIC_DATA]" at bounding box center [409, 424] width 214 height 28
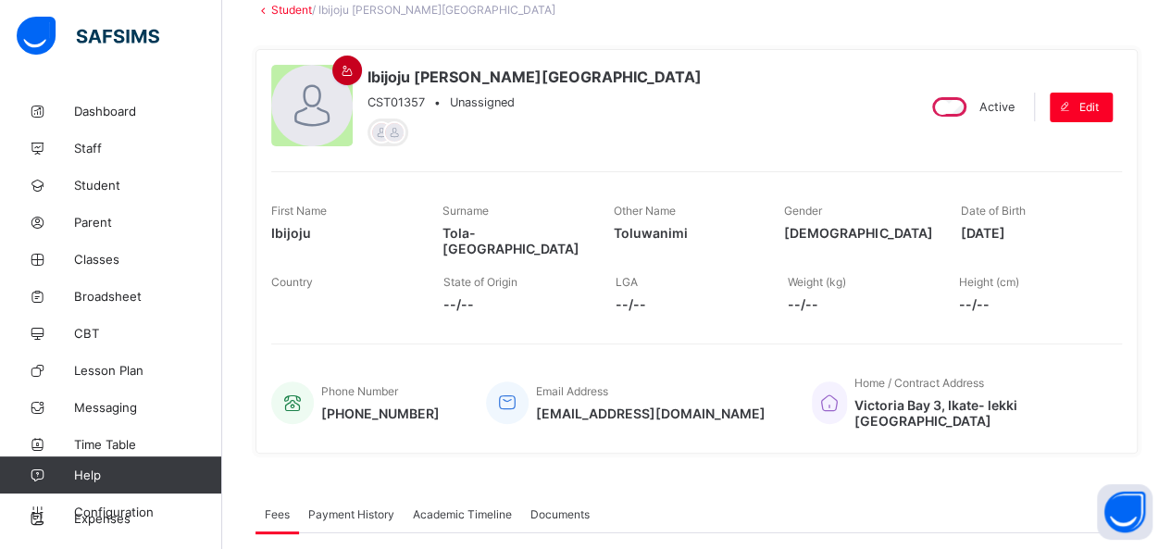
click at [340, 68] on icon at bounding box center [348, 71] width 16 height 14
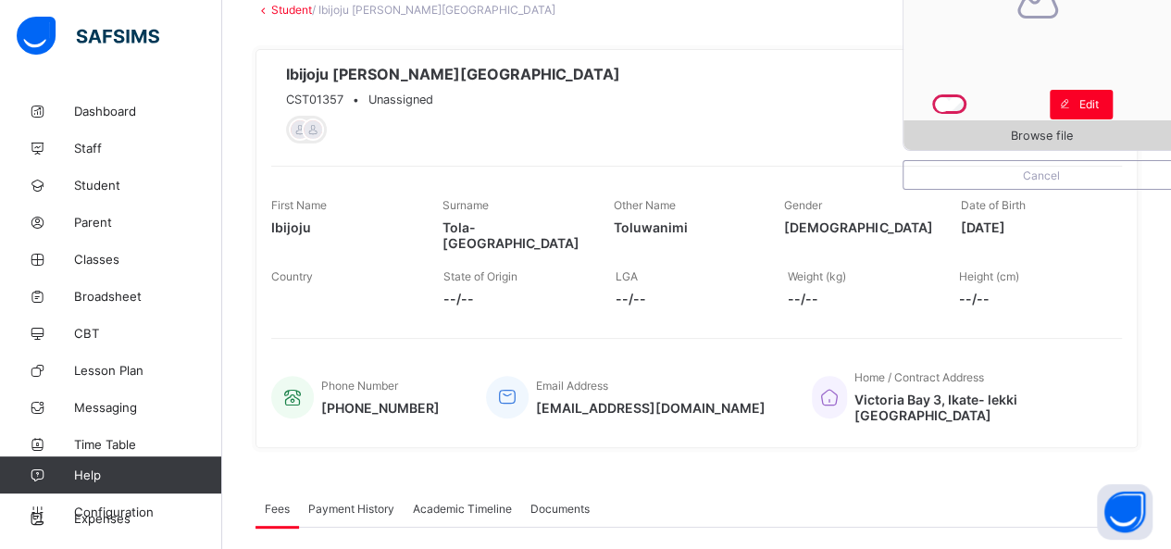
click at [1001, 133] on span "Browse file" at bounding box center [1042, 136] width 276 height 14
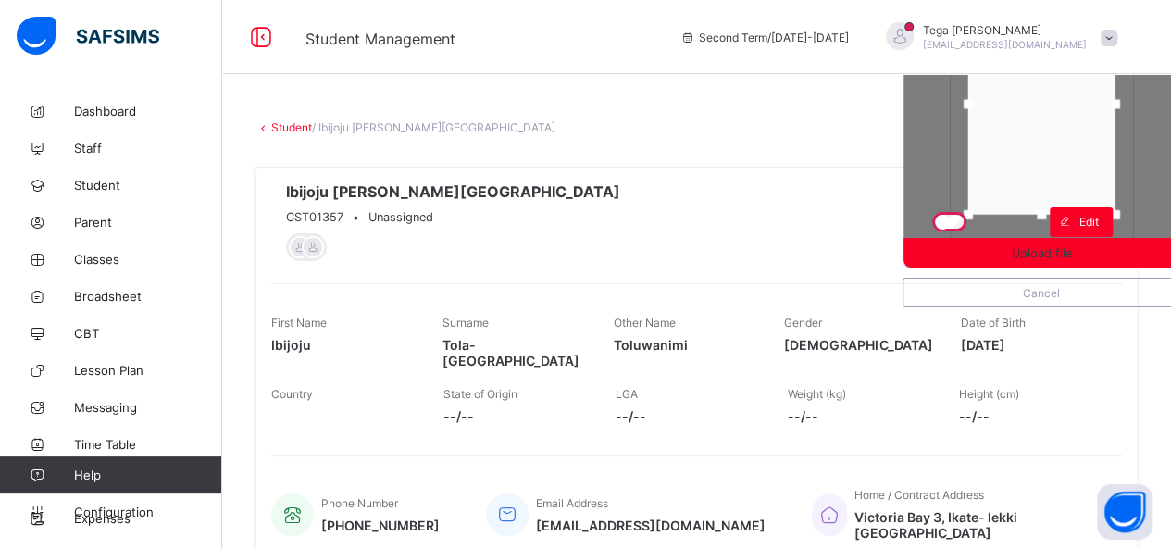
drag, startPoint x: 1070, startPoint y: 156, endPoint x: 1070, endPoint y: 131, distance: 25.9
click at [1070, 131] on div at bounding box center [1041, 104] width 147 height 221
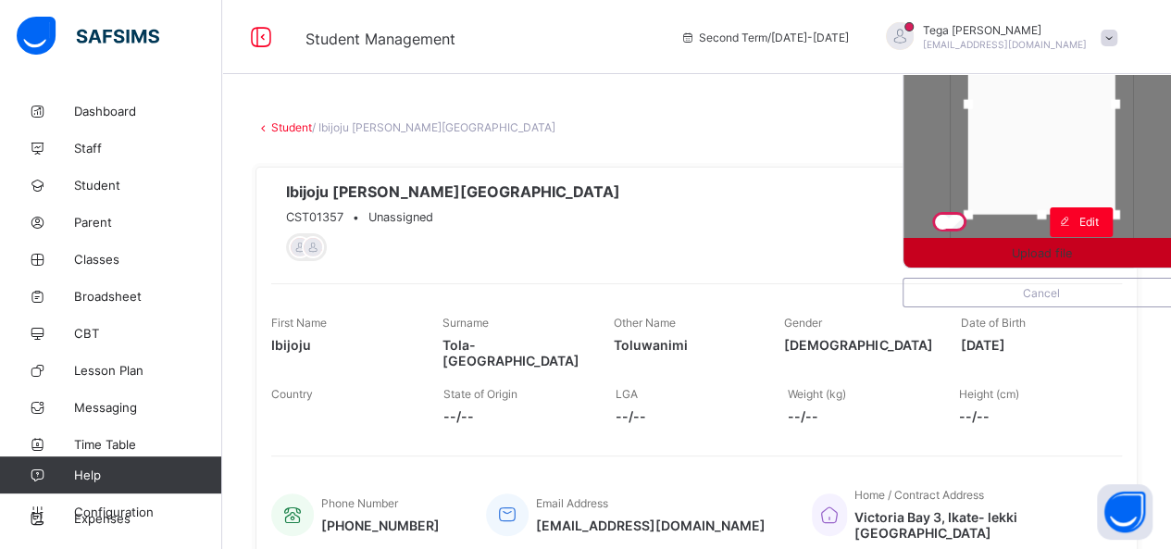
click at [1059, 253] on span "Upload file" at bounding box center [1042, 253] width 60 height 14
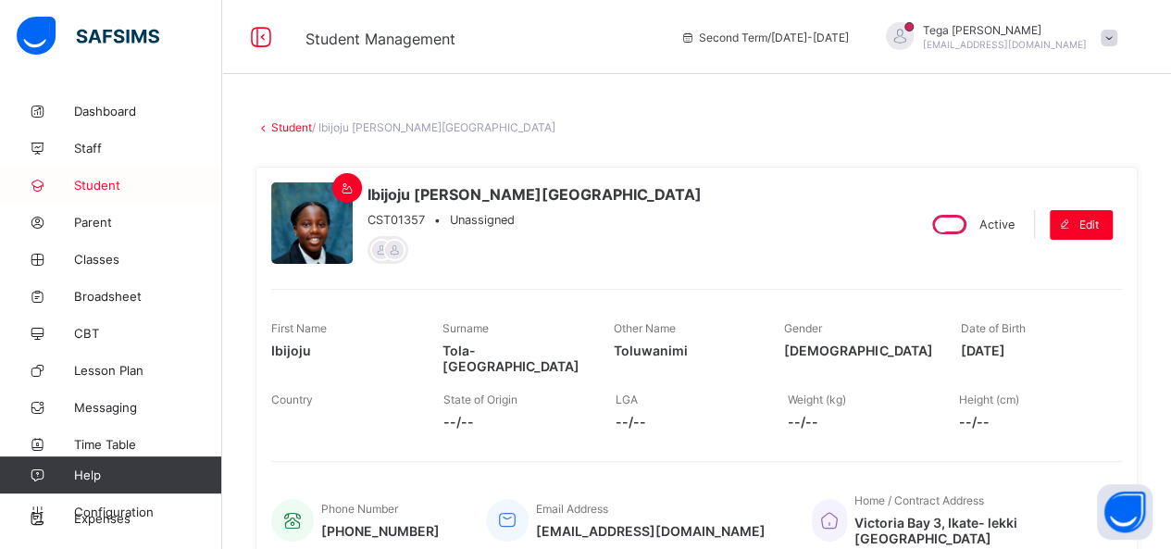
click at [93, 190] on span "Student" at bounding box center [148, 185] width 148 height 15
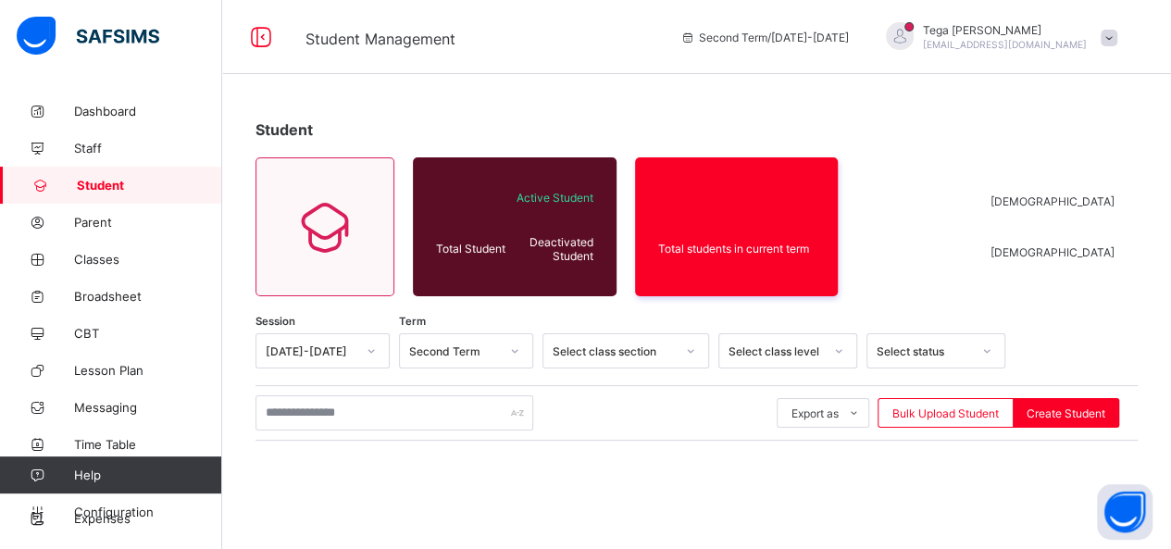
click at [93, 190] on span "Student" at bounding box center [149, 185] width 145 height 15
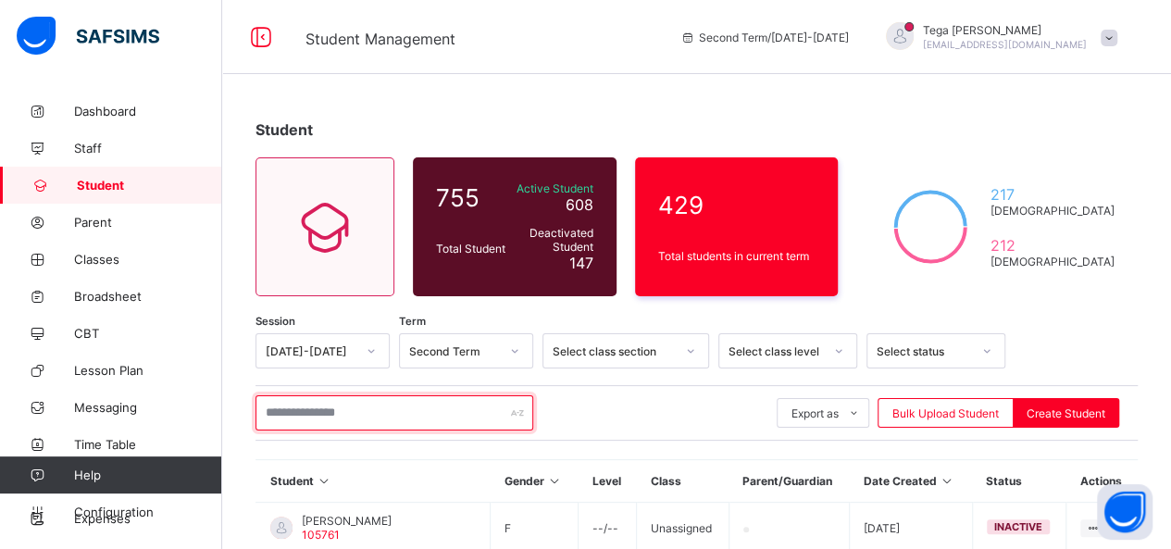
click at [336, 418] on input "text" at bounding box center [395, 412] width 278 height 35
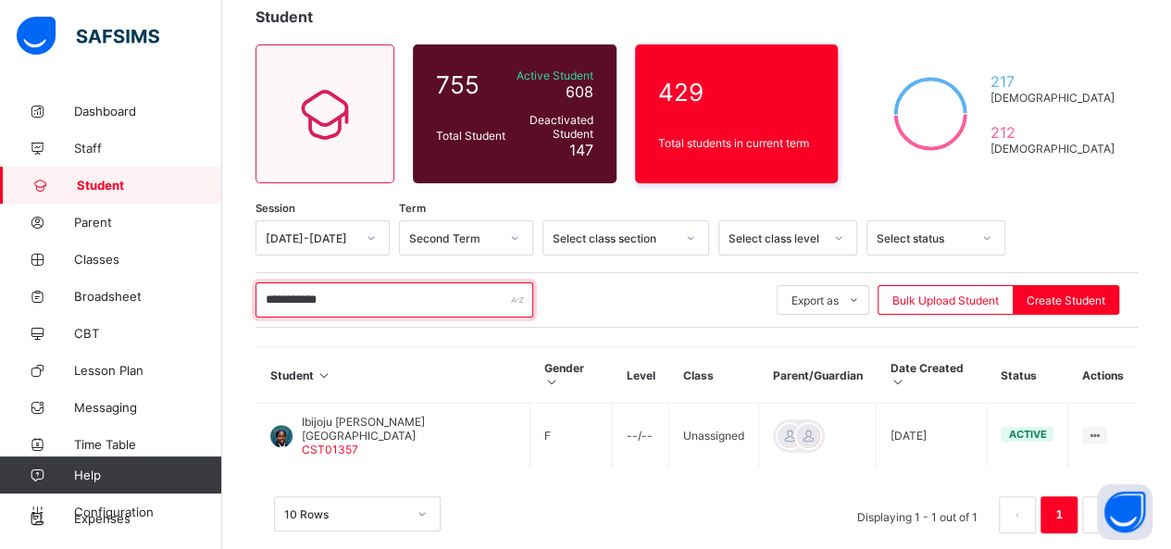
scroll to position [118, 0]
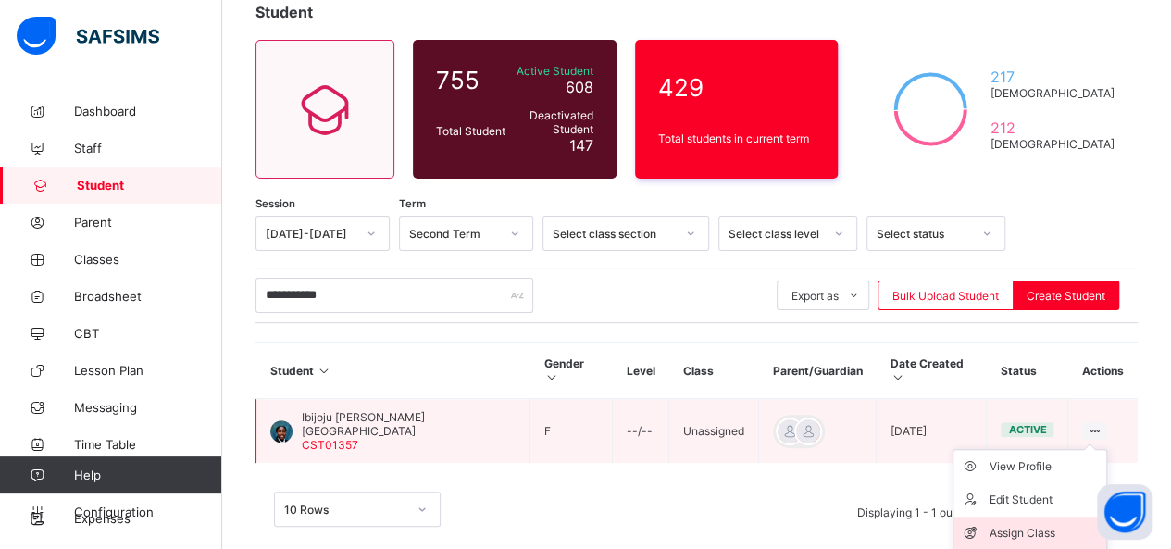
click at [1037, 524] on div "Assign Class" at bounding box center [1044, 533] width 110 height 19
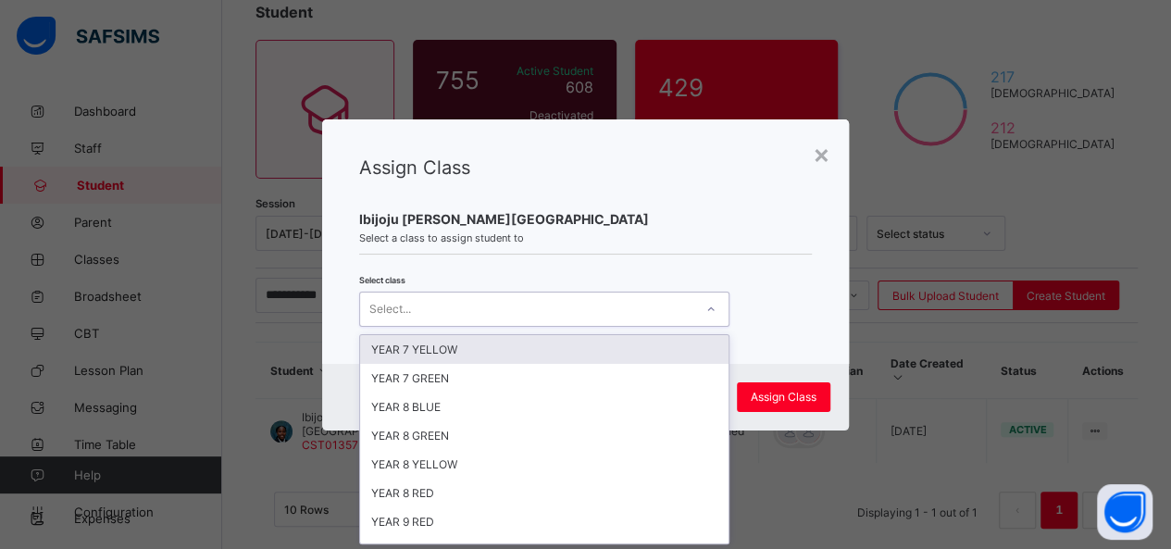
scroll to position [0, 0]
click at [705, 305] on icon at bounding box center [710, 309] width 11 height 19
click at [591, 340] on div "YEAR 7 YELLOW" at bounding box center [544, 349] width 368 height 29
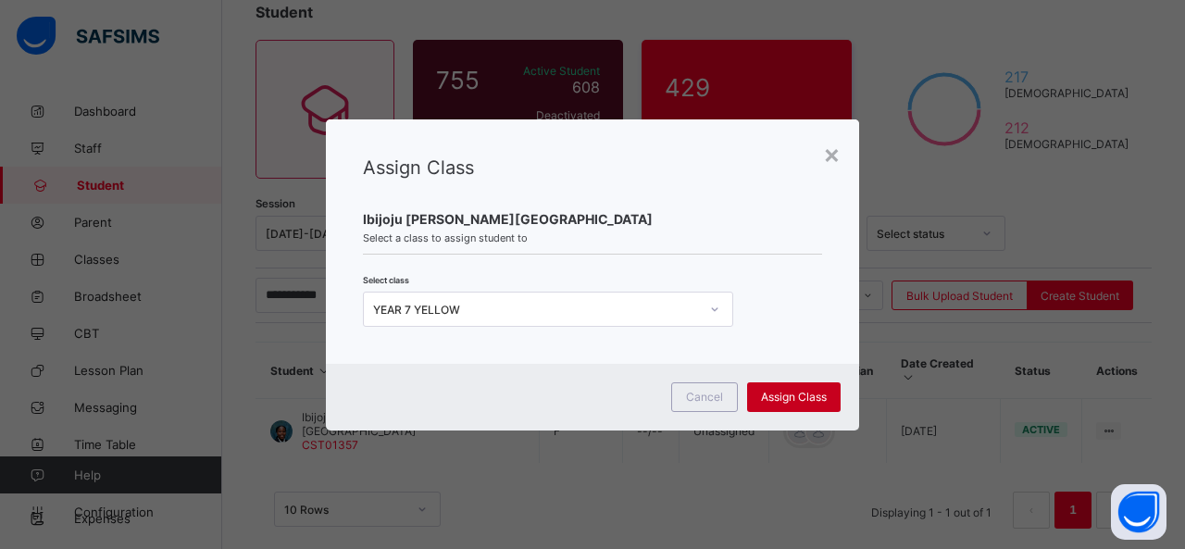
click at [783, 393] on span "Assign Class" at bounding box center [794, 397] width 66 height 14
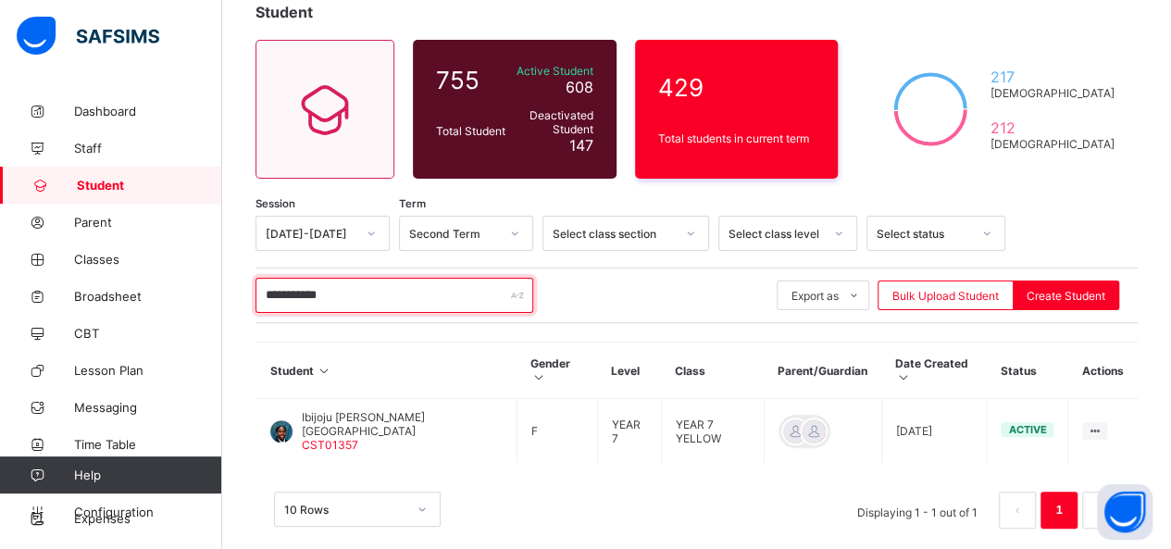
click at [341, 290] on input "**********" at bounding box center [395, 295] width 278 height 35
type input "*"
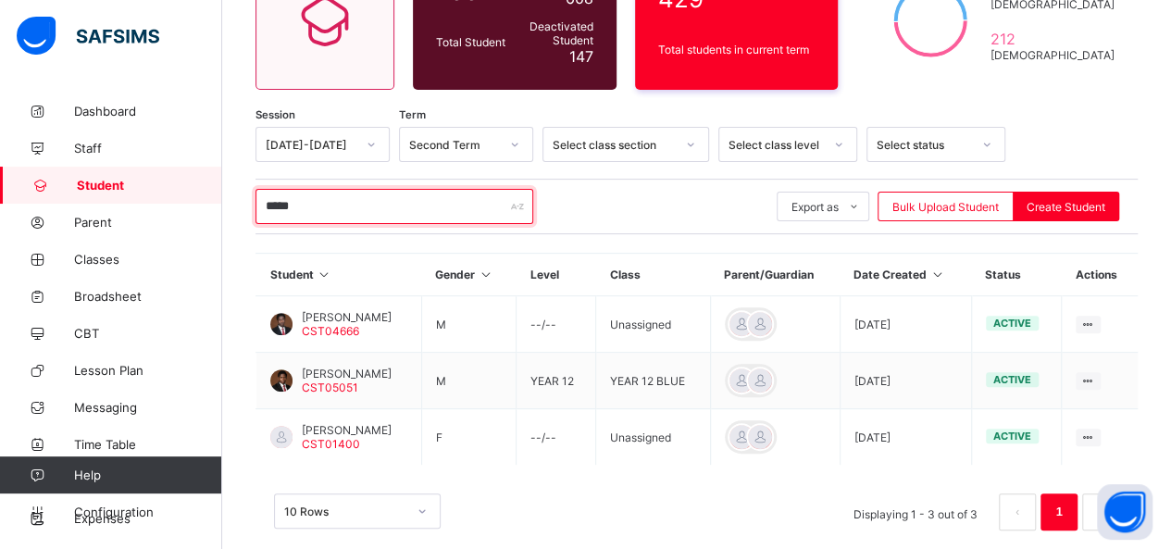
scroll to position [230, 0]
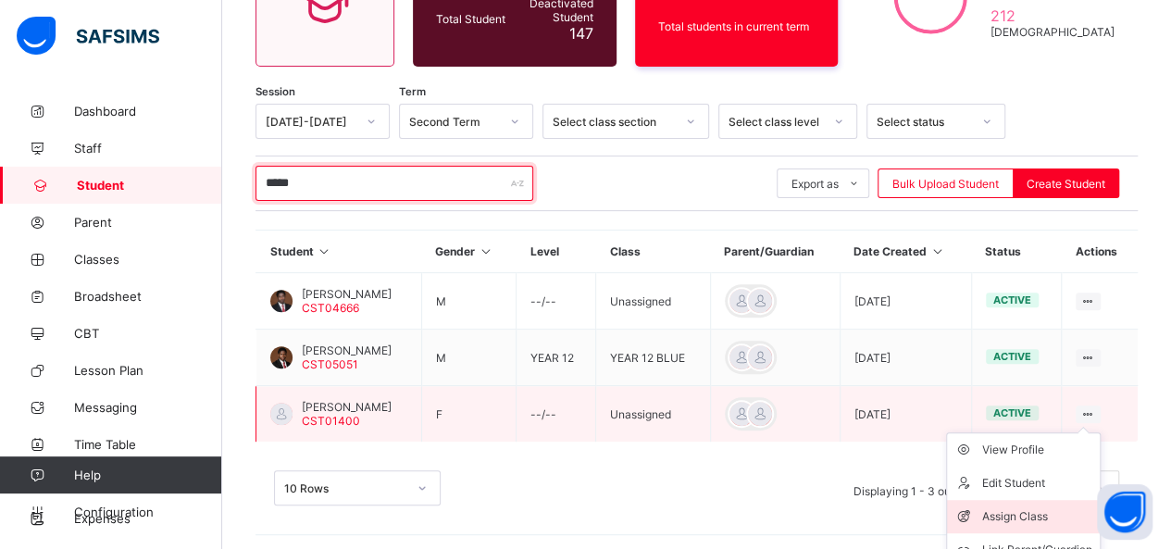
type input "*****"
click at [1034, 507] on div "Assign Class" at bounding box center [1037, 516] width 110 height 19
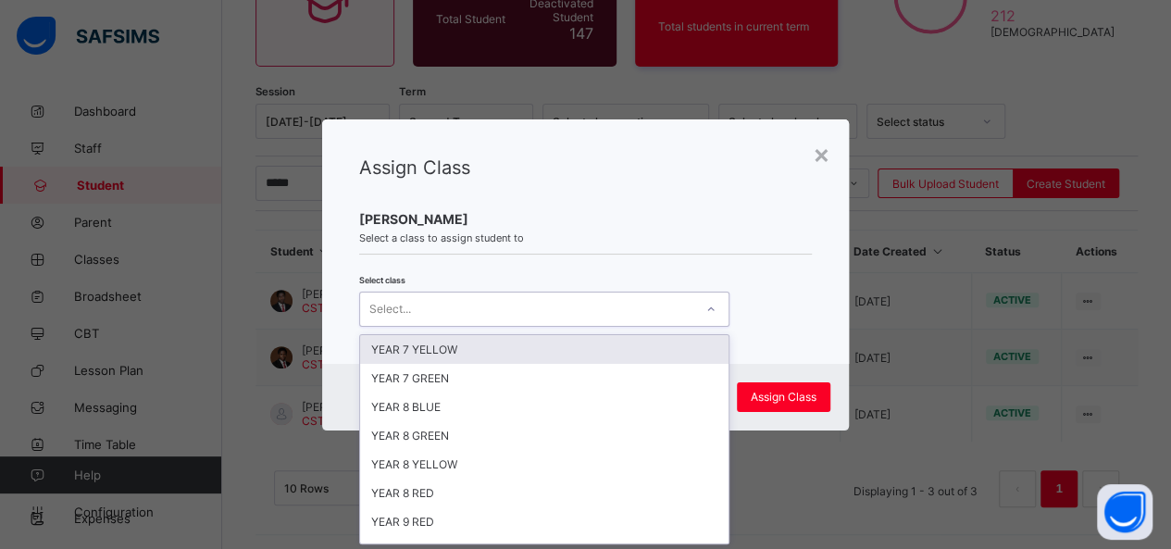
scroll to position [0, 0]
click at [707, 298] on div at bounding box center [710, 309] width 31 height 30
click at [625, 343] on div "YEAR 7 YELLOW" at bounding box center [544, 349] width 368 height 29
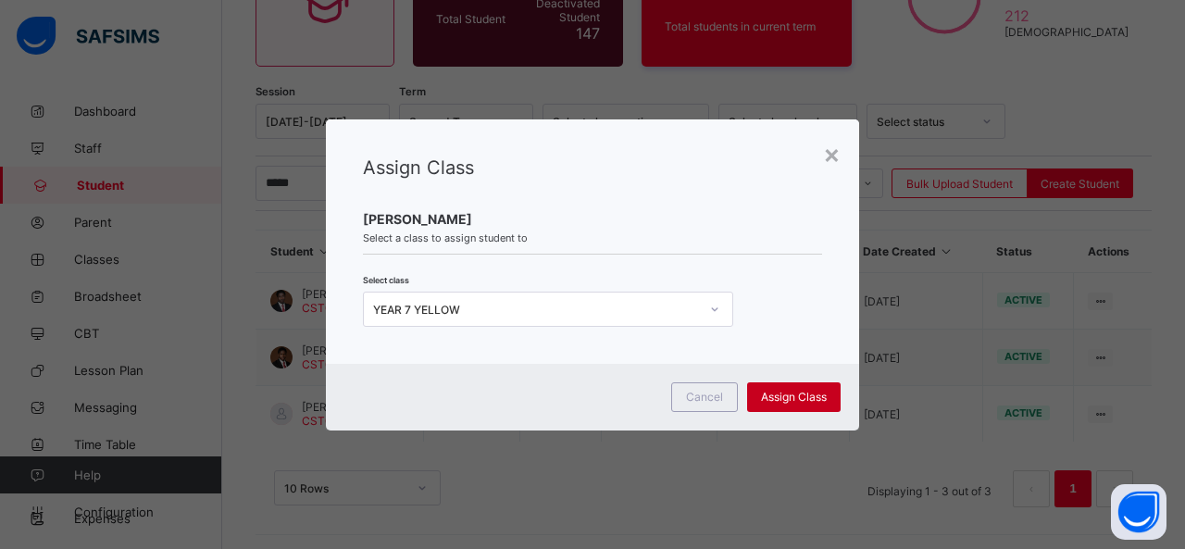
click at [785, 387] on div "Assign Class" at bounding box center [794, 397] width 94 height 30
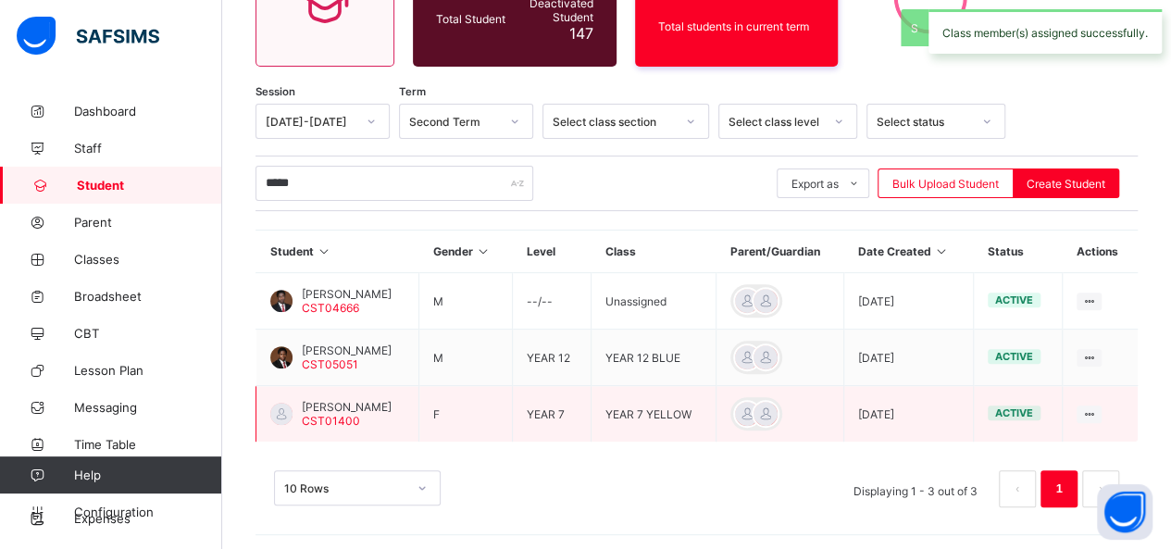
click at [362, 406] on span "[PERSON_NAME]" at bounding box center [347, 407] width 90 height 14
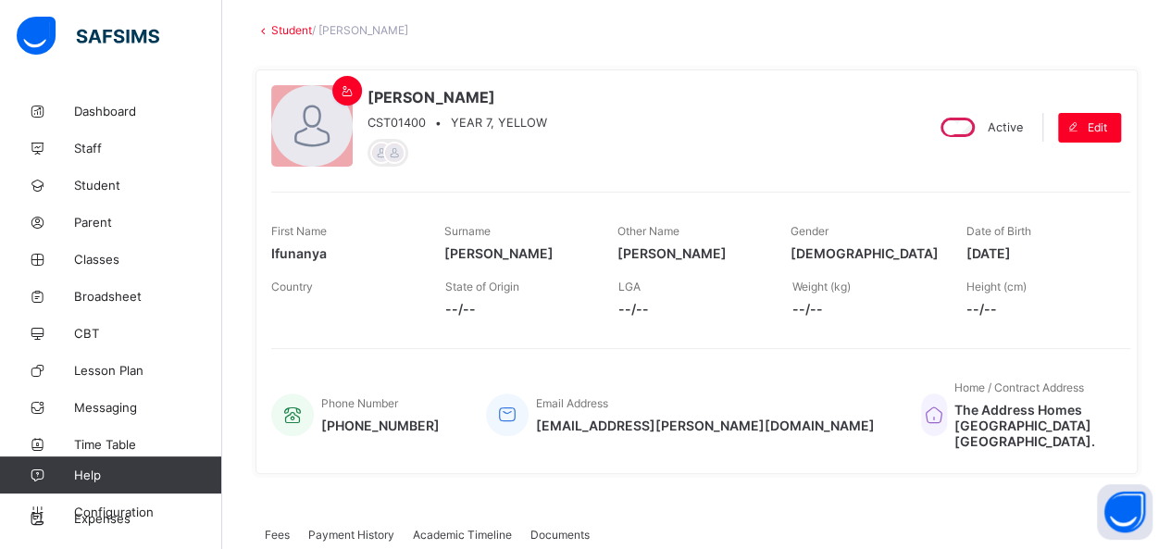
scroll to position [81, 0]
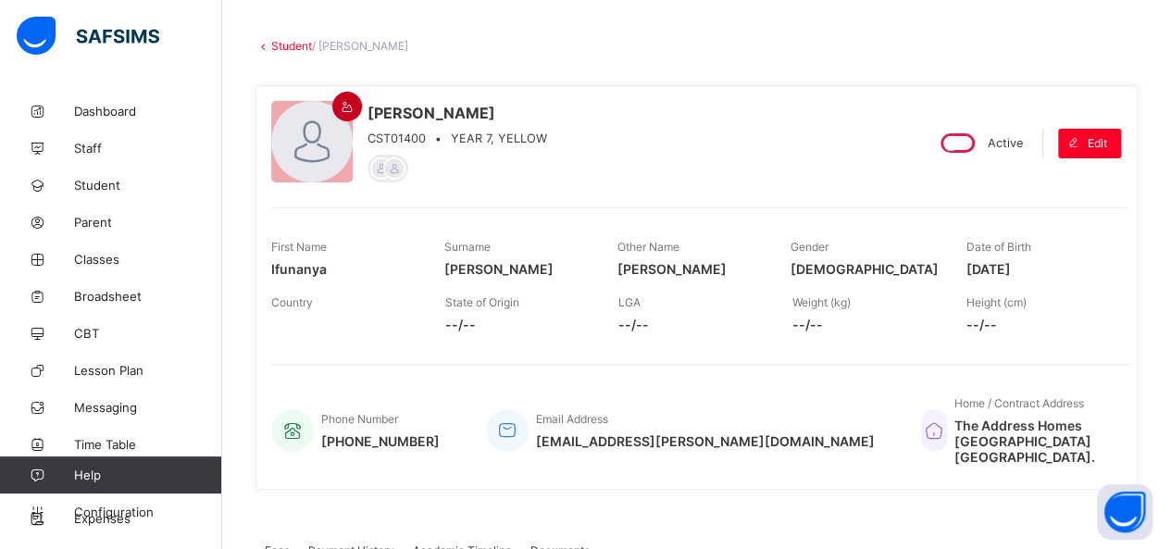
click at [337, 110] on span at bounding box center [347, 107] width 22 height 14
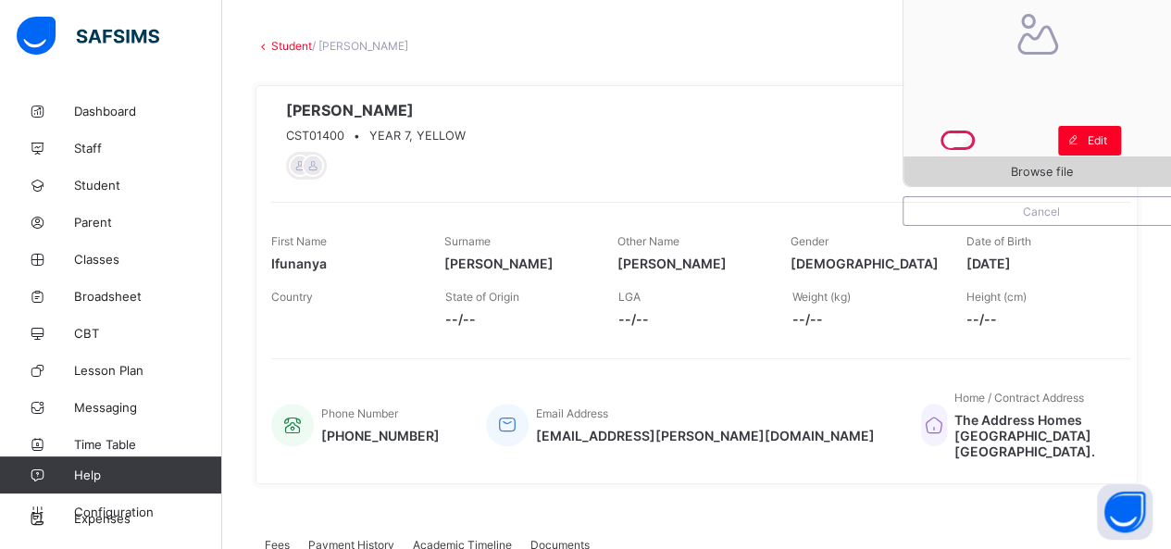
click at [993, 162] on div "Browse file" at bounding box center [1042, 171] width 276 height 30
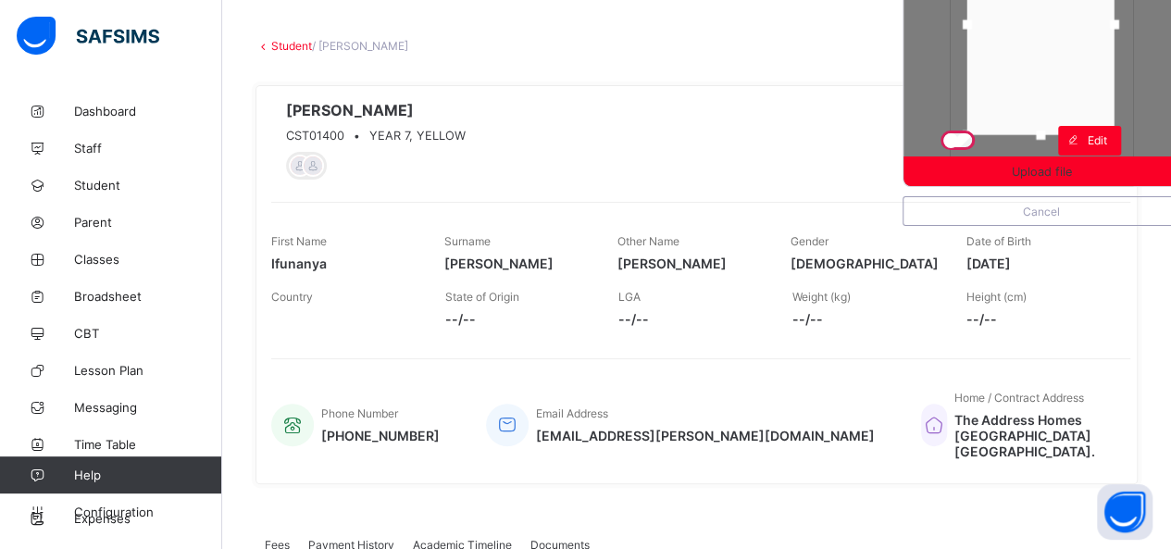
drag, startPoint x: 1030, startPoint y: 64, endPoint x: 1029, endPoint y: 40, distance: 24.1
click at [1029, 40] on div at bounding box center [1040, 24] width 147 height 221
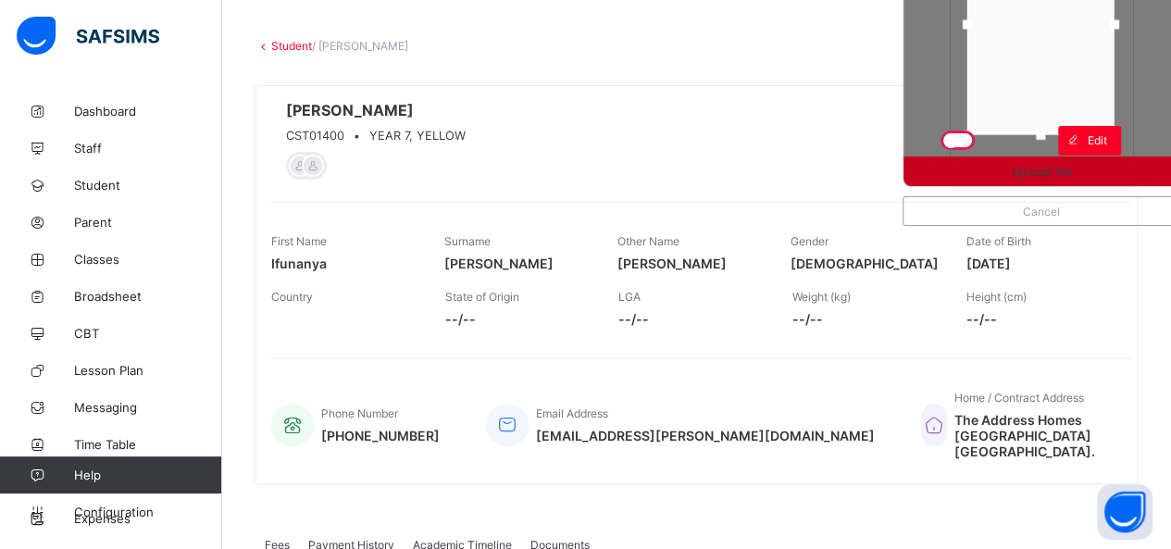
click at [1065, 169] on span "Upload file" at bounding box center [1042, 172] width 60 height 14
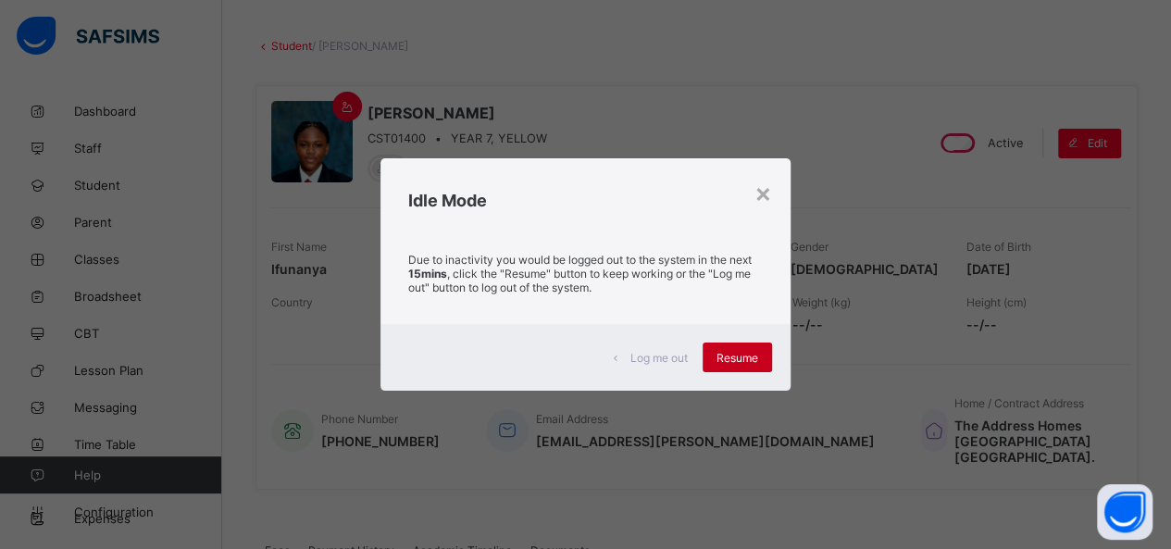
click at [739, 359] on span "Resume" at bounding box center [738, 358] width 42 height 14
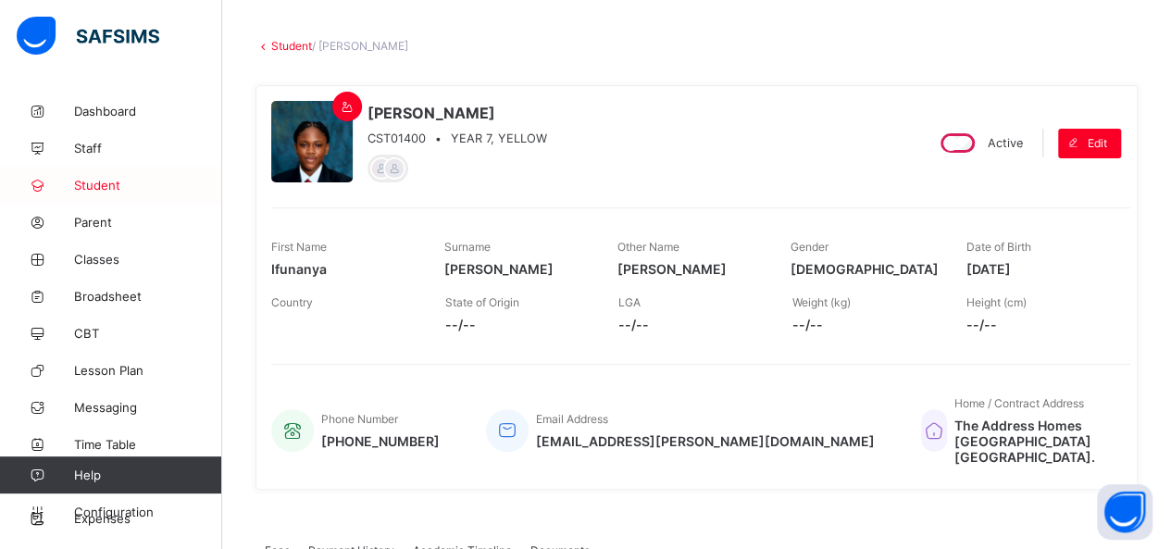
click at [97, 184] on span "Student" at bounding box center [148, 185] width 148 height 15
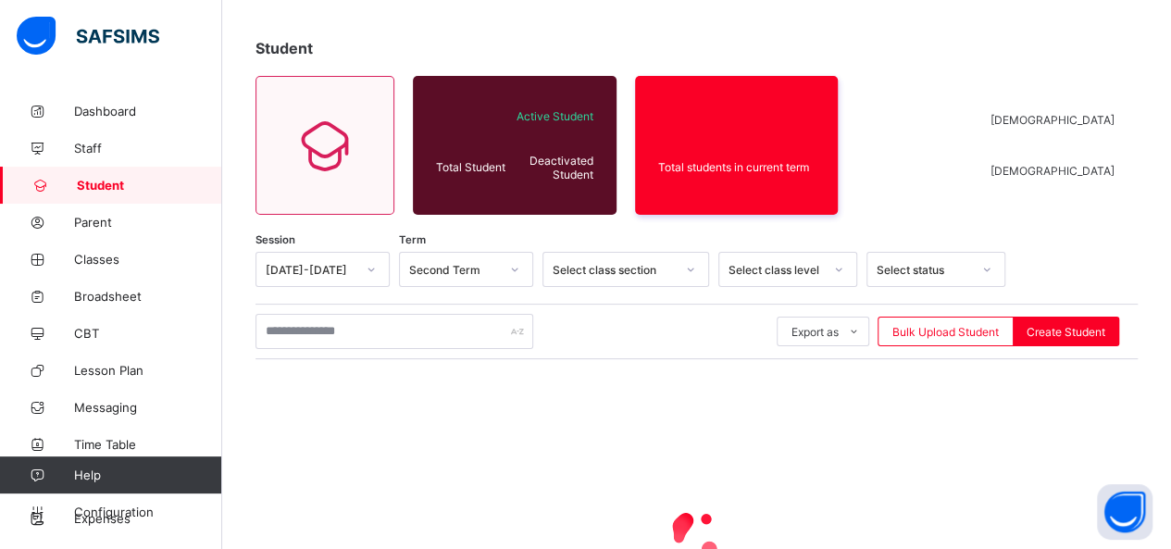
click at [97, 184] on span "Student" at bounding box center [149, 185] width 145 height 15
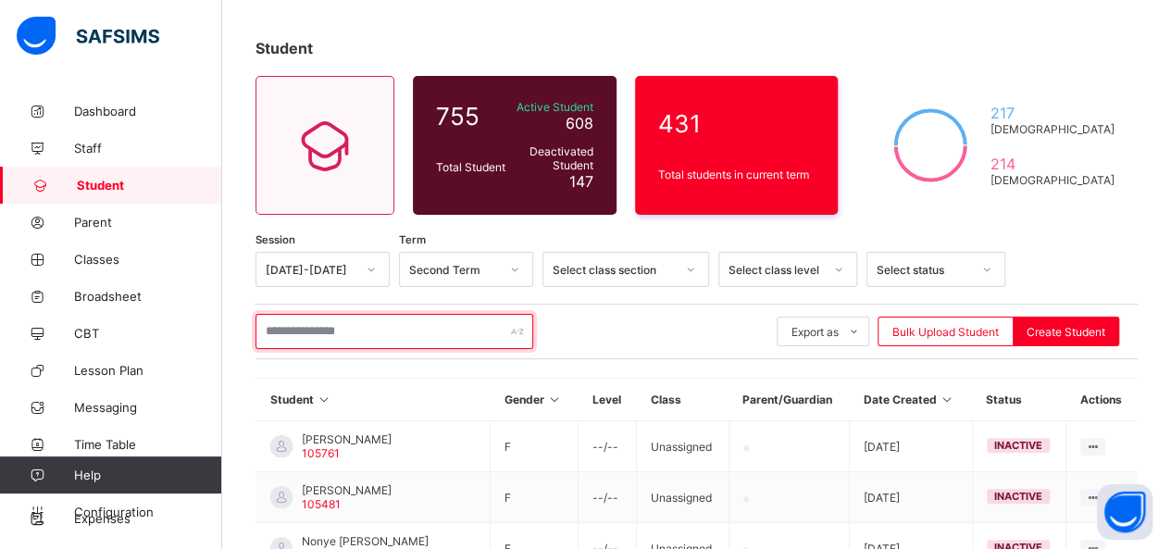
click at [364, 330] on input "text" at bounding box center [395, 331] width 278 height 35
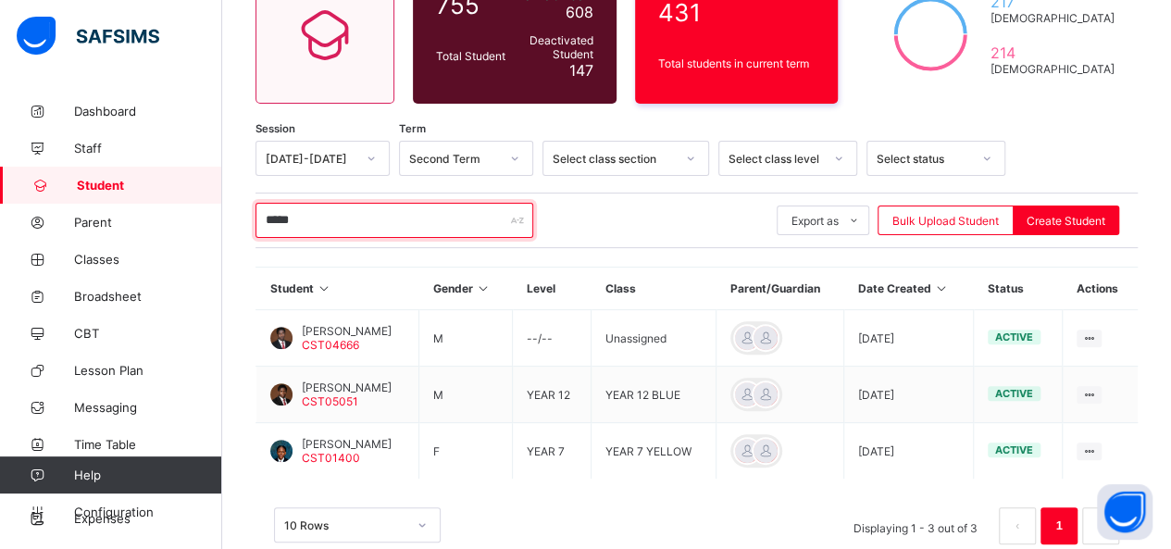
scroll to position [230, 0]
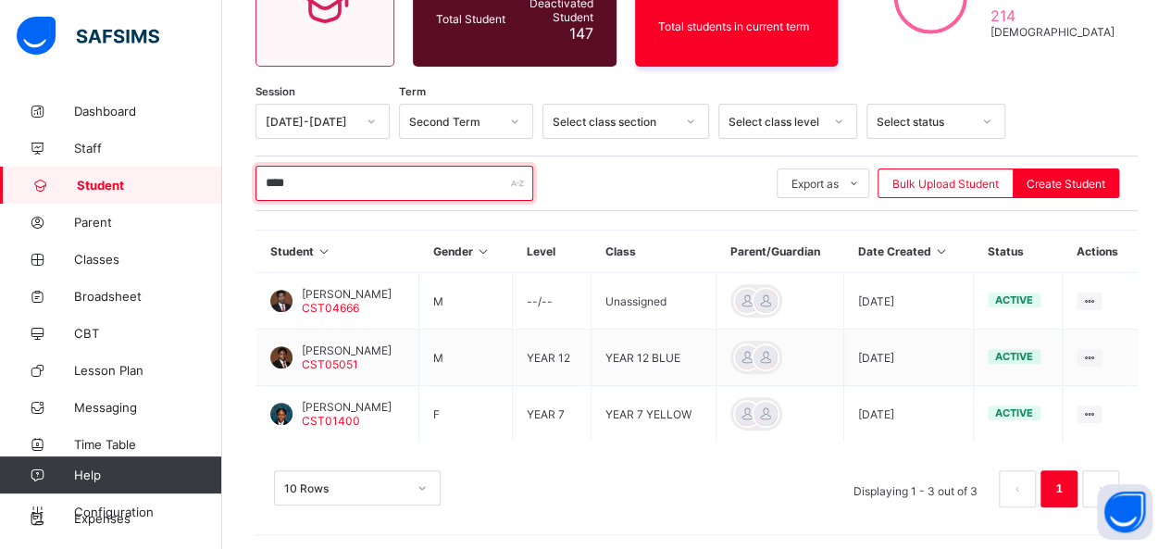
type input "****"
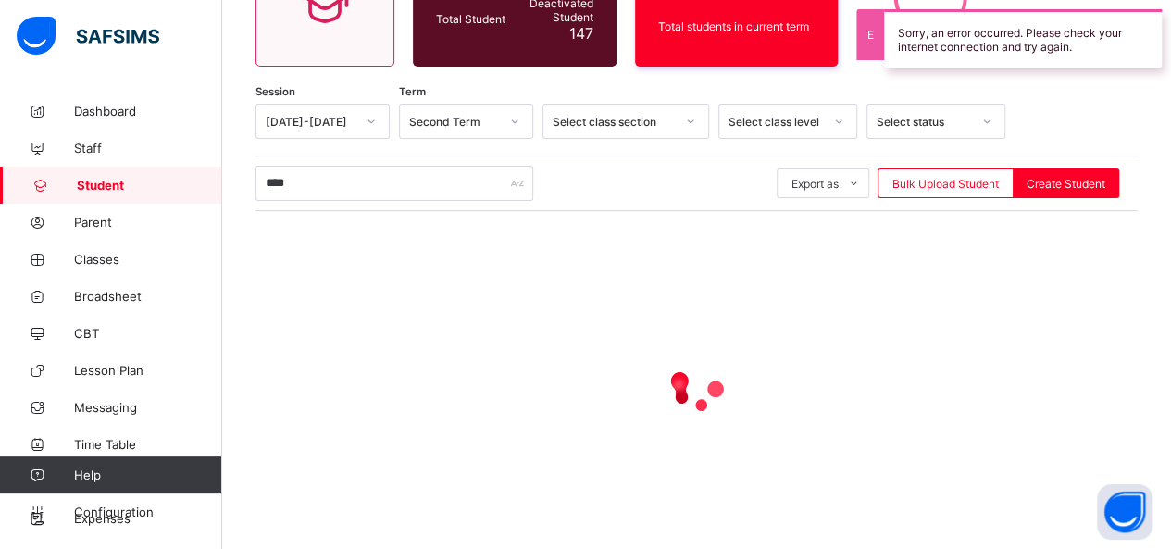
click at [800, 341] on div at bounding box center [697, 387] width 882 height 352
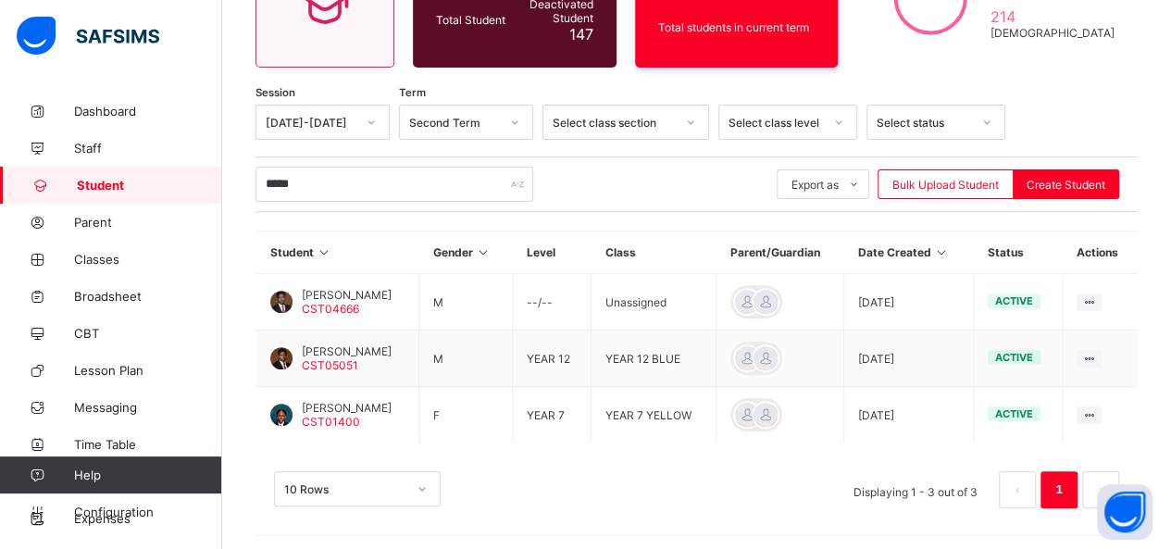
scroll to position [230, 0]
click at [365, 184] on input "*****" at bounding box center [395, 183] width 278 height 35
type input "*"
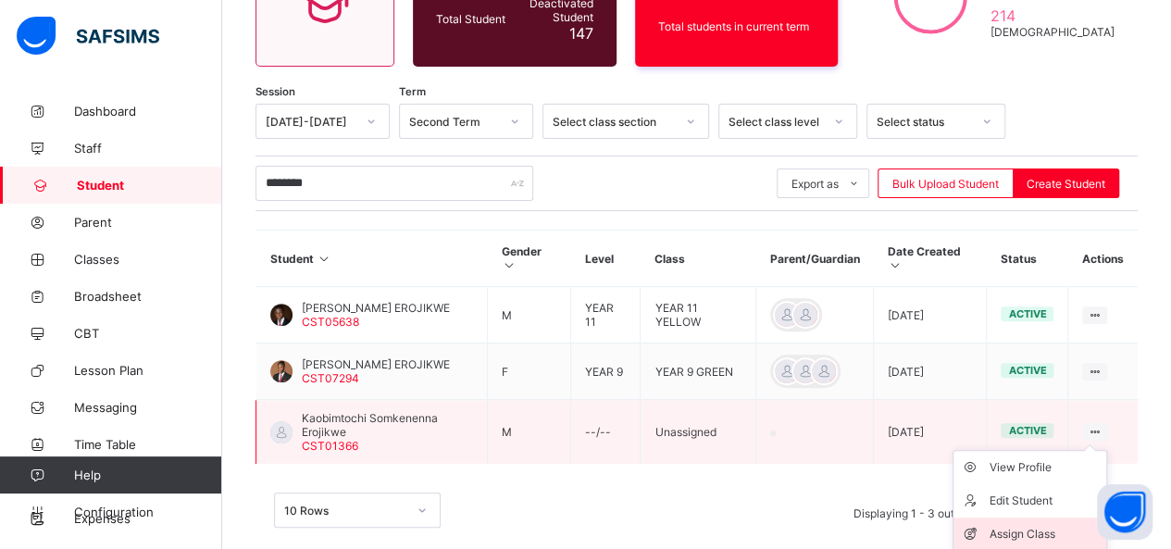
type input "********"
click at [1029, 525] on div "Assign Class" at bounding box center [1044, 534] width 110 height 19
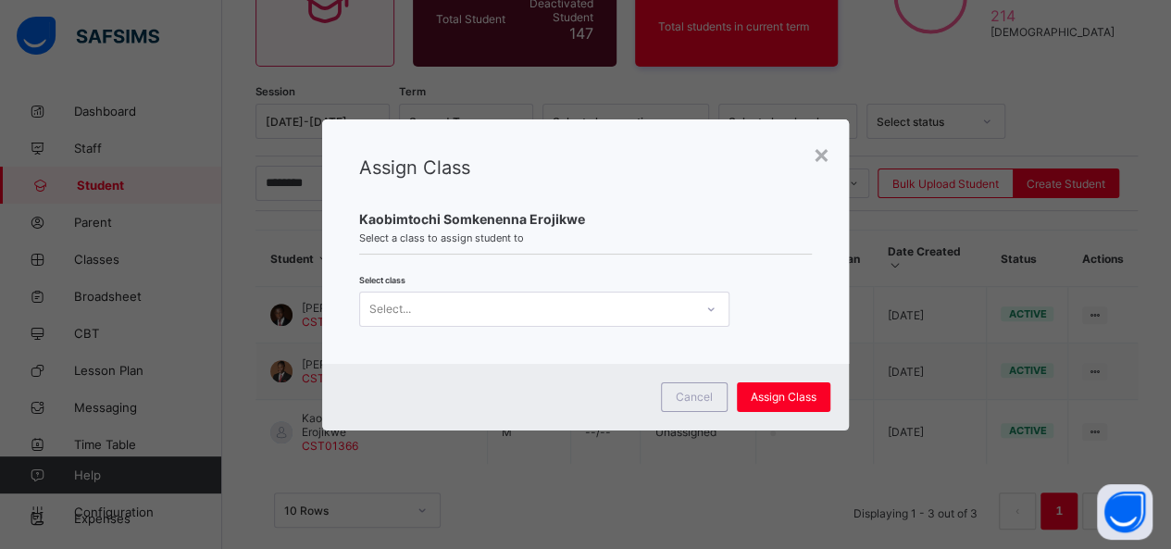
scroll to position [0, 0]
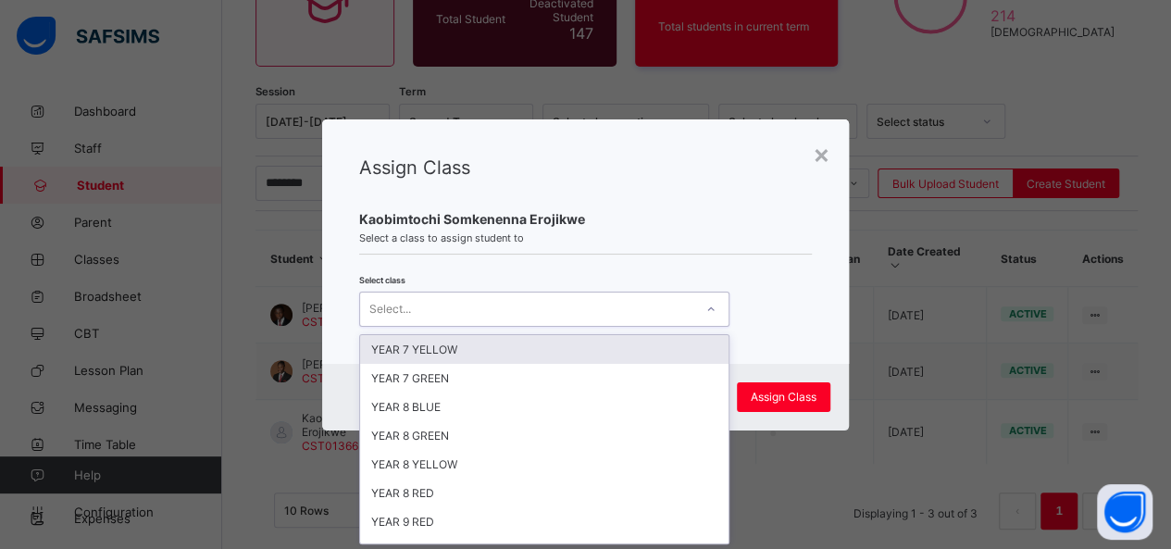
click at [714, 309] on div at bounding box center [710, 309] width 31 height 30
click at [615, 348] on div "YEAR 7 YELLOW" at bounding box center [544, 349] width 368 height 29
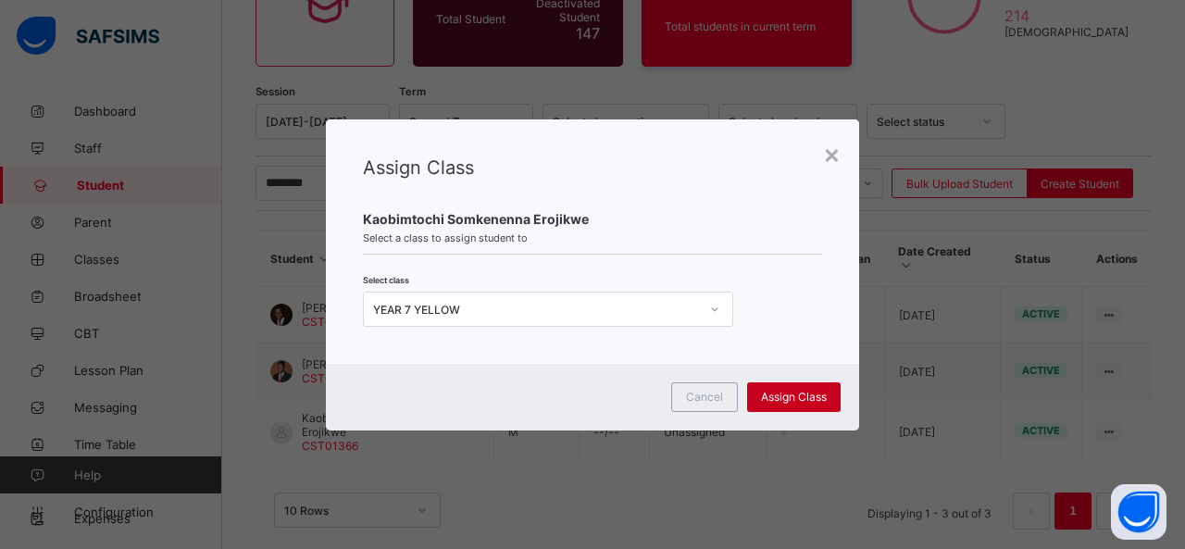
click at [788, 398] on span "Assign Class" at bounding box center [794, 397] width 66 height 14
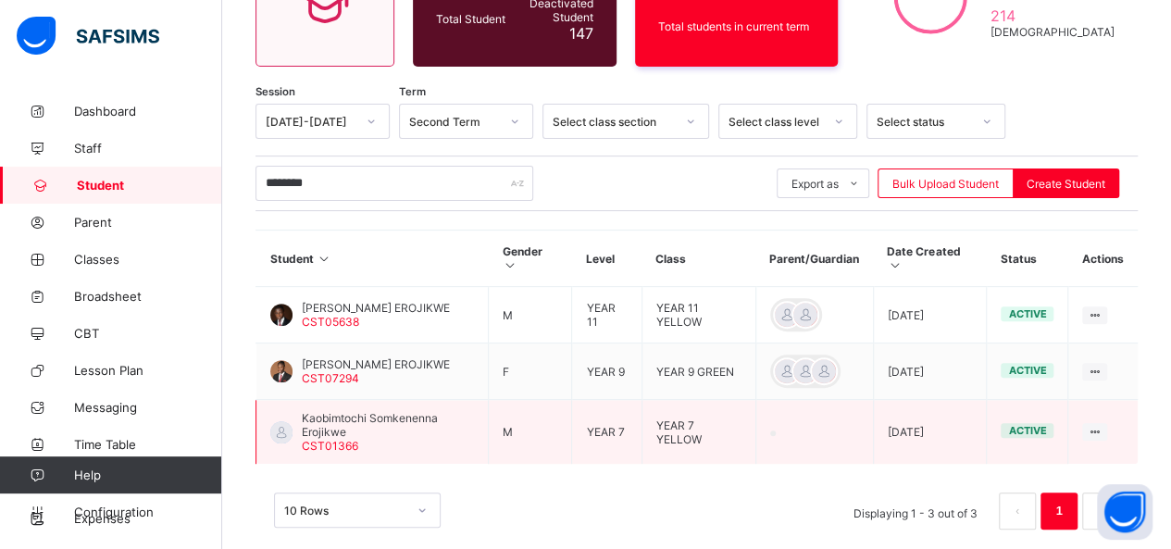
click at [385, 416] on span "Kaobimtochi Somkenenna Erojikwe" at bounding box center [388, 425] width 172 height 28
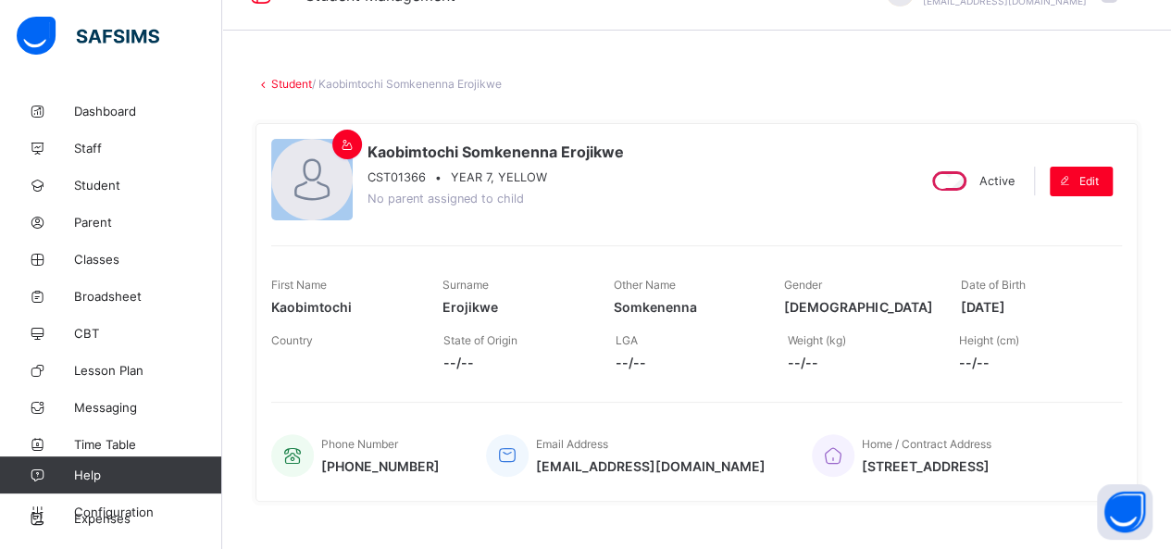
scroll to position [36, 0]
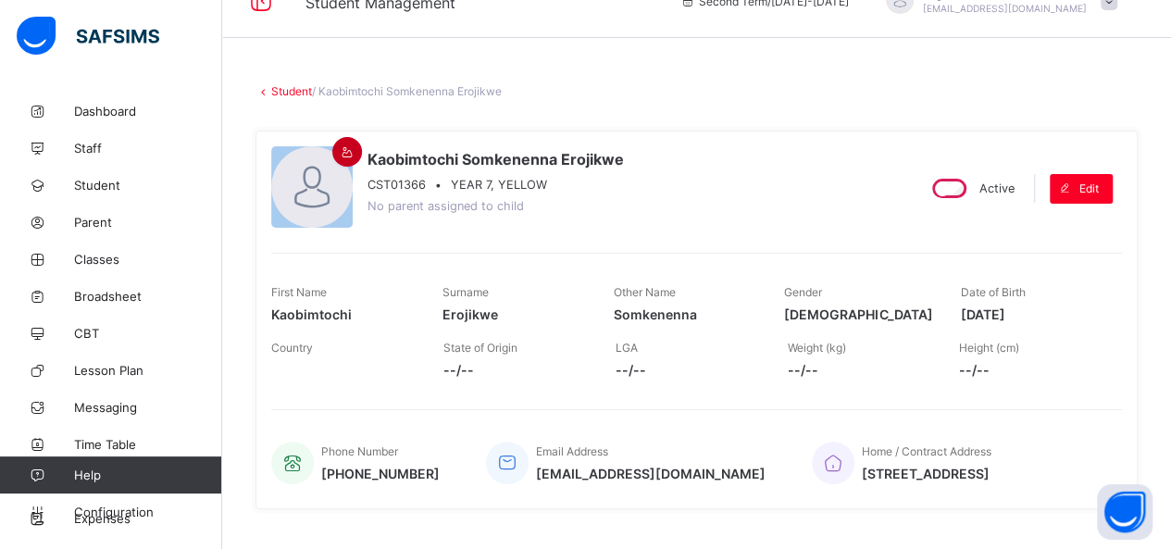
click at [346, 153] on icon at bounding box center [348, 152] width 16 height 14
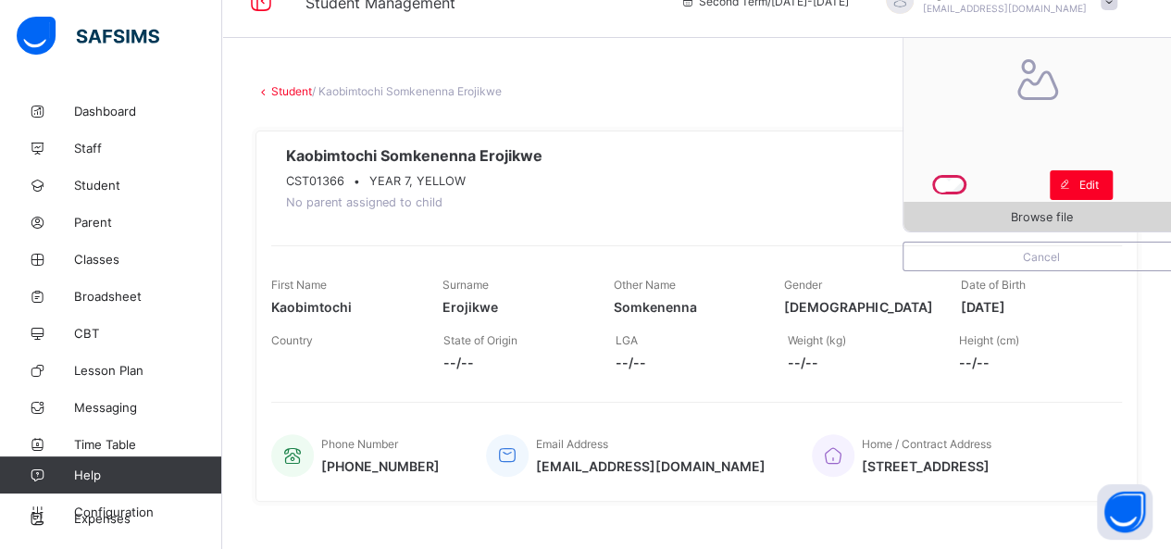
click at [1013, 205] on div "Browse file" at bounding box center [1042, 217] width 276 height 30
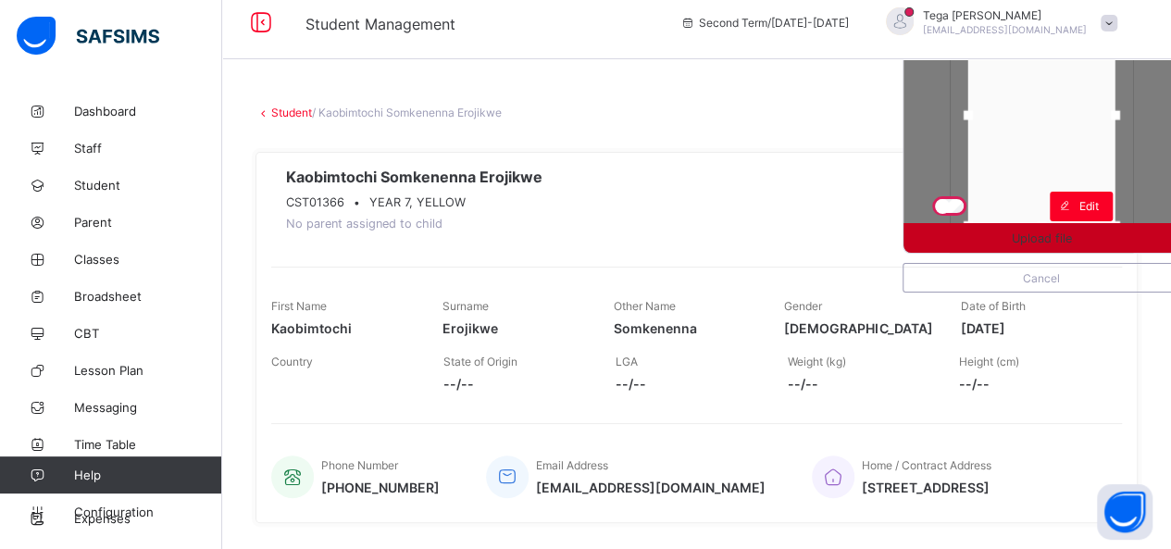
scroll to position [0, 0]
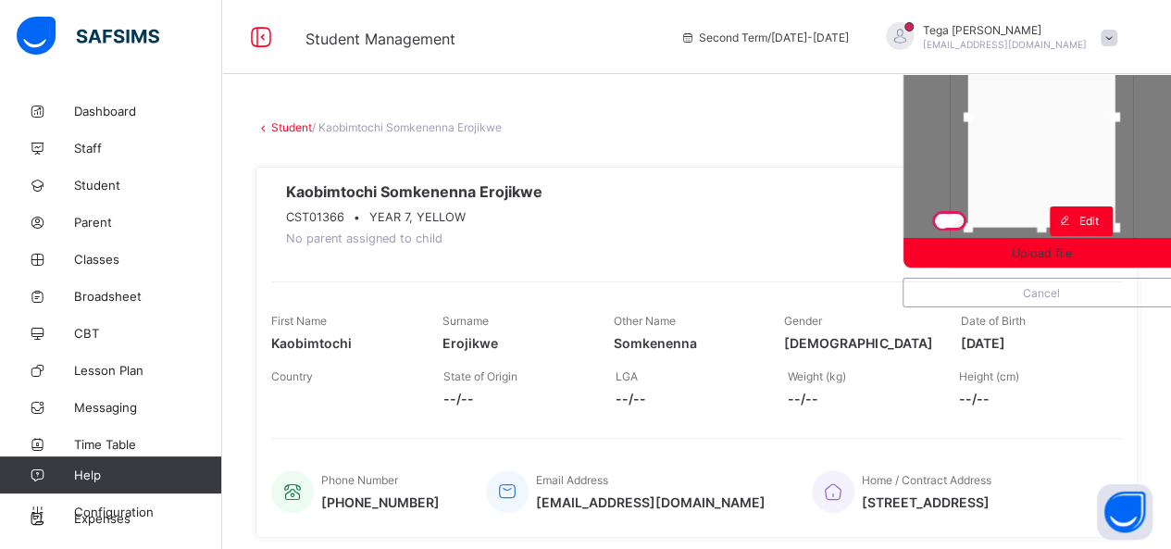
drag, startPoint x: 1044, startPoint y: 144, endPoint x: 1044, endPoint y: 131, distance: 13.0
click at [1044, 131] on div at bounding box center [1041, 116] width 147 height 221
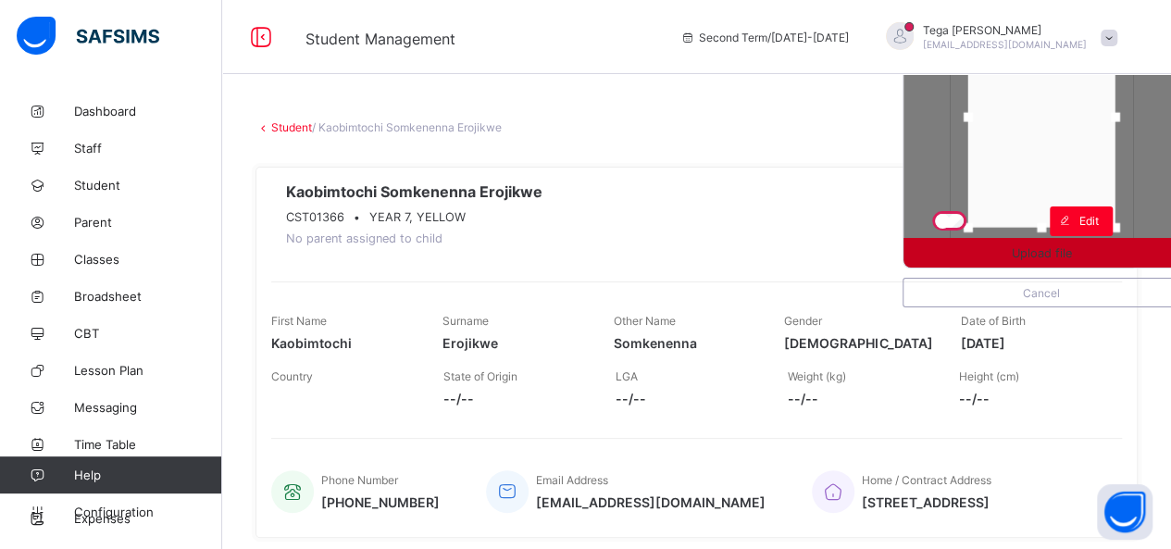
click at [1033, 247] on span "Upload file" at bounding box center [1042, 253] width 60 height 14
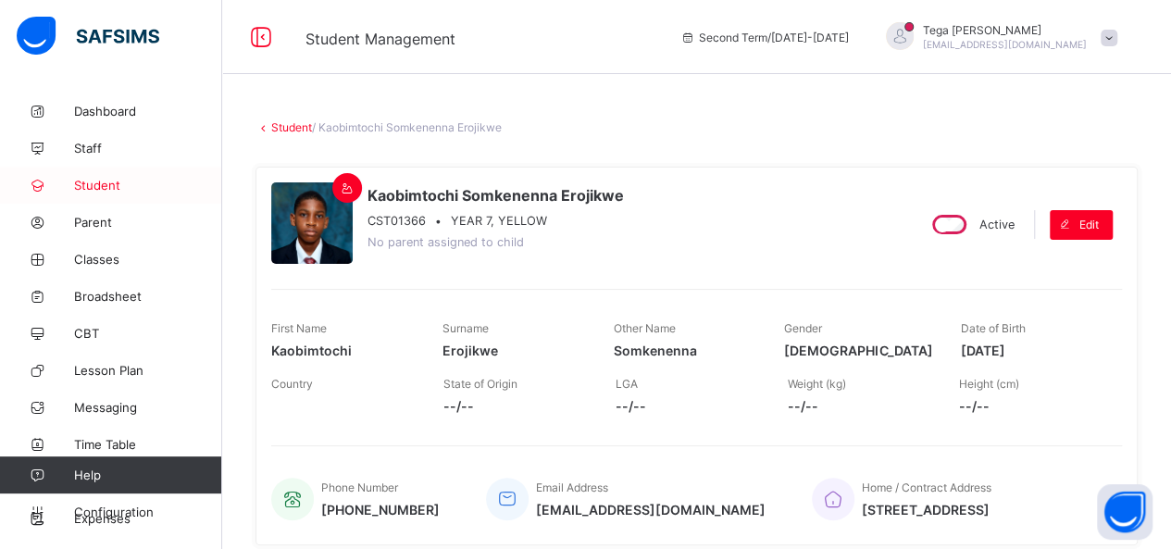
click at [99, 182] on span "Student" at bounding box center [148, 185] width 148 height 15
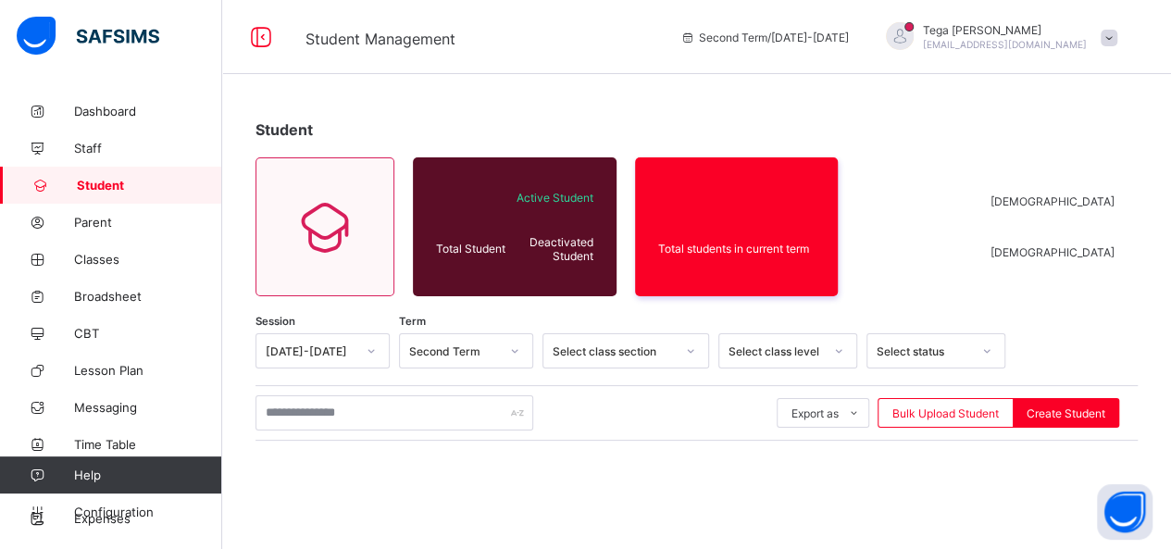
click at [99, 182] on span "Student" at bounding box center [149, 185] width 145 height 15
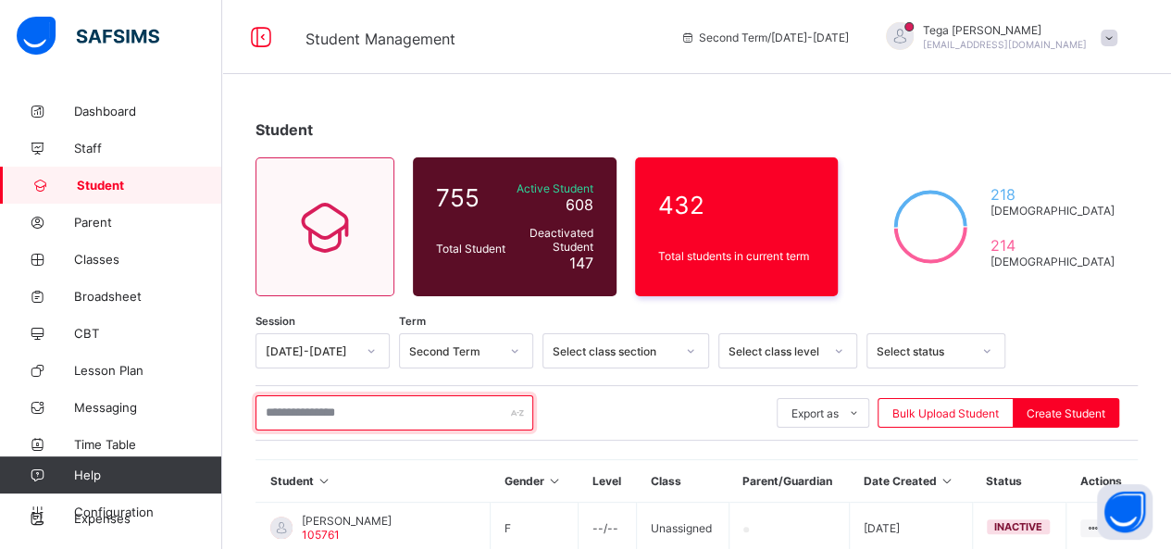
click at [356, 405] on input "text" at bounding box center [395, 412] width 278 height 35
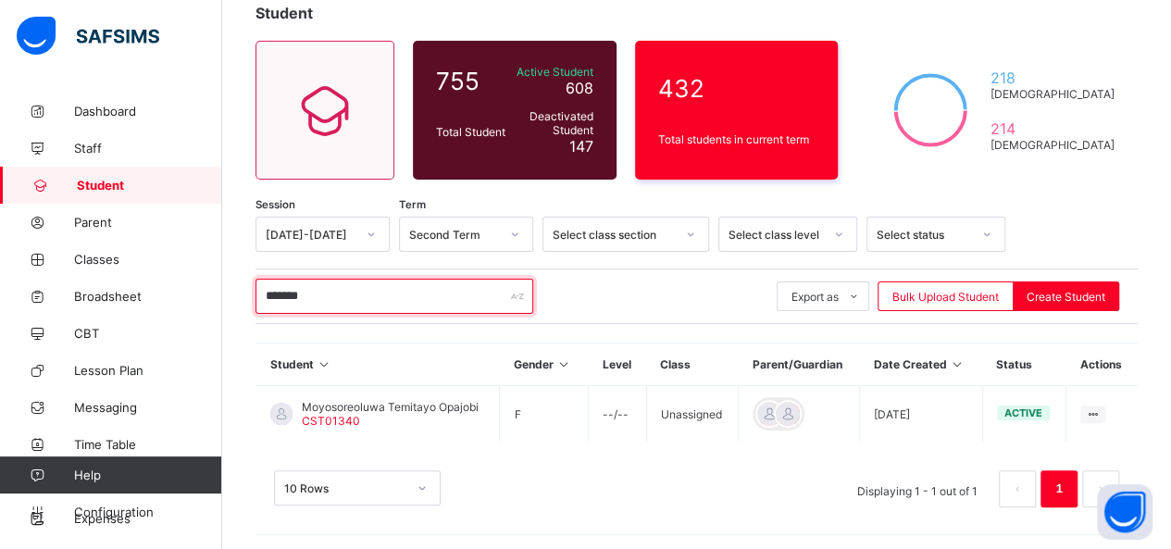
scroll to position [118, 0]
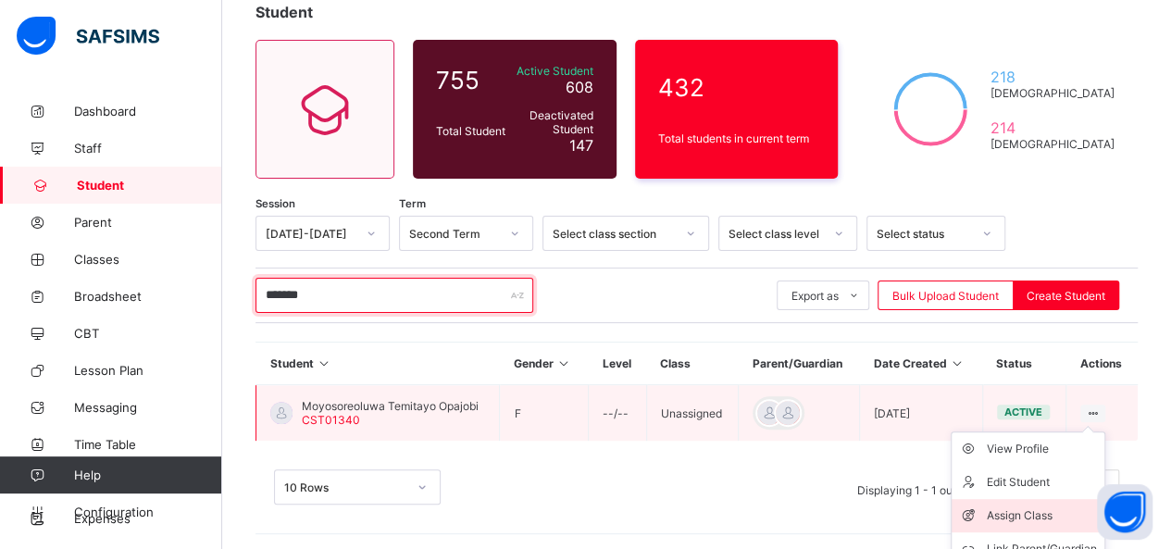
type input "*******"
click at [1033, 506] on div "Assign Class" at bounding box center [1042, 515] width 110 height 19
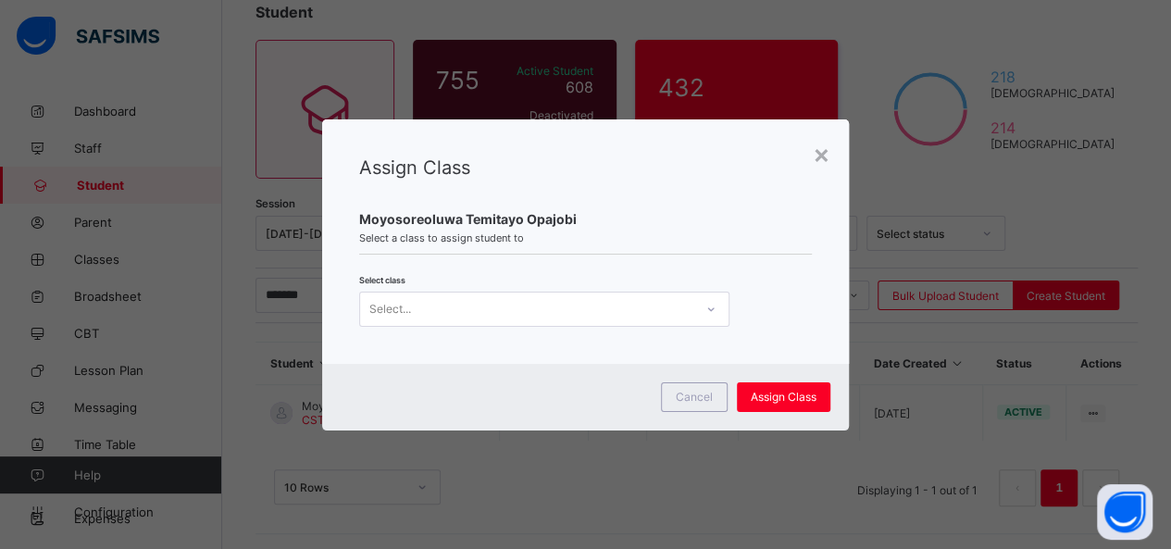
scroll to position [0, 0]
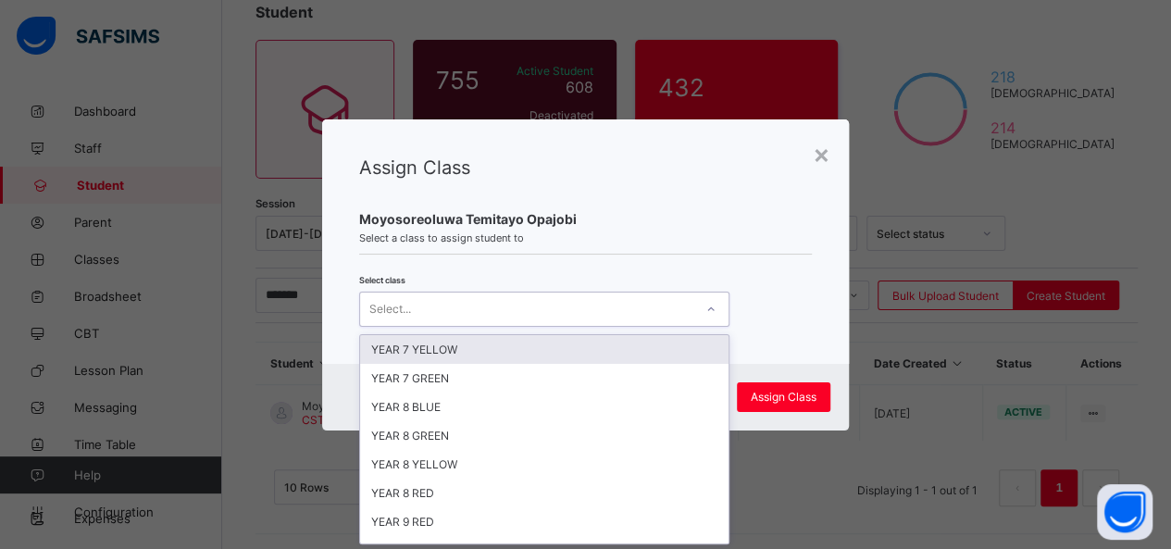
click at [705, 312] on icon at bounding box center [710, 309] width 11 height 19
click at [630, 343] on div "YEAR 7 YELLOW" at bounding box center [544, 349] width 368 height 29
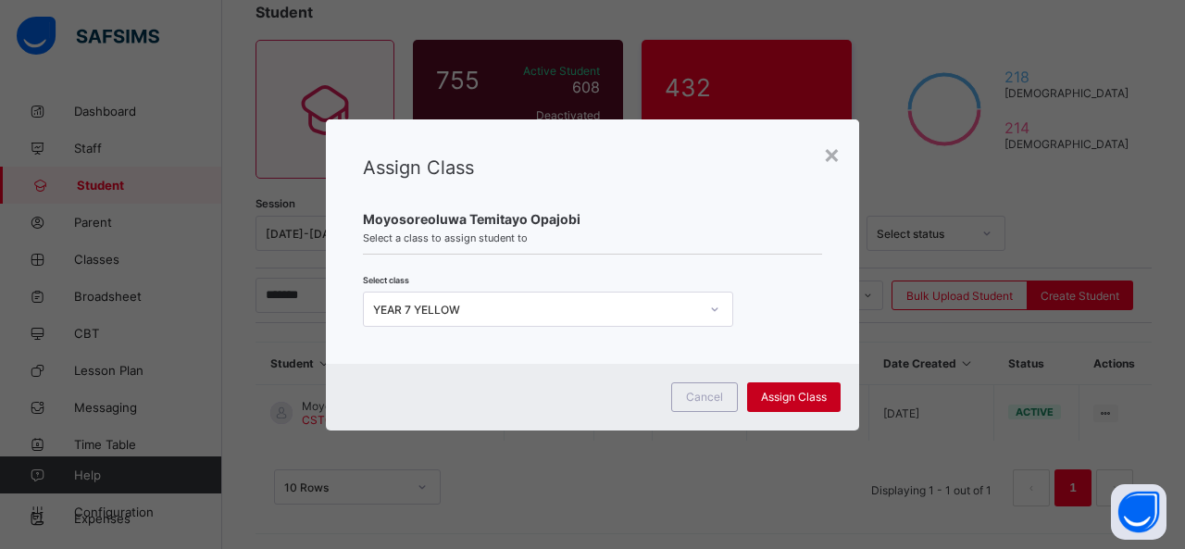
click at [785, 394] on span "Assign Class" at bounding box center [794, 397] width 66 height 14
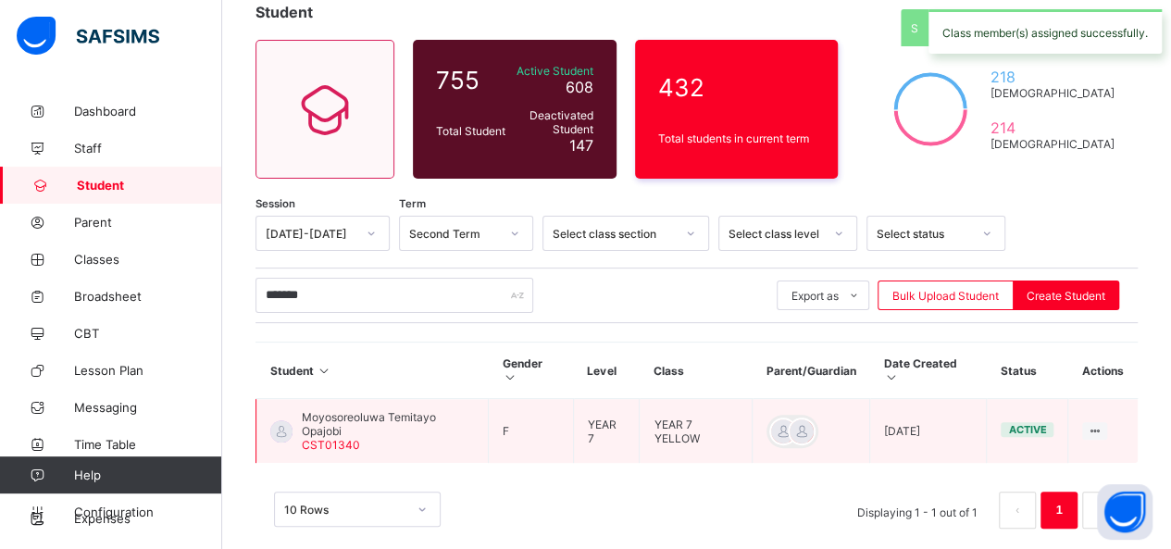
click at [331, 410] on span "Moyosoreoluwa Temitayo Opajobi" at bounding box center [388, 424] width 172 height 28
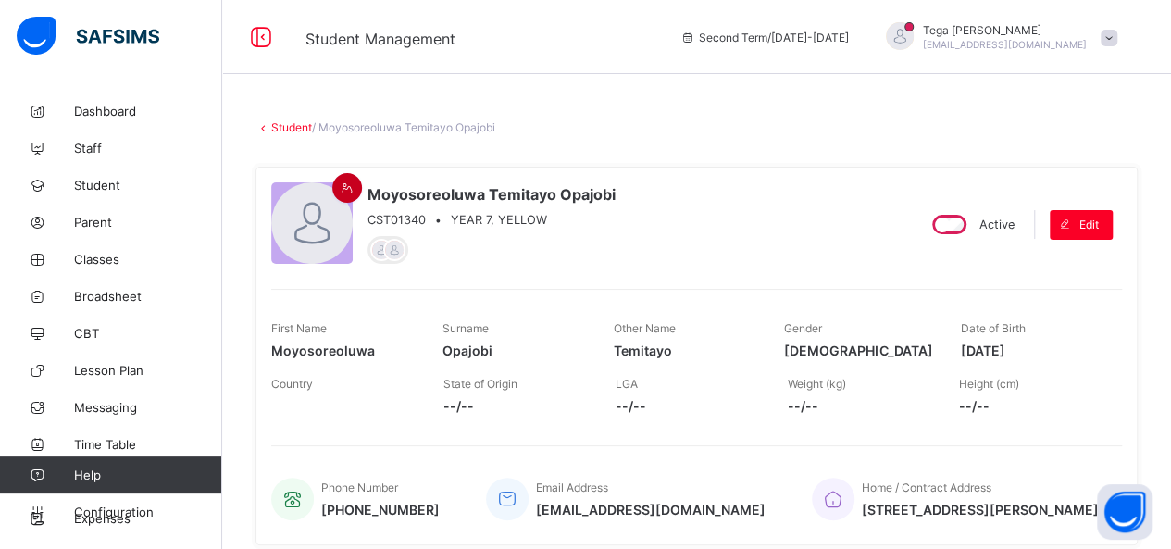
click at [344, 184] on icon at bounding box center [348, 188] width 16 height 14
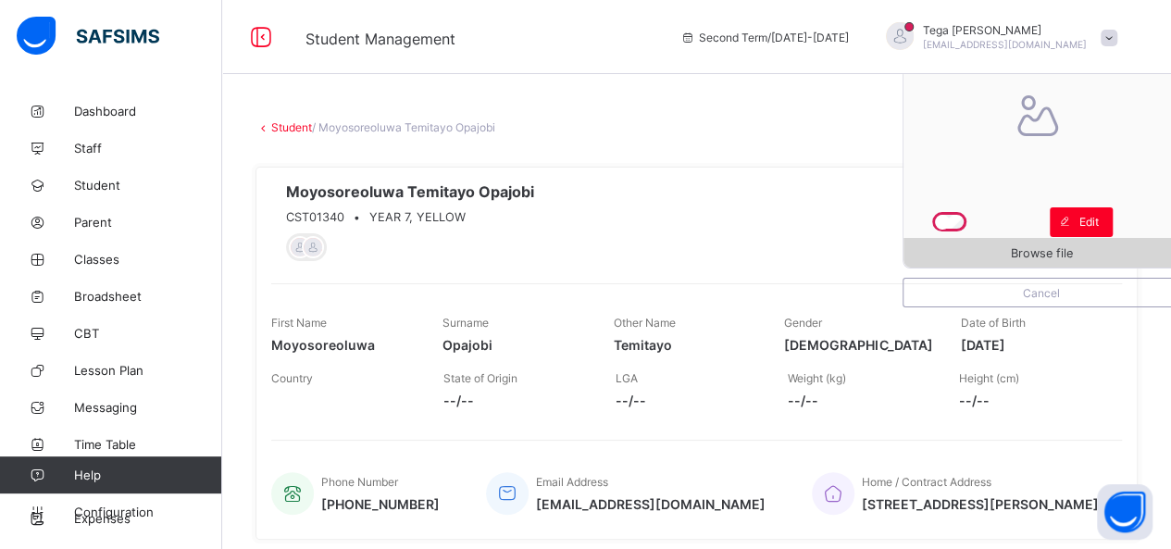
click at [1013, 249] on span "Browse file" at bounding box center [1042, 253] width 276 height 14
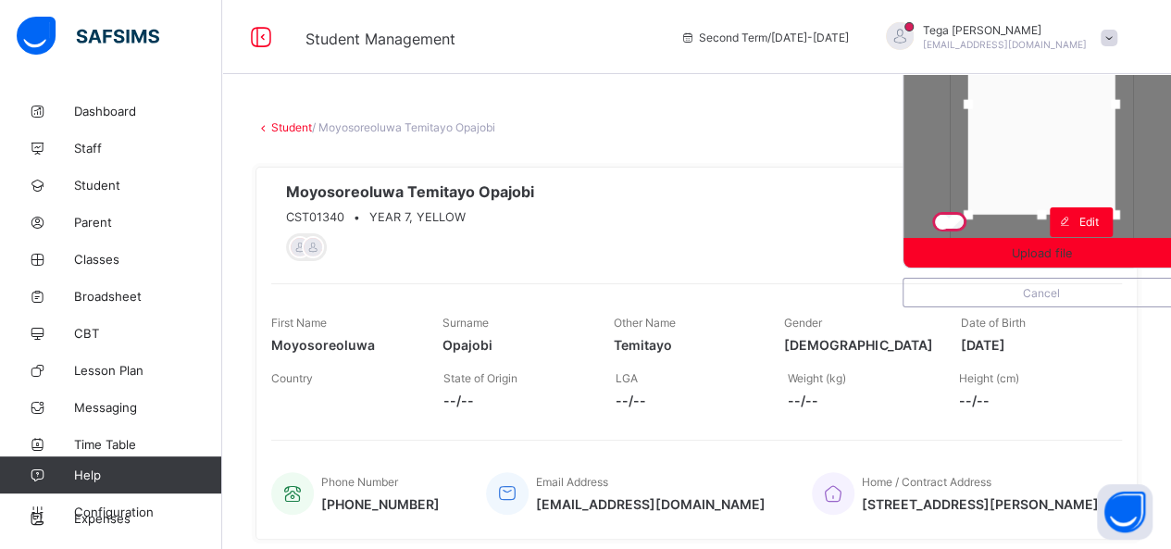
drag, startPoint x: 1066, startPoint y: 153, endPoint x: 1066, endPoint y: 127, distance: 25.9
click at [1066, 127] on div at bounding box center [1041, 104] width 147 height 221
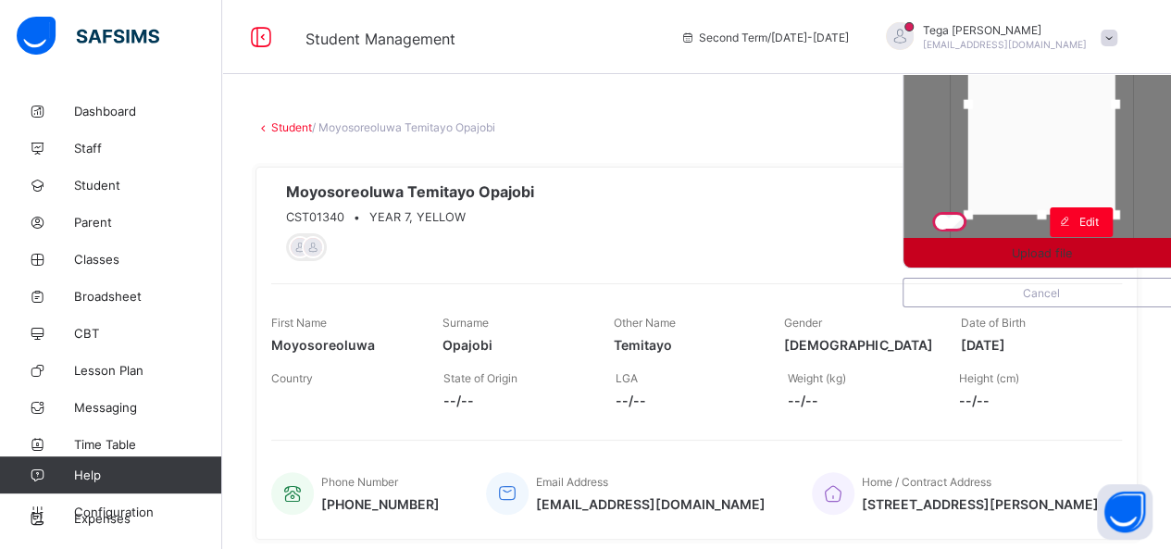
click at [1065, 264] on div "Upload file" at bounding box center [1042, 253] width 276 height 30
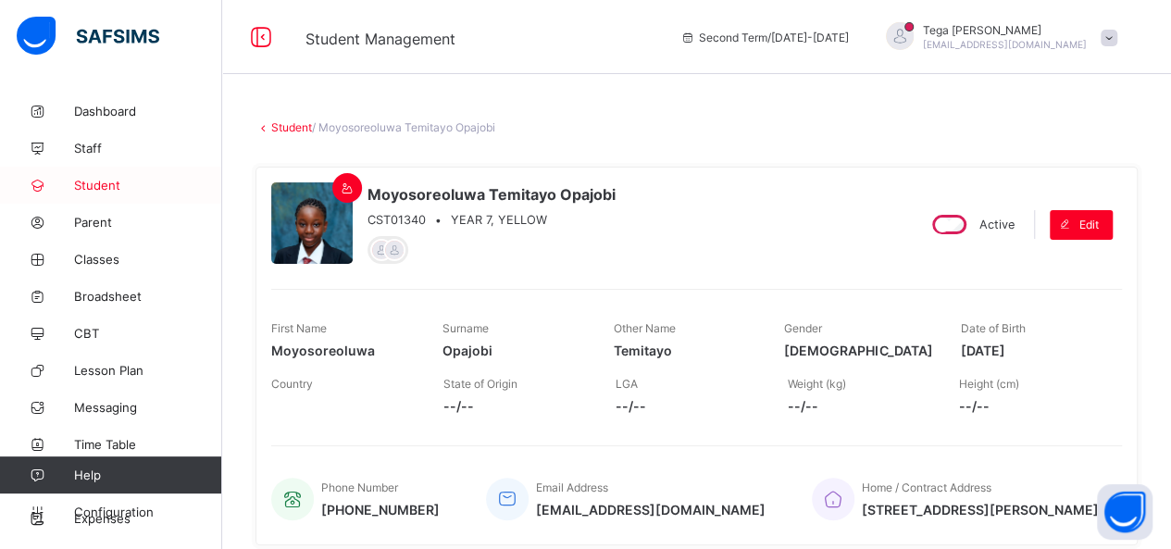
click at [112, 179] on span "Student" at bounding box center [148, 185] width 148 height 15
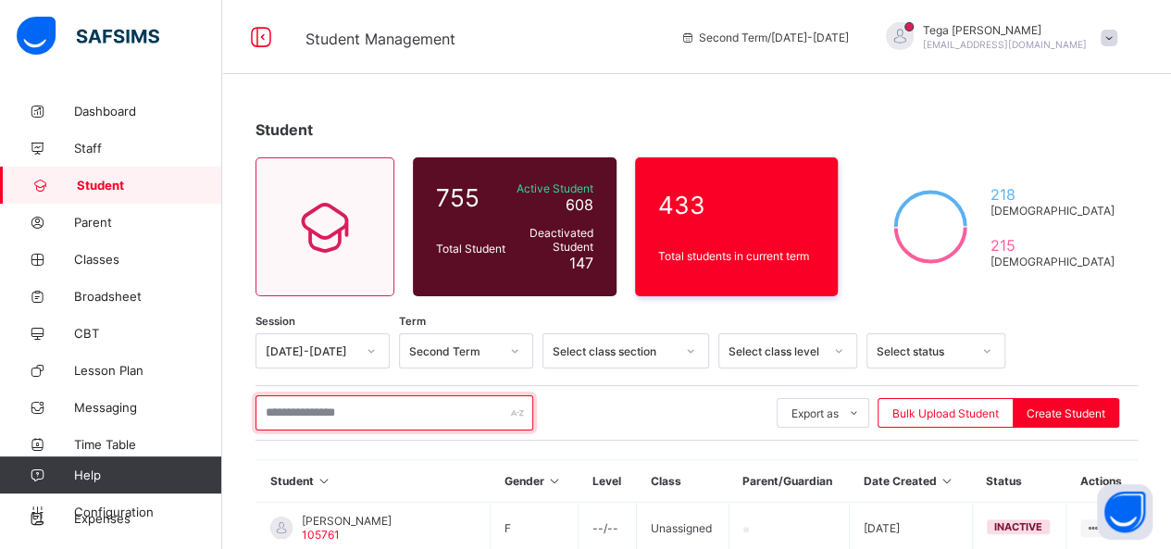
click at [318, 410] on input "text" at bounding box center [395, 412] width 278 height 35
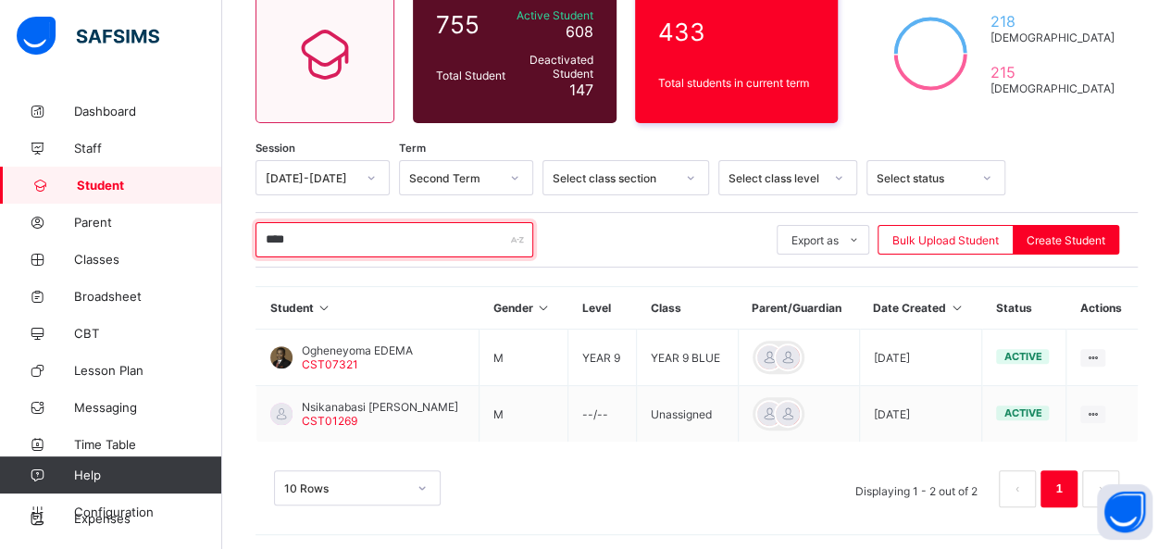
scroll to position [174, 0]
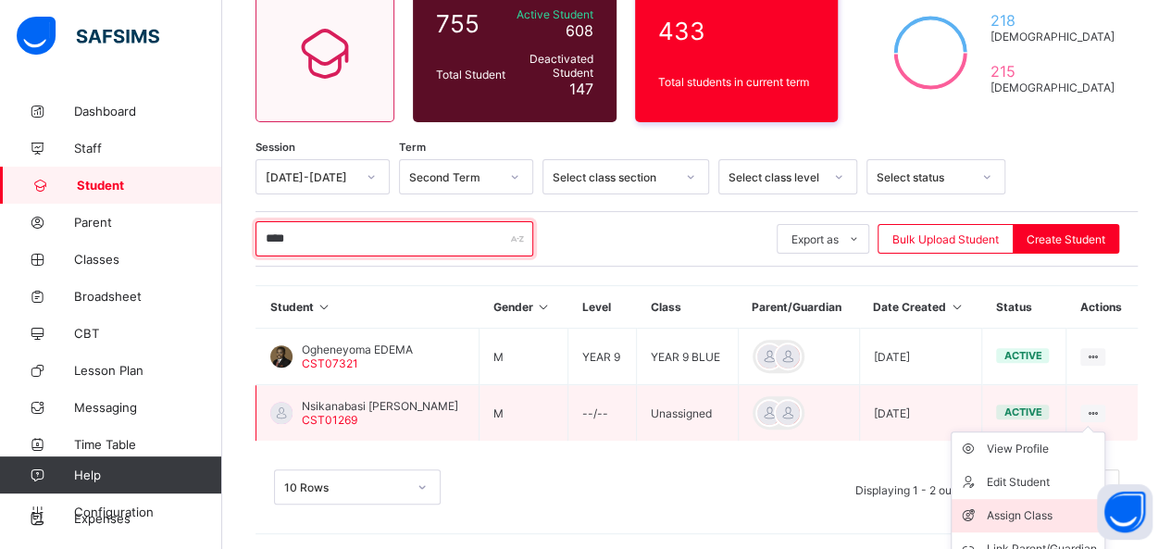
type input "****"
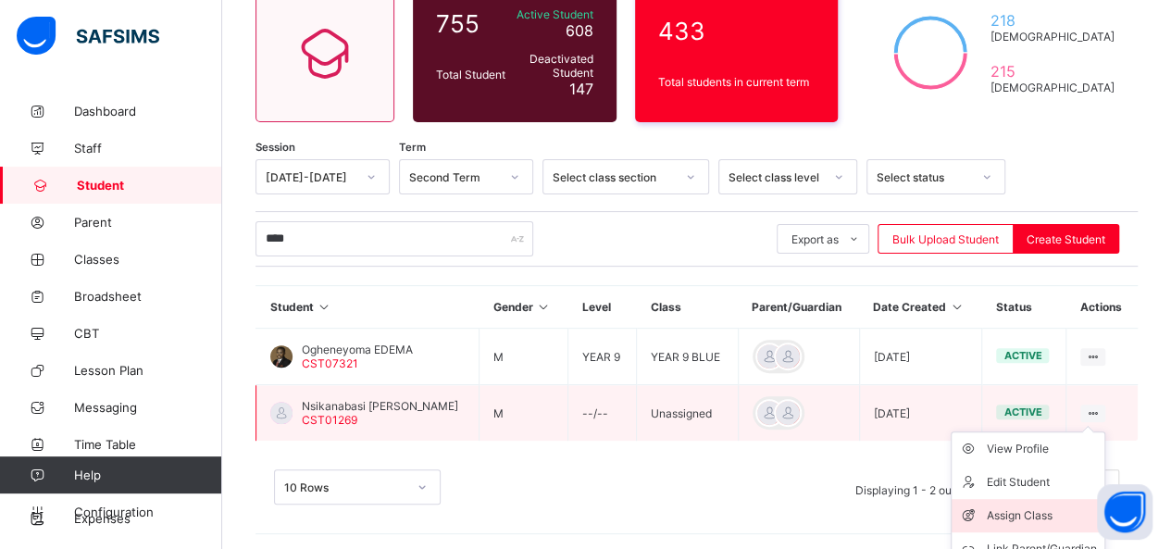
click at [1035, 509] on div "Assign Class" at bounding box center [1042, 515] width 110 height 19
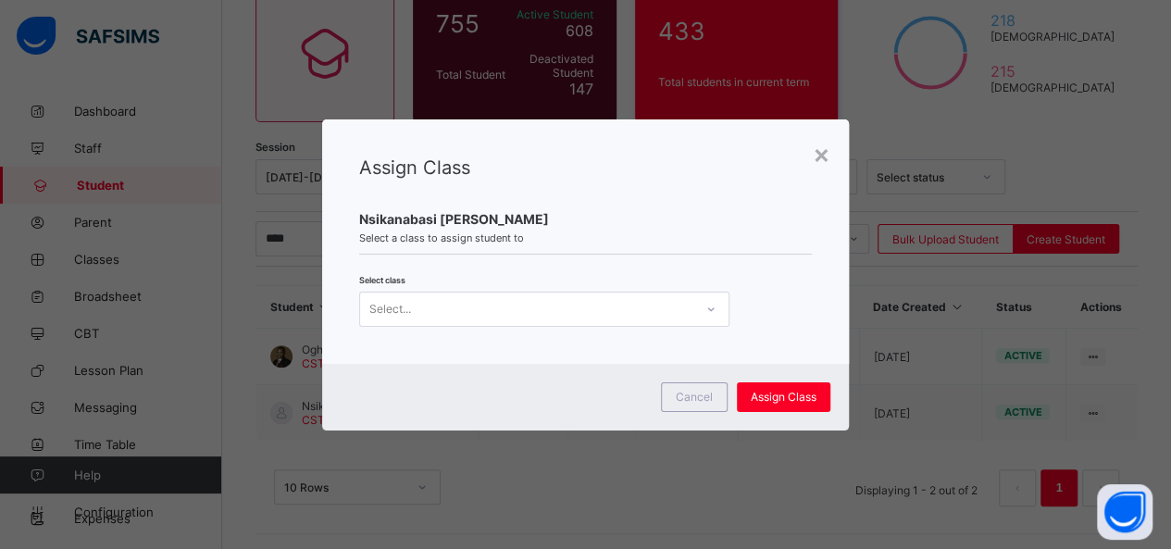
scroll to position [0, 0]
click at [707, 308] on icon at bounding box center [710, 309] width 6 height 4
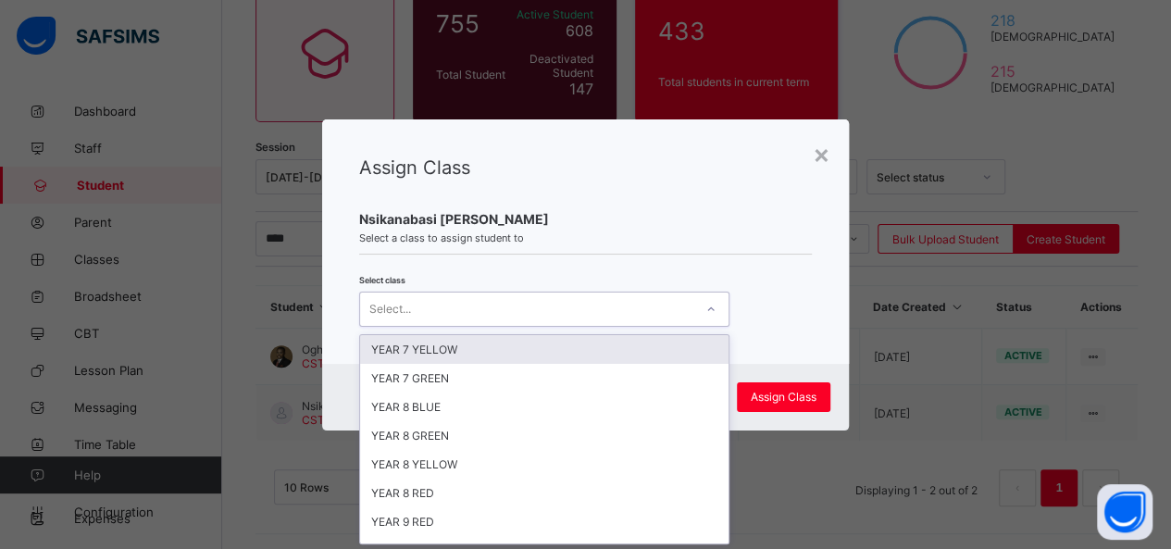
click at [646, 338] on div "YEAR 7 YELLOW" at bounding box center [544, 349] width 368 height 29
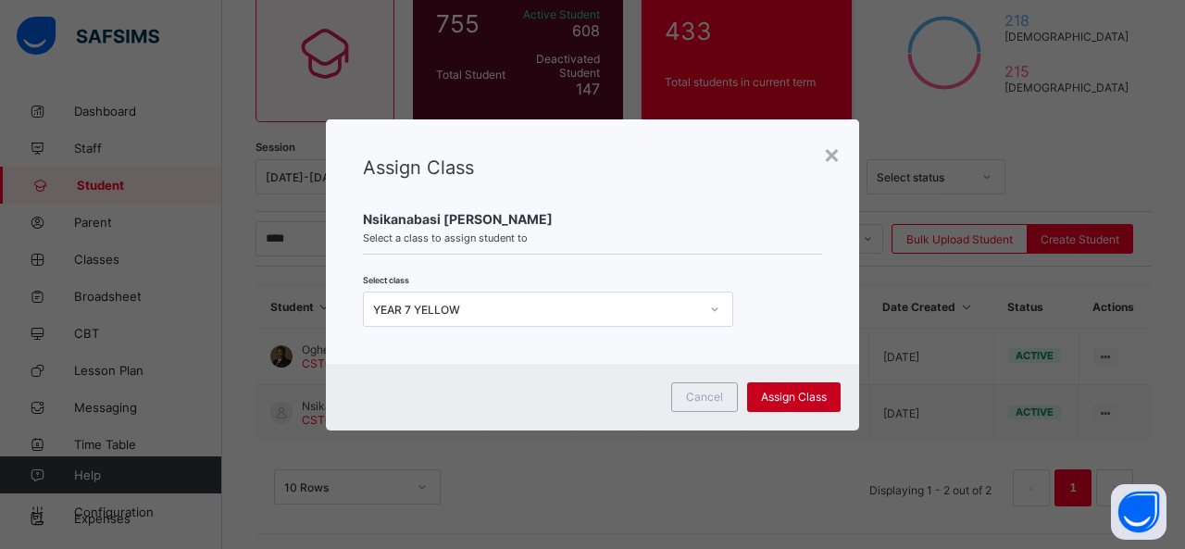
click at [802, 397] on span "Assign Class" at bounding box center [794, 397] width 66 height 14
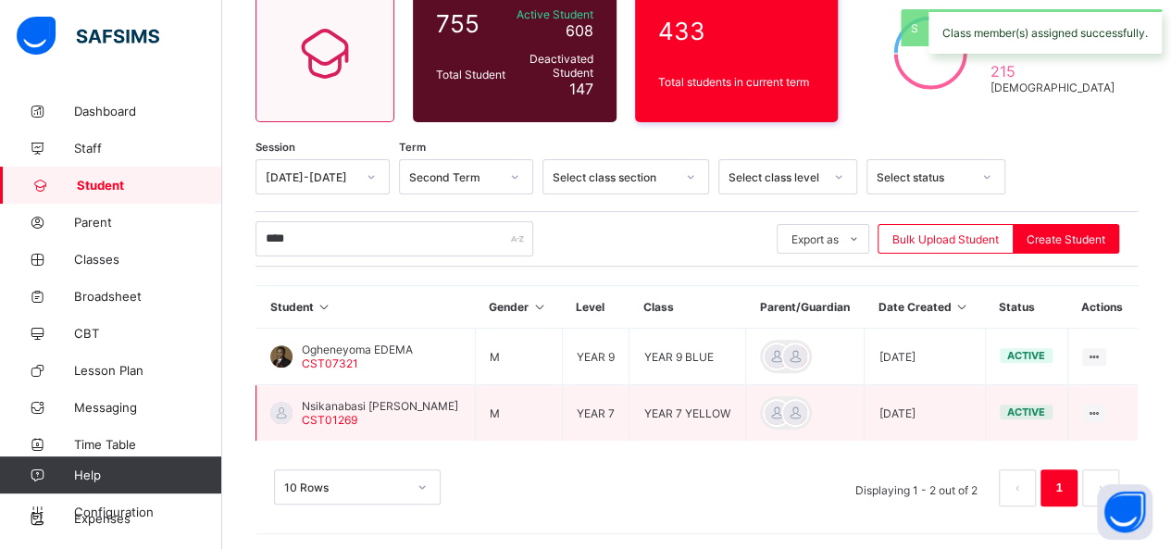
click at [378, 399] on span "Nsikanabasi Shalom Edem" at bounding box center [380, 406] width 156 height 14
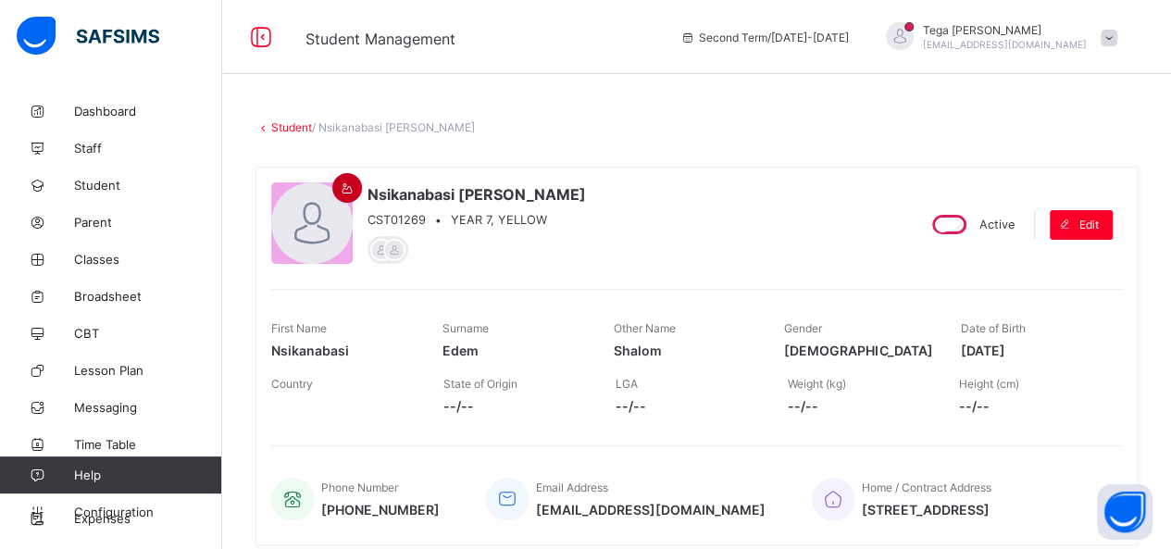
click at [344, 188] on icon at bounding box center [348, 188] width 16 height 14
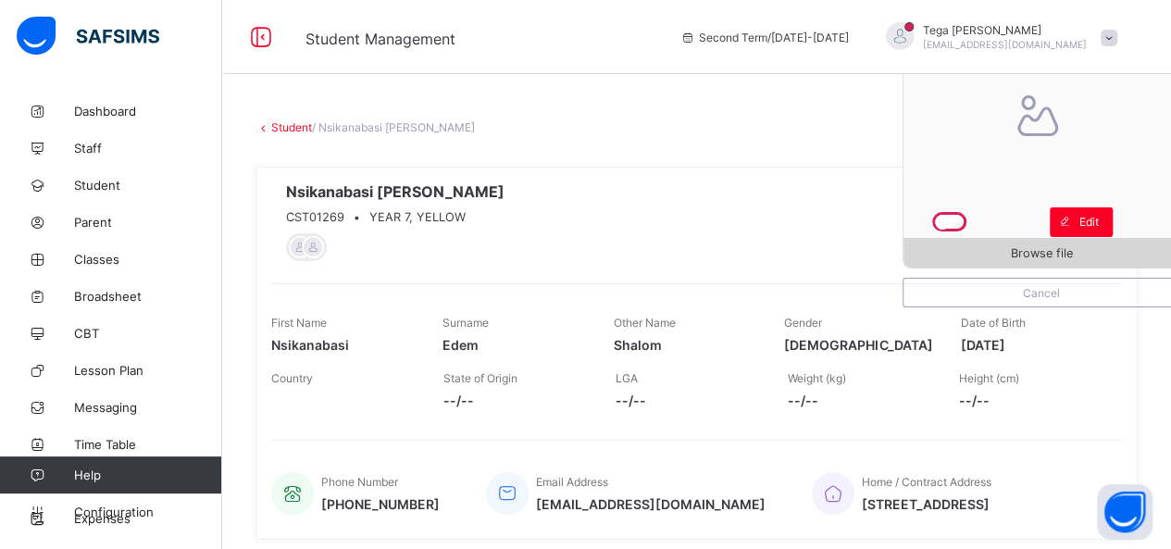
click at [1041, 256] on span "Browse file" at bounding box center [1042, 253] width 62 height 14
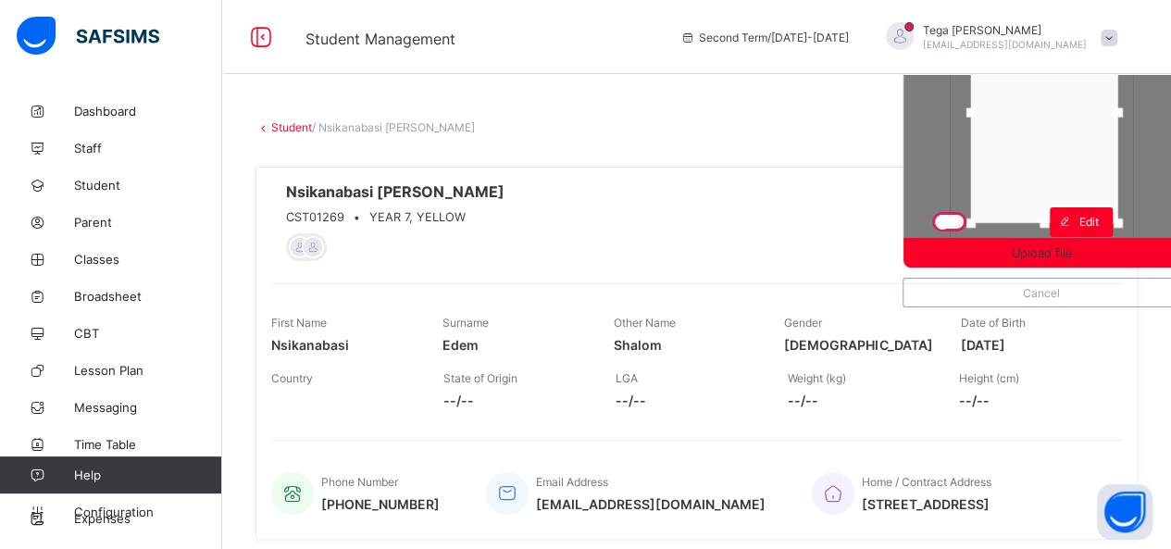
drag, startPoint x: 1048, startPoint y: 182, endPoint x: 1051, endPoint y: 165, distance: 17.8
click at [1051, 165] on div at bounding box center [1044, 112] width 147 height 221
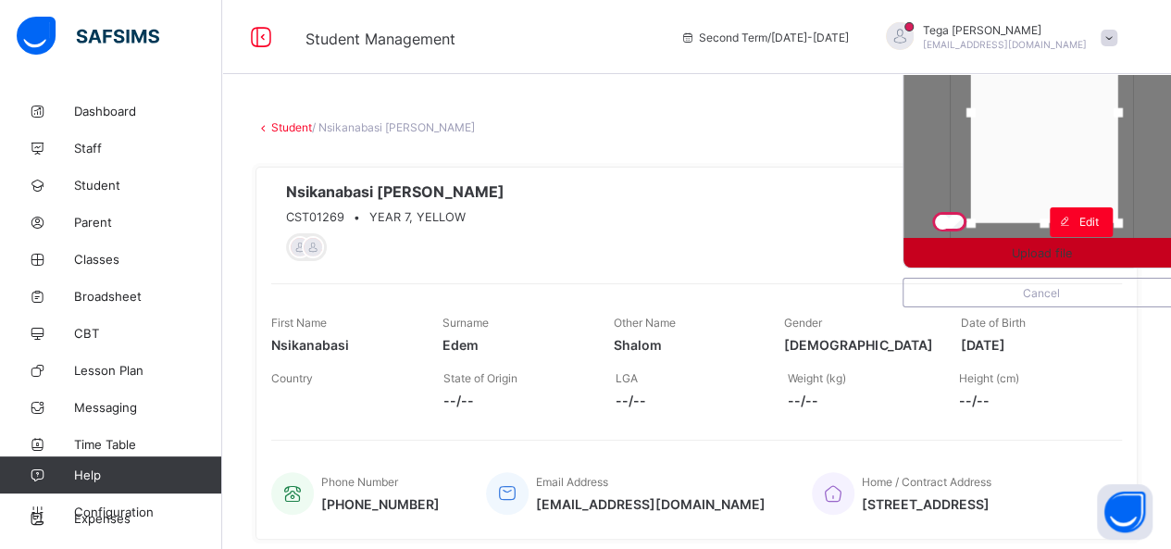
click at [1042, 249] on span "Upload file" at bounding box center [1042, 253] width 60 height 14
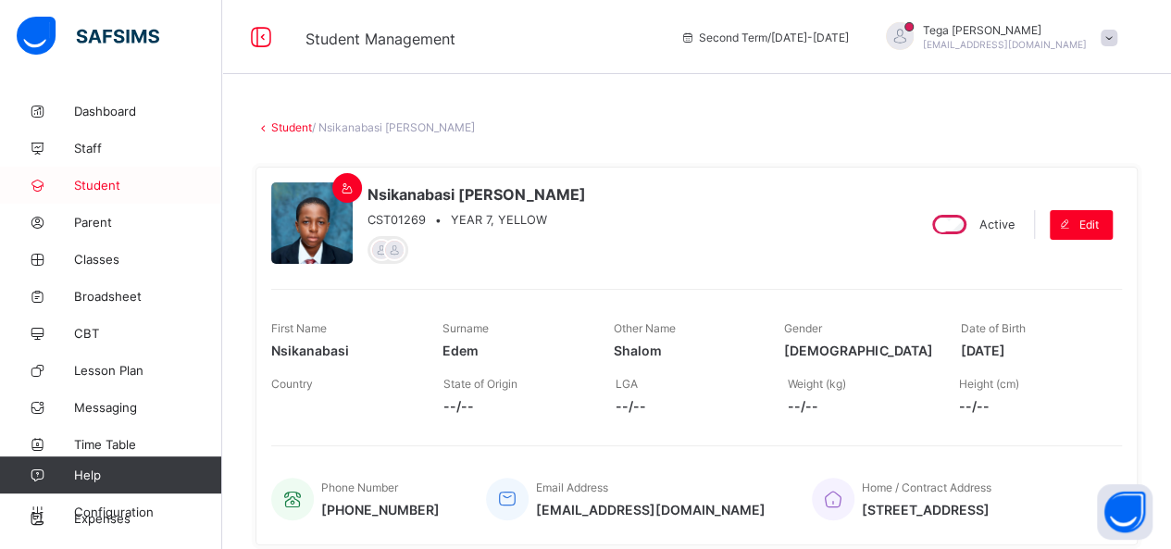
click at [95, 182] on span "Student" at bounding box center [148, 185] width 148 height 15
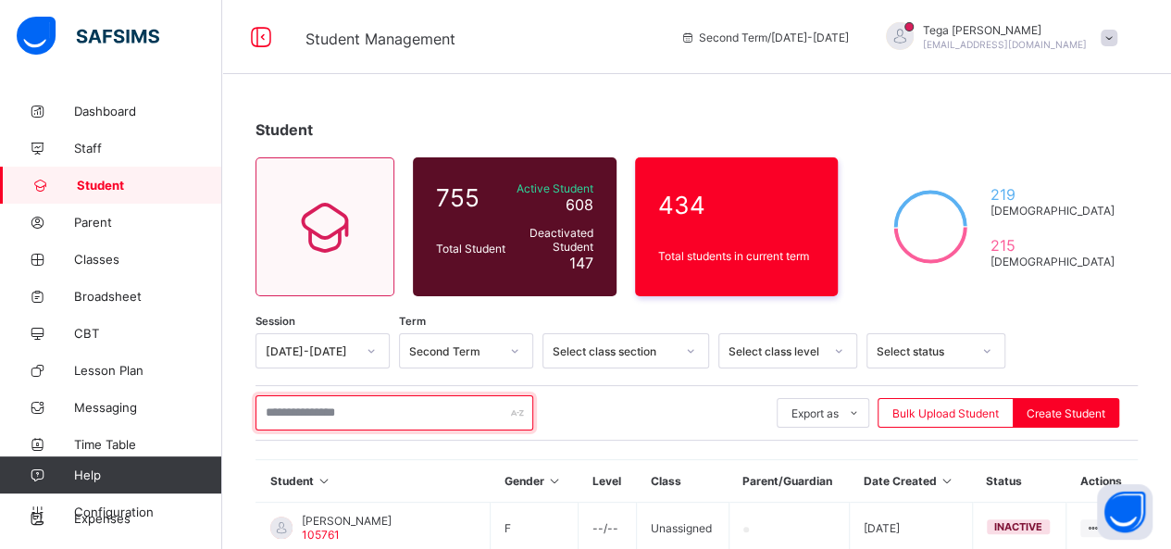
click at [313, 413] on input "text" at bounding box center [395, 412] width 278 height 35
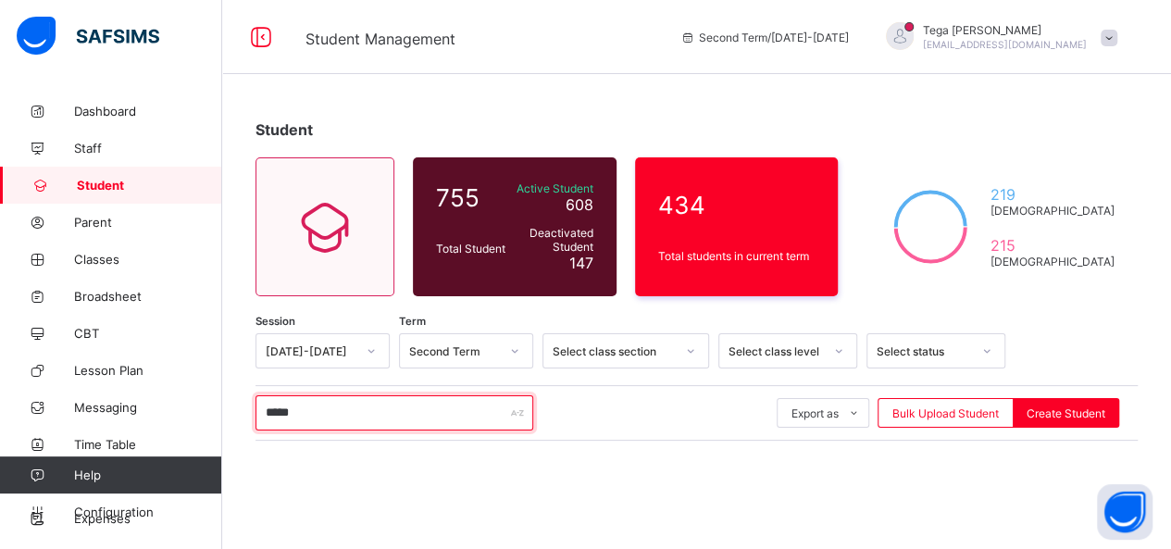
type input "*****"
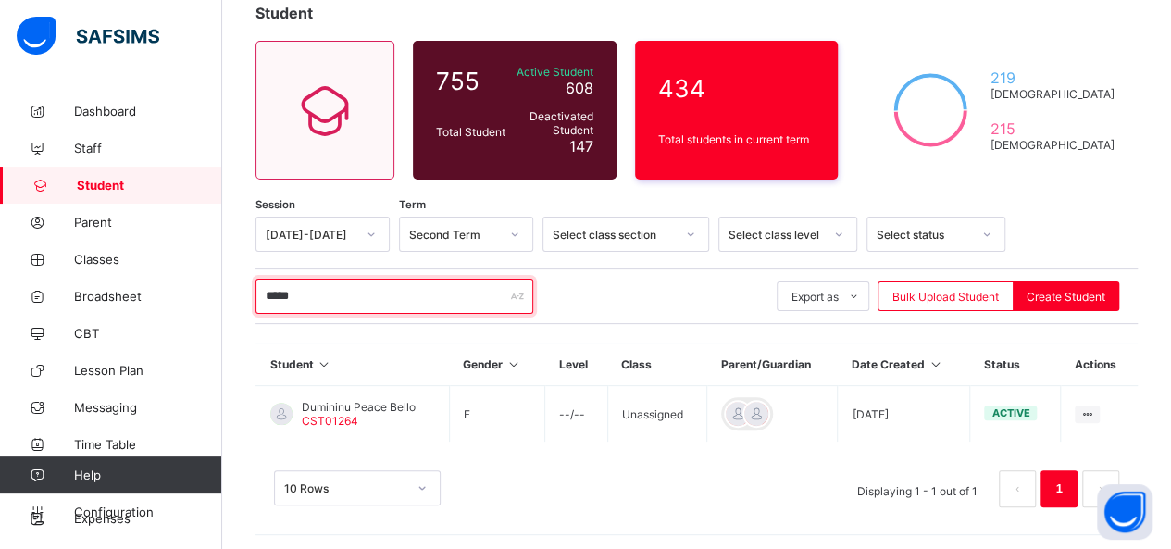
scroll to position [118, 0]
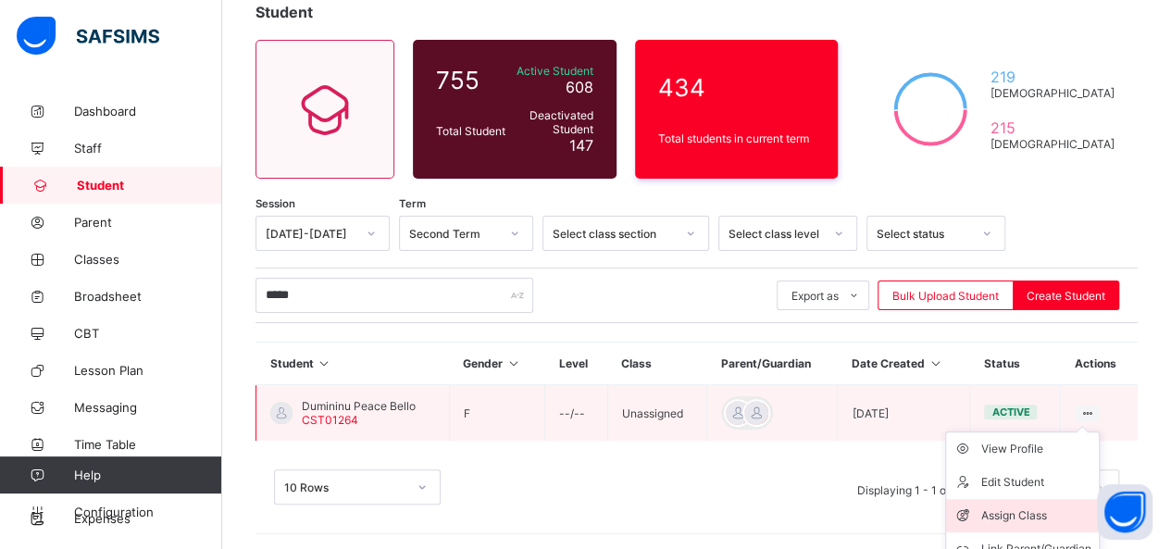
click at [1028, 506] on div "Assign Class" at bounding box center [1036, 515] width 110 height 19
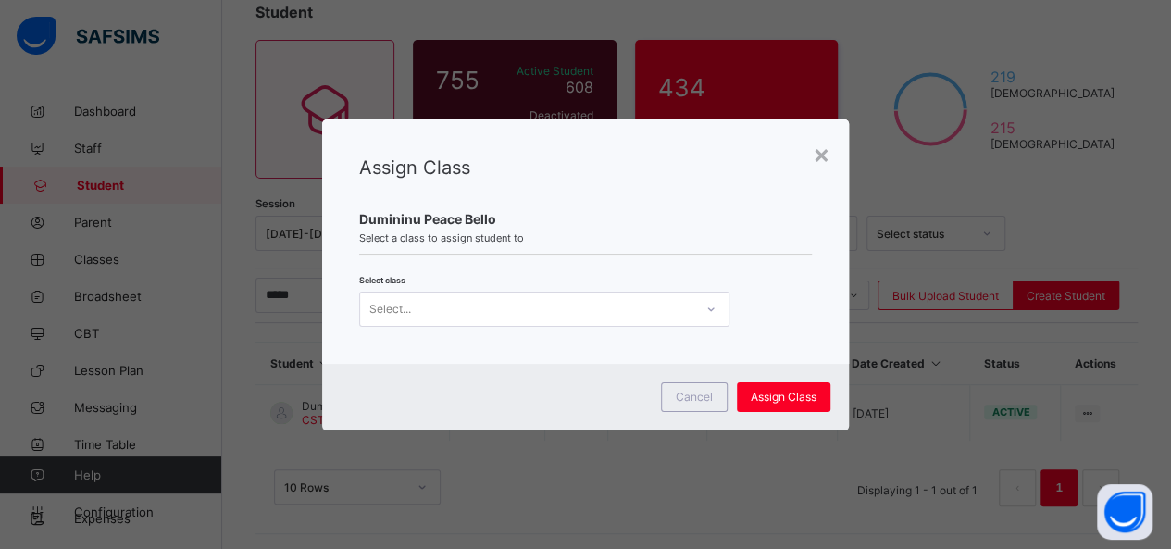
scroll to position [0, 0]
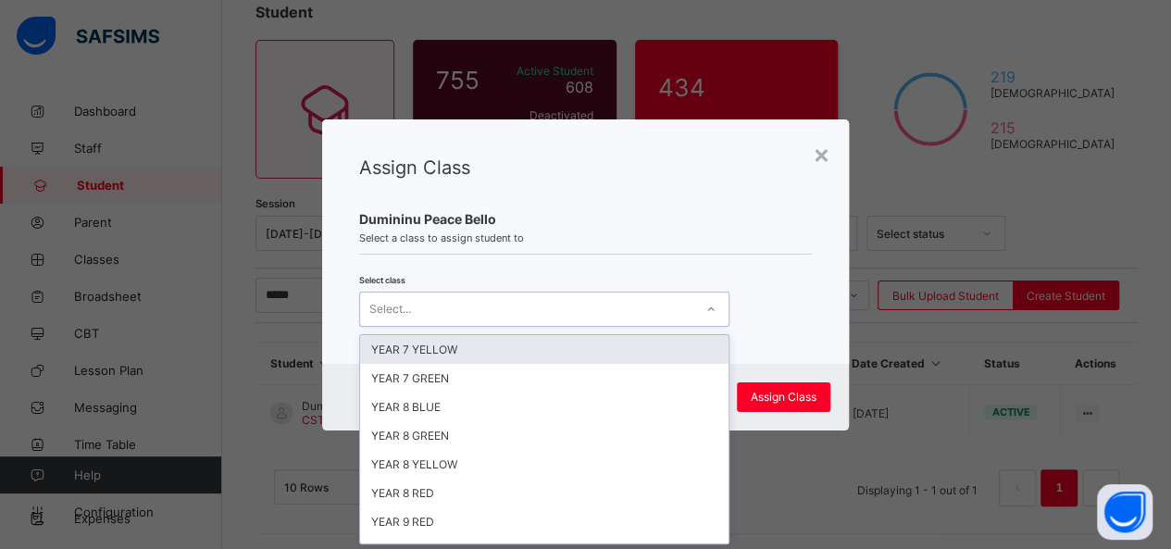
click at [710, 312] on icon at bounding box center [710, 309] width 11 height 19
click at [605, 347] on div "YEAR 7 YELLOW" at bounding box center [544, 349] width 368 height 29
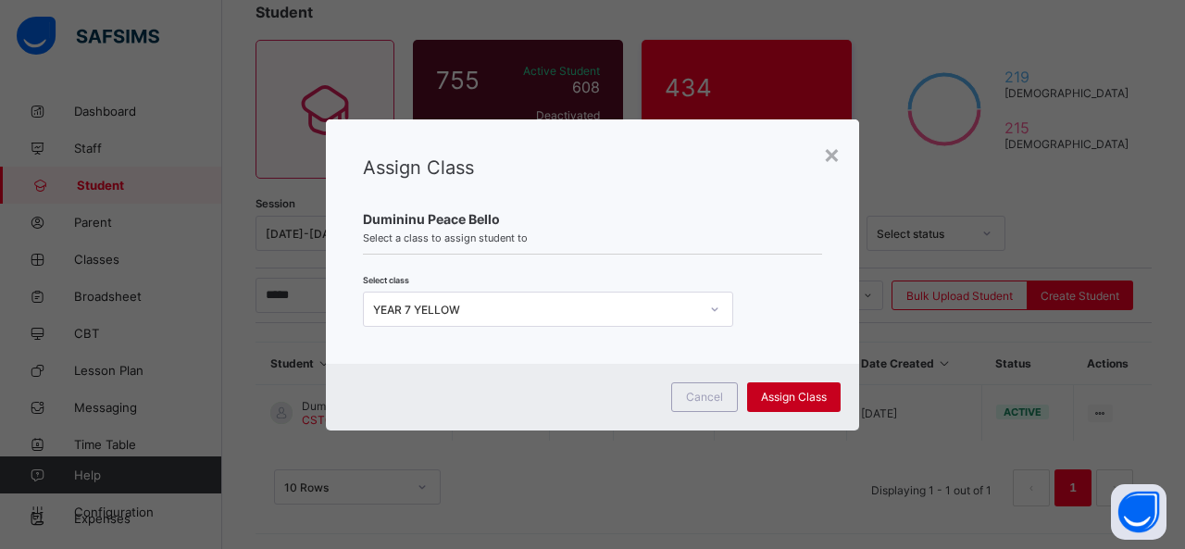
click at [780, 399] on span "Assign Class" at bounding box center [794, 397] width 66 height 14
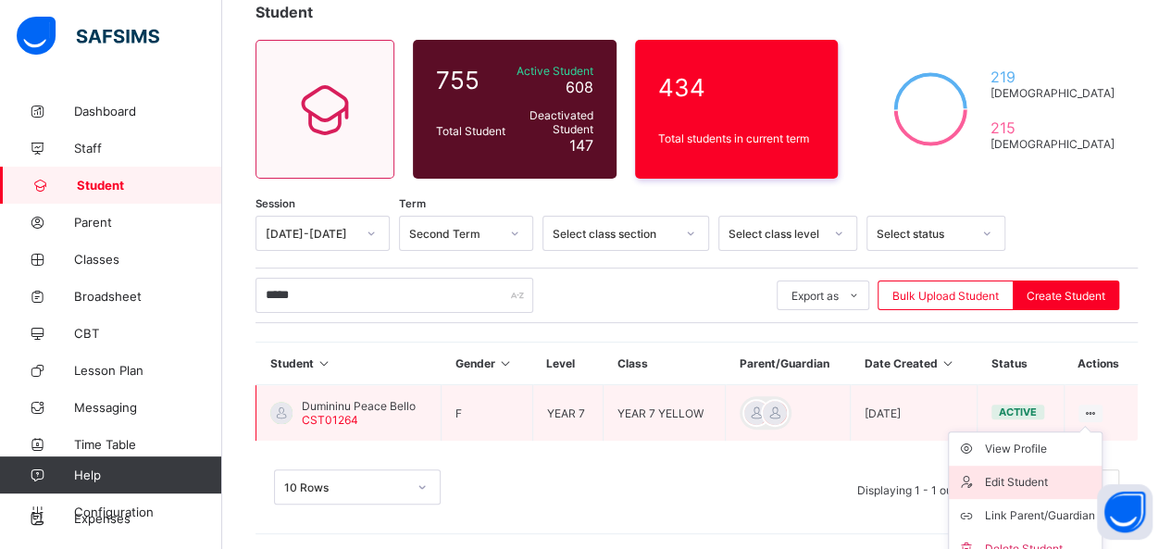
click at [1048, 481] on div "Edit Student" at bounding box center [1039, 482] width 110 height 19
select select "**"
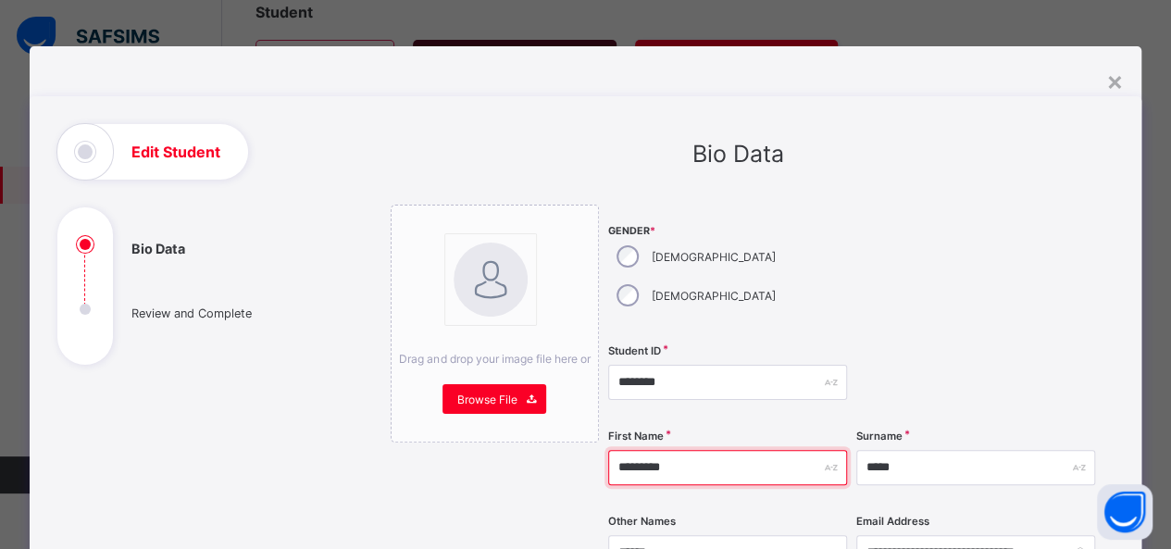
click at [619, 450] on input "********" at bounding box center [727, 467] width 239 height 35
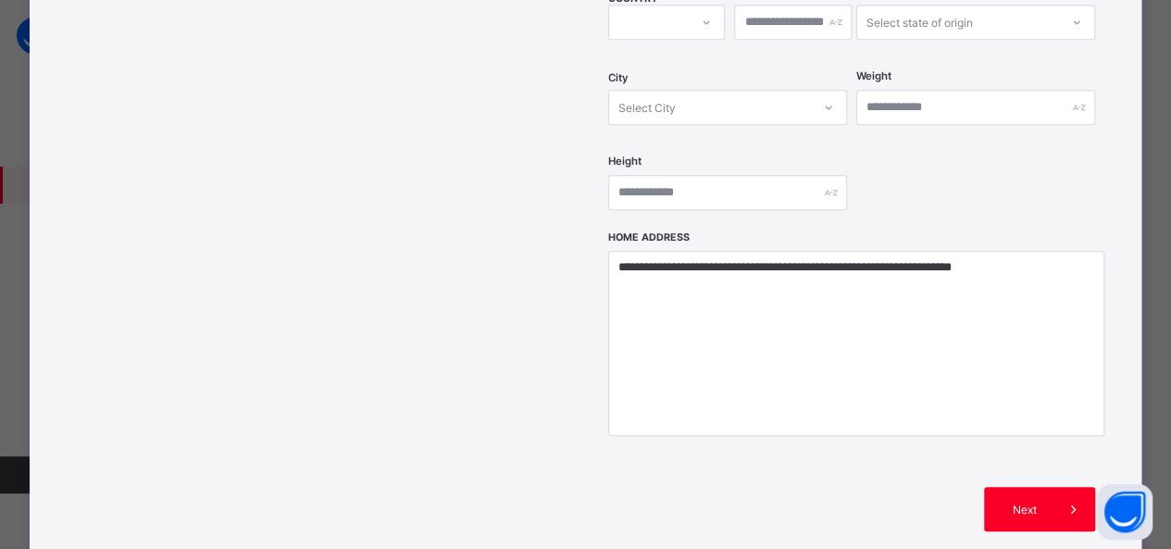
scroll to position [714, 0]
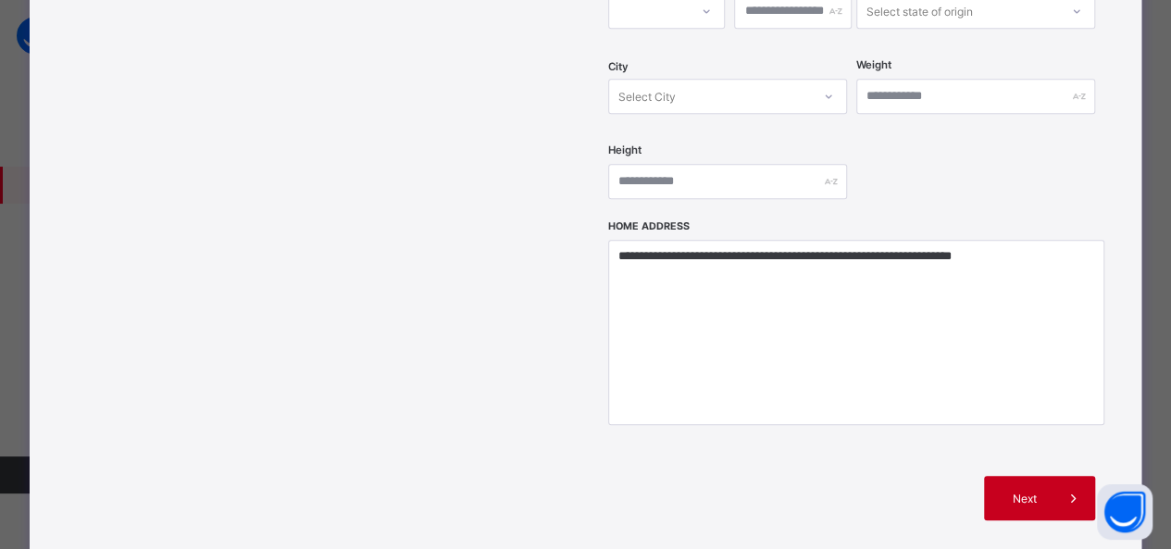
type input "**********"
click at [1022, 492] on span "Next" at bounding box center [1024, 499] width 53 height 14
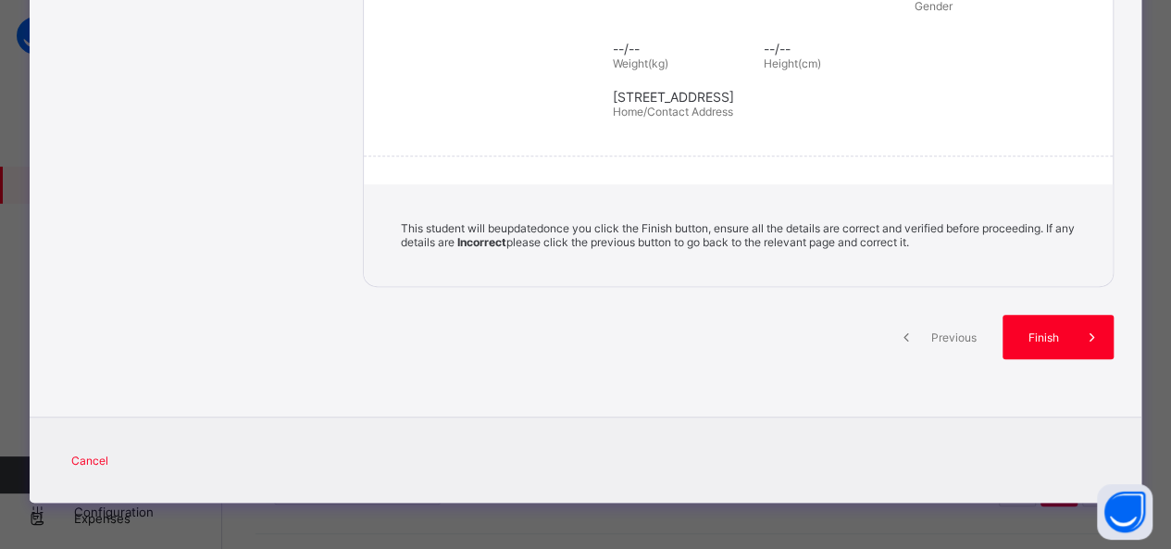
scroll to position [398, 0]
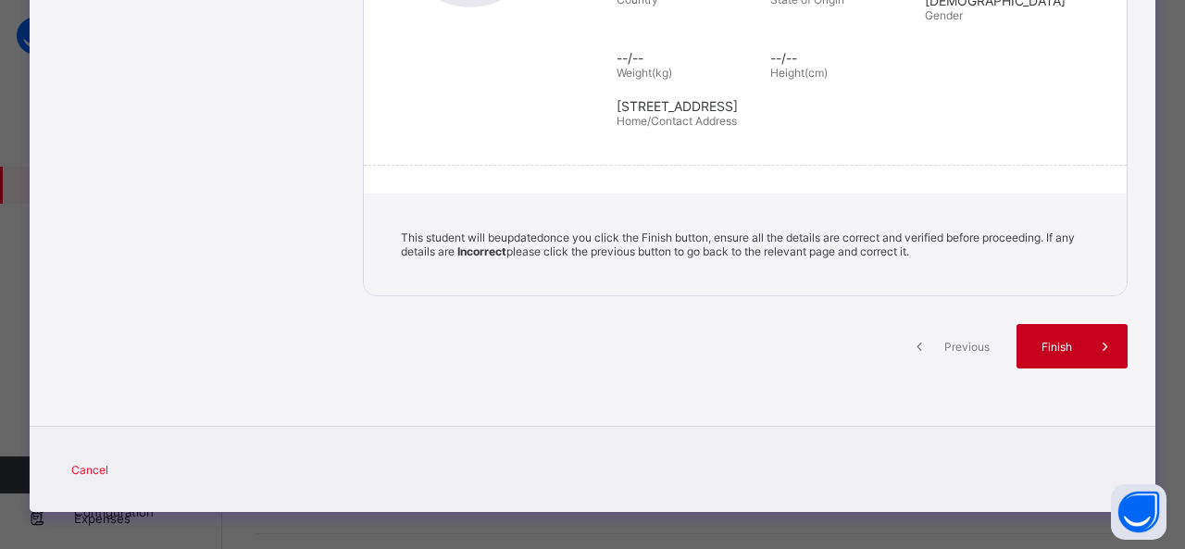
click at [1048, 340] on span "Finish" at bounding box center [1056, 347] width 53 height 14
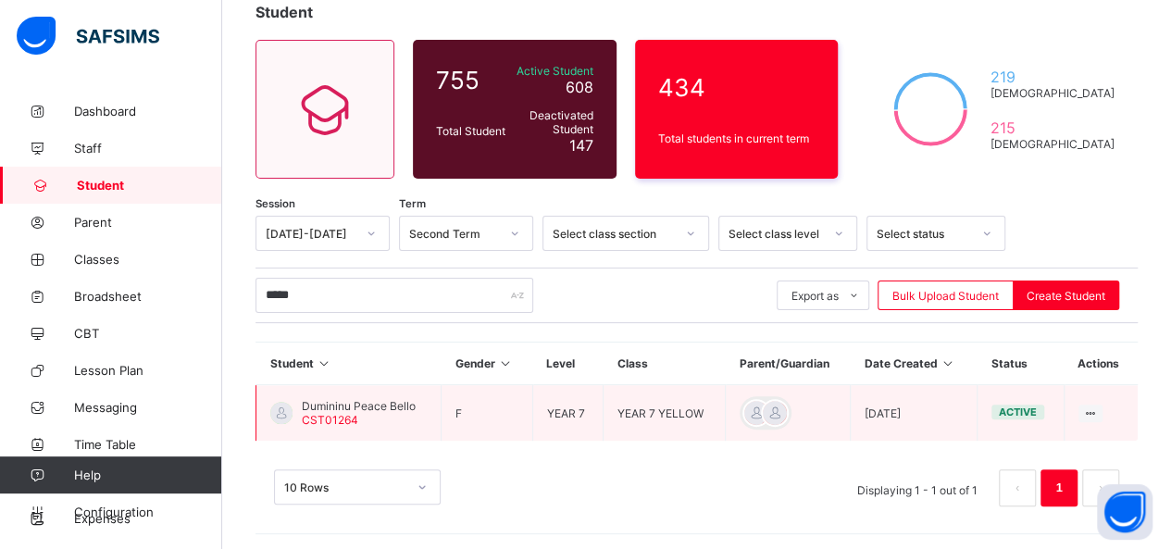
click at [374, 404] on span "Dumininu Peace Bello" at bounding box center [359, 406] width 114 height 14
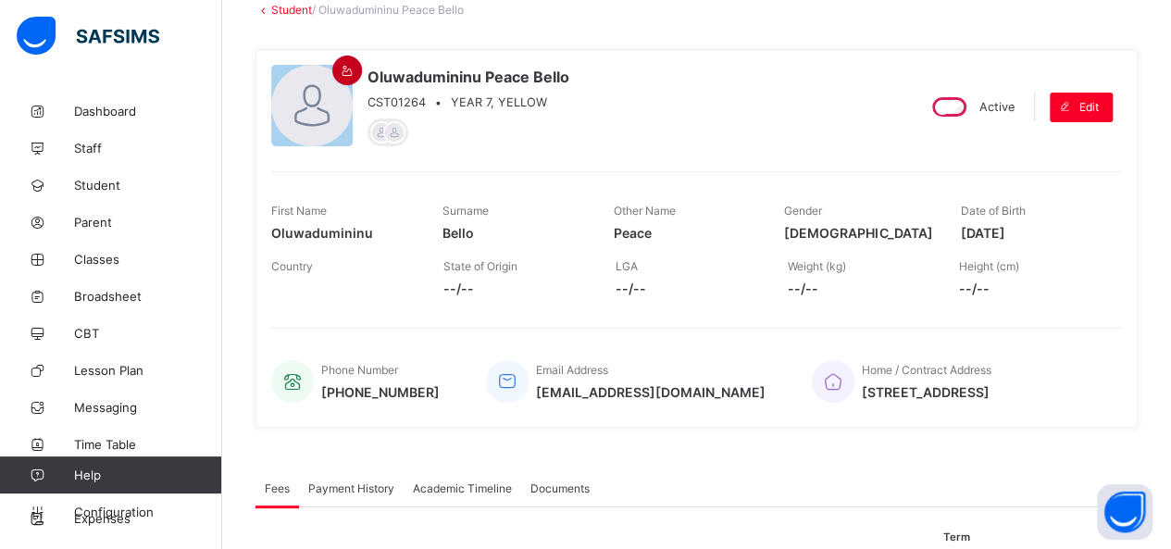
click at [341, 68] on icon at bounding box center [348, 71] width 16 height 14
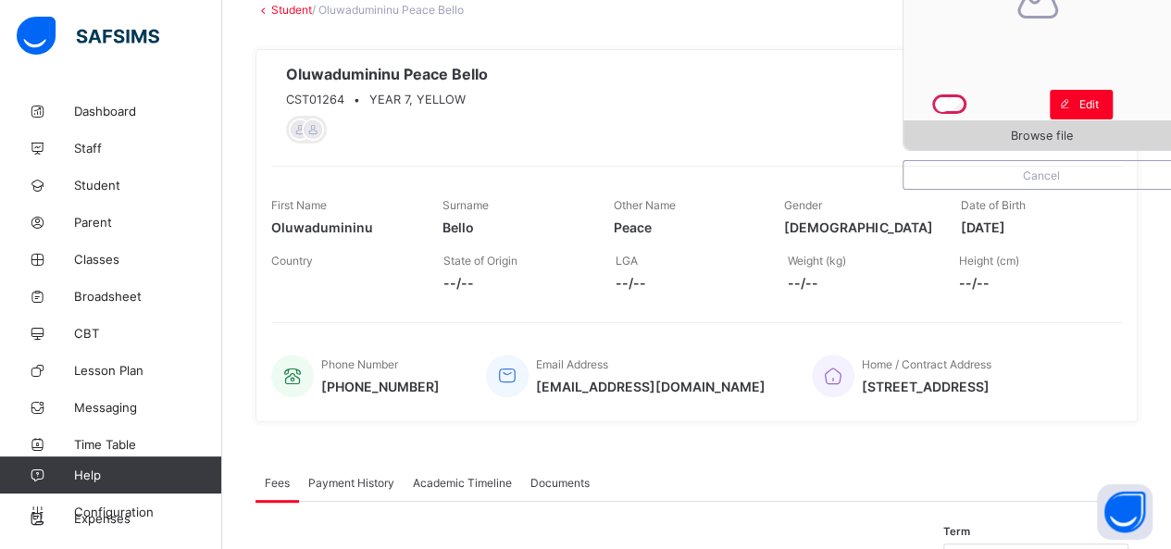
click at [1055, 131] on span "Browse file" at bounding box center [1042, 136] width 62 height 14
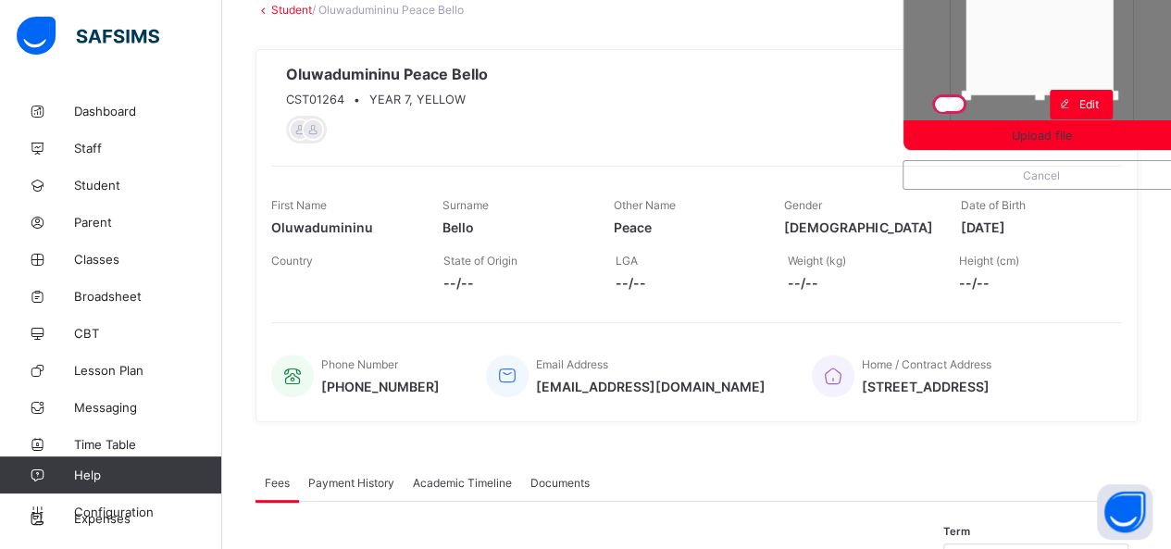
drag, startPoint x: 1034, startPoint y: 77, endPoint x: 1032, endPoint y: 43, distance: 34.3
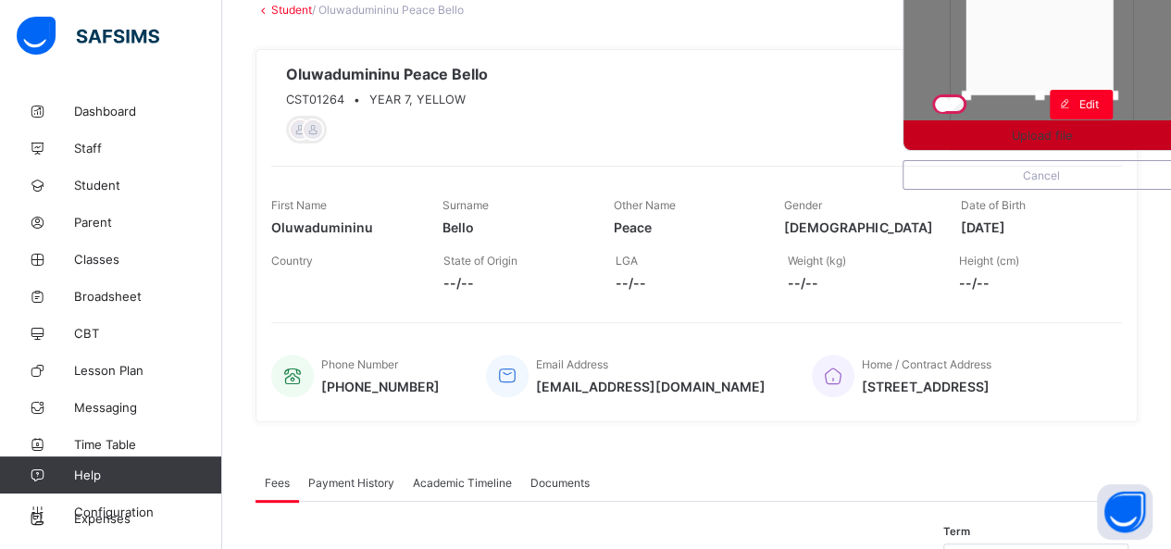
click at [1044, 136] on span "Upload file" at bounding box center [1042, 136] width 60 height 14
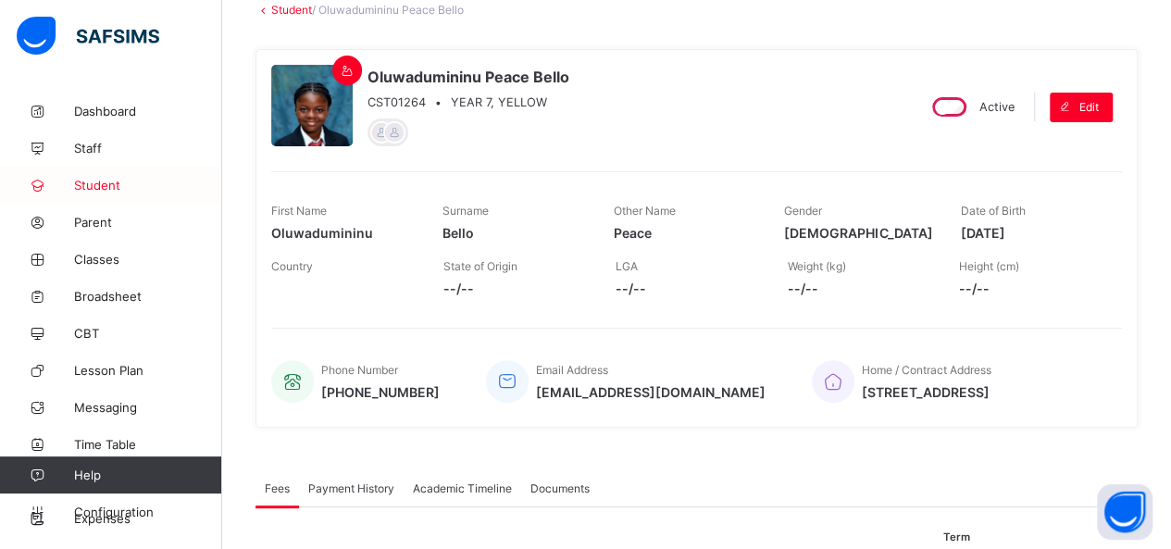
click at [105, 188] on span "Student" at bounding box center [148, 185] width 148 height 15
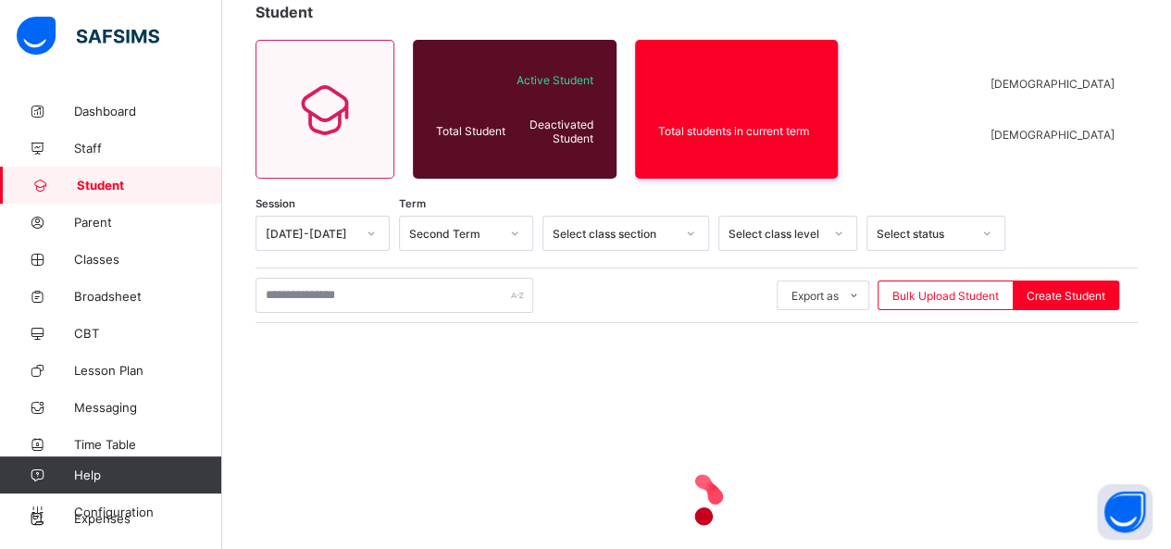
click at [105, 188] on span "Student" at bounding box center [149, 185] width 145 height 15
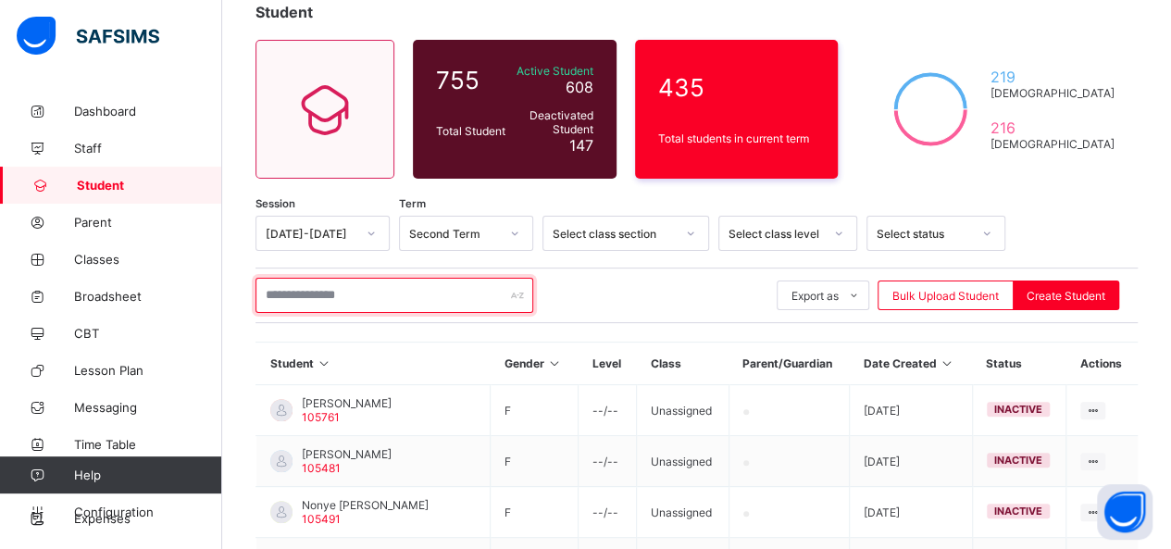
click at [353, 296] on input "text" at bounding box center [395, 295] width 278 height 35
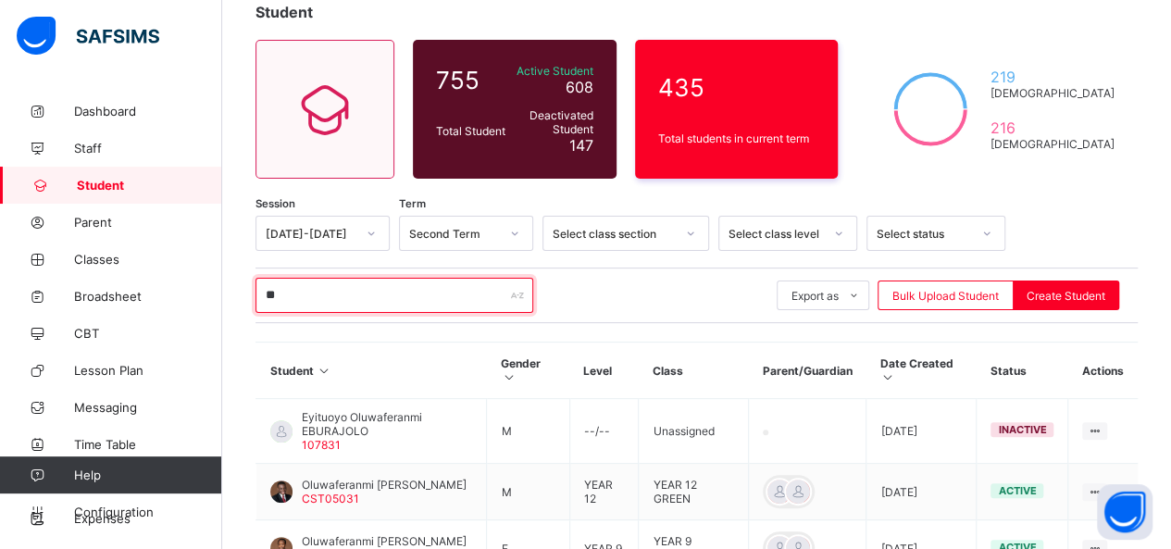
type input "*"
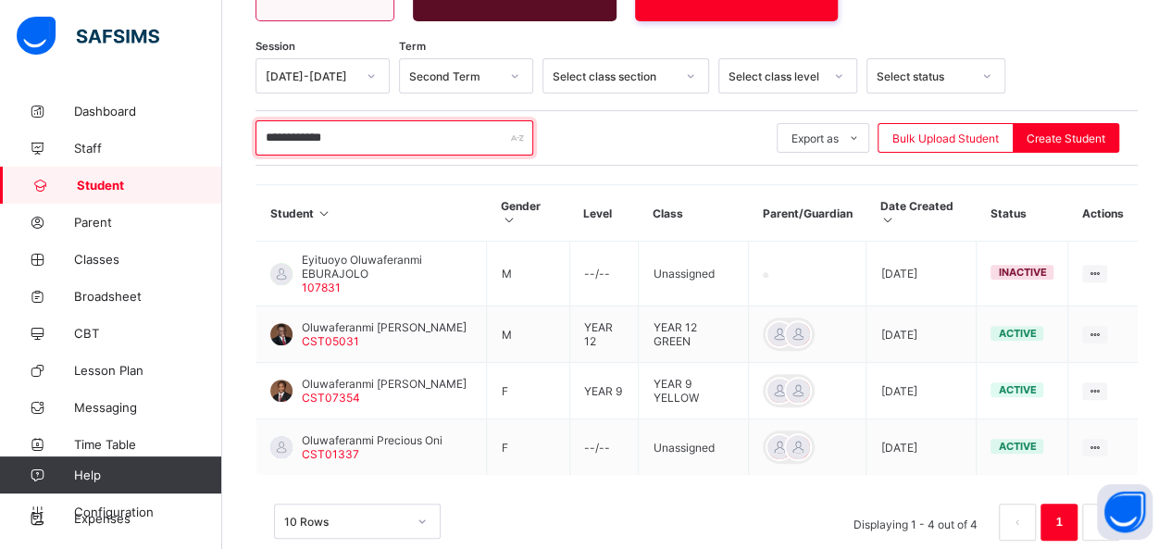
scroll to position [303, 0]
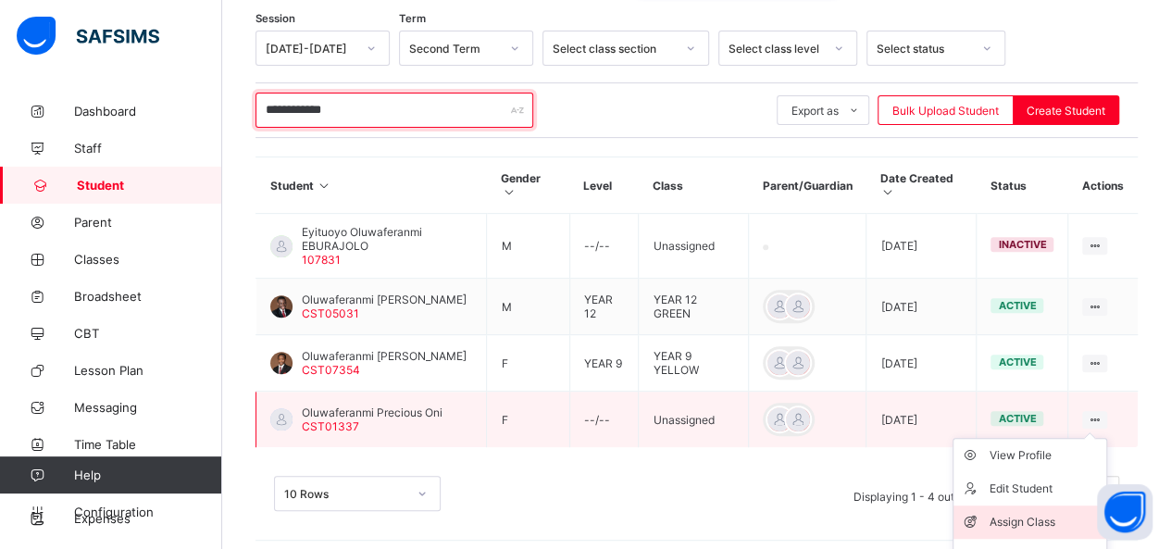
type input "**********"
click at [1068, 518] on div "Assign Class" at bounding box center [1044, 522] width 110 height 19
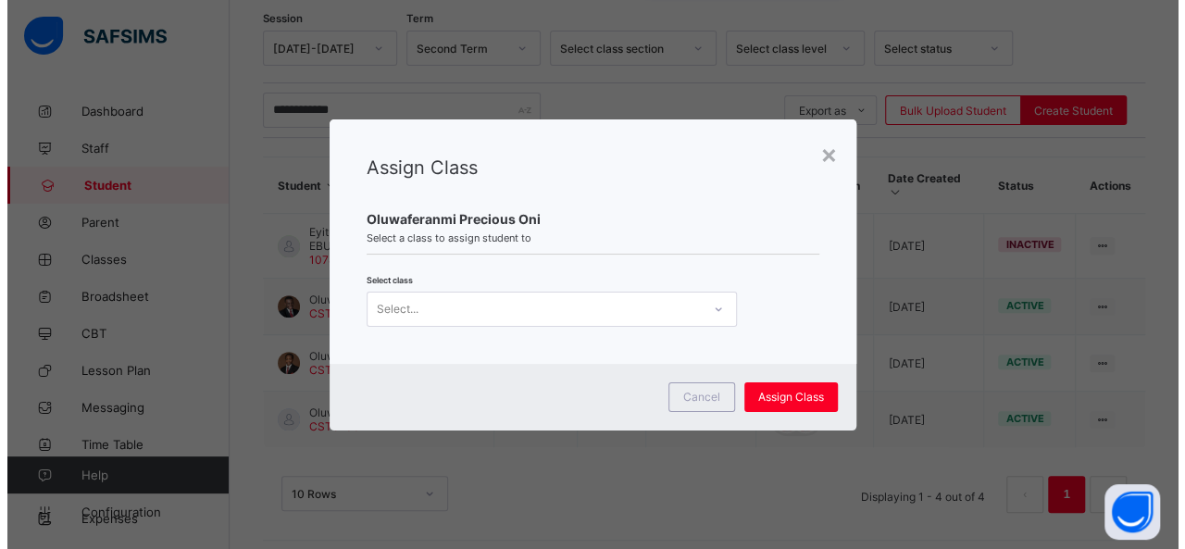
scroll to position [0, 0]
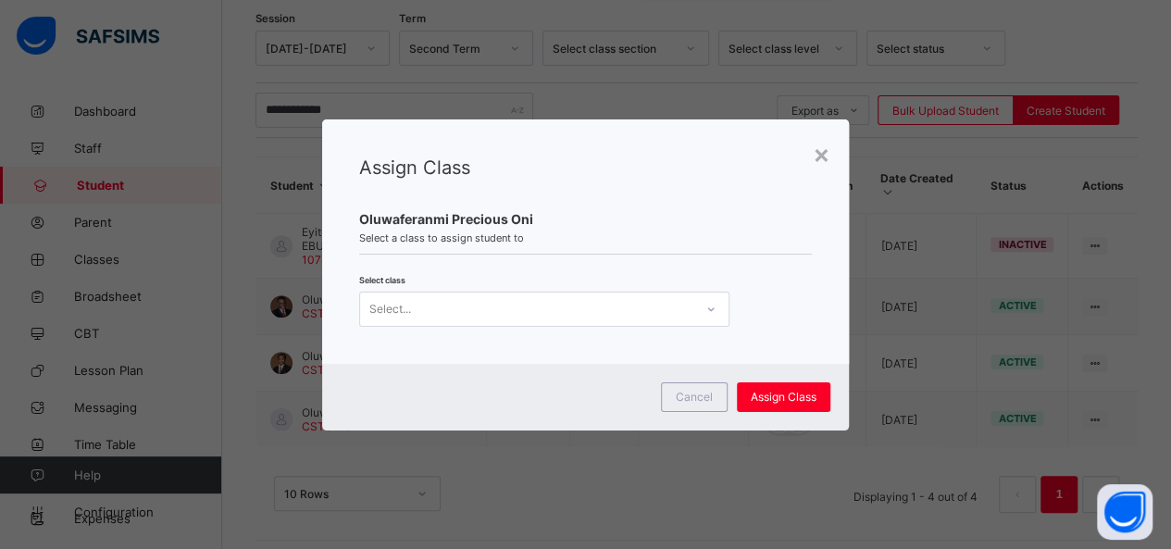
click at [714, 306] on div at bounding box center [710, 309] width 31 height 30
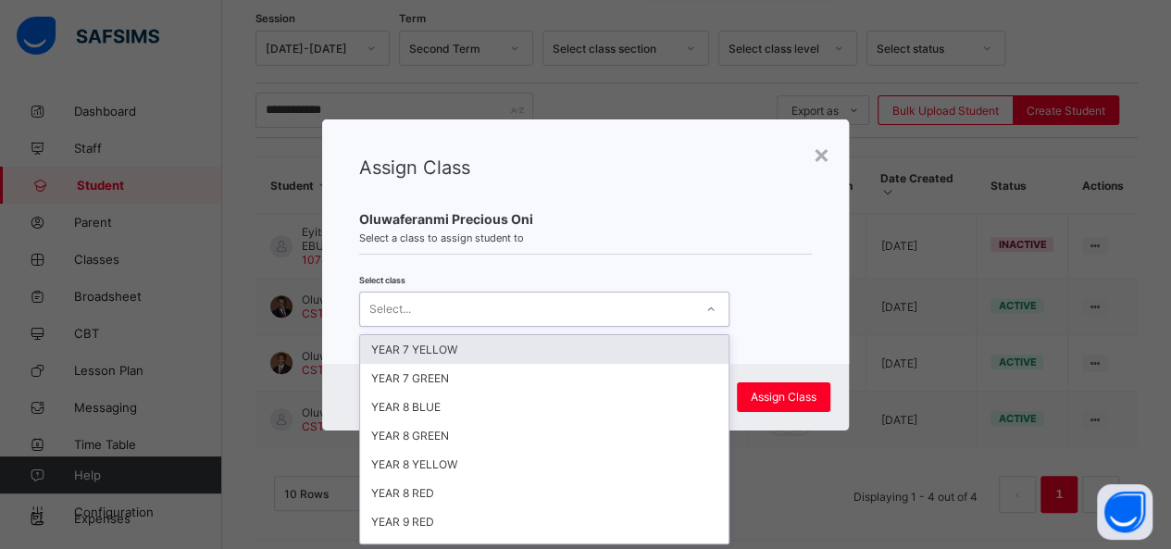
click at [614, 343] on div "YEAR 7 YELLOW" at bounding box center [544, 349] width 368 height 29
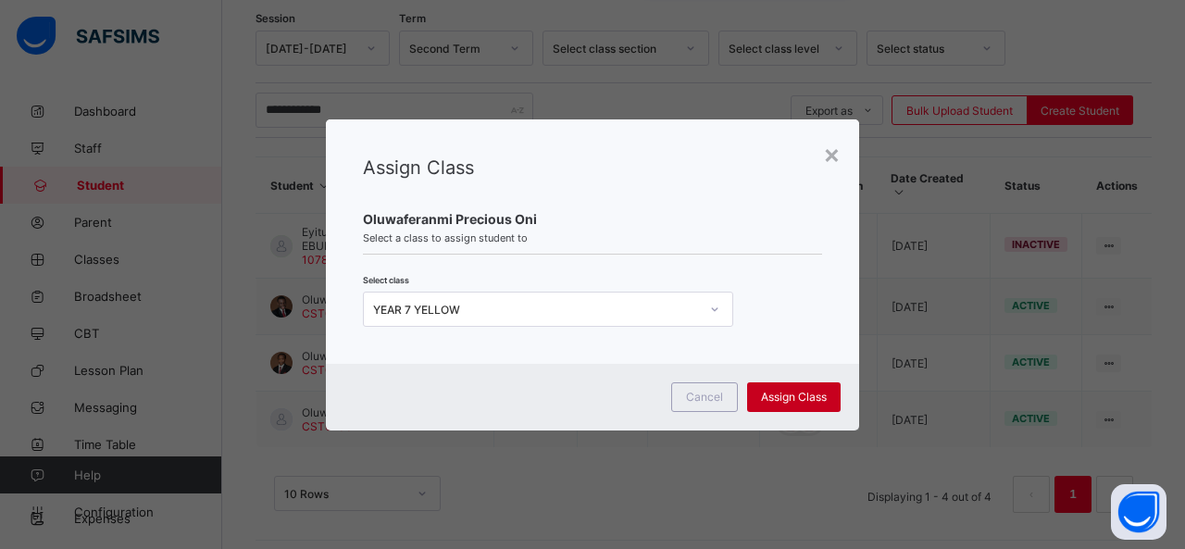
click at [805, 393] on span "Assign Class" at bounding box center [794, 397] width 66 height 14
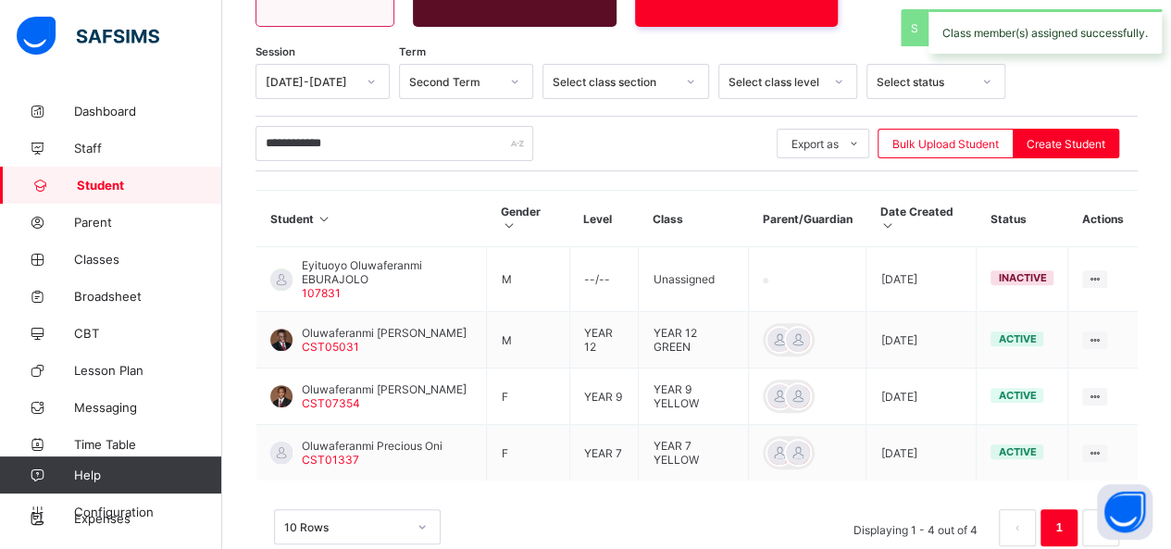
scroll to position [303, 0]
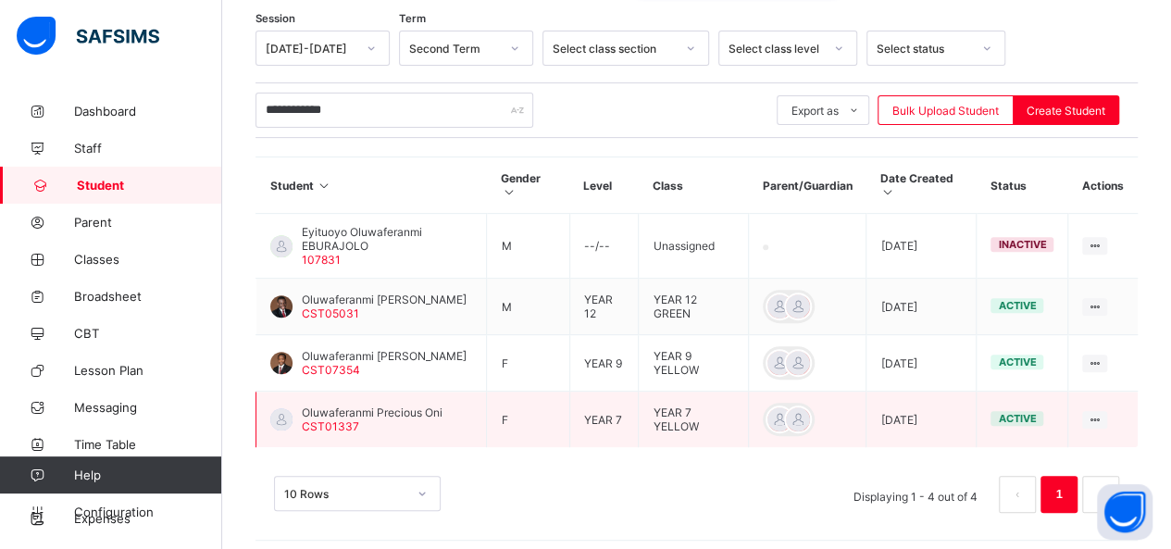
click at [368, 411] on span "Oluwaferanmi Precious Oni" at bounding box center [372, 413] width 141 height 14
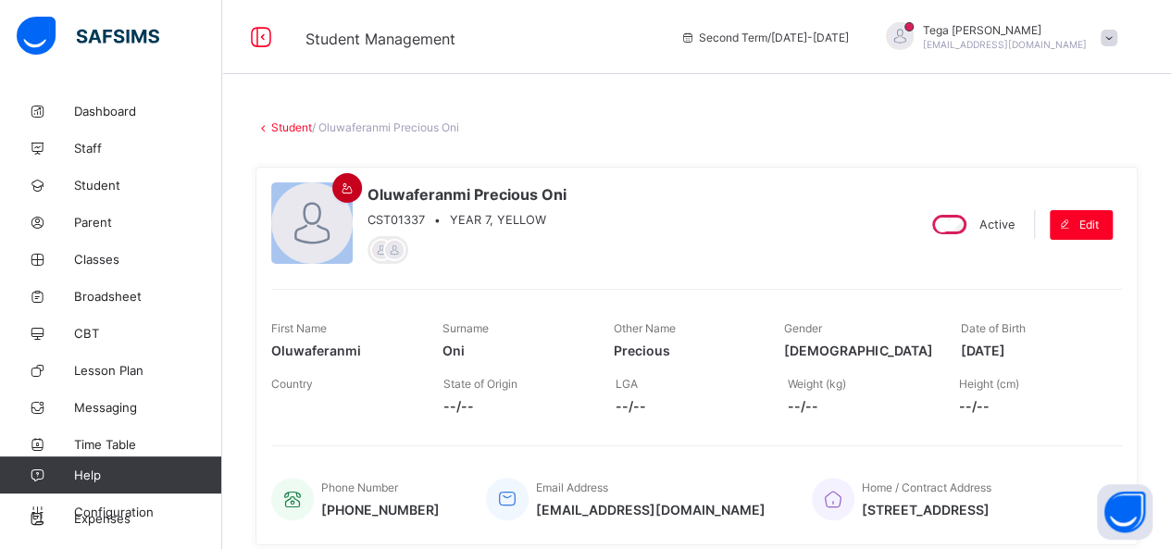
click at [343, 187] on icon at bounding box center [348, 188] width 16 height 14
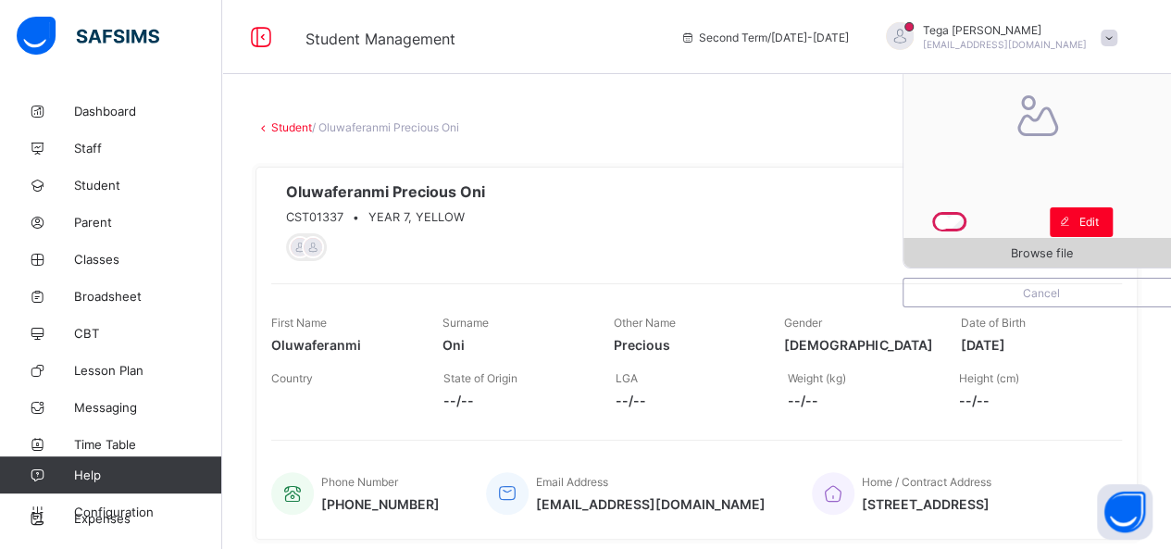
click at [1029, 256] on span "Browse file" at bounding box center [1042, 253] width 62 height 14
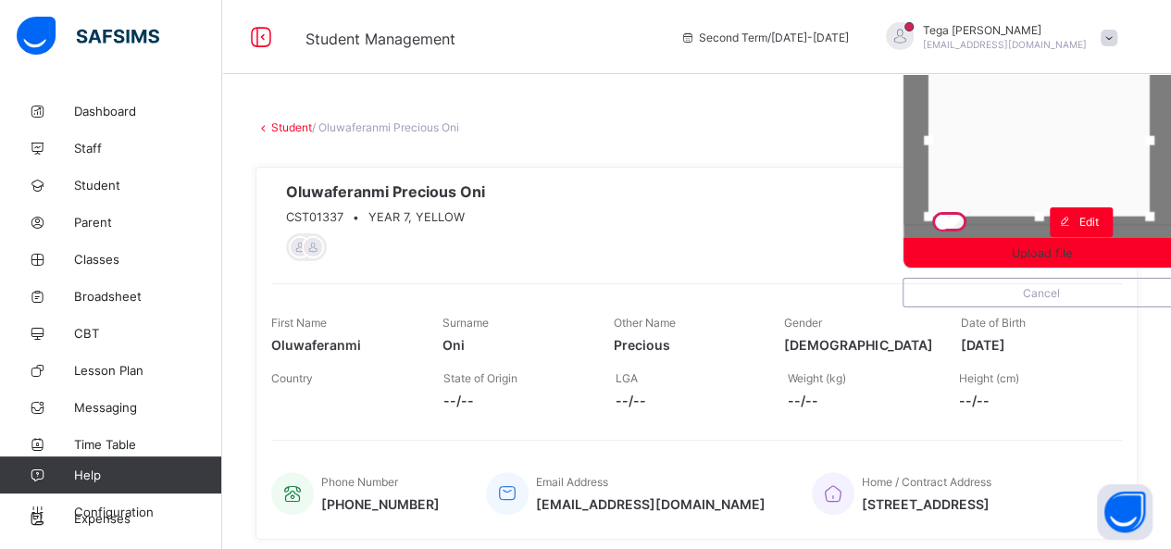
drag, startPoint x: 1049, startPoint y: 142, endPoint x: 1046, endPoint y: 152, distance: 10.6
click at [1046, 152] on div at bounding box center [1039, 141] width 221 height 152
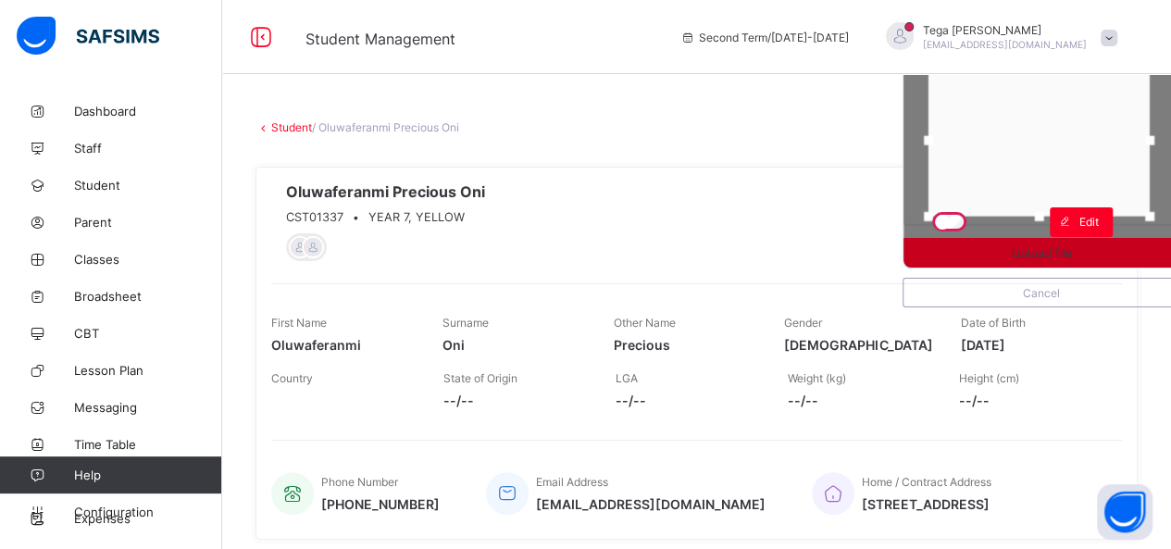
click at [1072, 247] on span "Upload file" at bounding box center [1042, 253] width 60 height 14
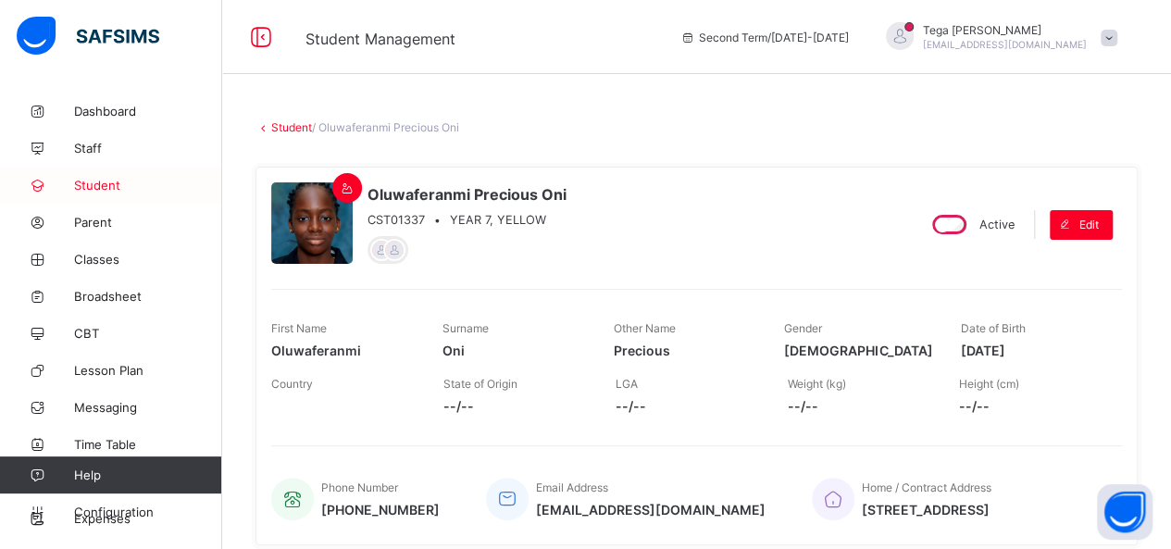
click at [101, 187] on span "Student" at bounding box center [148, 185] width 148 height 15
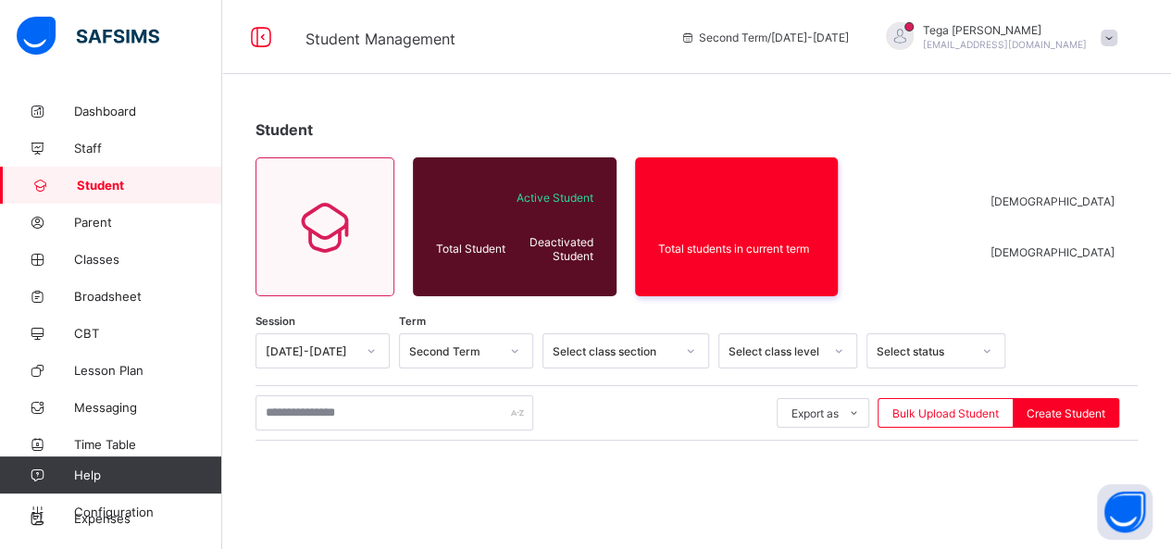
click at [101, 187] on span "Student" at bounding box center [149, 185] width 145 height 15
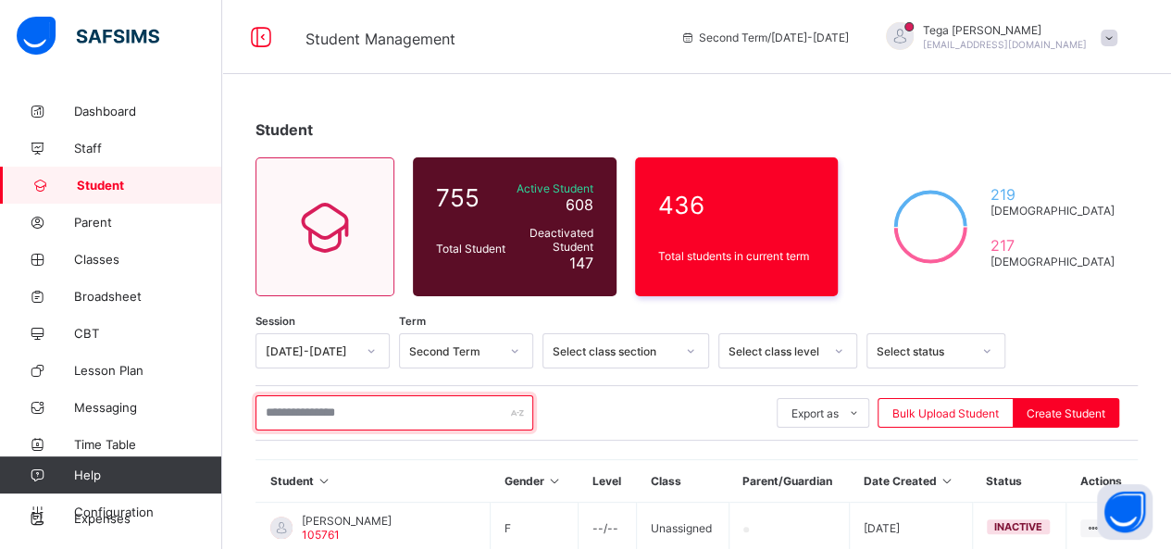
click at [376, 412] on input "text" at bounding box center [395, 412] width 278 height 35
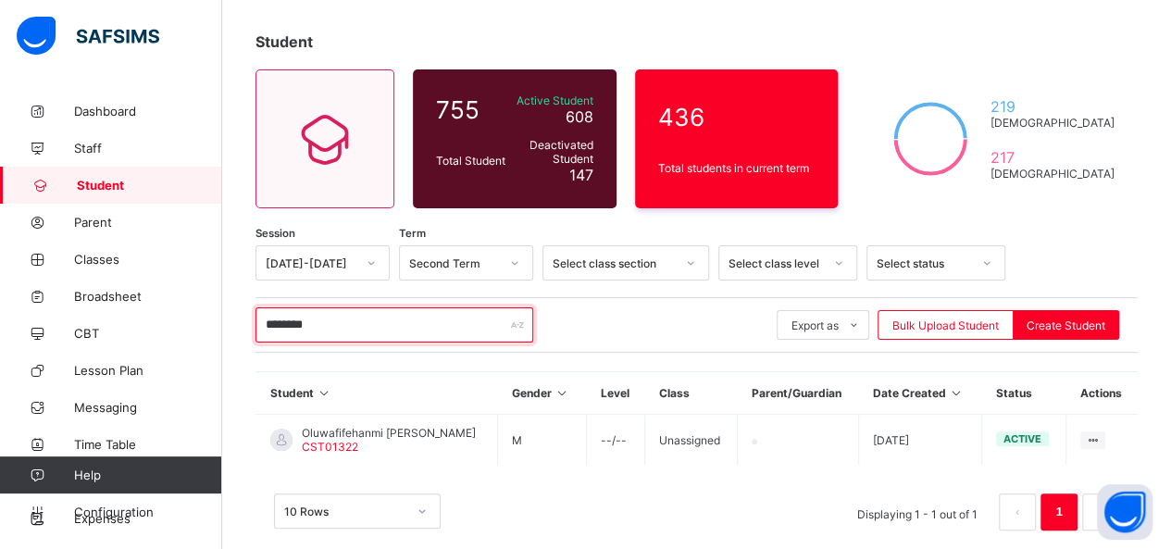
scroll to position [111, 0]
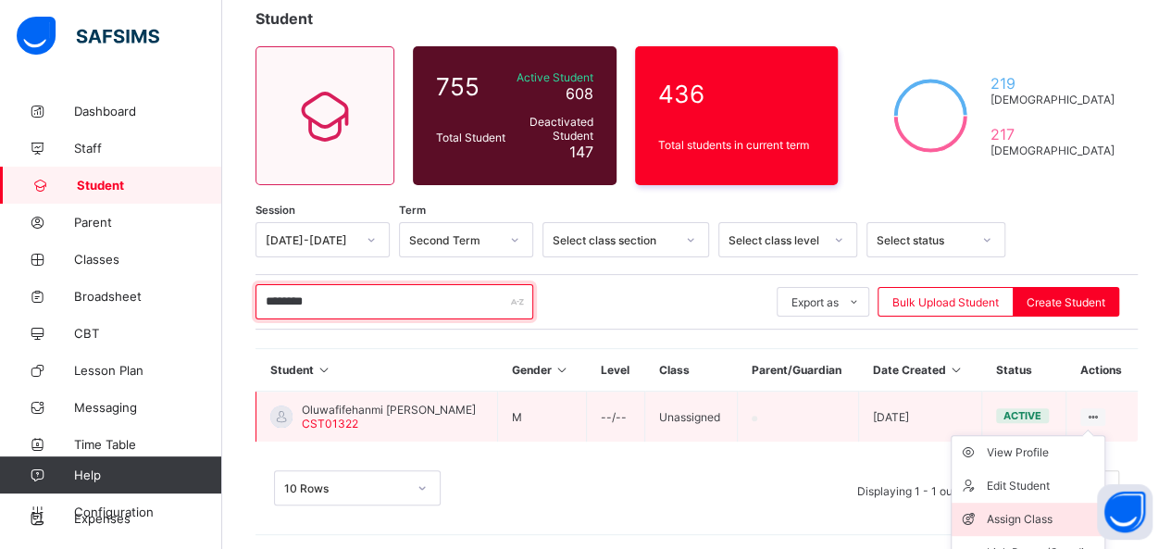
type input "********"
click at [1035, 522] on div "Assign Class" at bounding box center [1042, 519] width 110 height 19
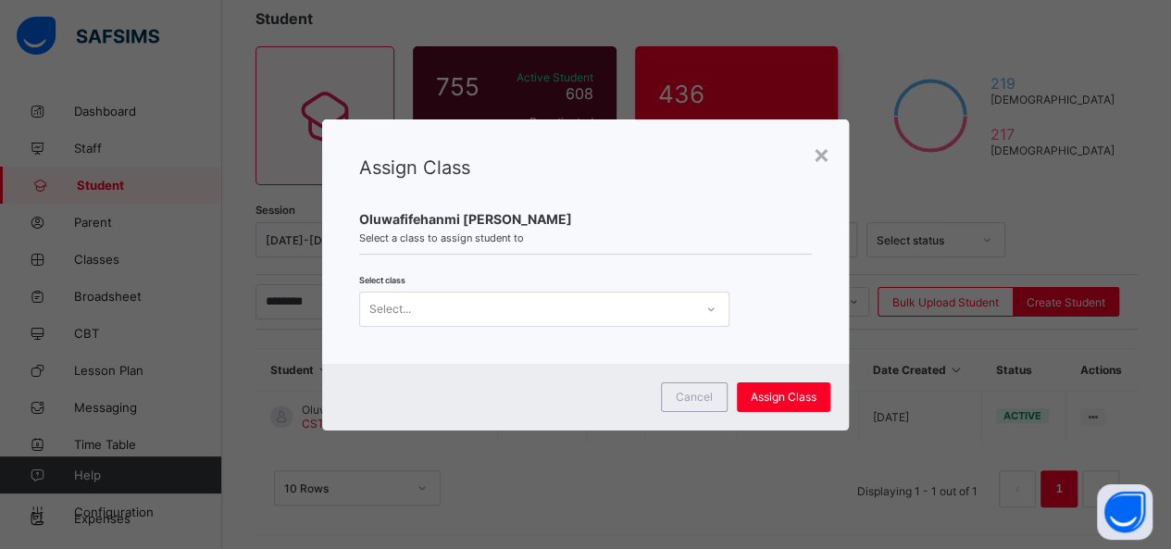
scroll to position [0, 0]
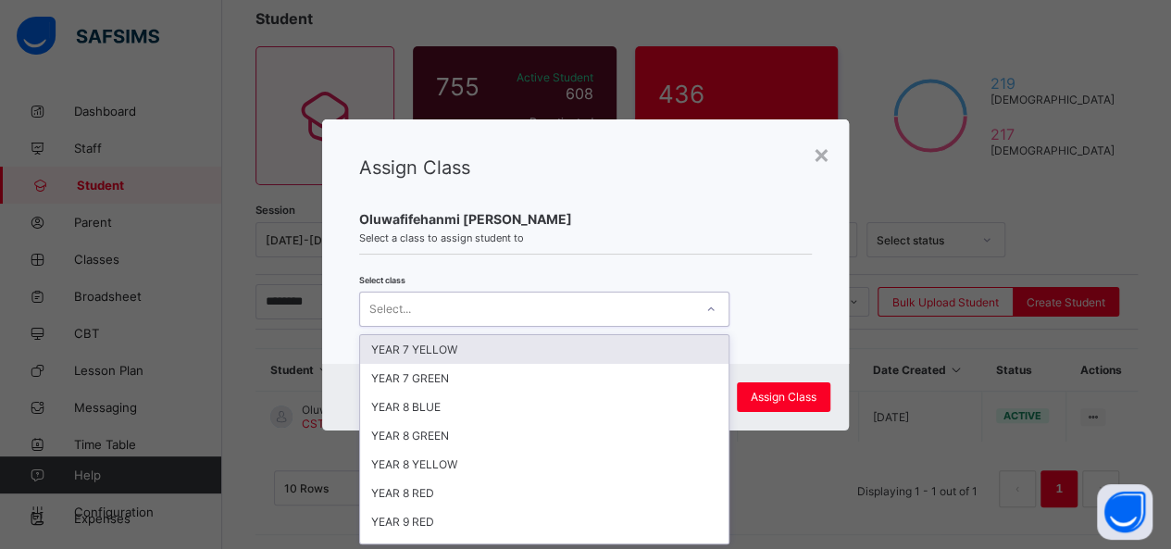
click at [705, 310] on icon at bounding box center [710, 309] width 11 height 19
click at [653, 343] on div "YEAR 7 YELLOW" at bounding box center [544, 349] width 368 height 29
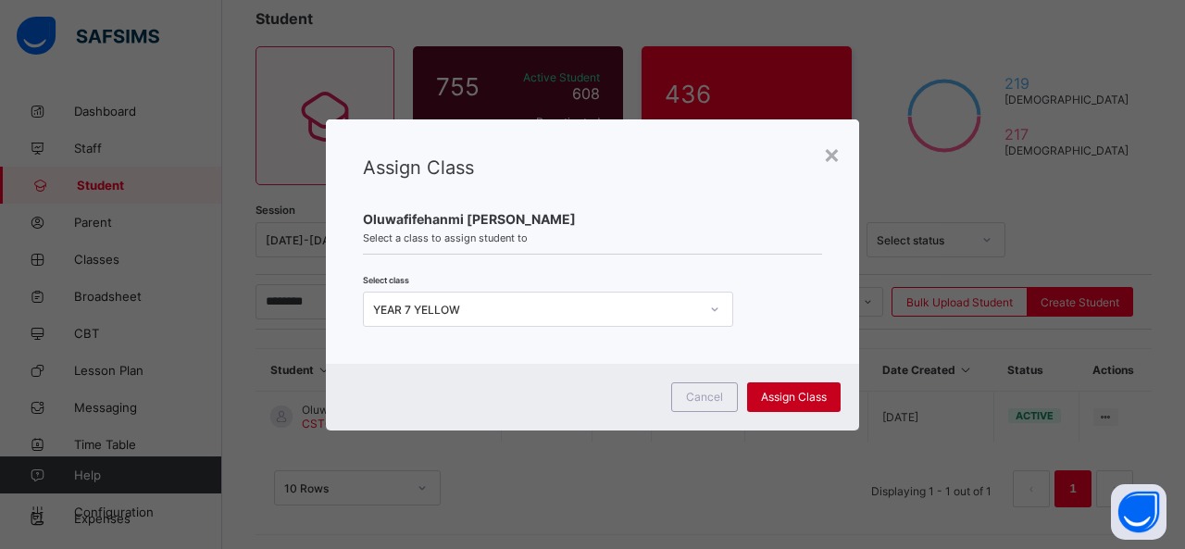
click at [790, 396] on span "Assign Class" at bounding box center [794, 397] width 66 height 14
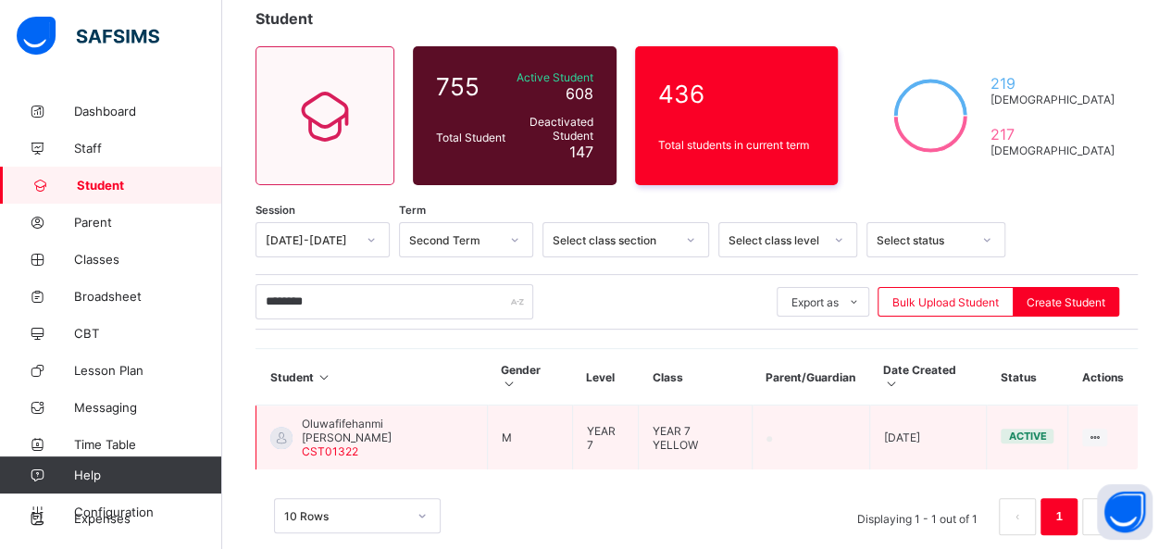
click at [359, 417] on span "Oluwafifehanmi Seth Ogunwale" at bounding box center [387, 431] width 171 height 28
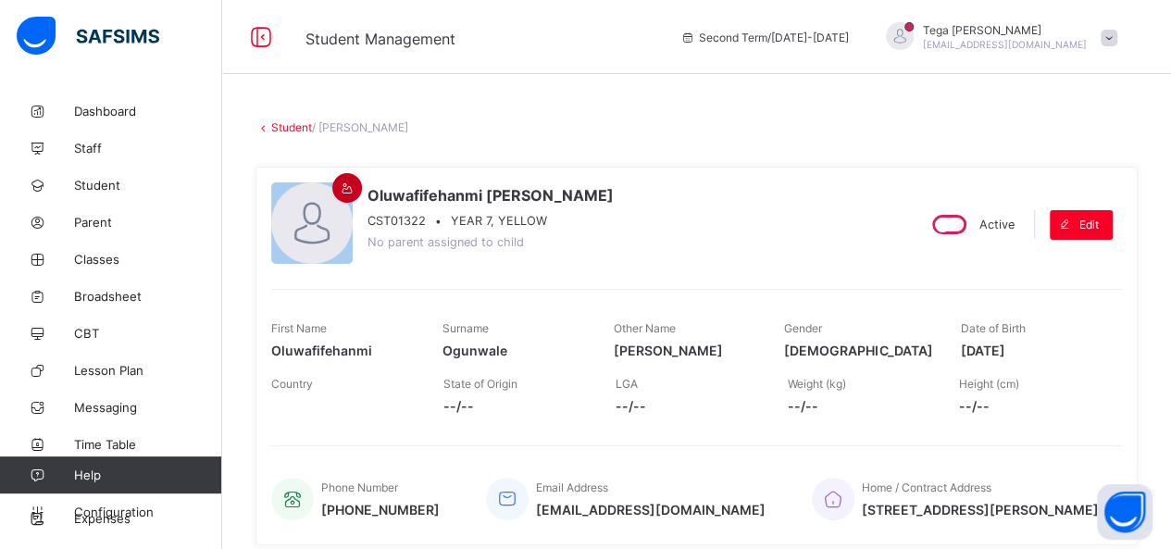
click at [343, 188] on icon at bounding box center [348, 188] width 16 height 14
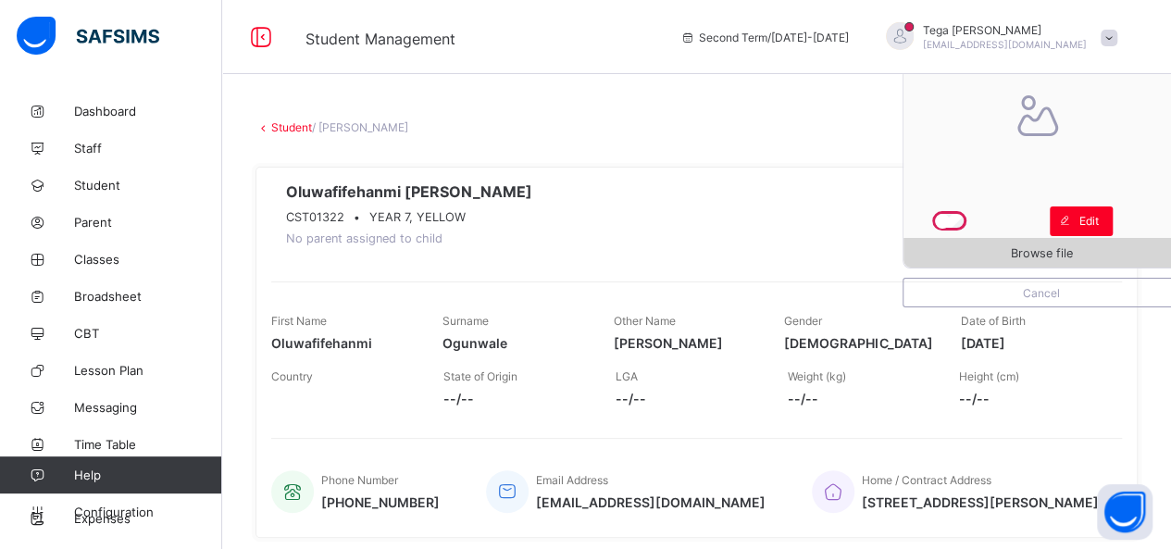
click at [1042, 255] on span "Browse file" at bounding box center [1042, 253] width 62 height 14
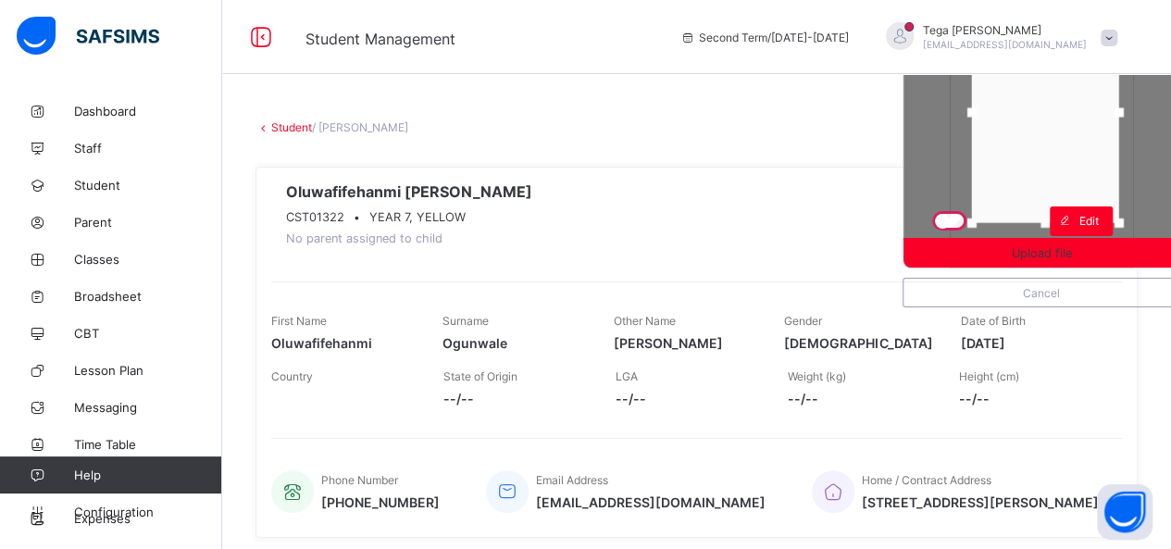
drag, startPoint x: 1078, startPoint y: 166, endPoint x: 1081, endPoint y: 148, distance: 18.0
click at [1081, 148] on div at bounding box center [1045, 112] width 147 height 221
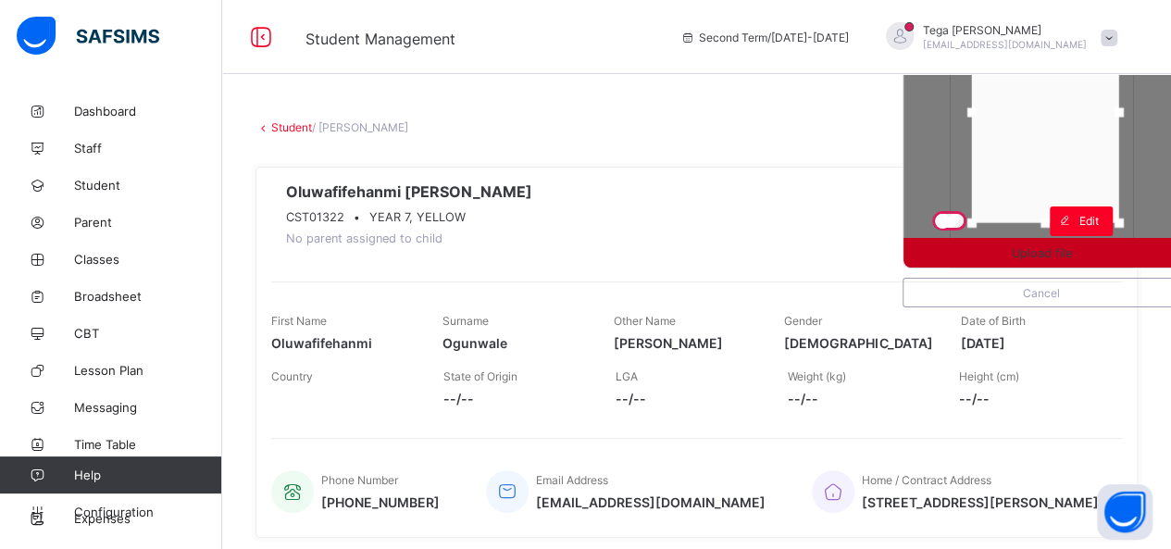
click at [1072, 251] on span "Upload file" at bounding box center [1042, 253] width 60 height 14
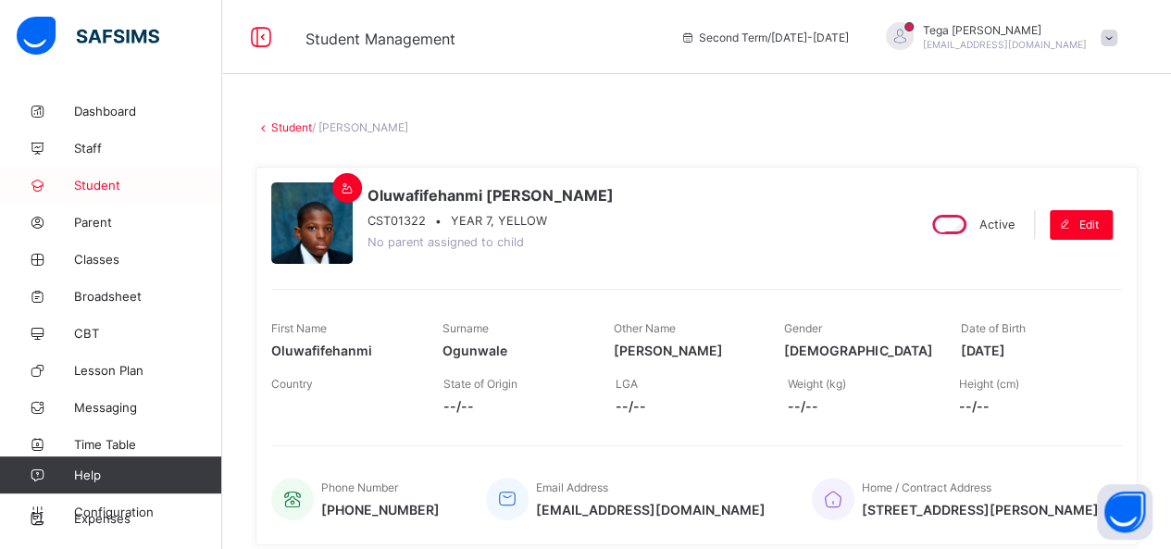
click at [92, 184] on span "Student" at bounding box center [148, 185] width 148 height 15
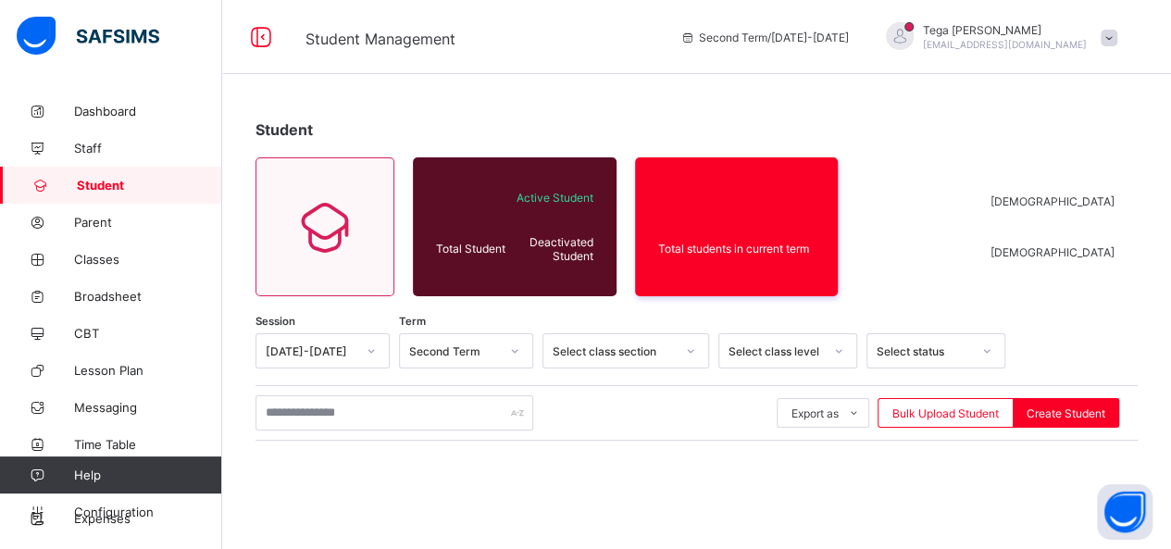
click at [92, 184] on span "Student" at bounding box center [149, 185] width 145 height 15
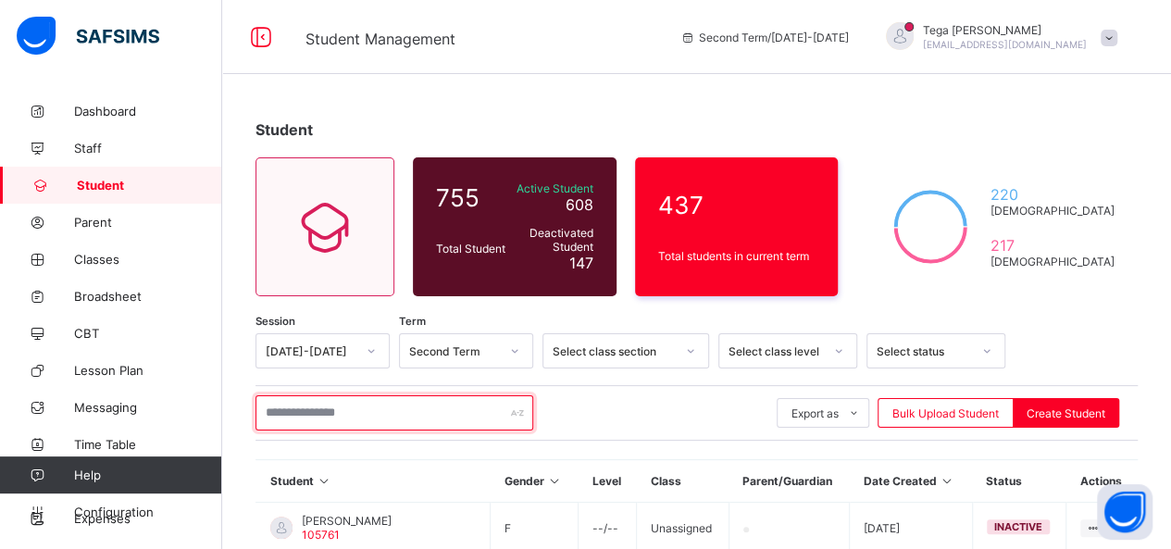
click at [311, 410] on input "text" at bounding box center [395, 412] width 278 height 35
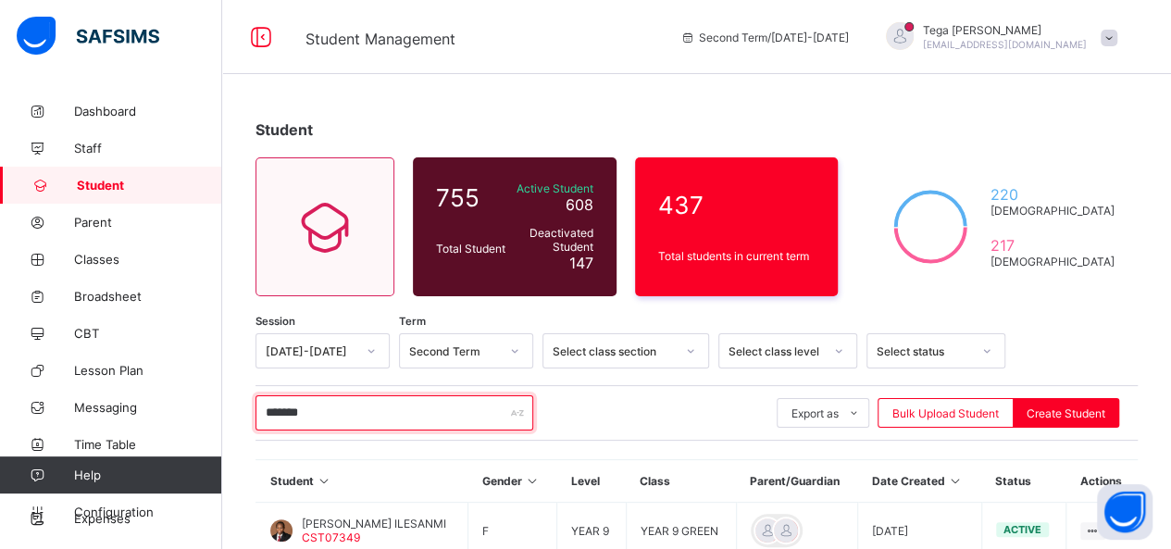
type input "********"
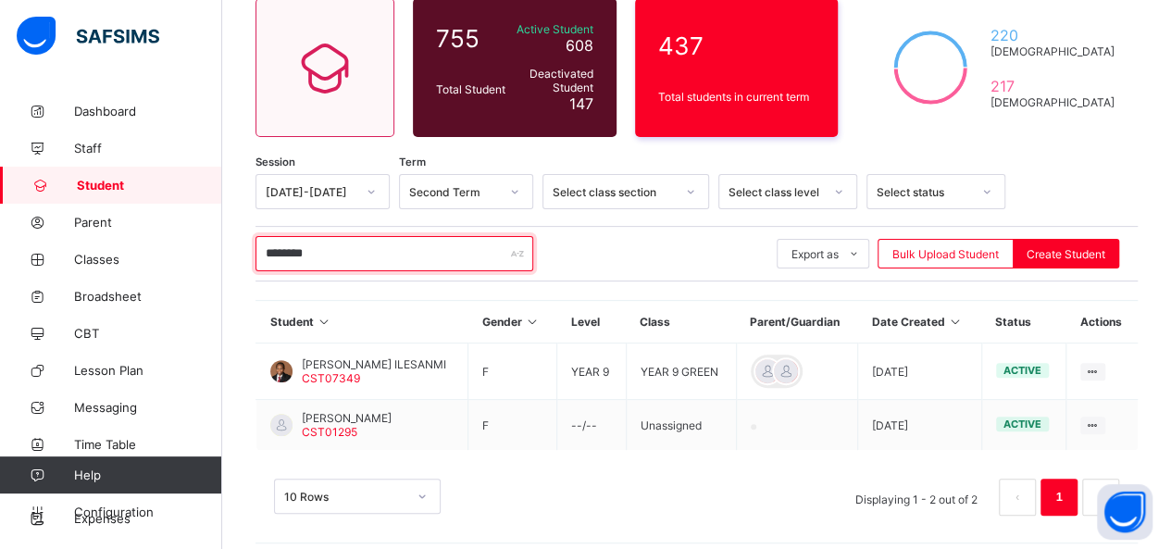
scroll to position [167, 0]
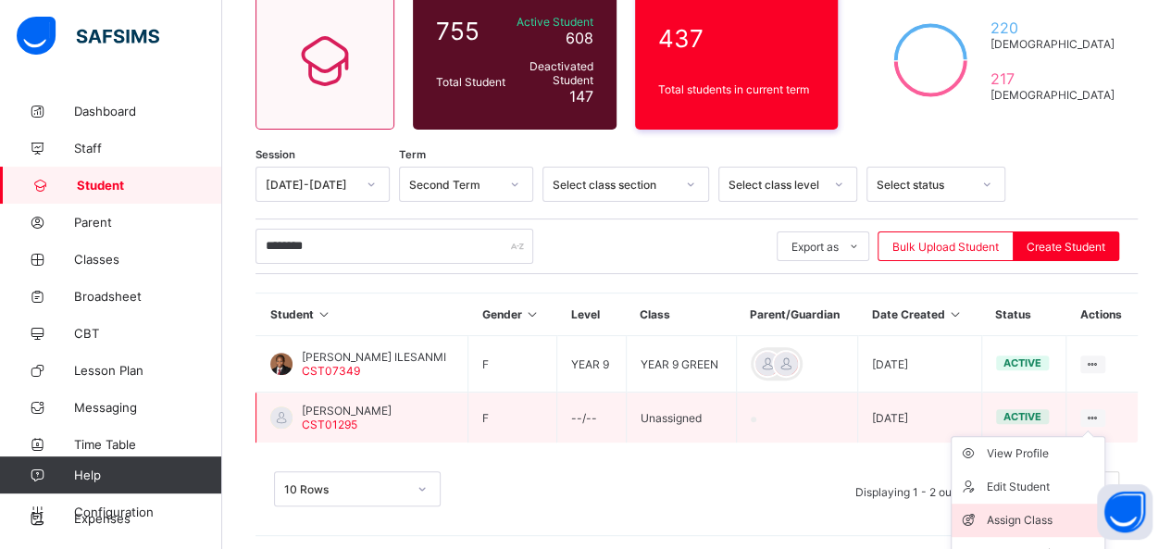
click at [1033, 512] on div "Assign Class" at bounding box center [1042, 520] width 110 height 19
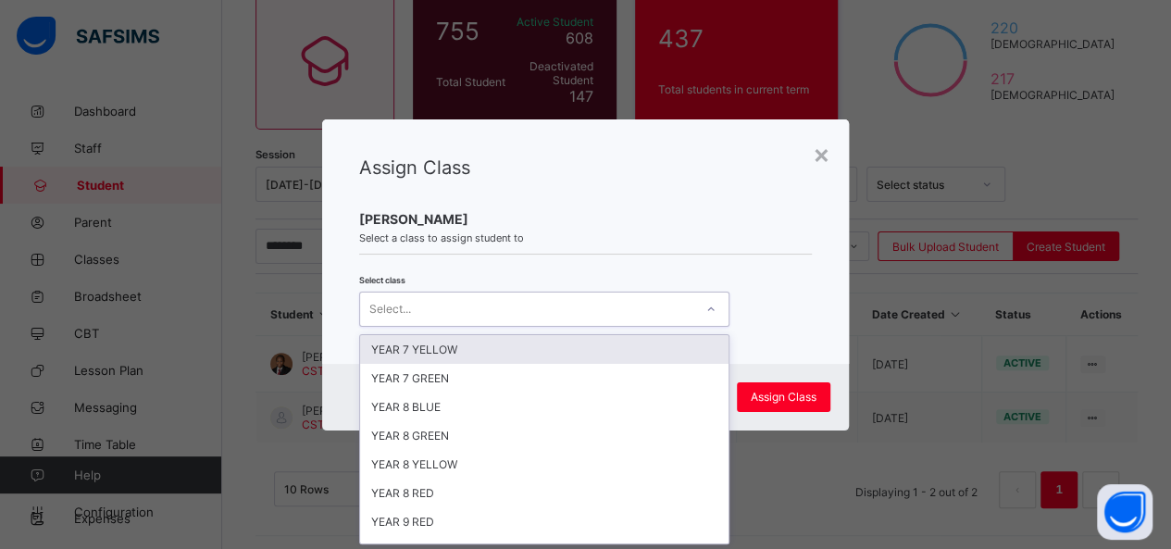
scroll to position [0, 0]
click at [711, 307] on icon at bounding box center [710, 309] width 11 height 19
click at [668, 345] on div "YEAR 7 YELLOW" at bounding box center [544, 349] width 368 height 29
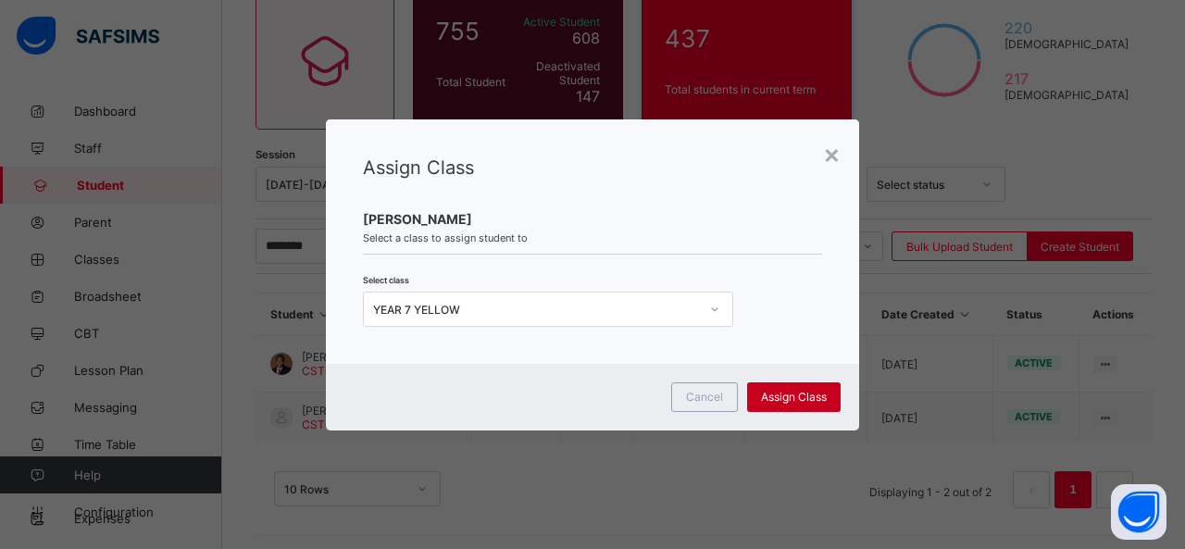
click at [821, 393] on span "Assign Class" at bounding box center [794, 397] width 66 height 14
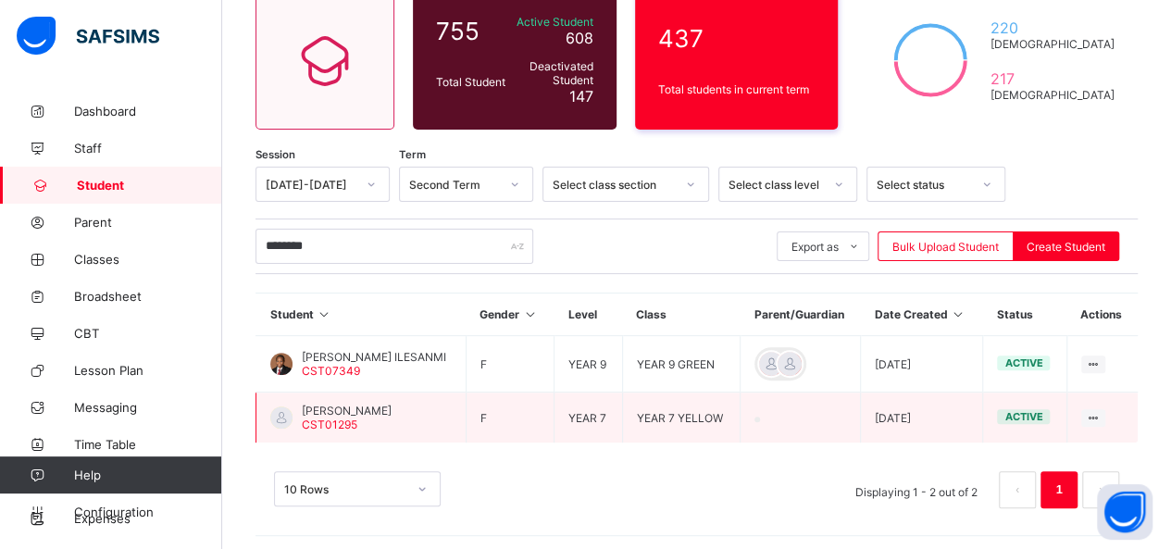
click at [362, 404] on span "Oluwapelumi Ilesanmi" at bounding box center [347, 411] width 90 height 14
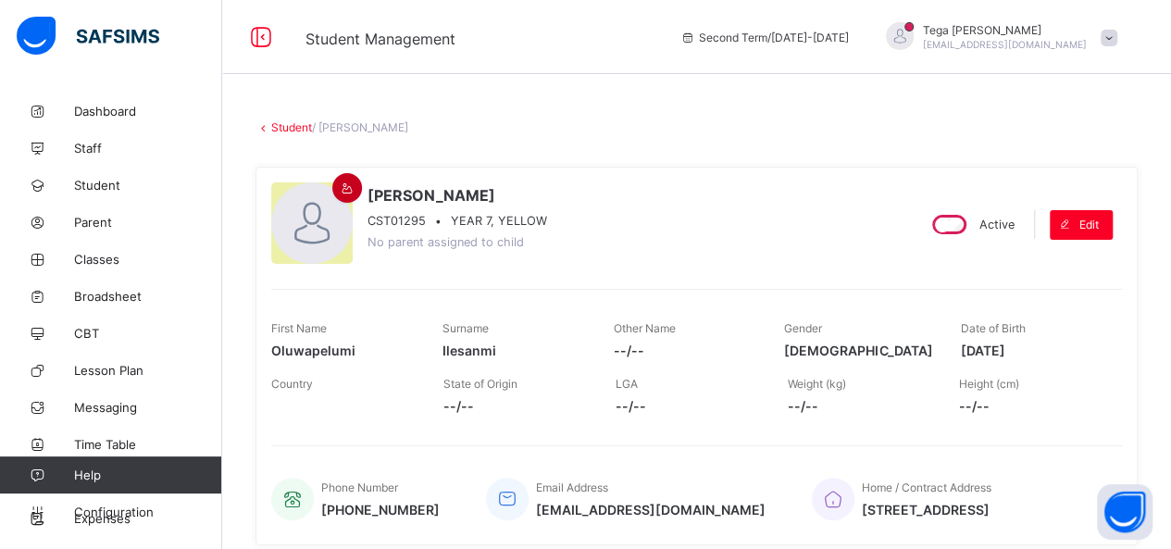
click at [333, 193] on div at bounding box center [347, 188] width 30 height 30
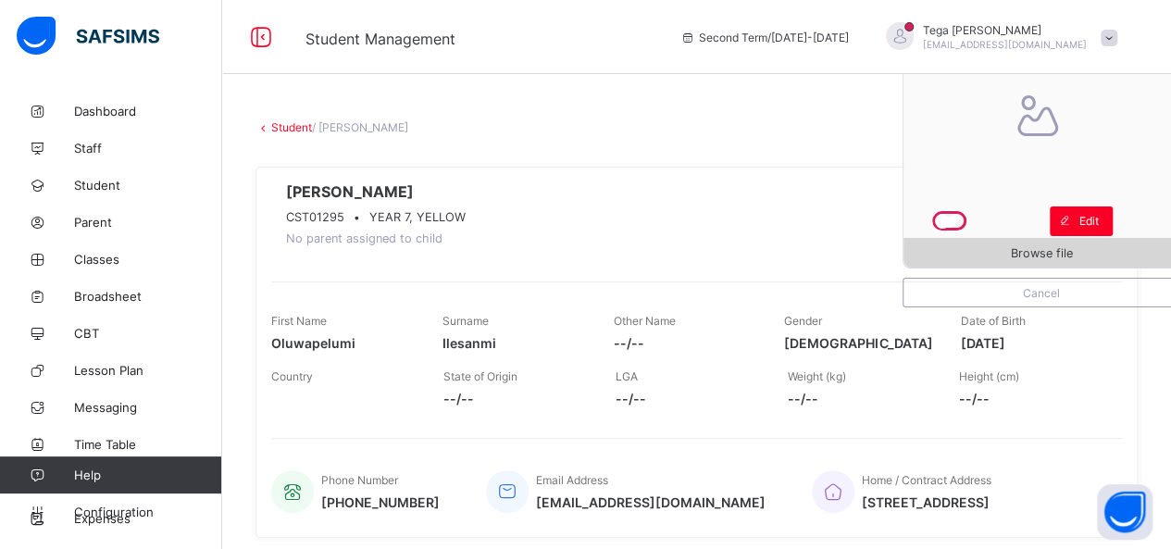
click at [1050, 246] on span "Browse file" at bounding box center [1042, 253] width 62 height 14
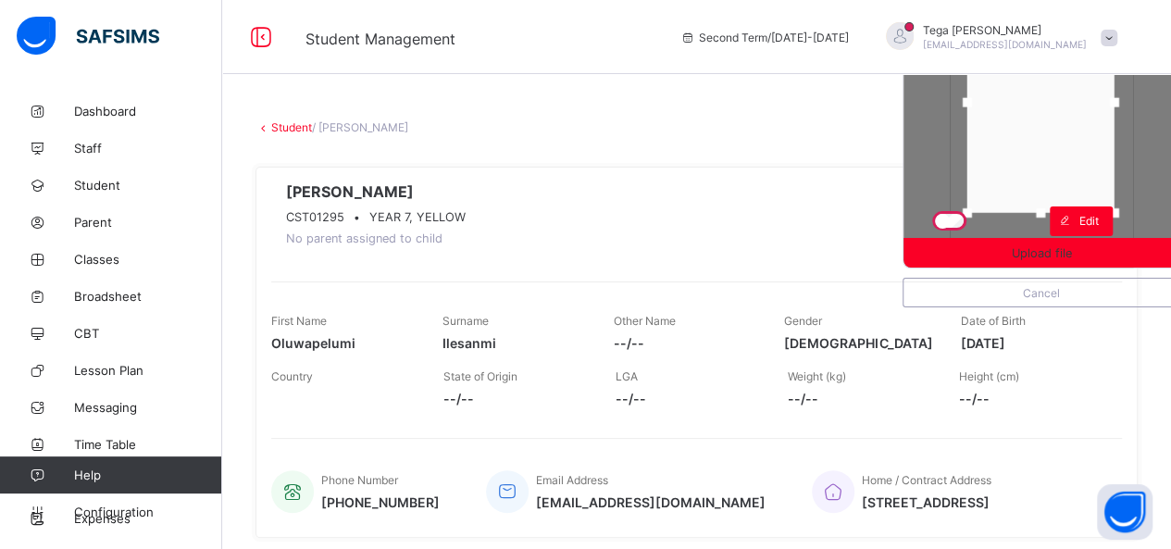
drag, startPoint x: 1043, startPoint y: 160, endPoint x: 1042, endPoint y: 122, distance: 38.0
click at [1042, 122] on div at bounding box center [1040, 102] width 147 height 221
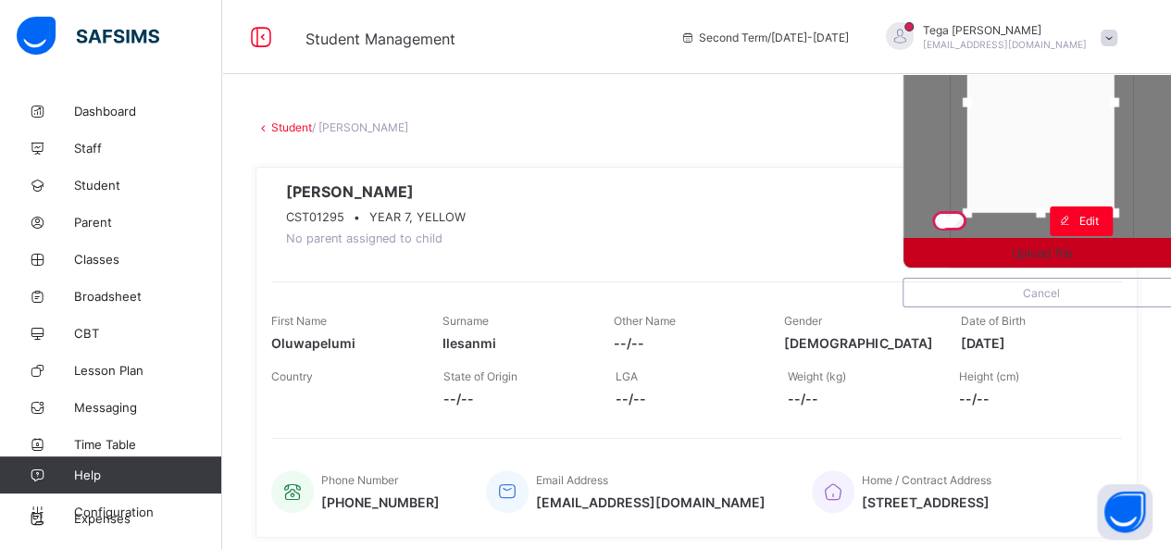
click at [1044, 263] on div "Upload file" at bounding box center [1042, 253] width 276 height 30
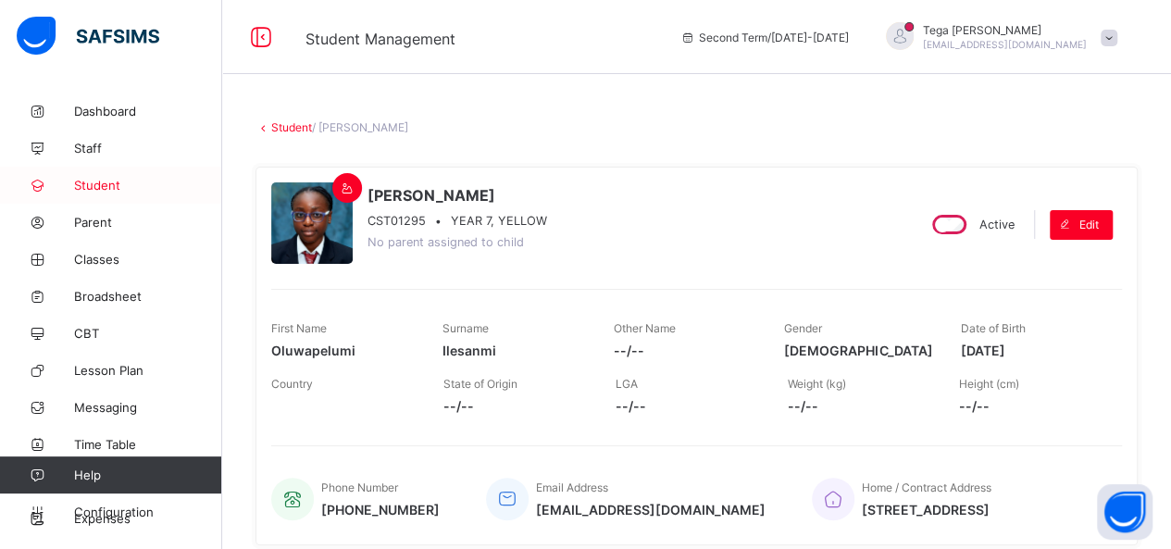
click at [95, 182] on span "Student" at bounding box center [148, 185] width 148 height 15
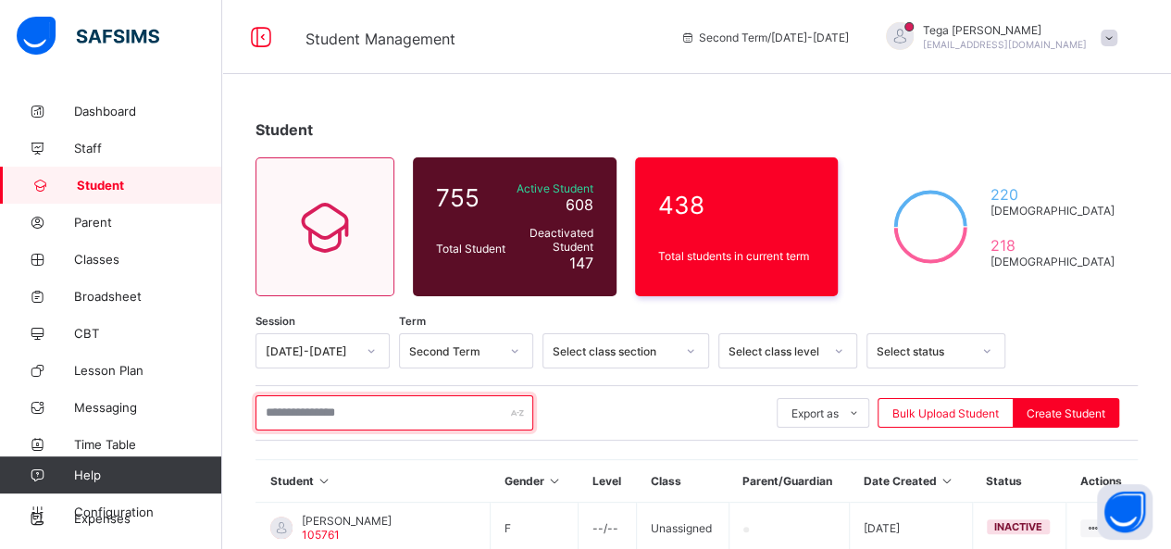
click at [329, 405] on input "text" at bounding box center [395, 412] width 278 height 35
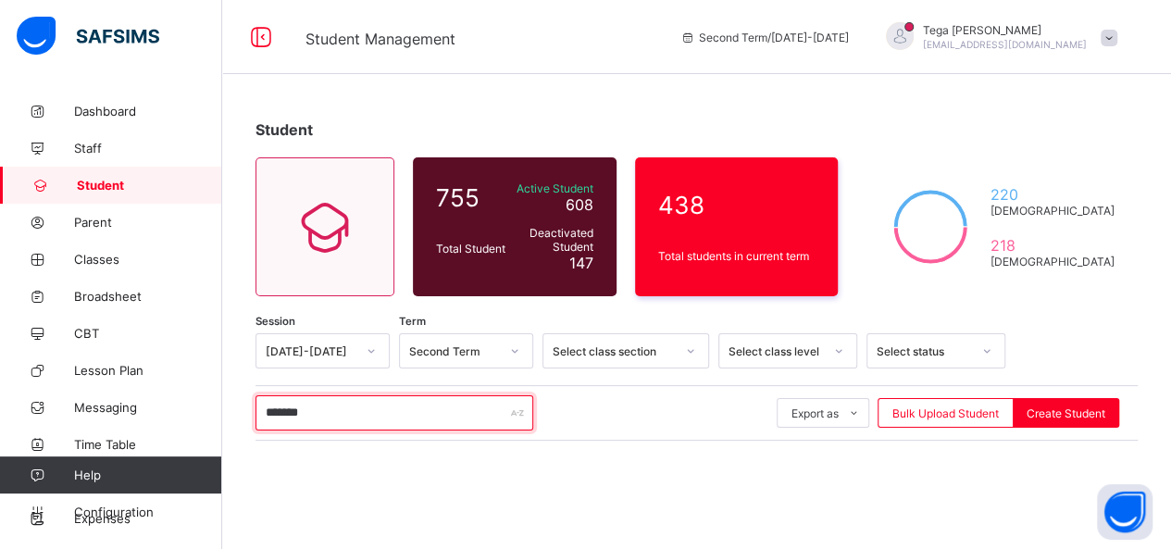
type input "*******"
click at [137, 188] on span "Student" at bounding box center [149, 185] width 145 height 15
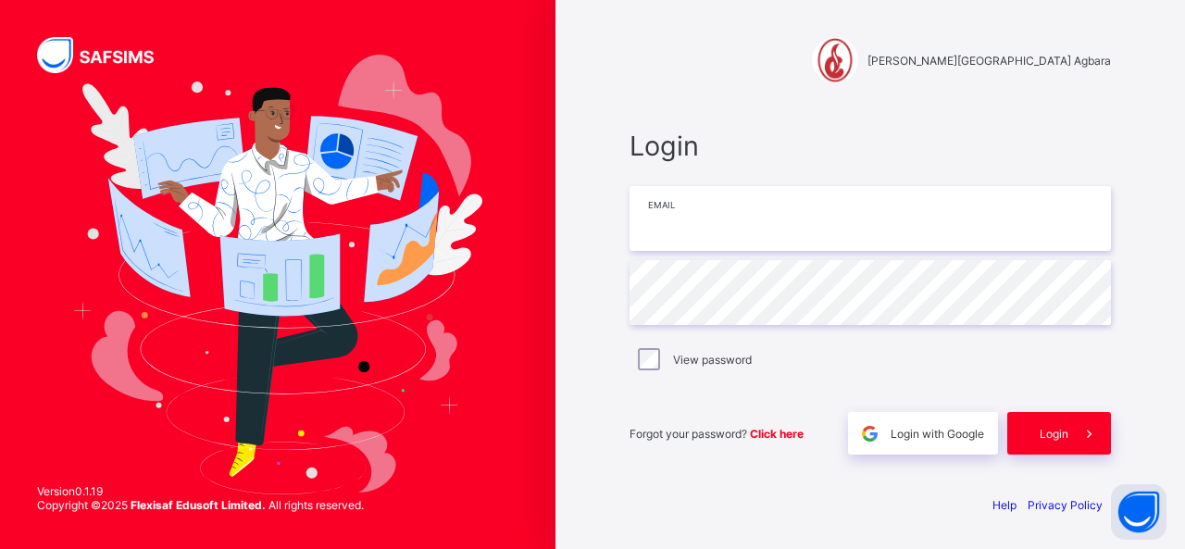
type input "**********"
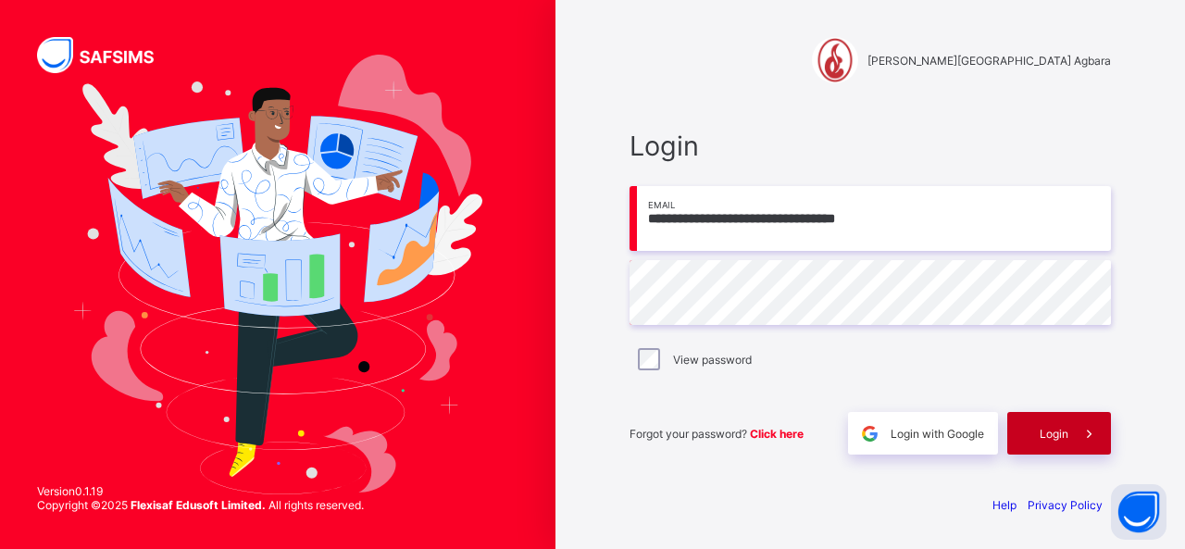
click at [1065, 442] on div "Login" at bounding box center [1059, 433] width 104 height 43
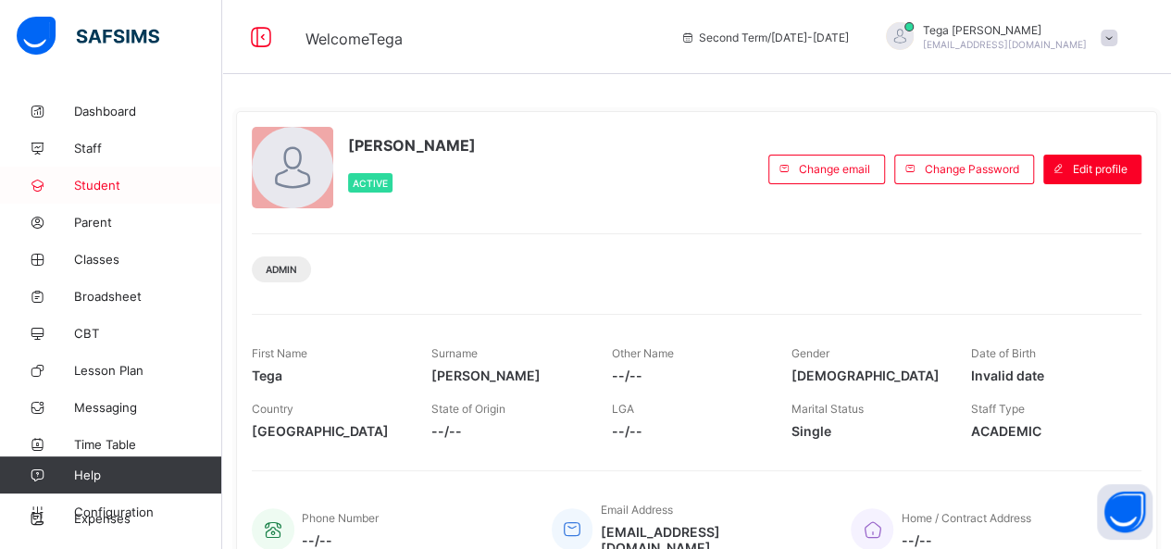
click at [107, 184] on span "Student" at bounding box center [148, 185] width 148 height 15
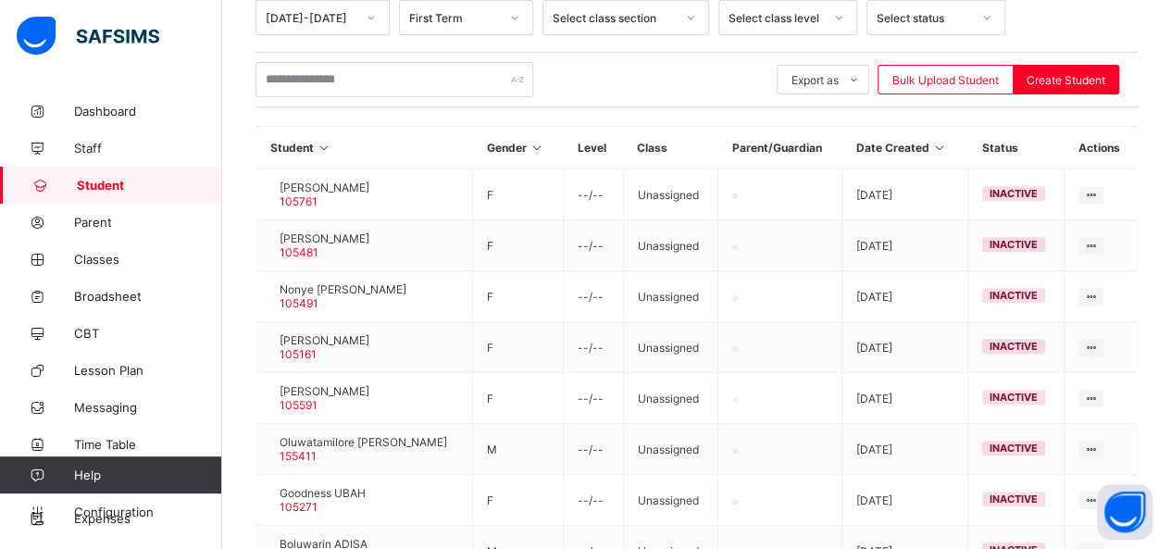
scroll to position [296, 0]
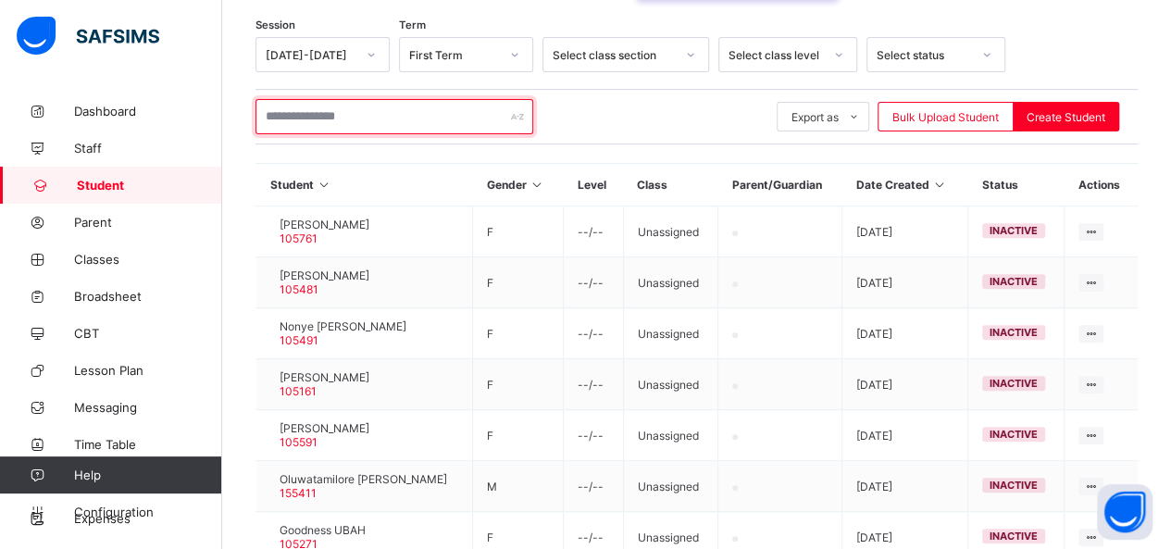
click at [313, 124] on input "text" at bounding box center [395, 116] width 278 height 35
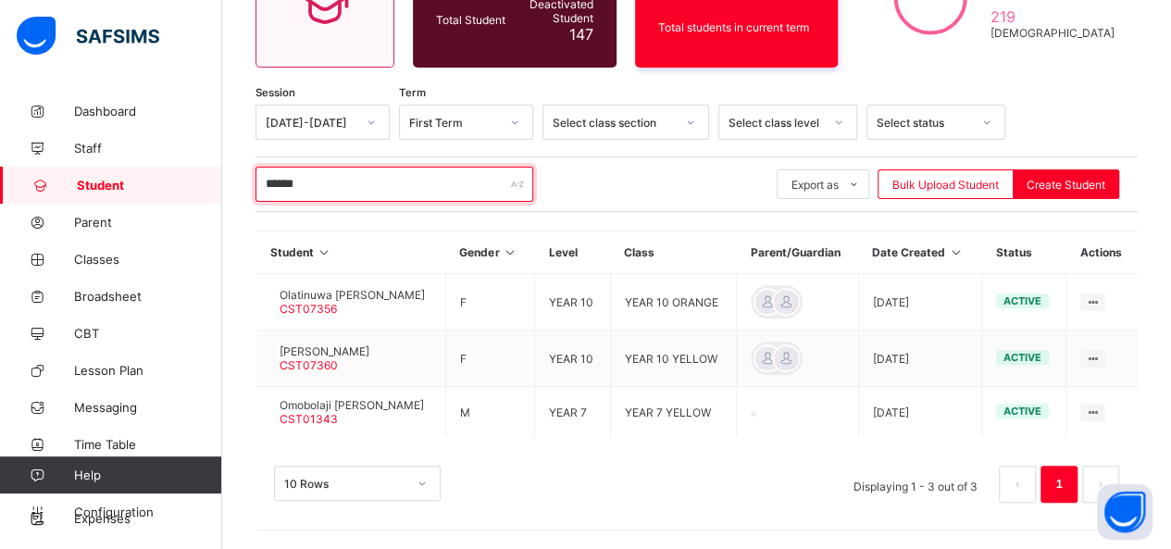
scroll to position [223, 0]
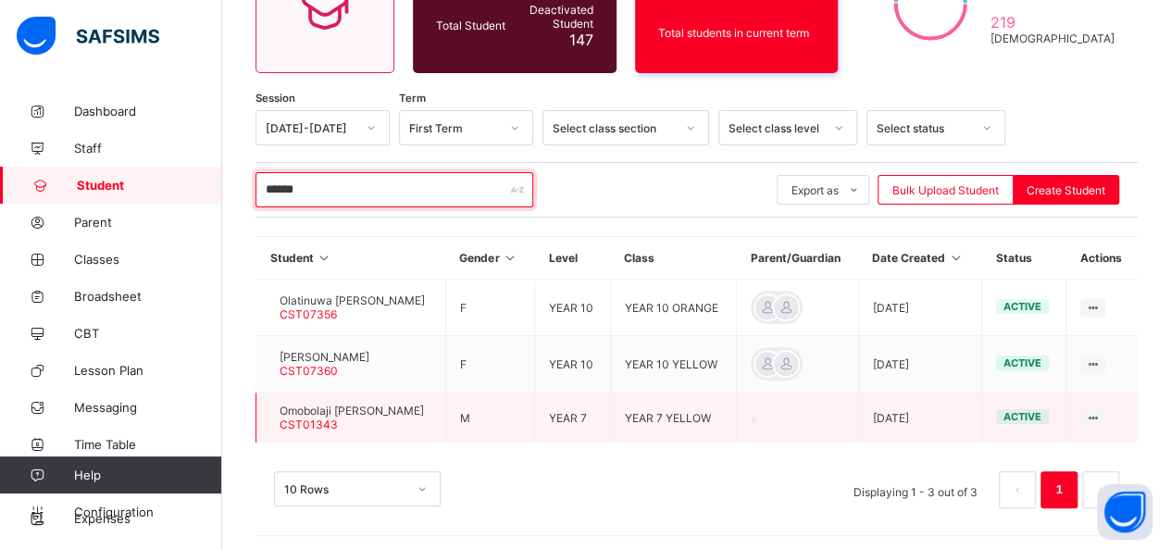
type input "******"
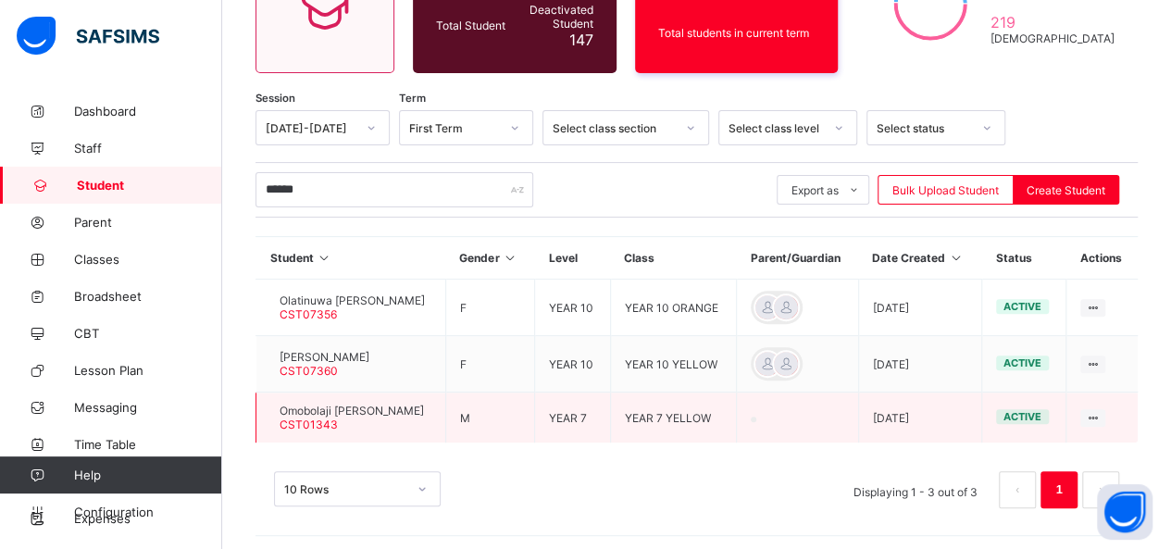
click at [371, 407] on span "Omobolaji Stephen Osinuga" at bounding box center [352, 411] width 144 height 14
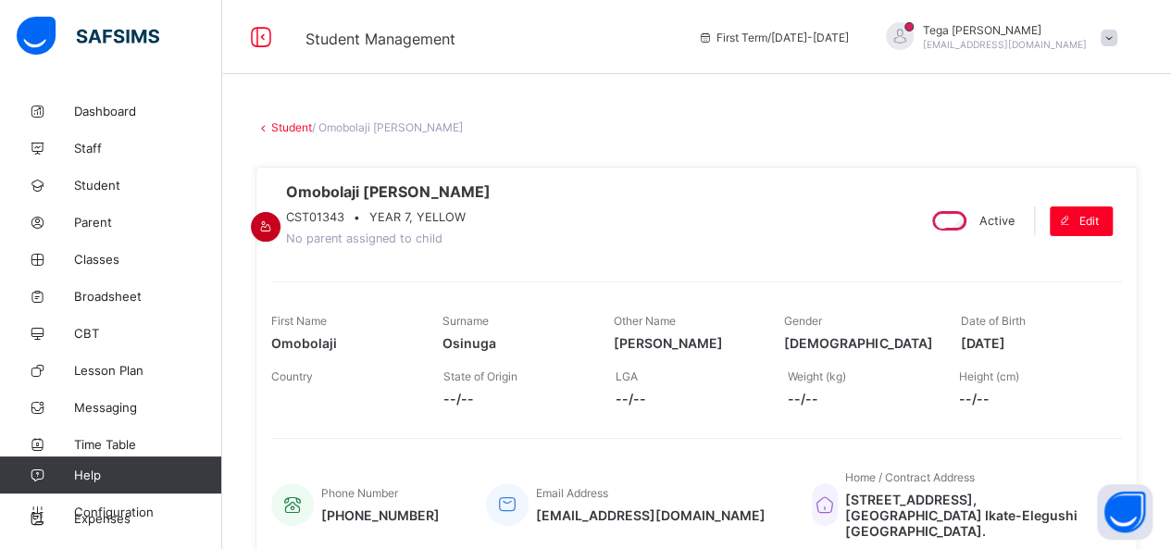
click at [274, 219] on icon at bounding box center [266, 226] width 16 height 14
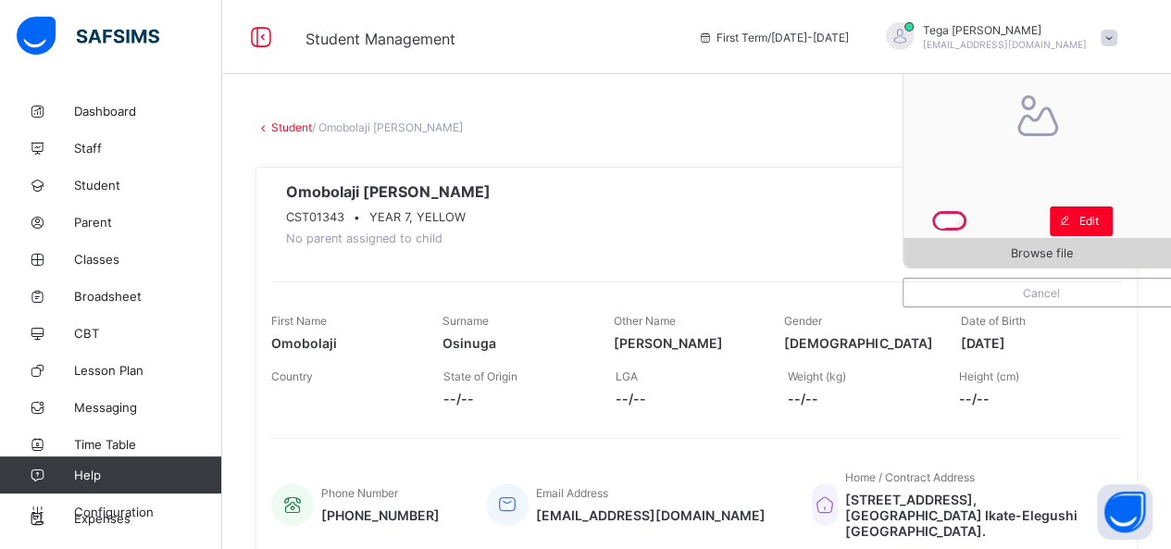
click at [1055, 250] on span "Browse file" at bounding box center [1042, 253] width 62 height 14
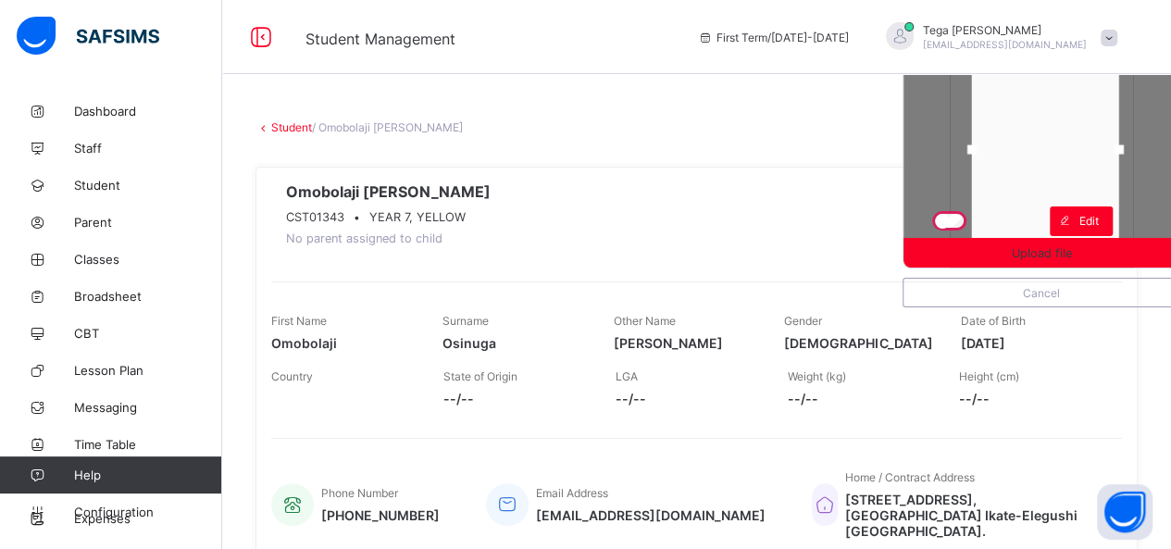
drag, startPoint x: 1048, startPoint y: 150, endPoint x: 1052, endPoint y: 169, distance: 19.8
click at [1052, 169] on div at bounding box center [1045, 149] width 147 height 221
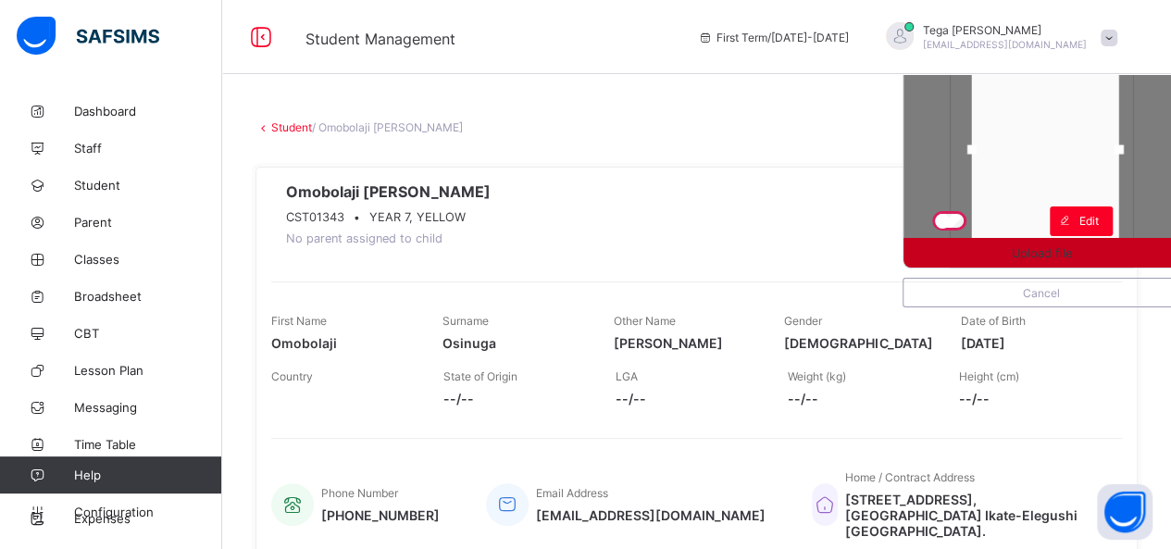
click at [1031, 251] on span "Upload file" at bounding box center [1042, 253] width 60 height 14
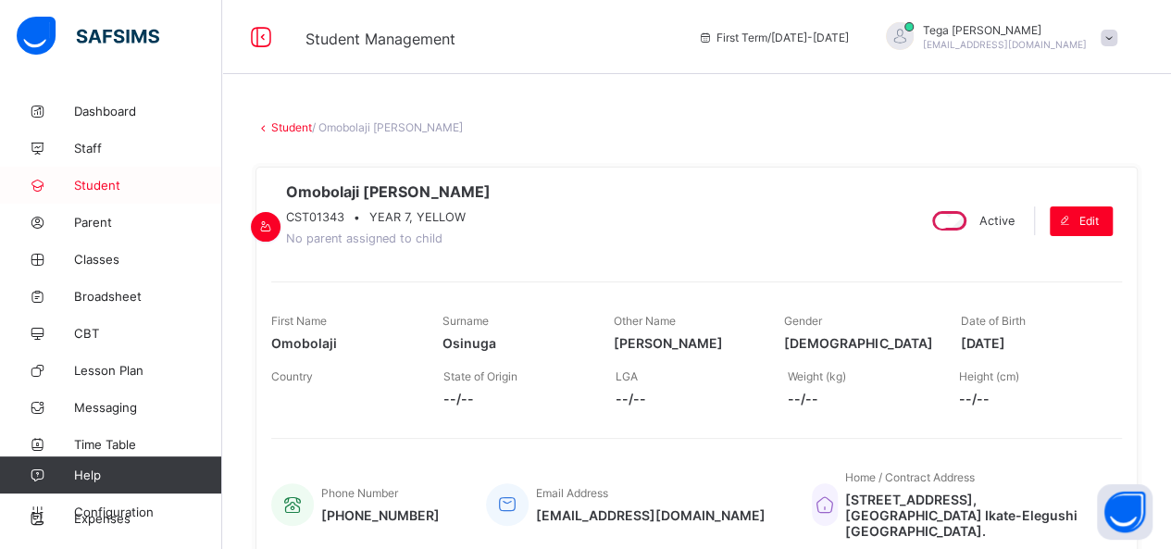
click at [86, 181] on span "Student" at bounding box center [148, 185] width 148 height 15
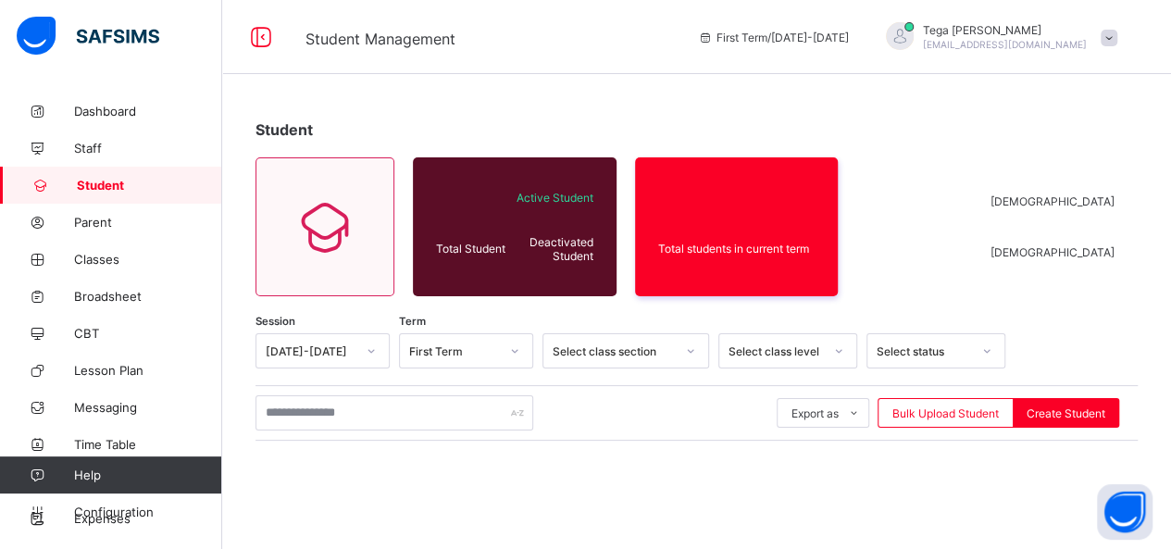
click at [86, 181] on span "Student" at bounding box center [149, 185] width 145 height 15
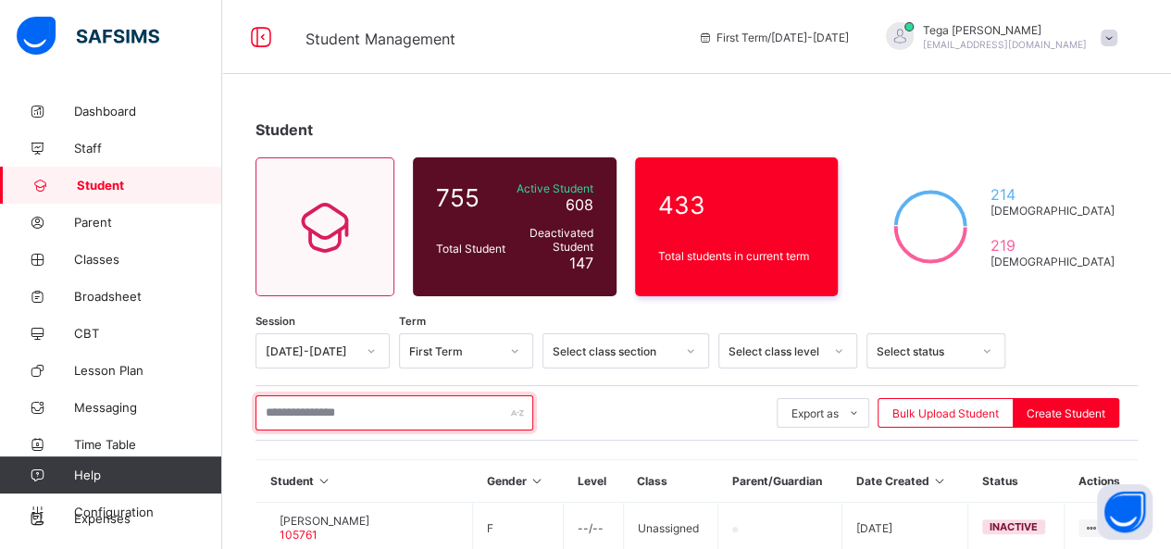
click at [291, 411] on input "text" at bounding box center [395, 412] width 278 height 35
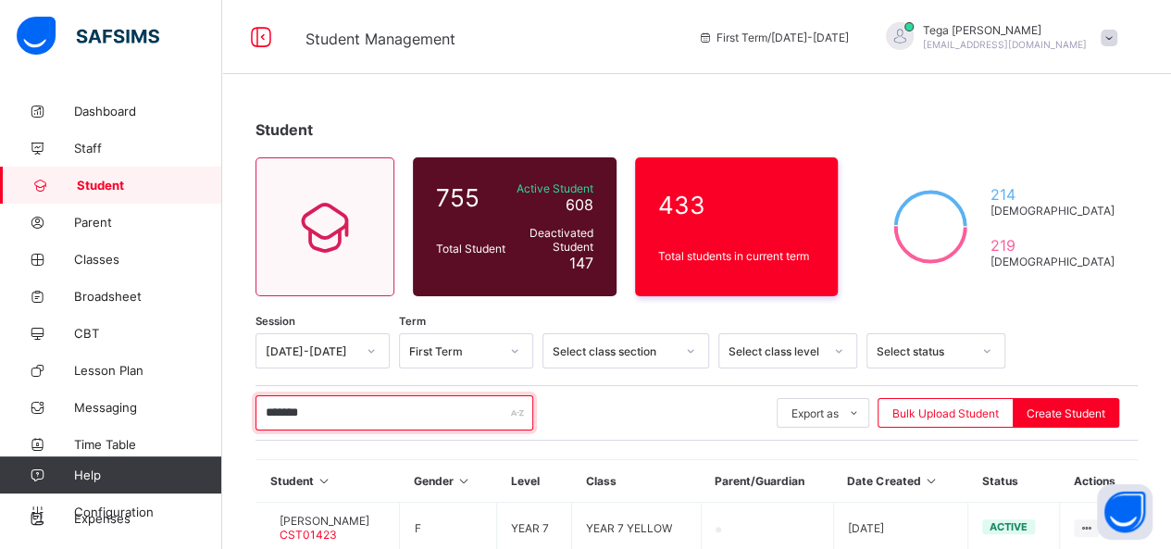
type input "*******"
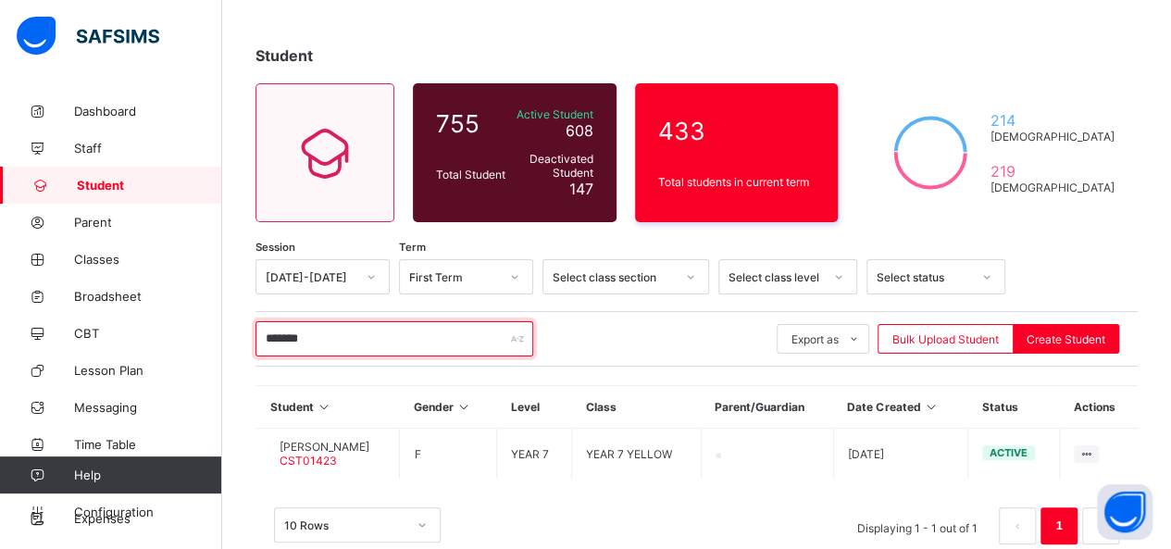
scroll to position [111, 0]
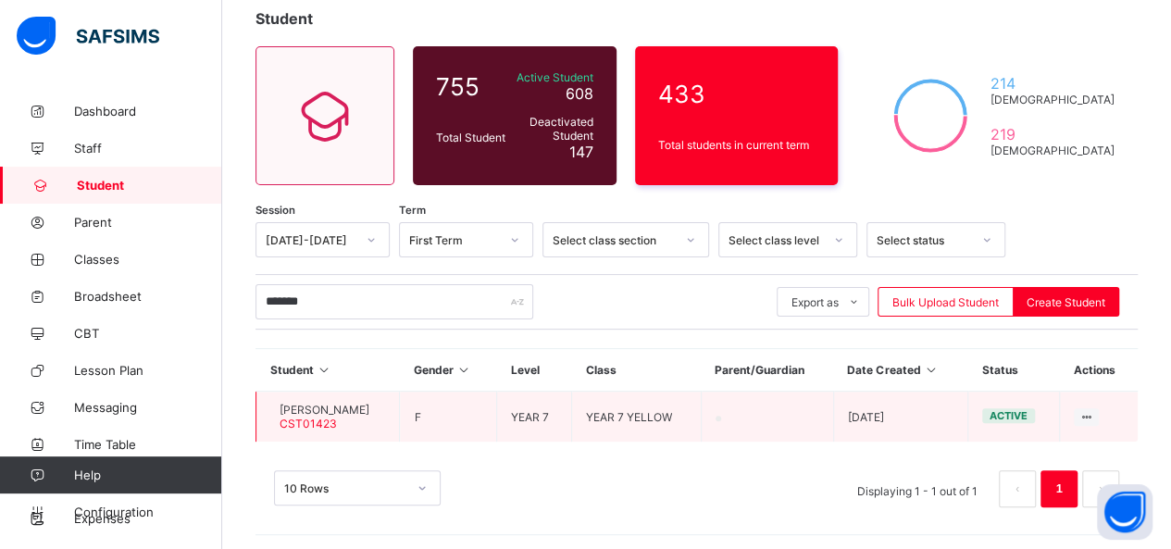
click at [369, 406] on span "Rihana Omolola Alumona" at bounding box center [325, 410] width 90 height 14
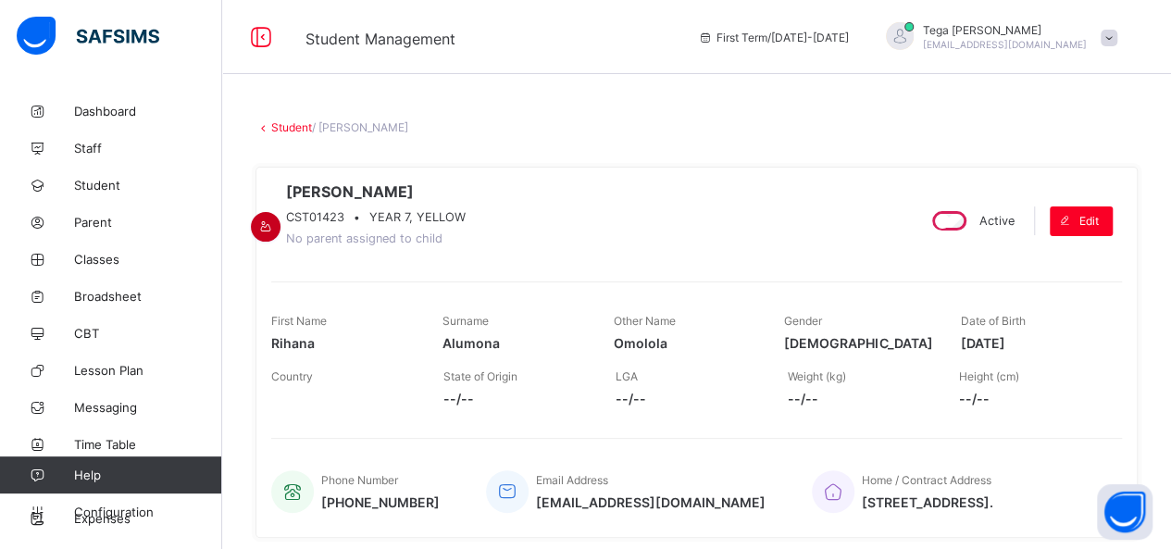
click at [274, 219] on icon at bounding box center [266, 226] width 16 height 14
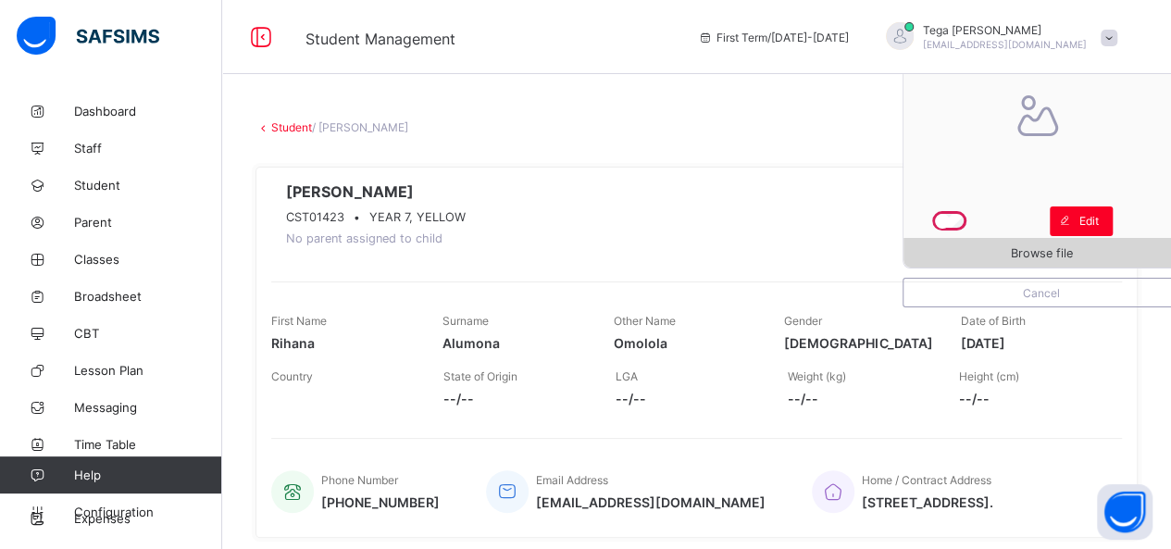
click at [1008, 258] on span "Browse file" at bounding box center [1042, 253] width 276 height 14
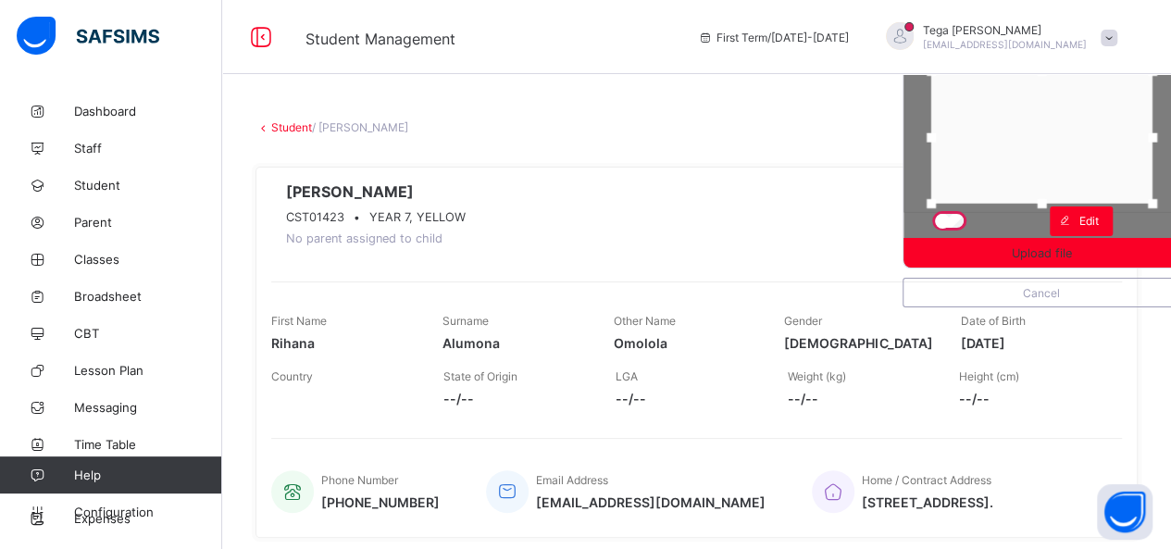
click at [1052, 145] on div at bounding box center [1041, 137] width 221 height 132
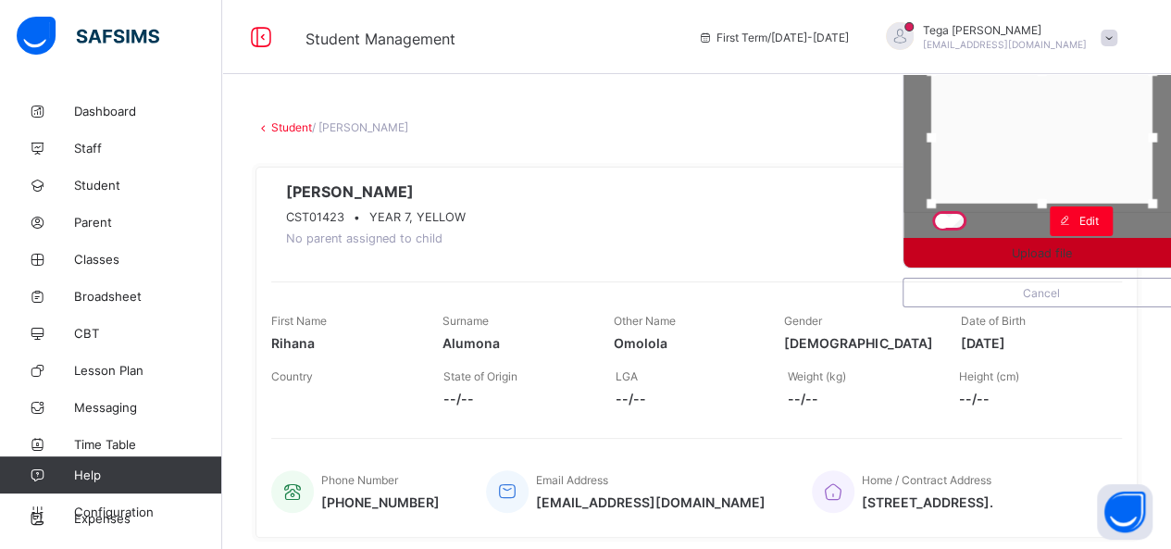
click at [1056, 246] on span "Upload file" at bounding box center [1042, 253] width 60 height 14
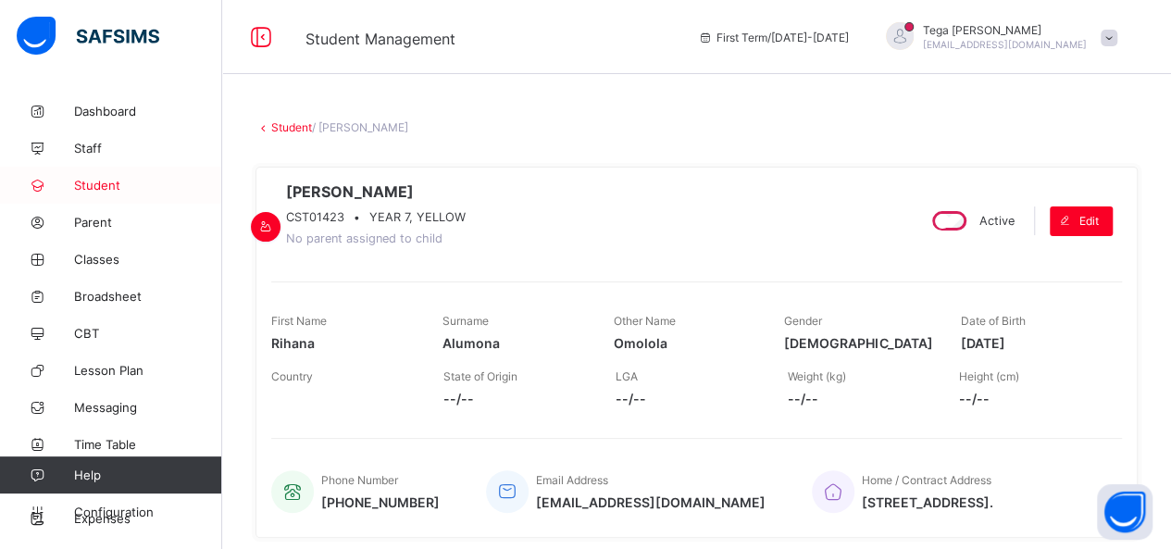
click at [112, 181] on span "Student" at bounding box center [148, 185] width 148 height 15
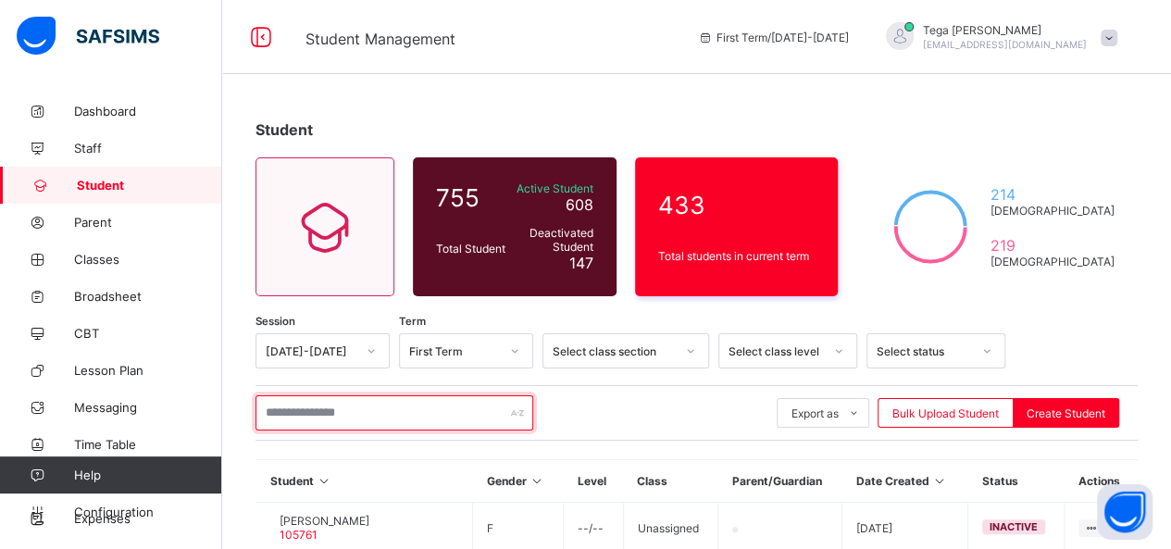
click at [352, 410] on input "text" at bounding box center [395, 412] width 278 height 35
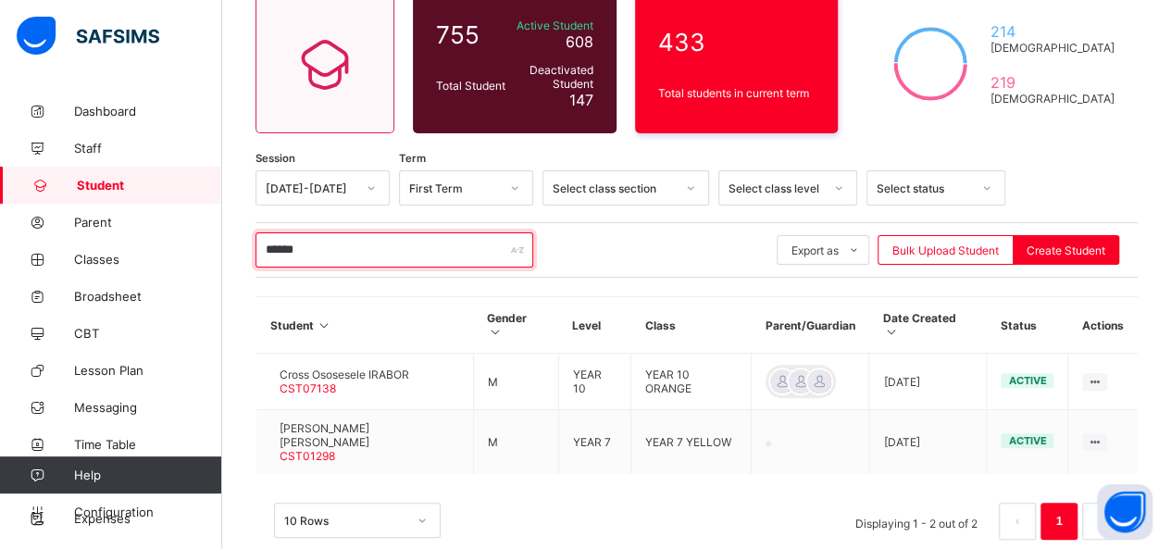
scroll to position [167, 0]
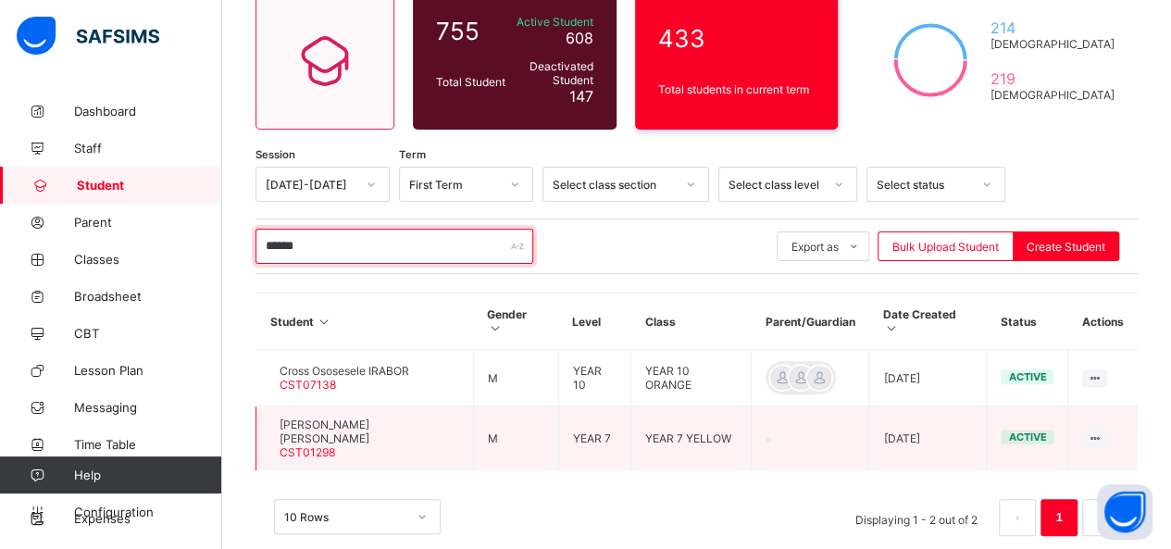
type input "******"
click at [380, 418] on span "Stephan Osedebamen Irabor" at bounding box center [370, 432] width 180 height 28
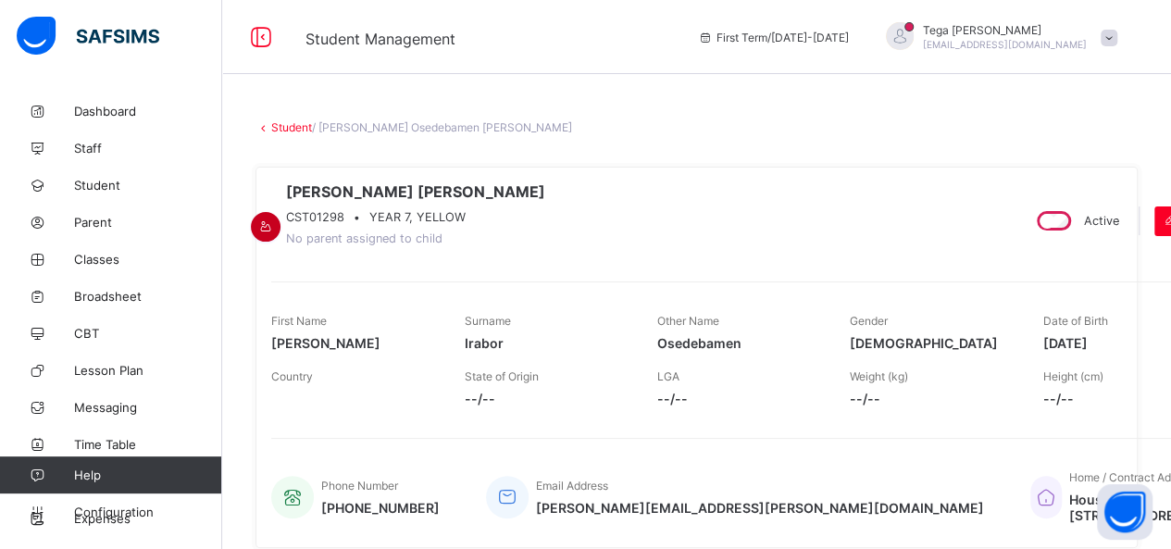
click at [281, 212] on div at bounding box center [266, 227] width 30 height 30
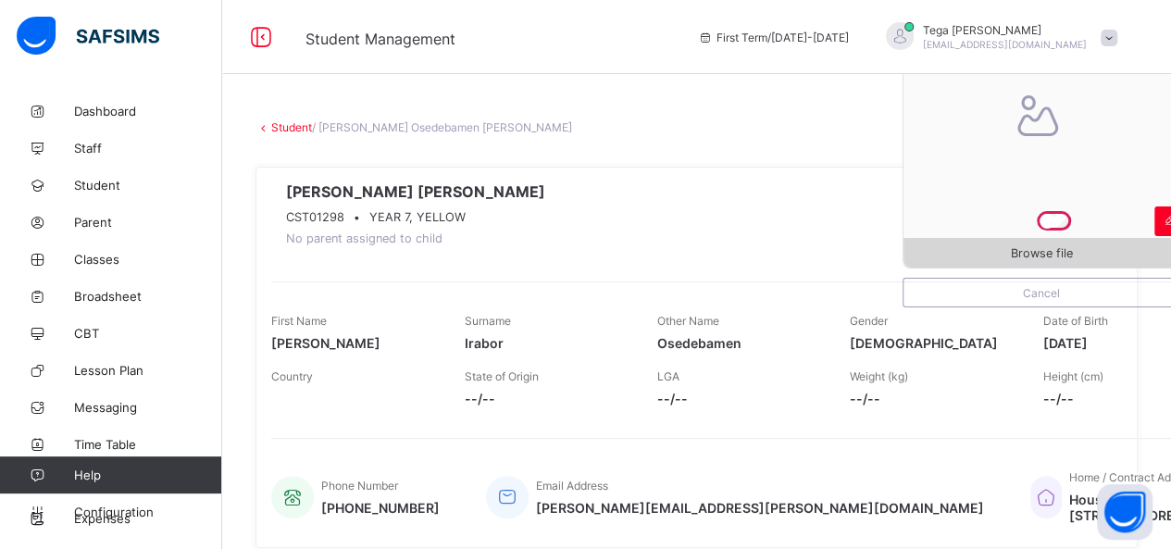
click at [1032, 256] on span "Browse file" at bounding box center [1042, 253] width 62 height 14
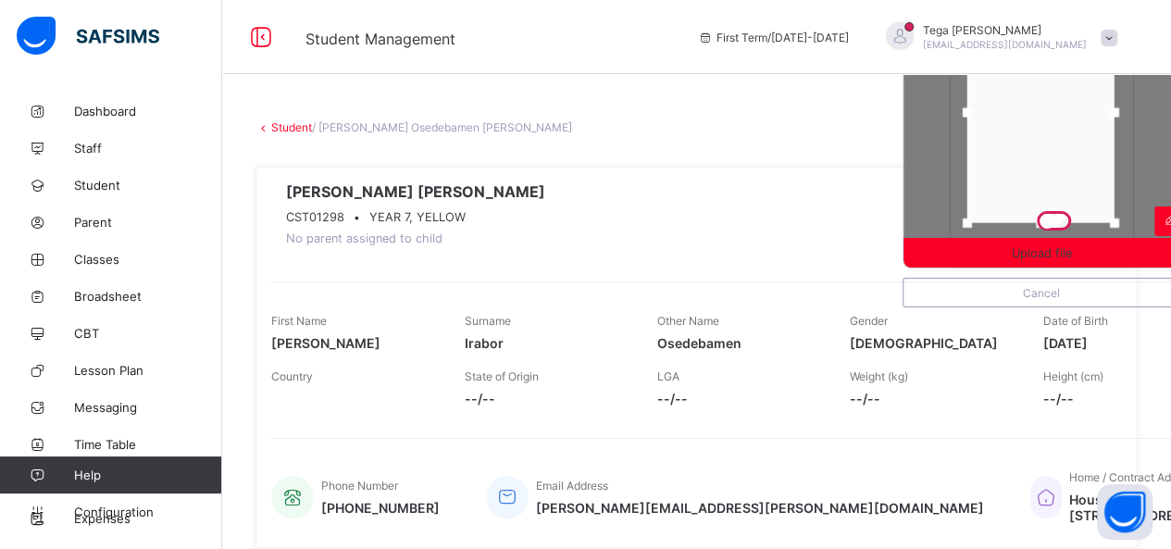
drag, startPoint x: 1027, startPoint y: 174, endPoint x: 1026, endPoint y: 156, distance: 17.6
click at [1026, 156] on div at bounding box center [1040, 112] width 147 height 221
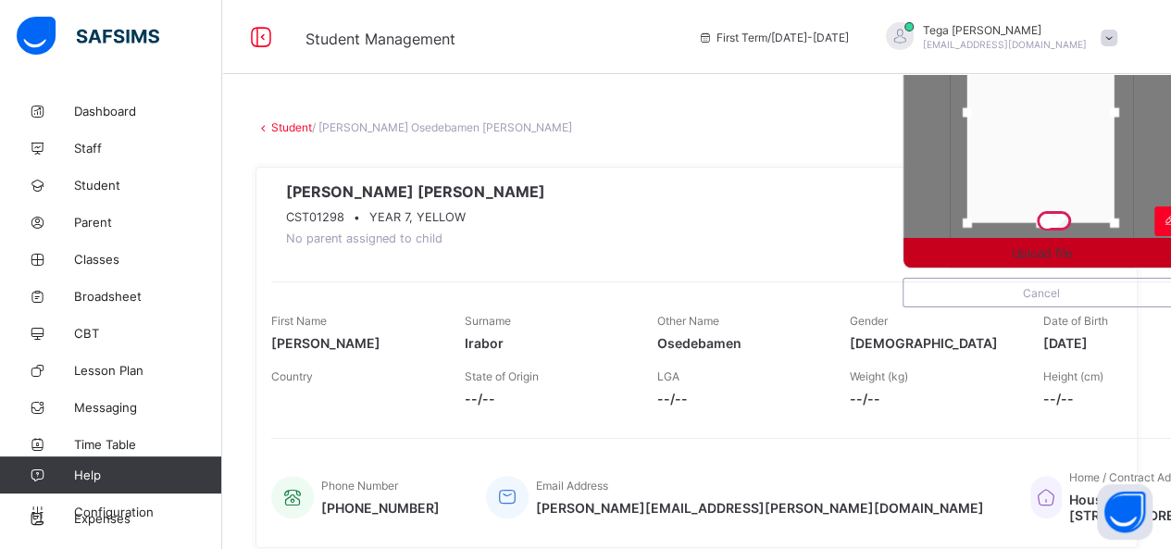
click at [1083, 243] on div "Upload file" at bounding box center [1042, 253] width 276 height 30
